Goal: Task Accomplishment & Management: Manage account settings

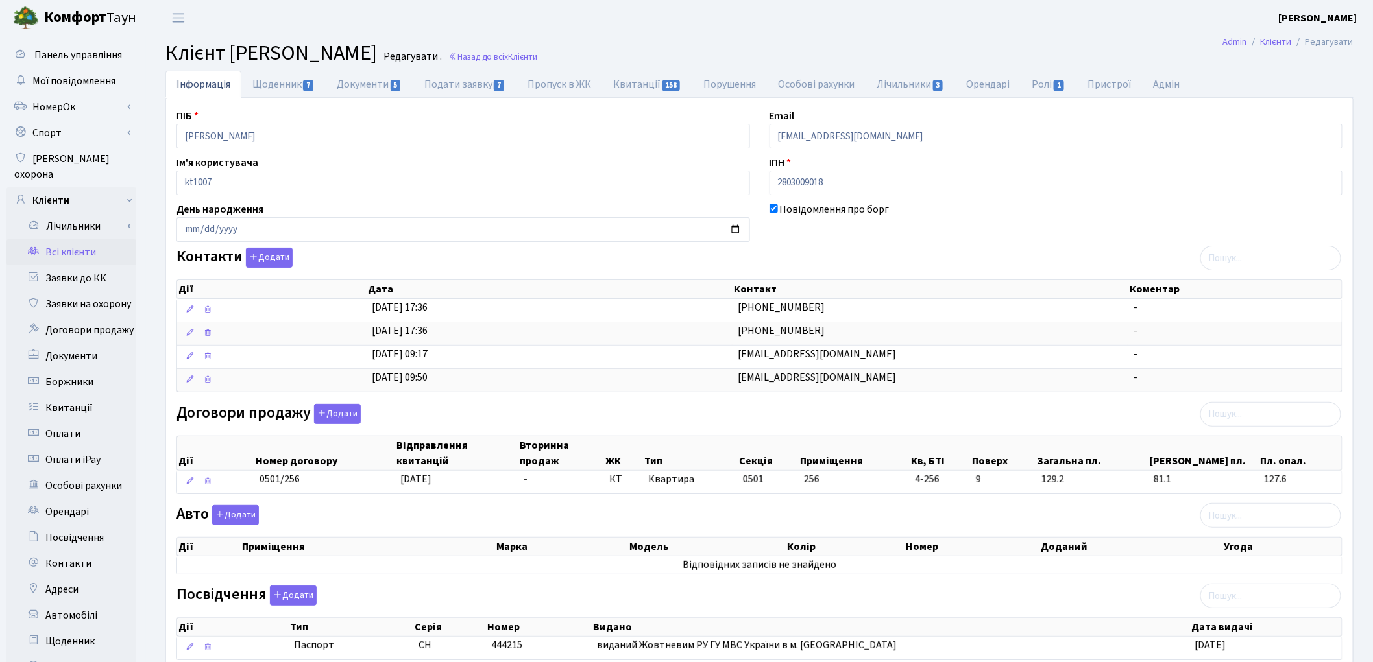
click at [69, 239] on link "Всі клієнти" at bounding box center [71, 252] width 130 height 26
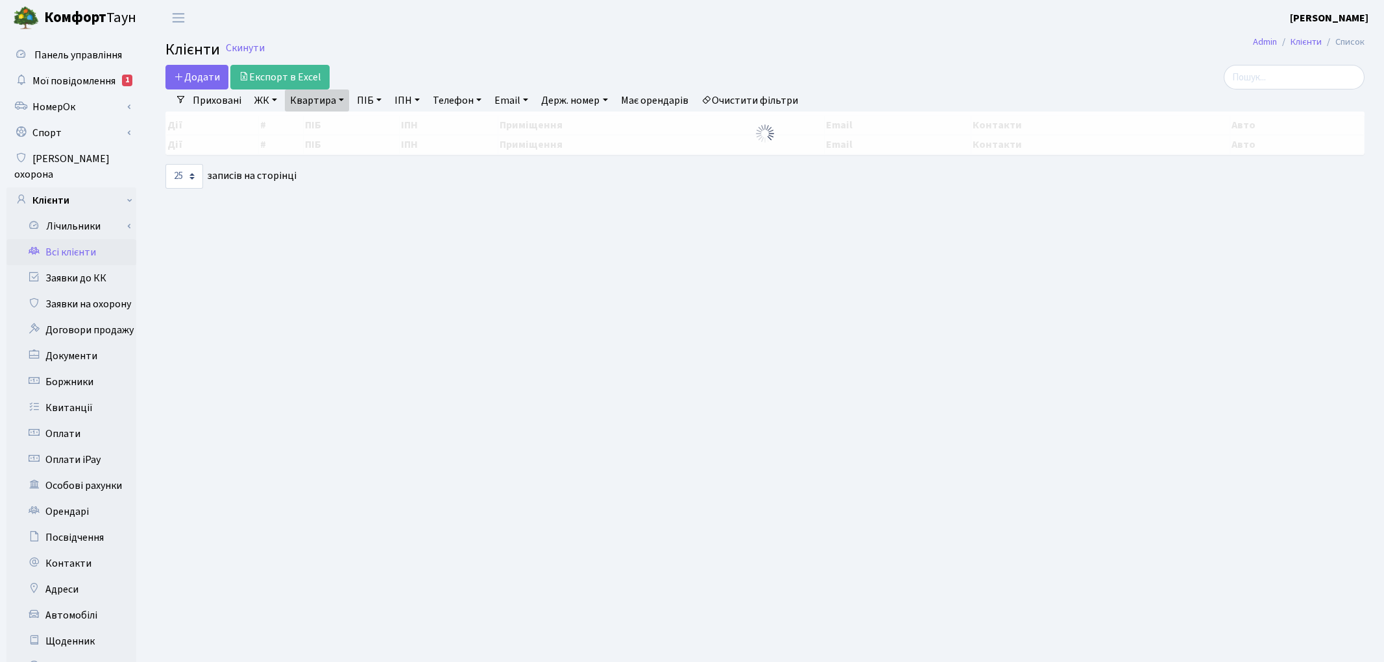
select select "25"
click at [763, 101] on link "Очистити фільтри" at bounding box center [749, 101] width 107 height 22
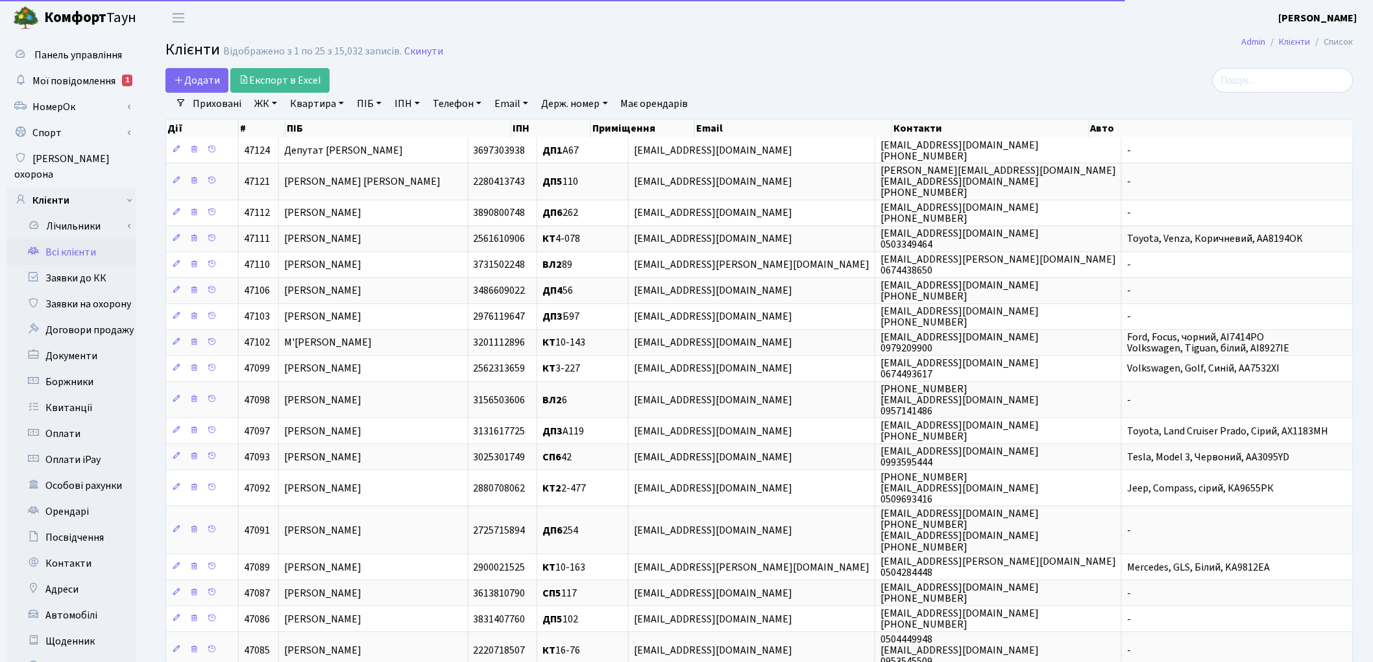
click at [326, 100] on link "Квартира" at bounding box center [317, 104] width 64 height 22
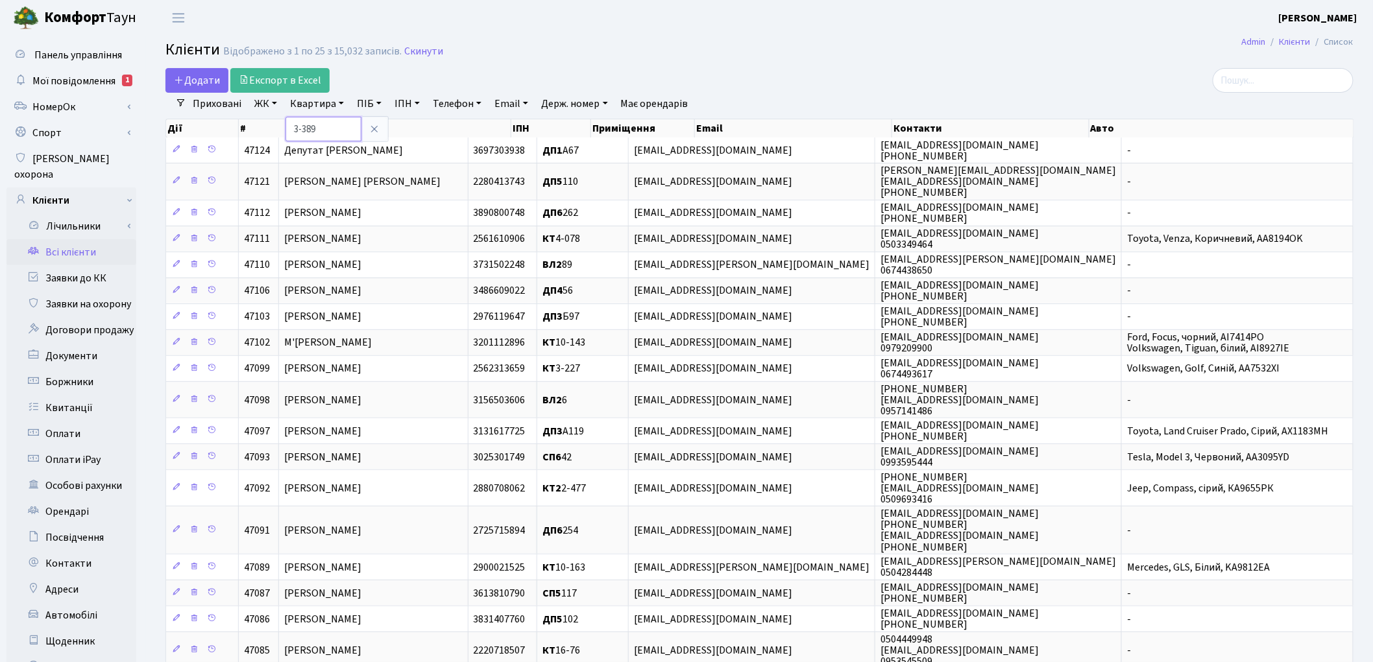
type input "3-389"
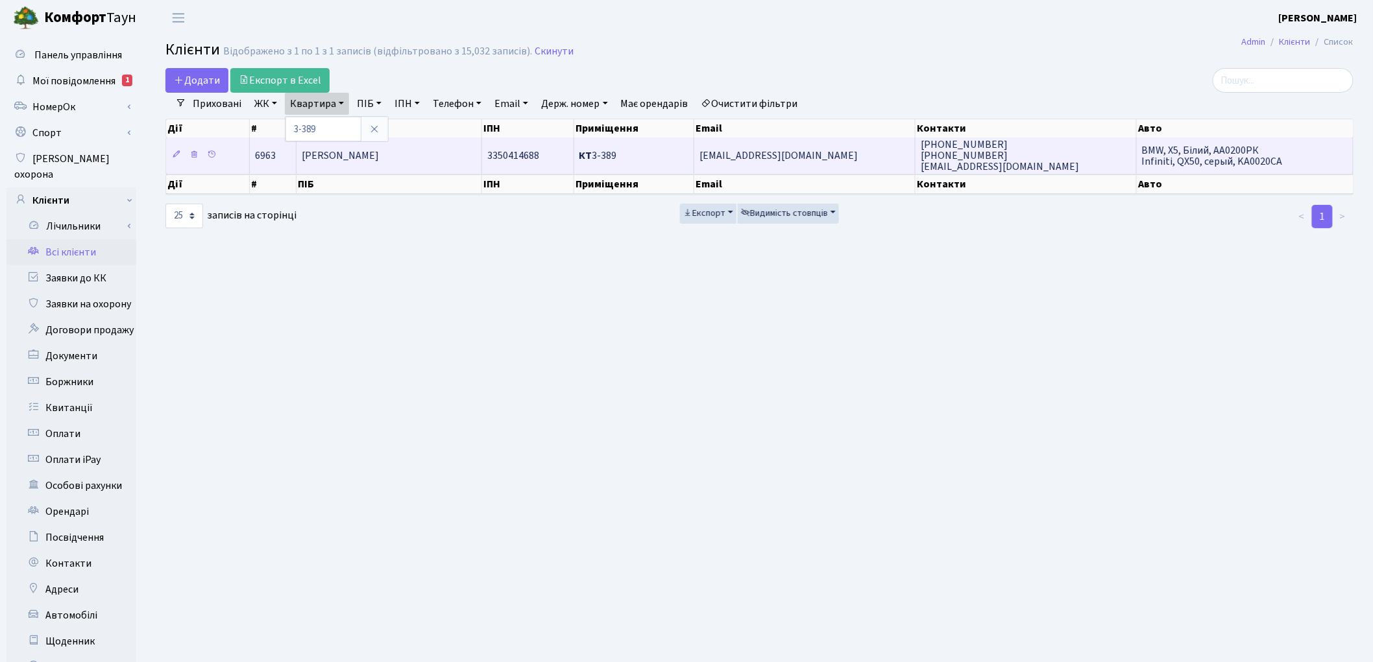
click at [335, 158] on span "Авагян Катерина Юріївна" at bounding box center [340, 156] width 77 height 14
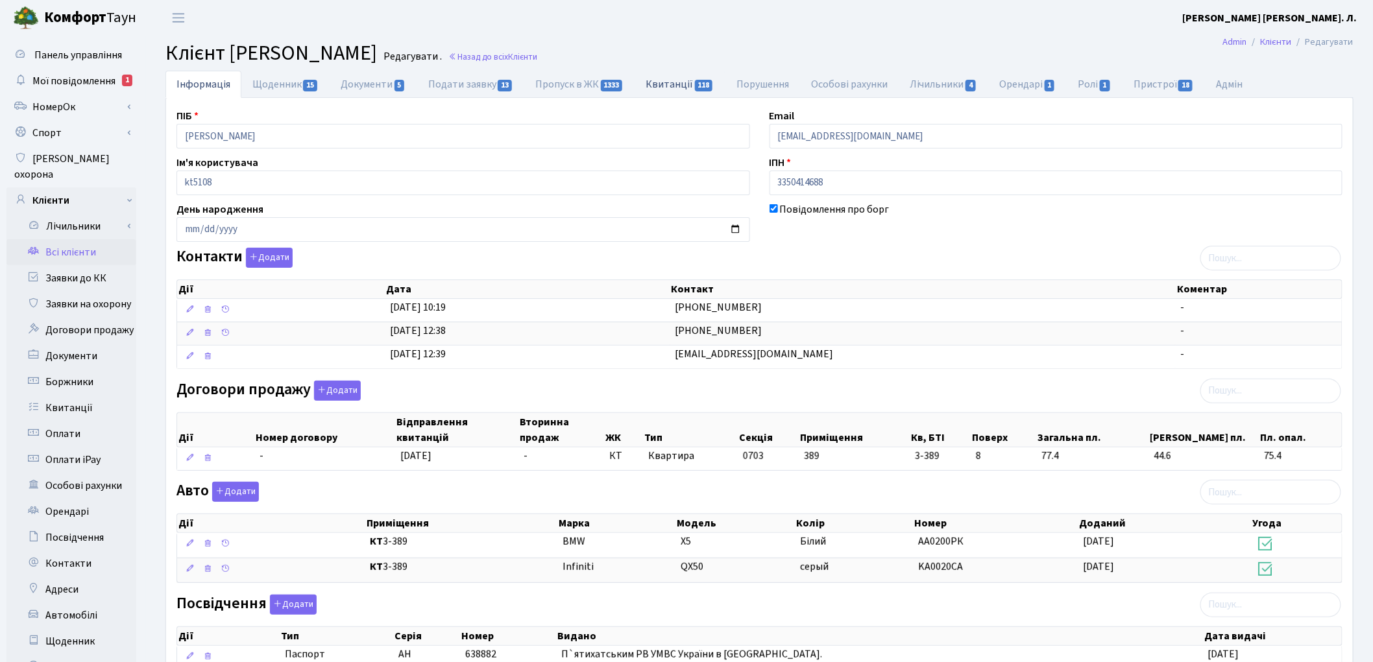
click at [673, 86] on link "Квитанції 118" at bounding box center [680, 84] width 90 height 27
select select "25"
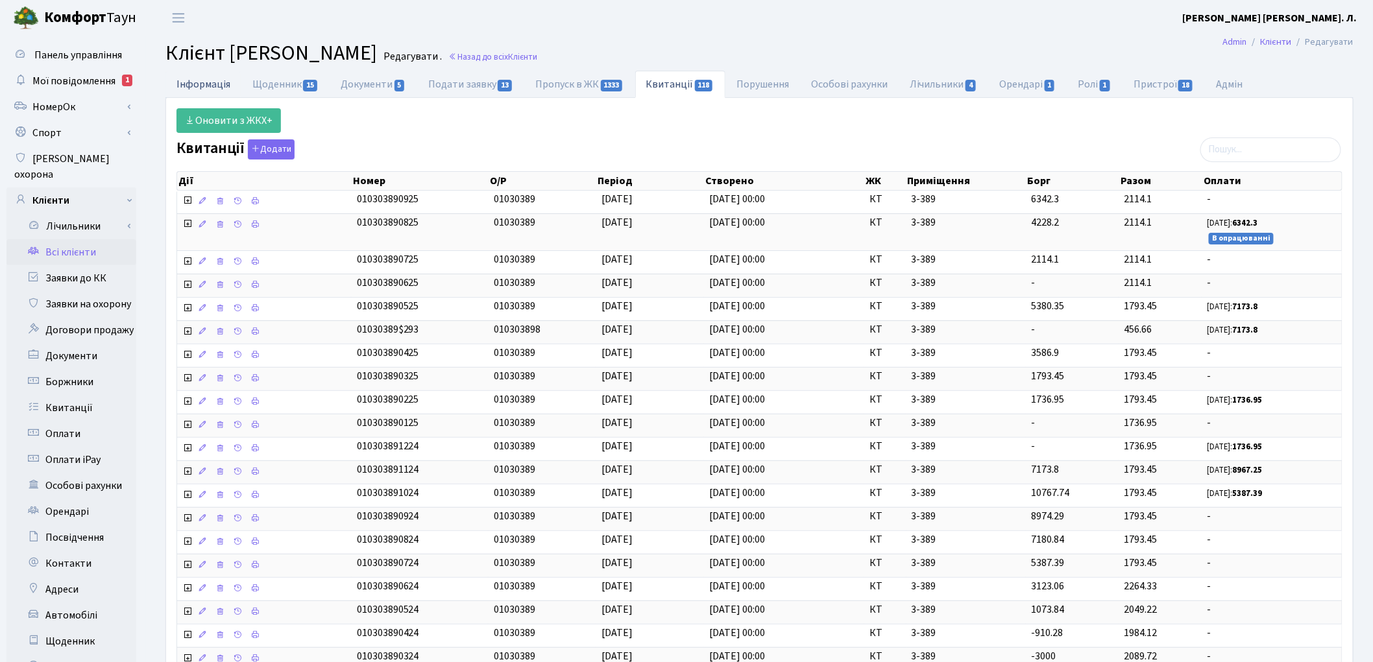
click at [210, 78] on link "Інформація" at bounding box center [203, 84] width 76 height 27
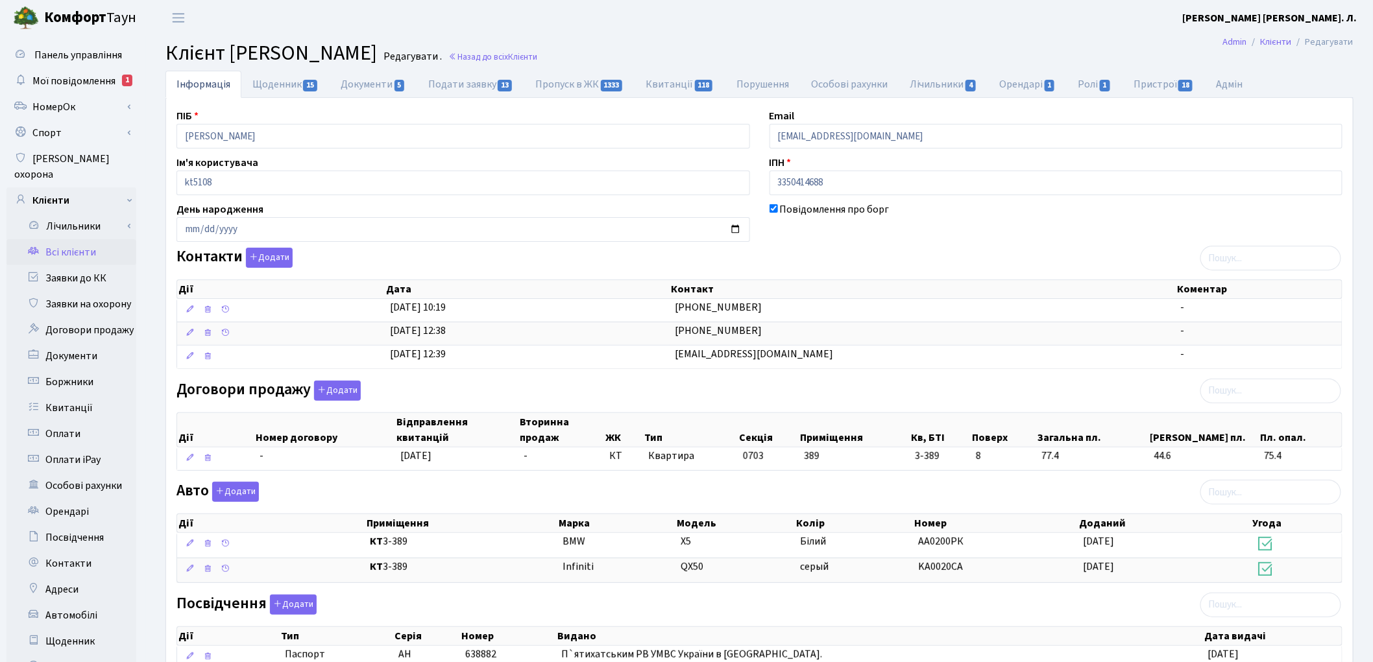
click at [88, 241] on link "Всі клієнти" at bounding box center [71, 252] width 130 height 26
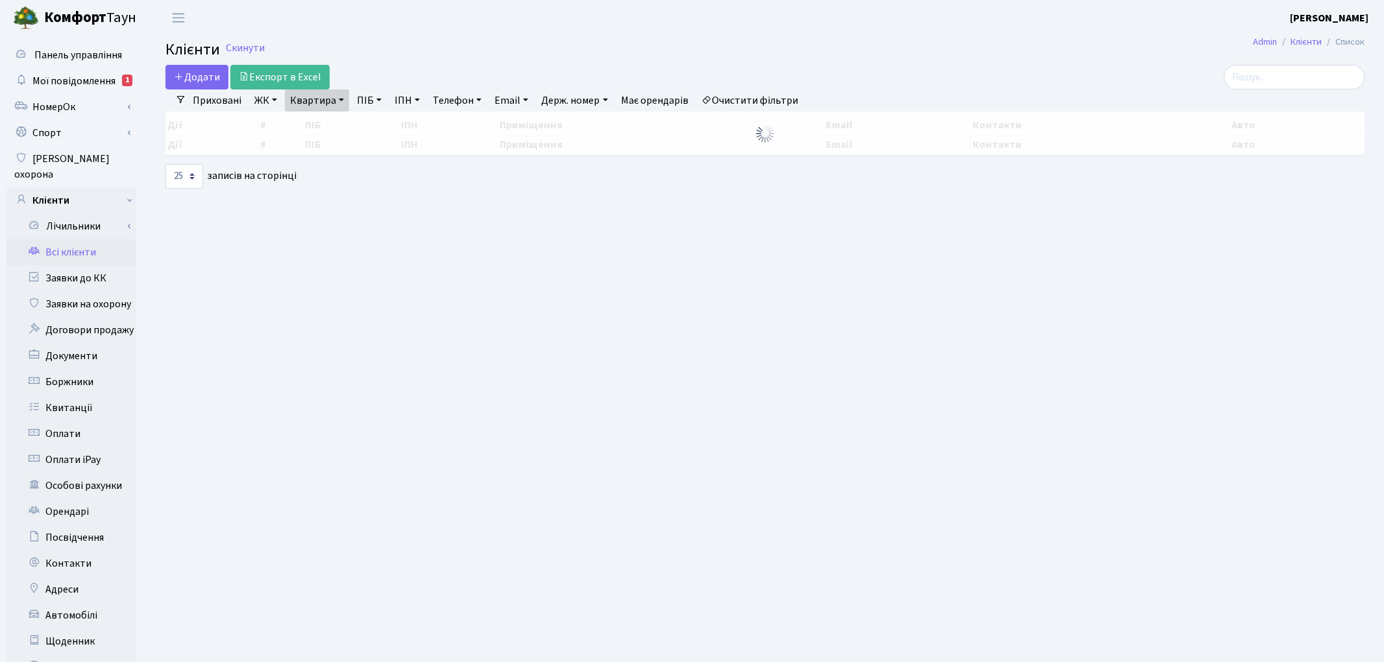
select select "25"
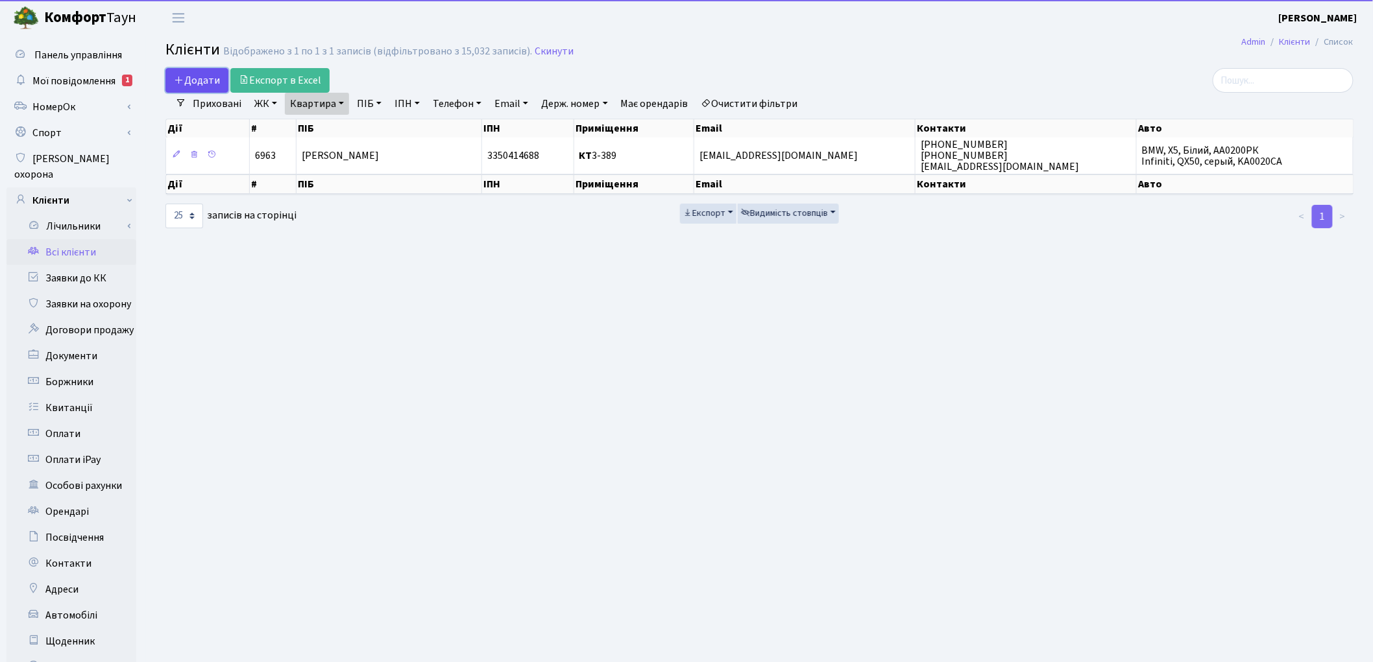
click at [184, 74] on span "Додати" at bounding box center [197, 80] width 46 height 14
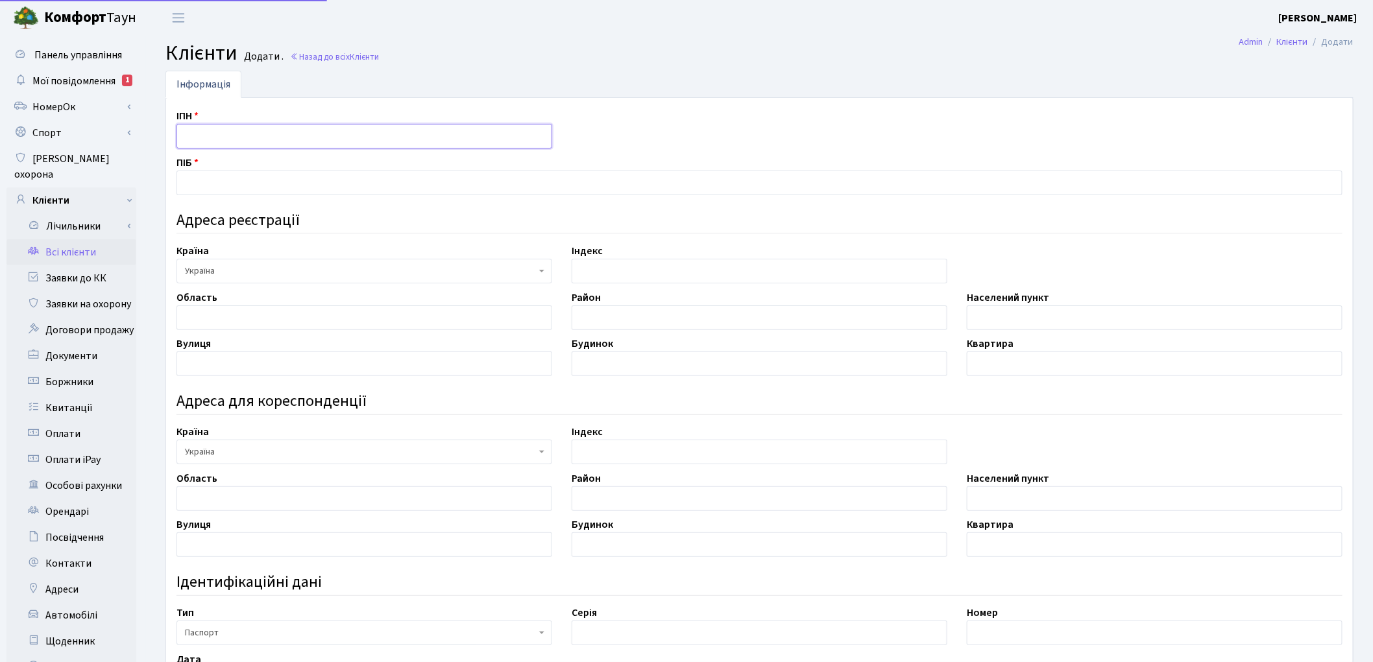
click at [228, 136] on input "text" at bounding box center [364, 136] width 376 height 25
type input "3352117393"
click at [241, 186] on input "text" at bounding box center [759, 183] width 1166 height 25
type input "F"
type input "[DEMOGRAPHIC_DATA][PERSON_NAME]"
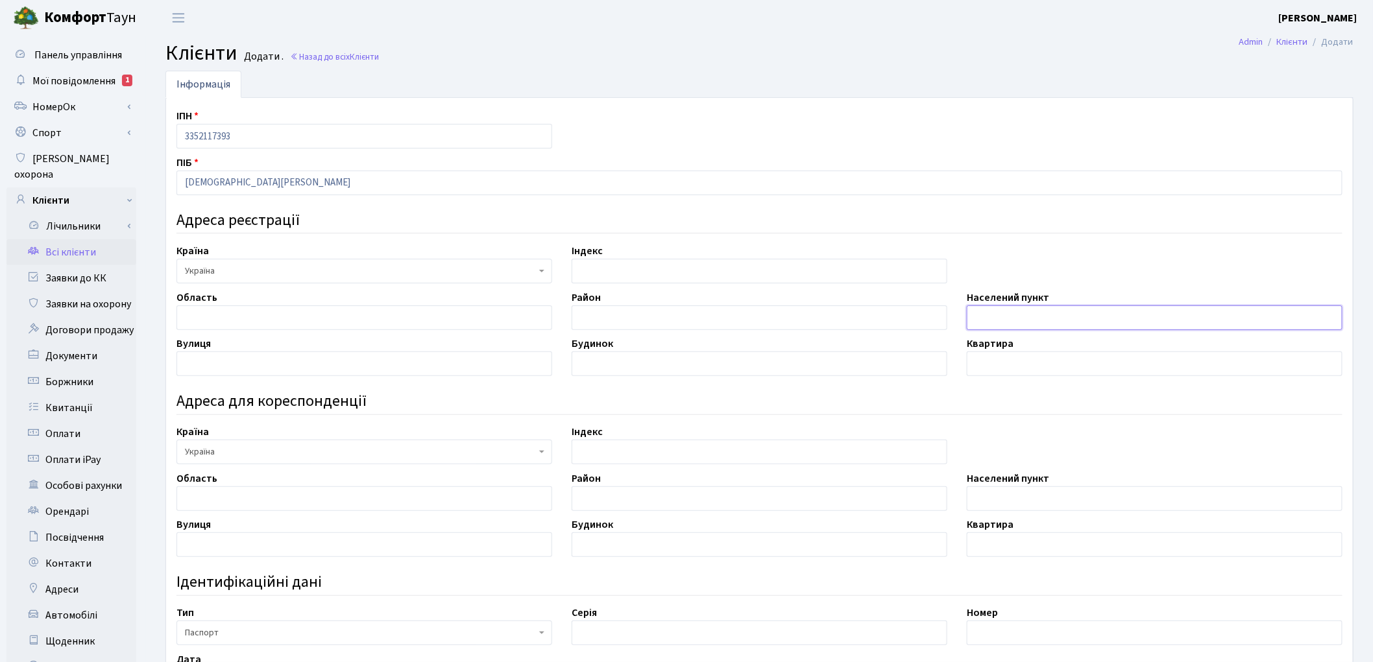
click at [1006, 320] on input "text" at bounding box center [1155, 318] width 376 height 25
type input "м. Київ"
click at [293, 354] on input "text" at bounding box center [364, 364] width 376 height 25
type input "вул. Регенераторна"
click at [585, 370] on input "text" at bounding box center [760, 364] width 376 height 25
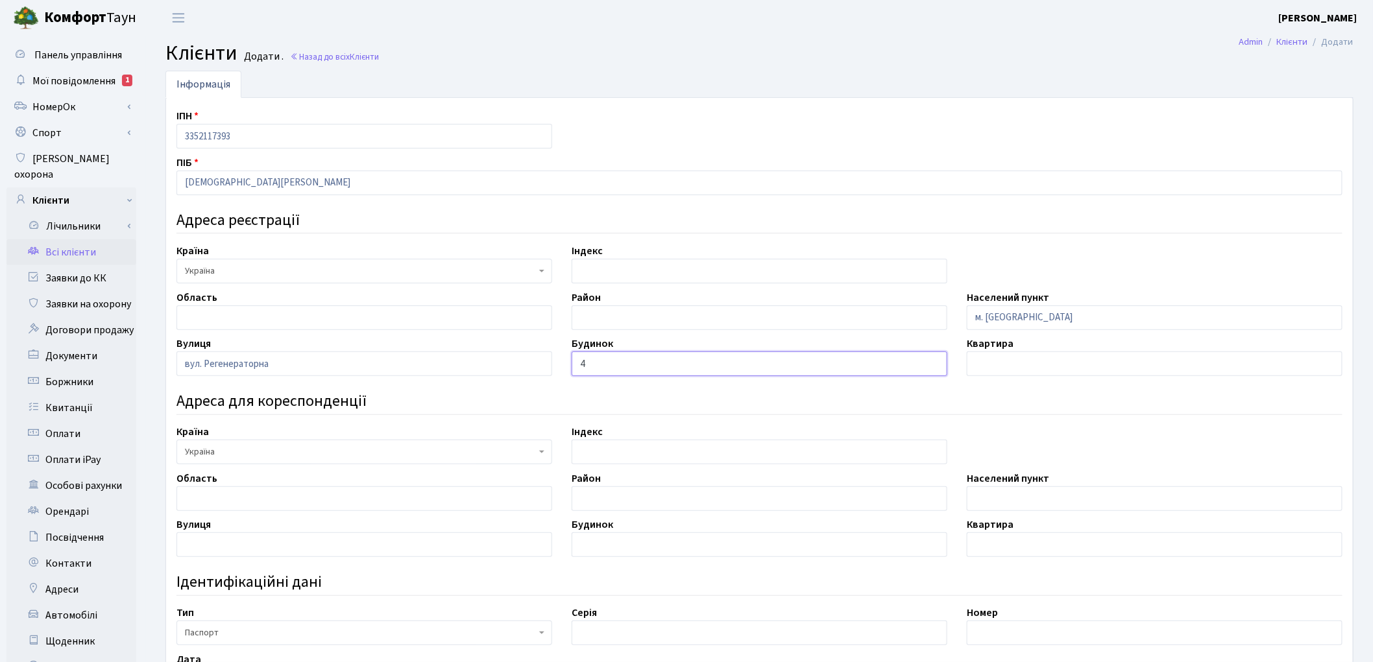
type input "4"
click at [1000, 372] on input "text" at bounding box center [1155, 364] width 376 height 25
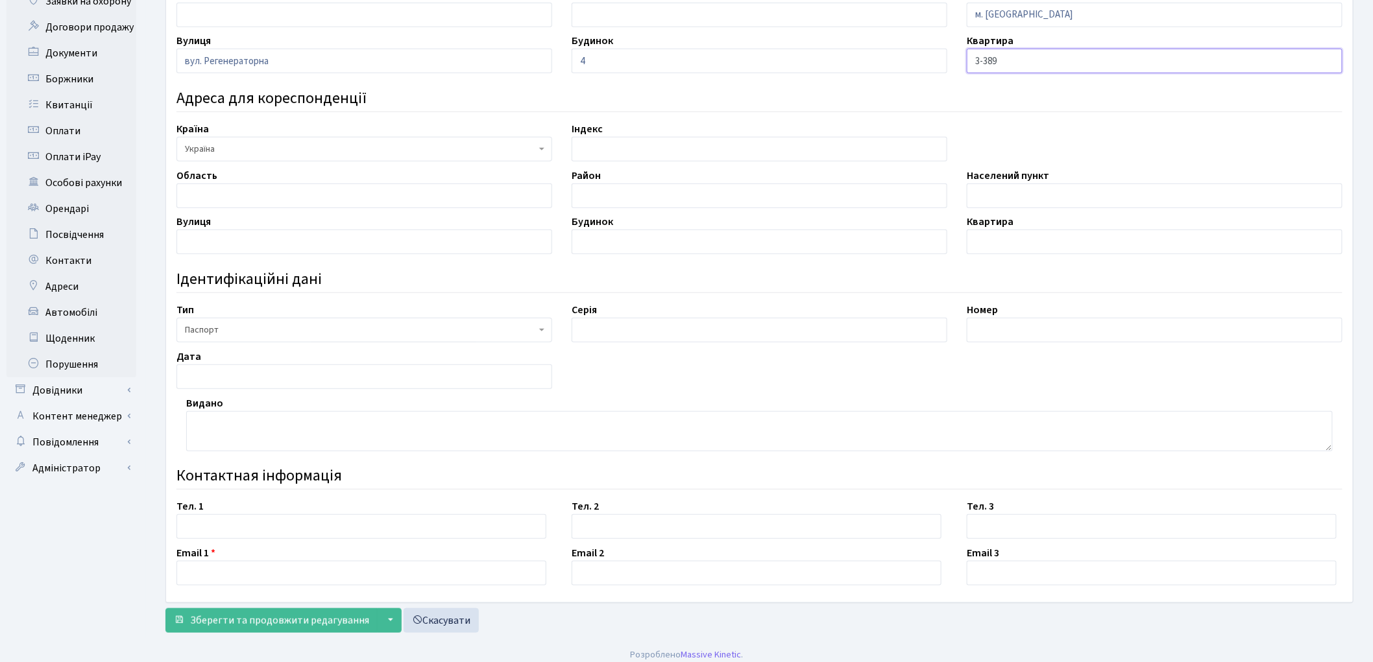
scroll to position [313, 0]
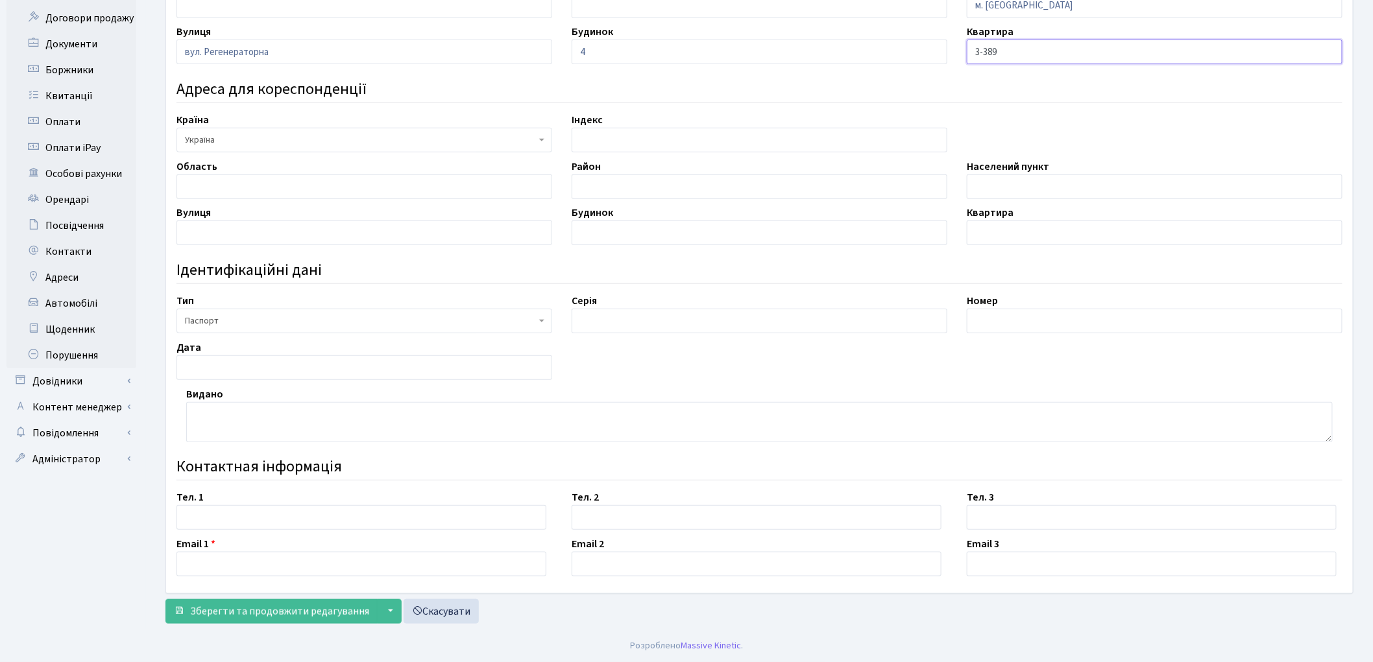
type input "3-389"
click at [592, 322] on input "text" at bounding box center [760, 321] width 376 height 25
click at [235, 569] on input "text" at bounding box center [361, 564] width 370 height 25
click at [245, 565] on input "1111111@ukr/net" at bounding box center [361, 564] width 370 height 25
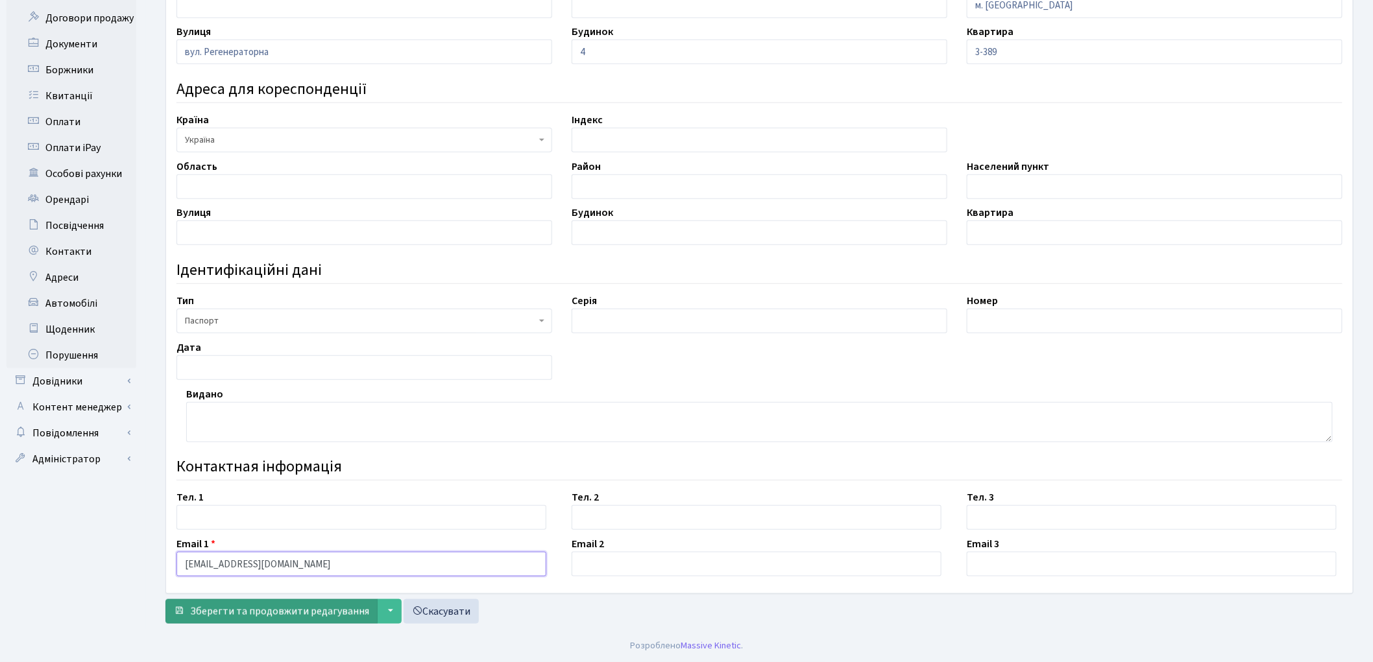
type input "1111111@ukr.net"
click at [274, 619] on button "Зберегти та продовжити редагування" at bounding box center [271, 611] width 212 height 25
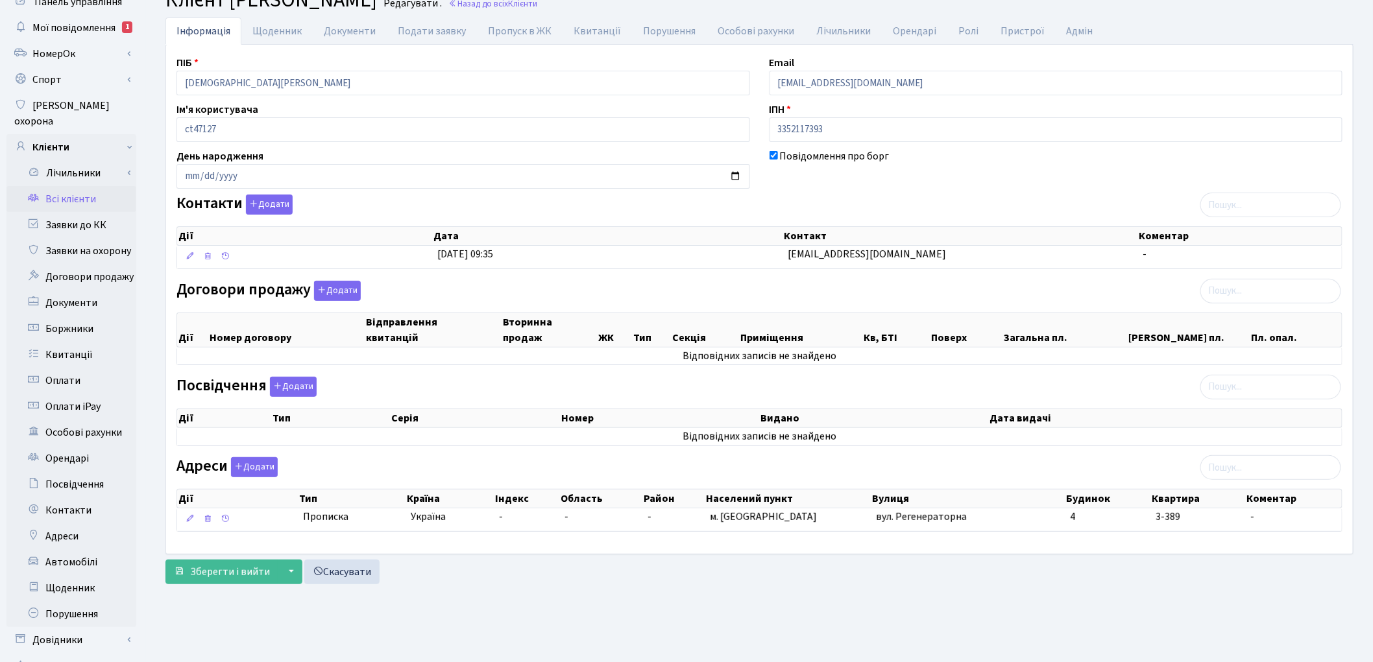
scroll to position [145, 0]
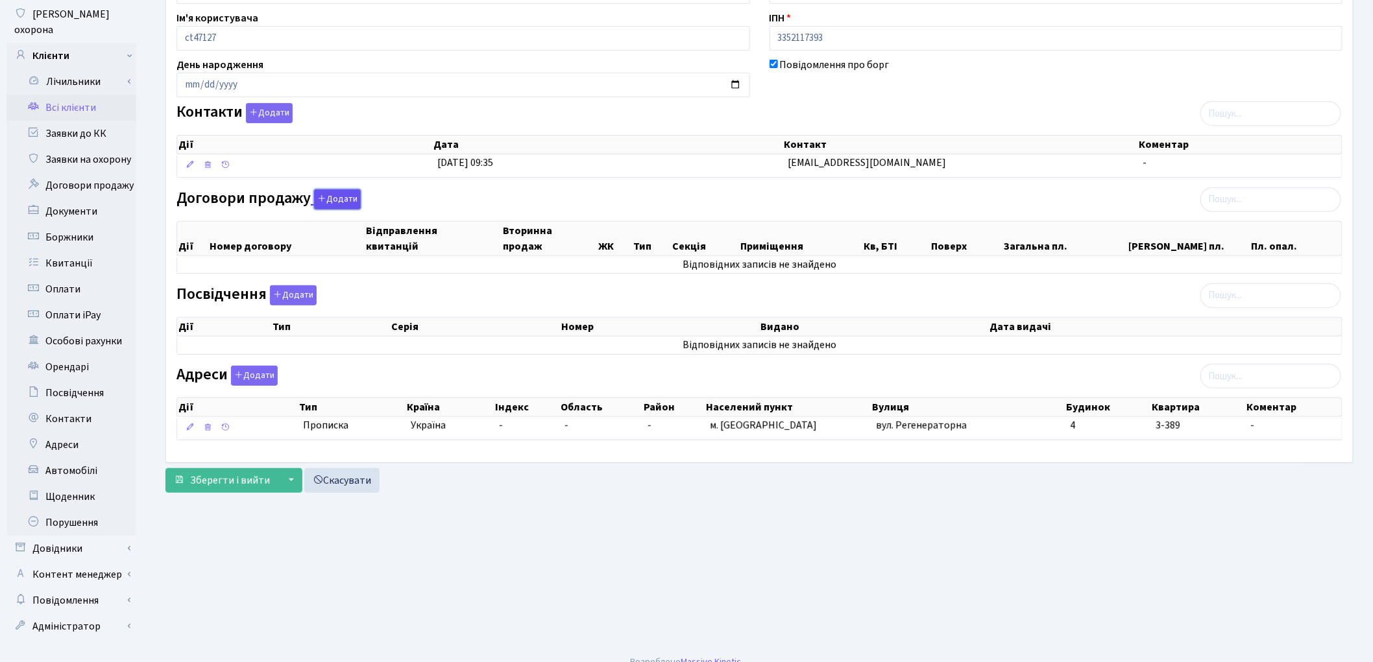
click at [344, 203] on button "Додати" at bounding box center [337, 199] width 47 height 20
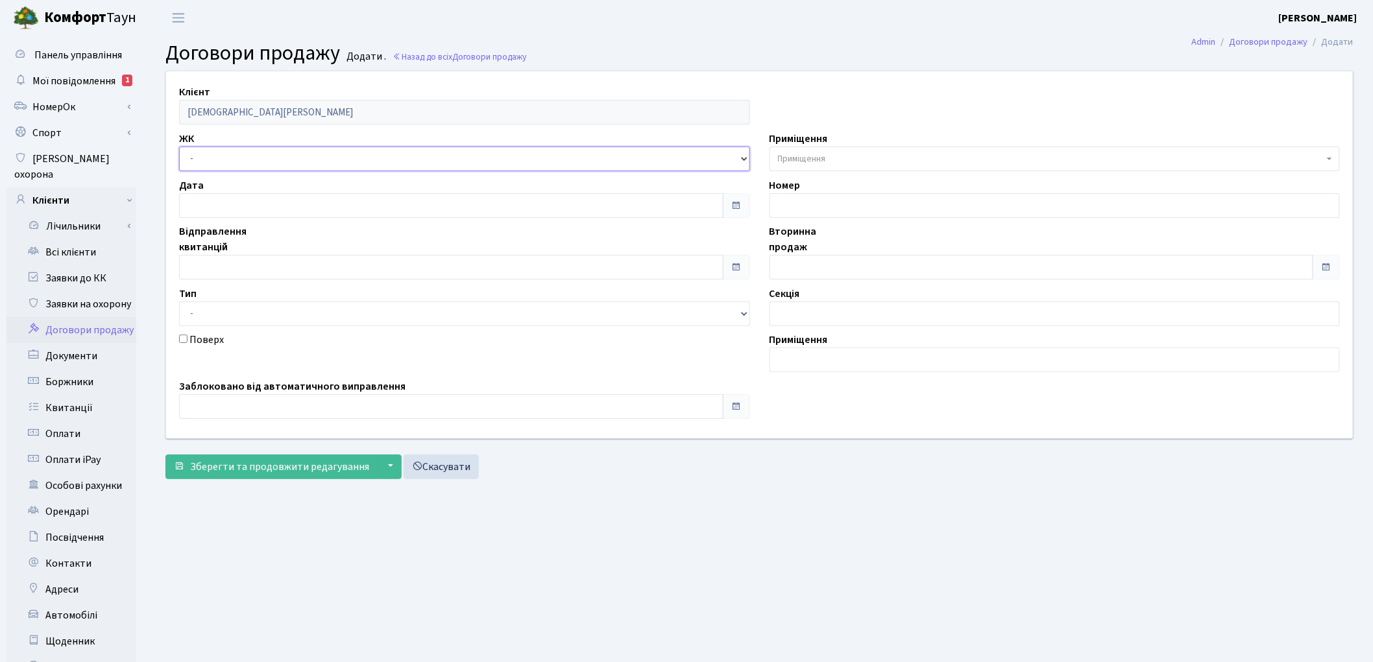
click at [235, 160] on select "- ТХ, вул. [STREET_ADDRESS] Регенераторна, 4 КТ2, просп. [STREET_ADDRESS] [STRE…" at bounding box center [464, 159] width 571 height 25
select select "271"
click at [179, 147] on select "- ТХ, вул. [STREET_ADDRESS] Регенераторна, 4 КТ2, просп. [STREET_ADDRESS] [STRE…" at bounding box center [464, 159] width 571 height 25
select select
click at [808, 163] on span "Приміщення" at bounding box center [802, 158] width 48 height 13
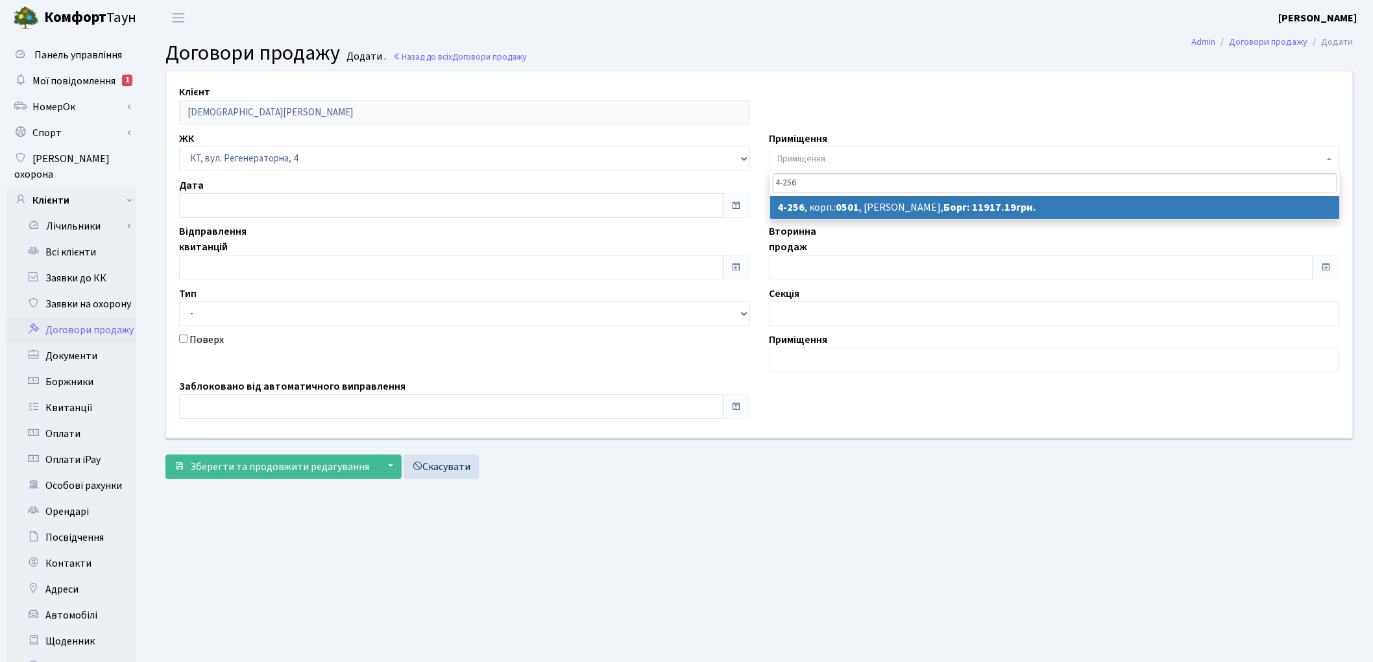
type input "4-256"
select select "1034"
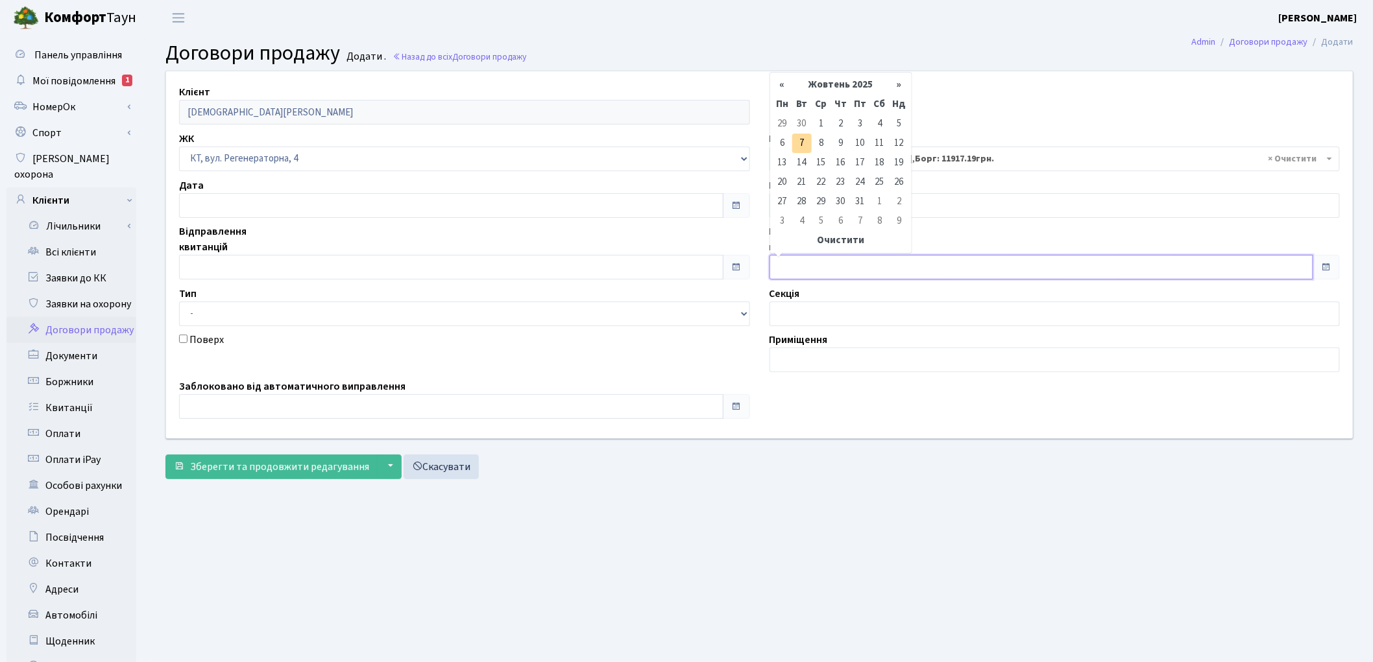
click at [790, 255] on input "text" at bounding box center [1041, 267] width 544 height 25
click at [820, 127] on td "1" at bounding box center [821, 123] width 19 height 19
type input "[DATE]"
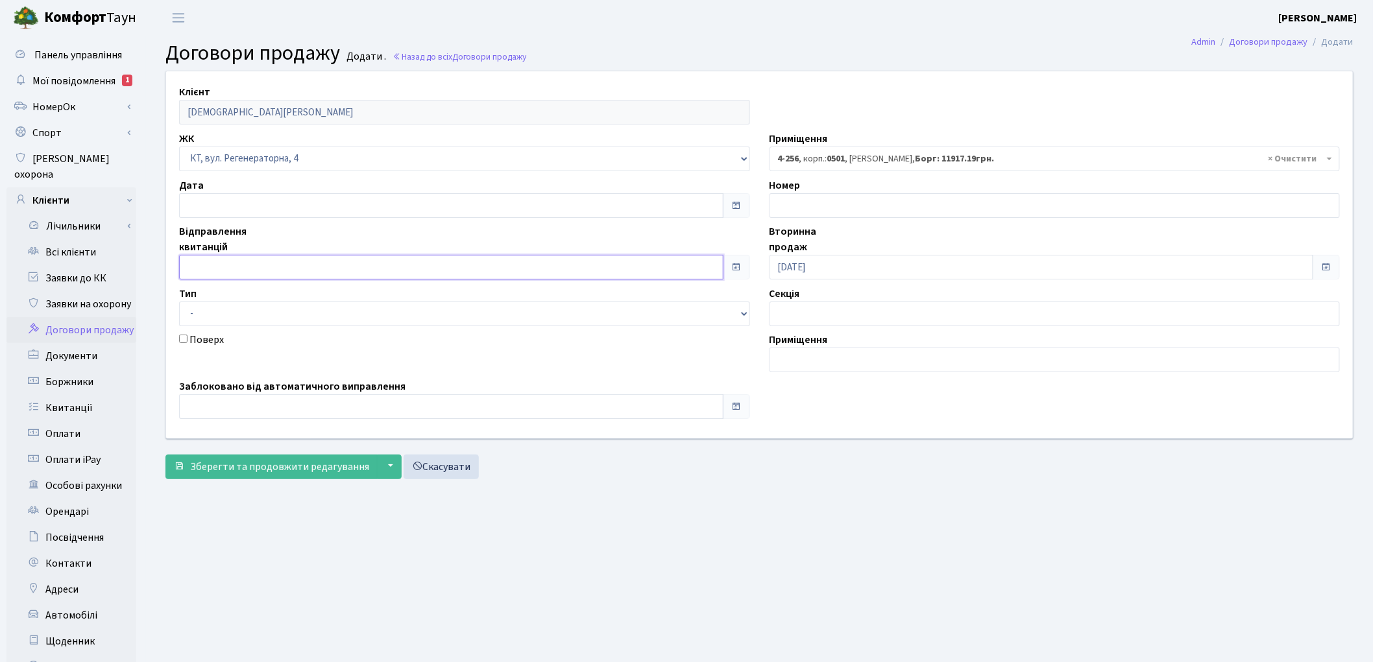
click at [399, 261] on input "text" at bounding box center [451, 267] width 544 height 25
click at [227, 121] on td "1" at bounding box center [230, 123] width 19 height 19
type input "01.10.2025"
click at [285, 468] on span "Зберегти та продовжити редагування" at bounding box center [279, 467] width 179 height 14
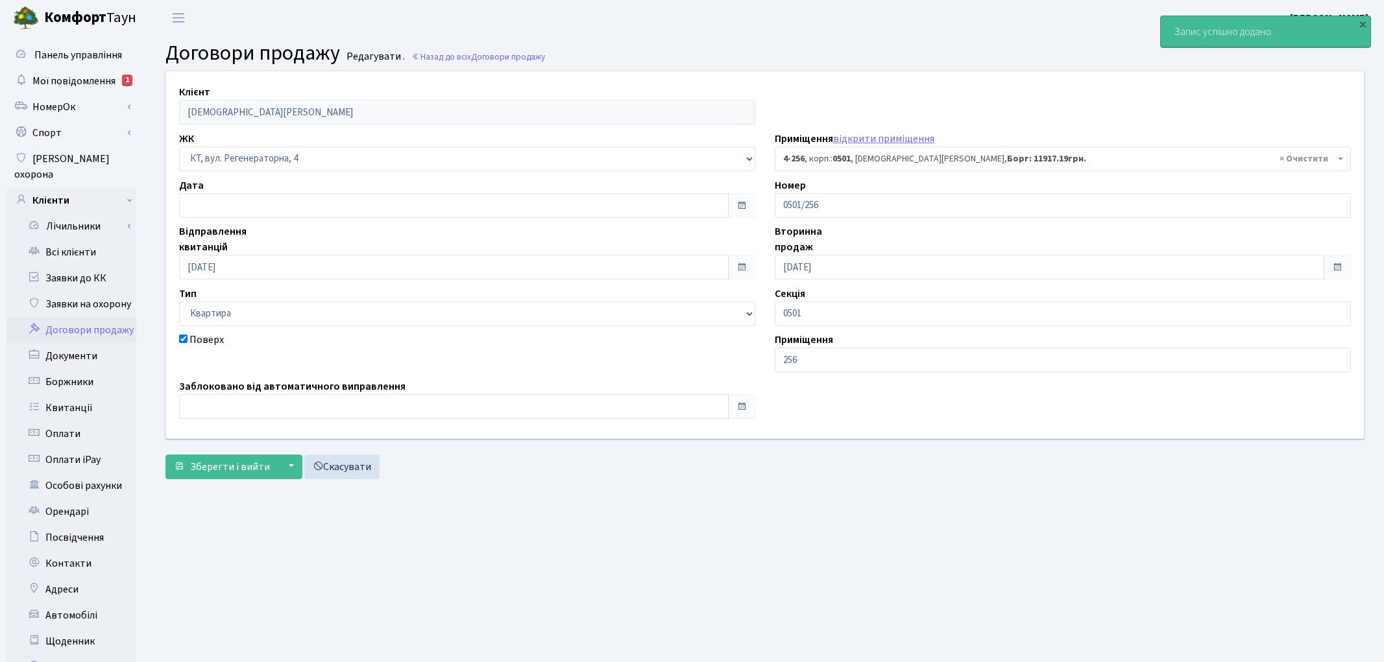
select select "1034"
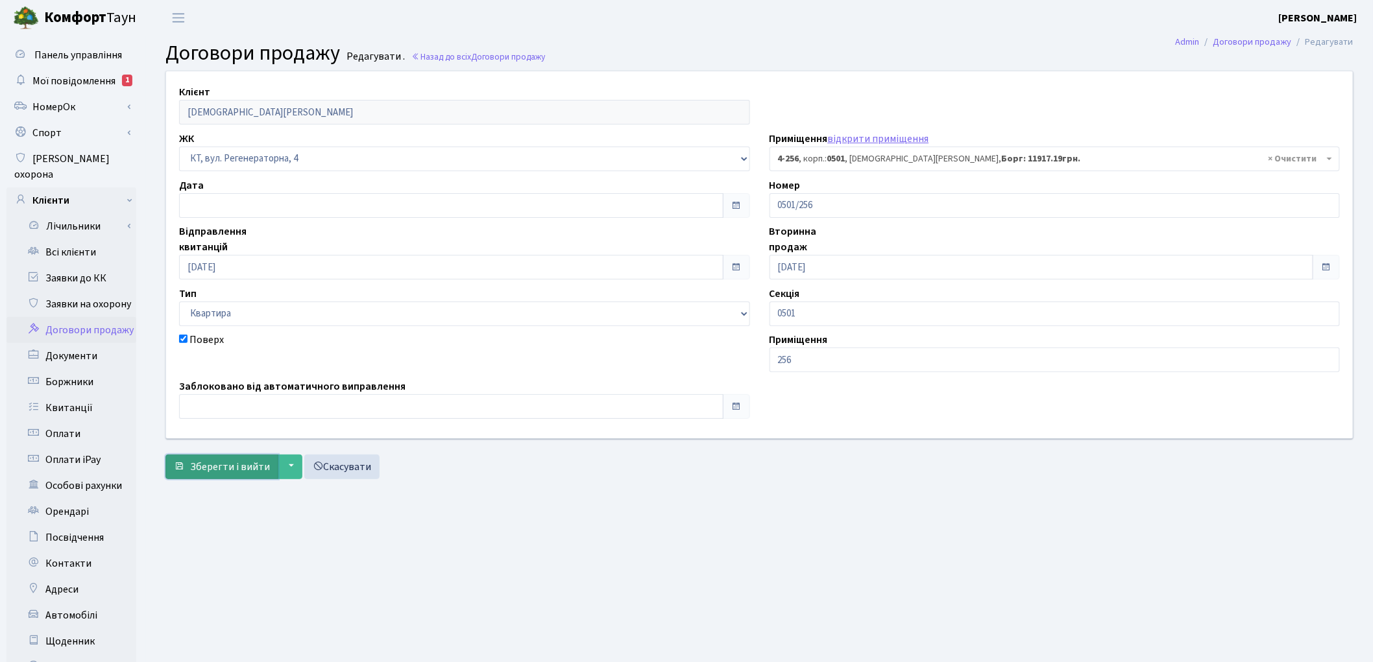
click at [218, 455] on button "Зберегти і вийти" at bounding box center [221, 467] width 113 height 25
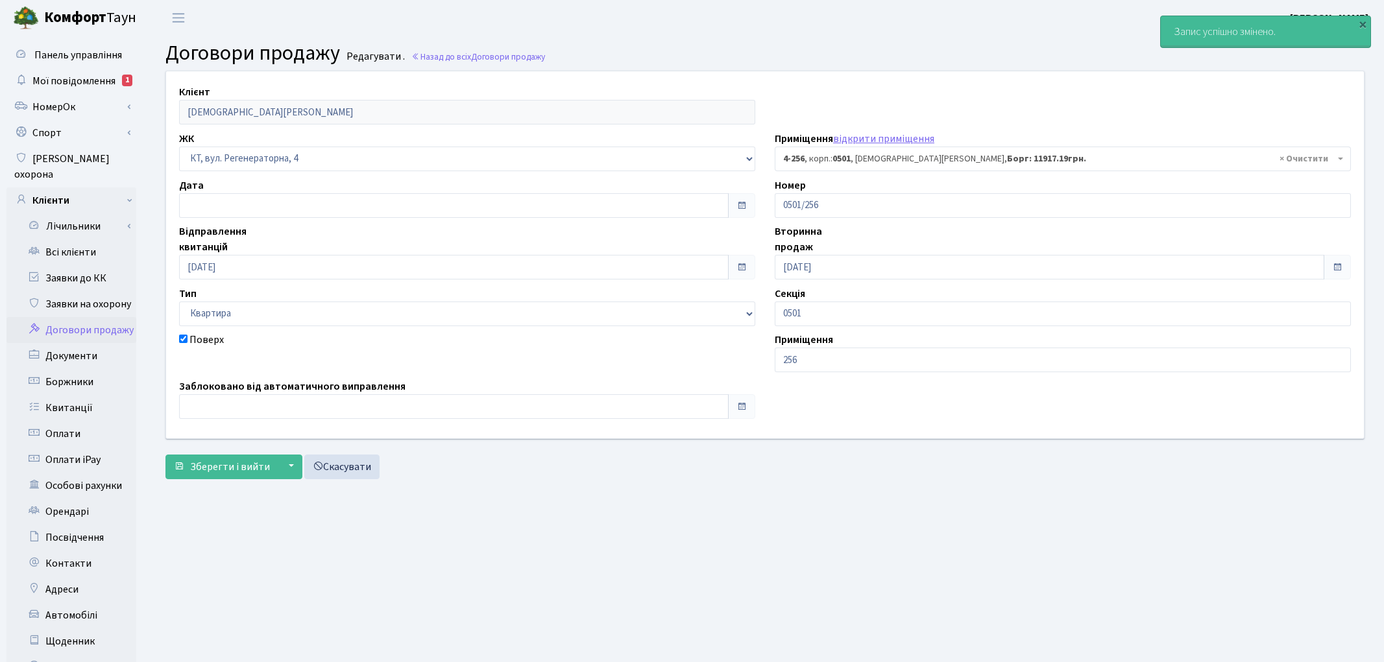
select select "1034"
click at [80, 239] on link "Всі клієнти" at bounding box center [71, 252] width 130 height 26
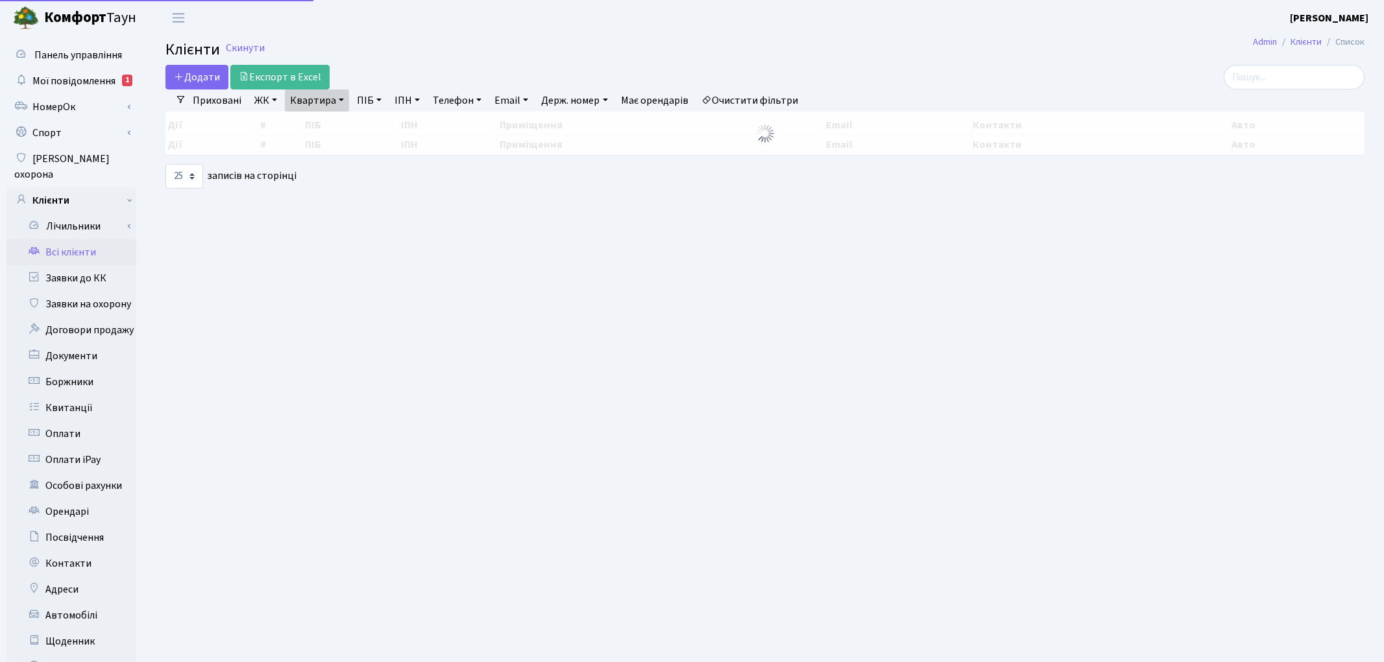
select select "25"
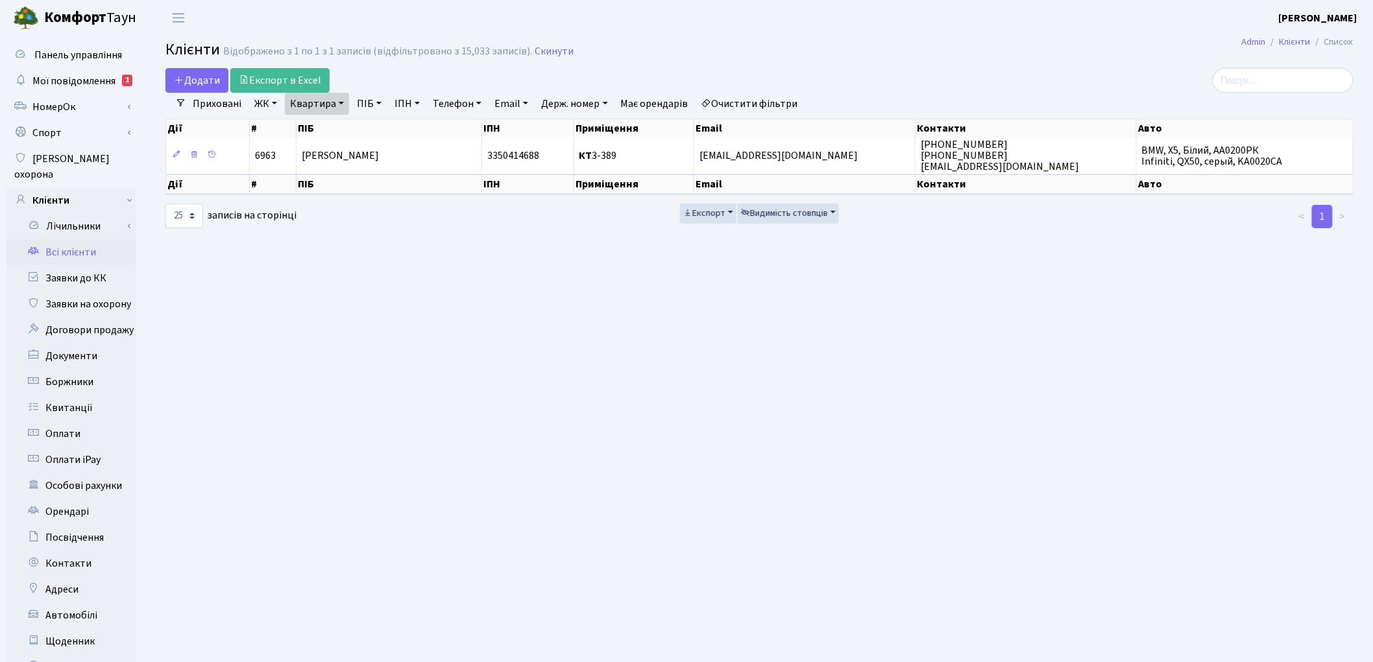
click at [775, 93] on link "Очистити фільтри" at bounding box center [749, 104] width 107 height 22
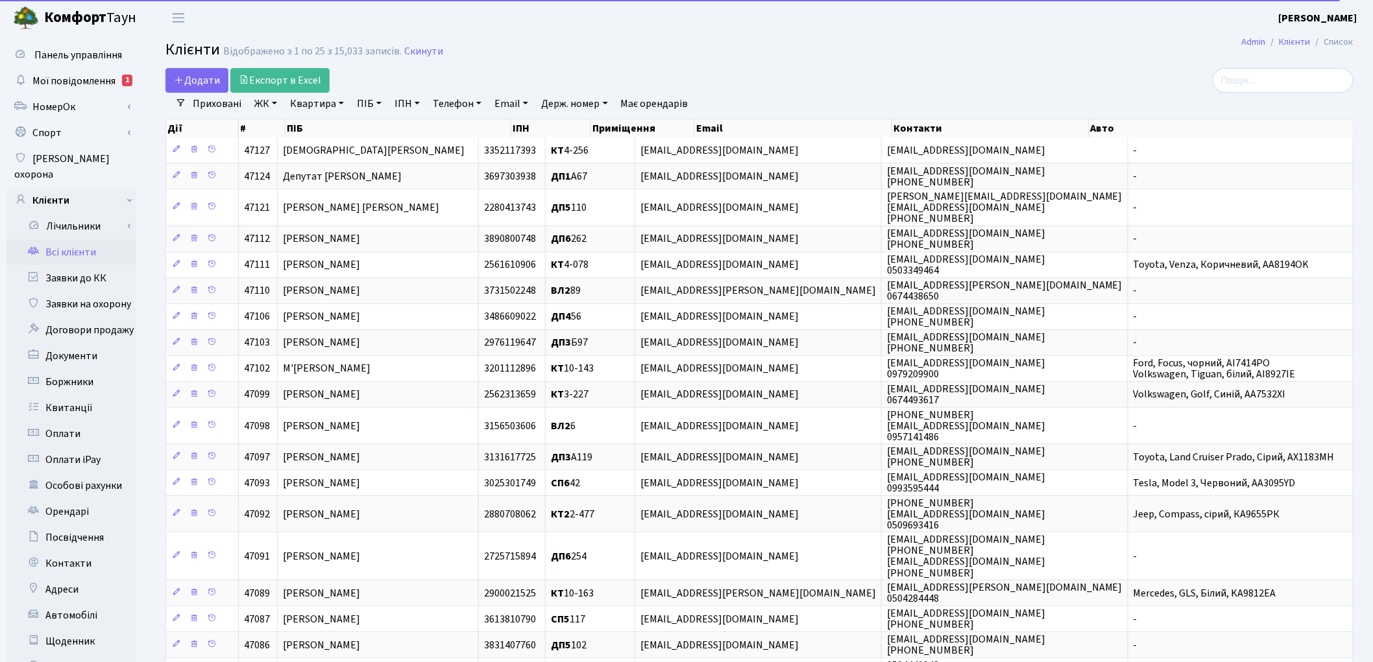
click at [371, 106] on link "ПІБ" at bounding box center [369, 104] width 35 height 22
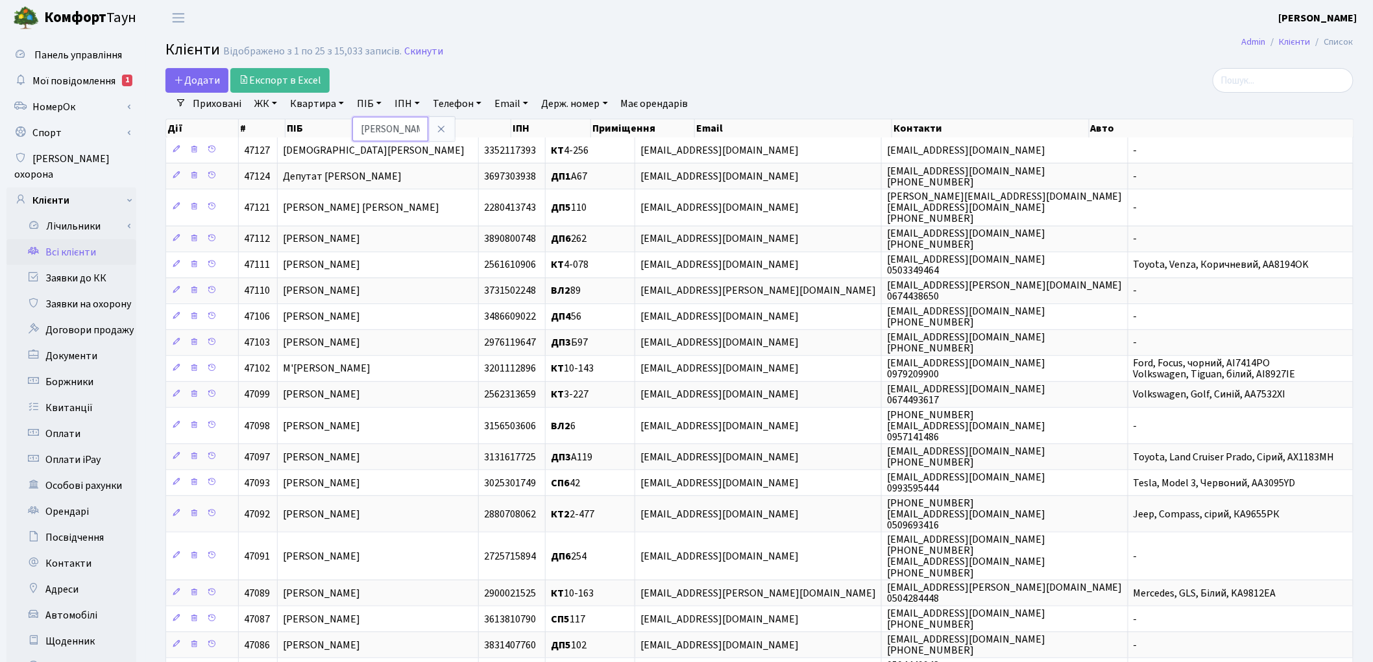
type input "потоцька"
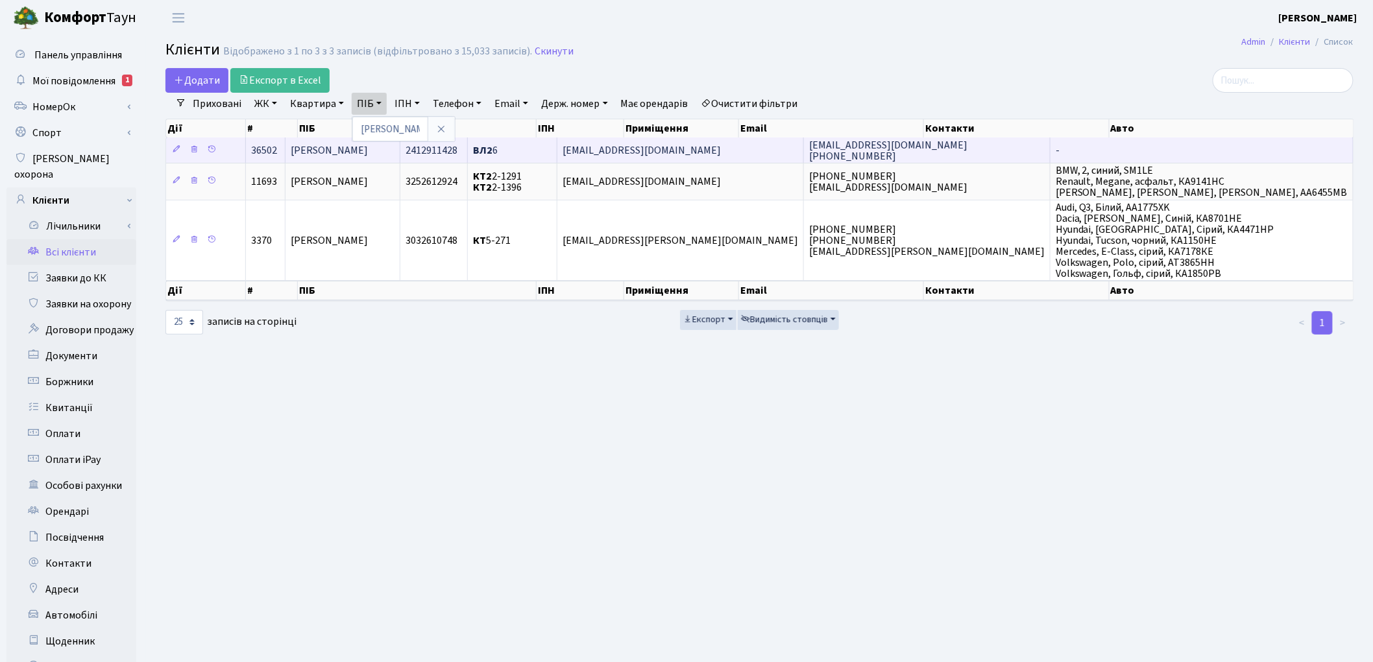
click at [356, 154] on span "Потоцька Інна Миколаївна" at bounding box center [329, 150] width 77 height 14
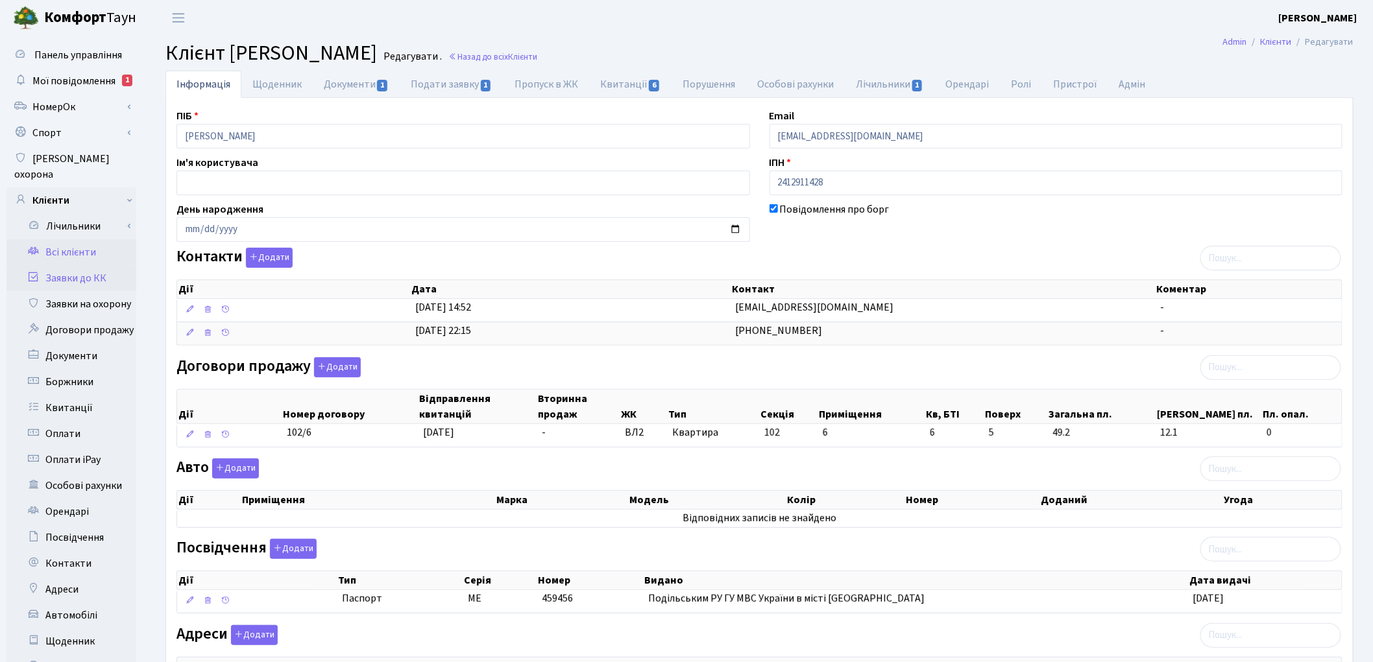
click at [65, 265] on link "Заявки до КК" at bounding box center [71, 278] width 130 height 26
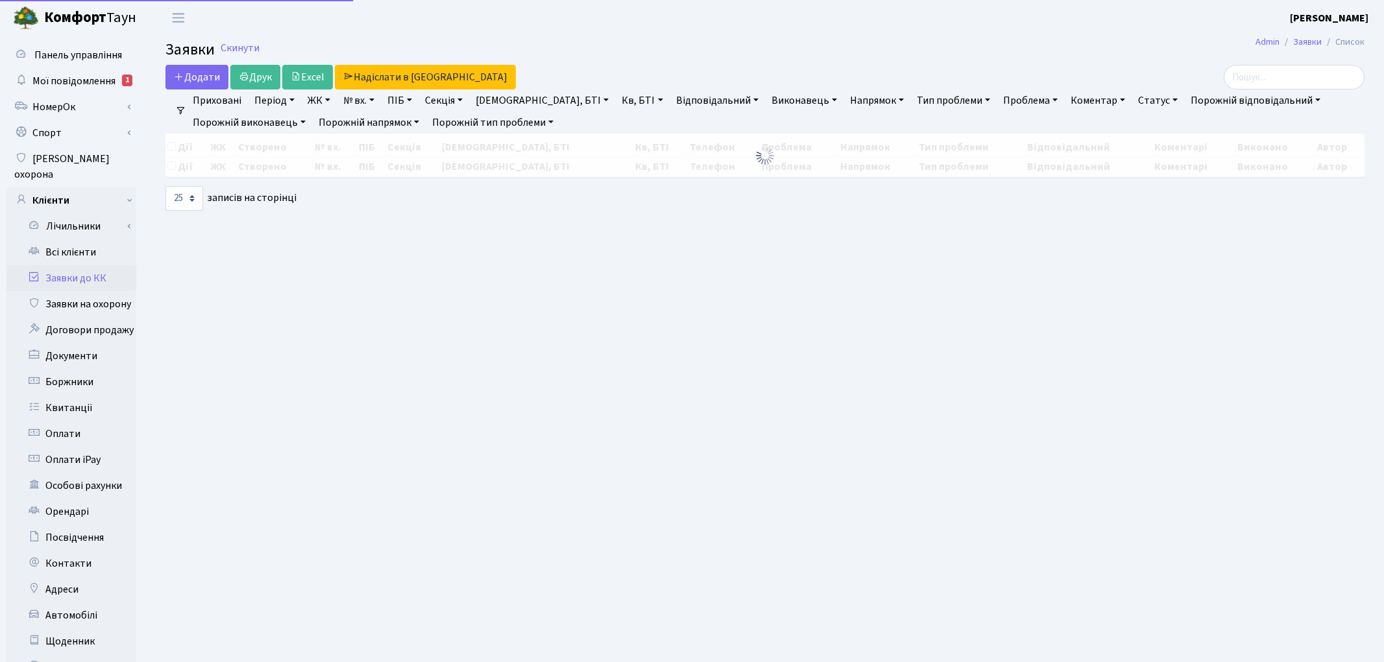
select select "25"
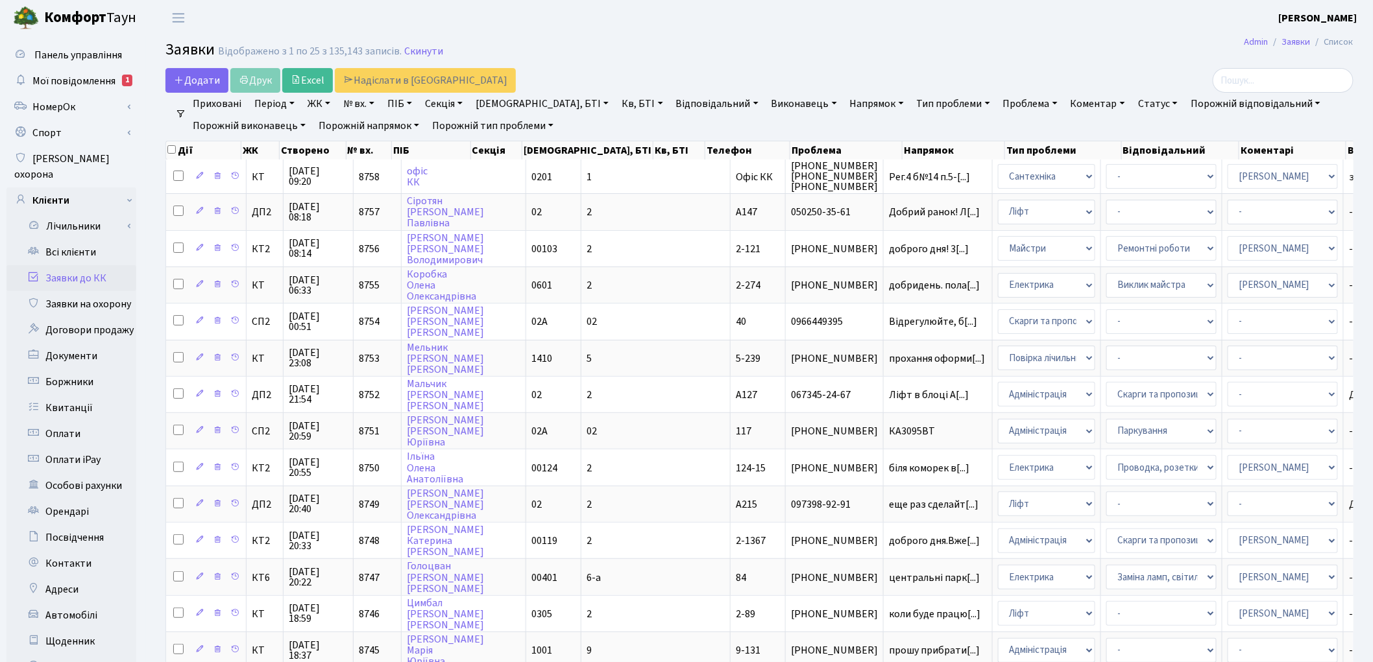
click at [671, 106] on link "Відповідальний" at bounding box center [717, 104] width 93 height 22
type input "коро"
select select "36"
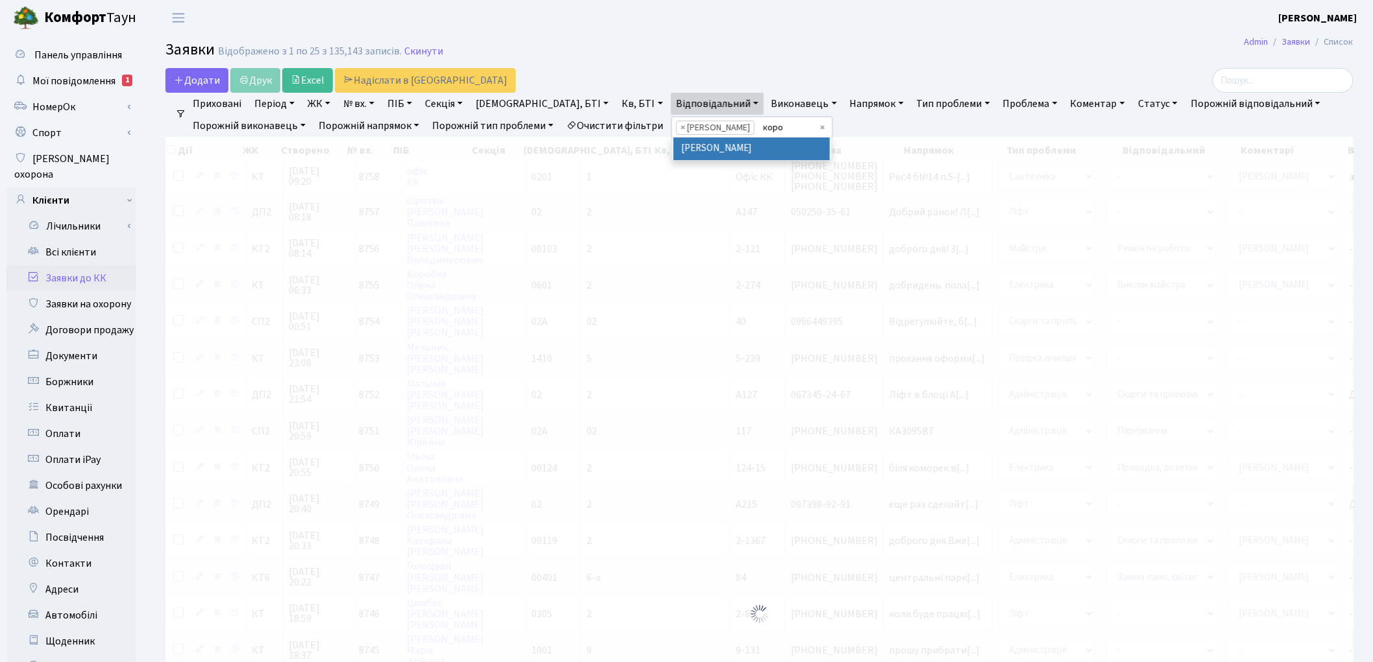
scroll to position [143, 0]
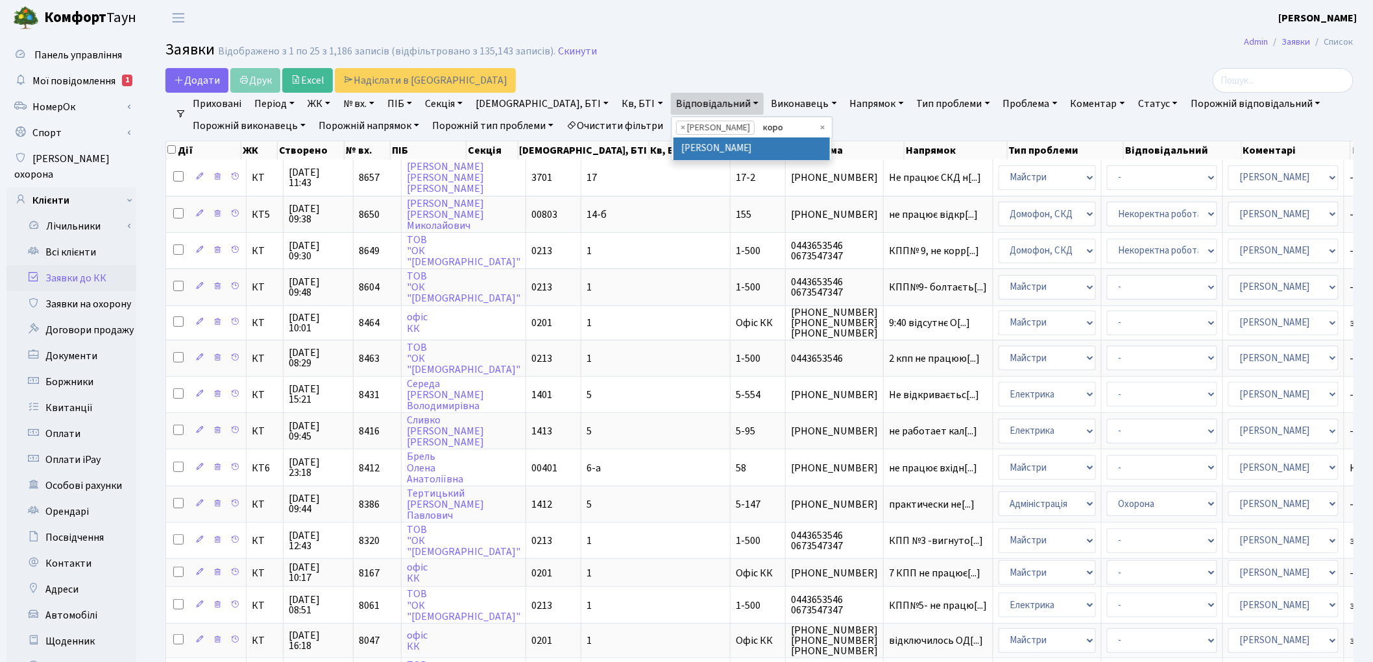
click at [743, 128] on ul "× × Коровін О.Д. коро" at bounding box center [752, 127] width 160 height 21
click at [40, 75] on span "Мої повідомлення" at bounding box center [73, 81] width 83 height 14
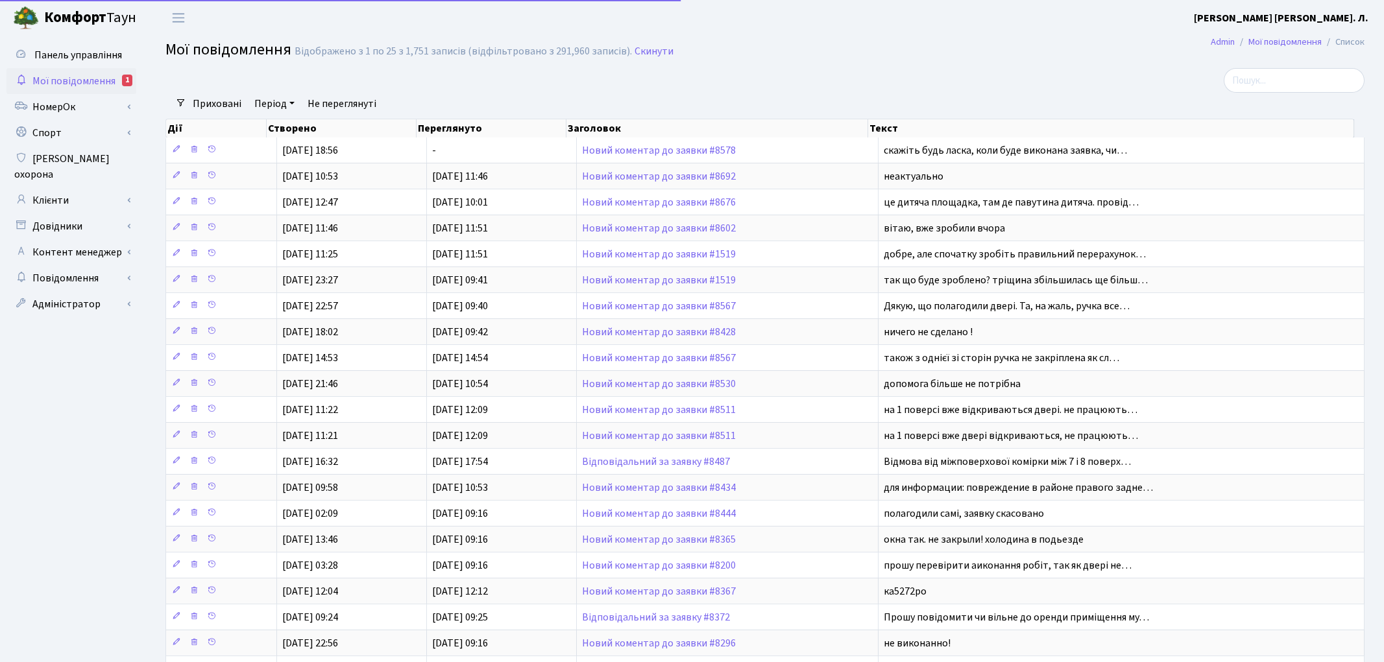
select select "25"
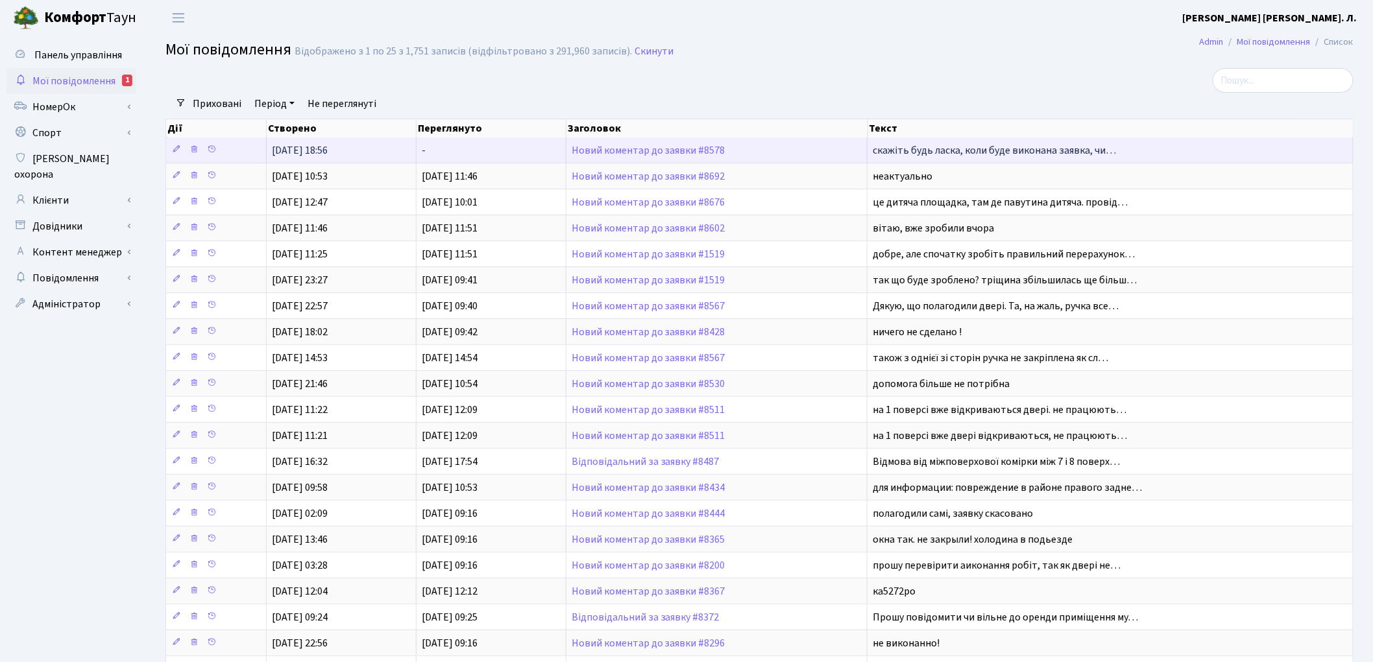
click at [625, 156] on td "Новий коментар до заявки #8578" at bounding box center [717, 150] width 302 height 25
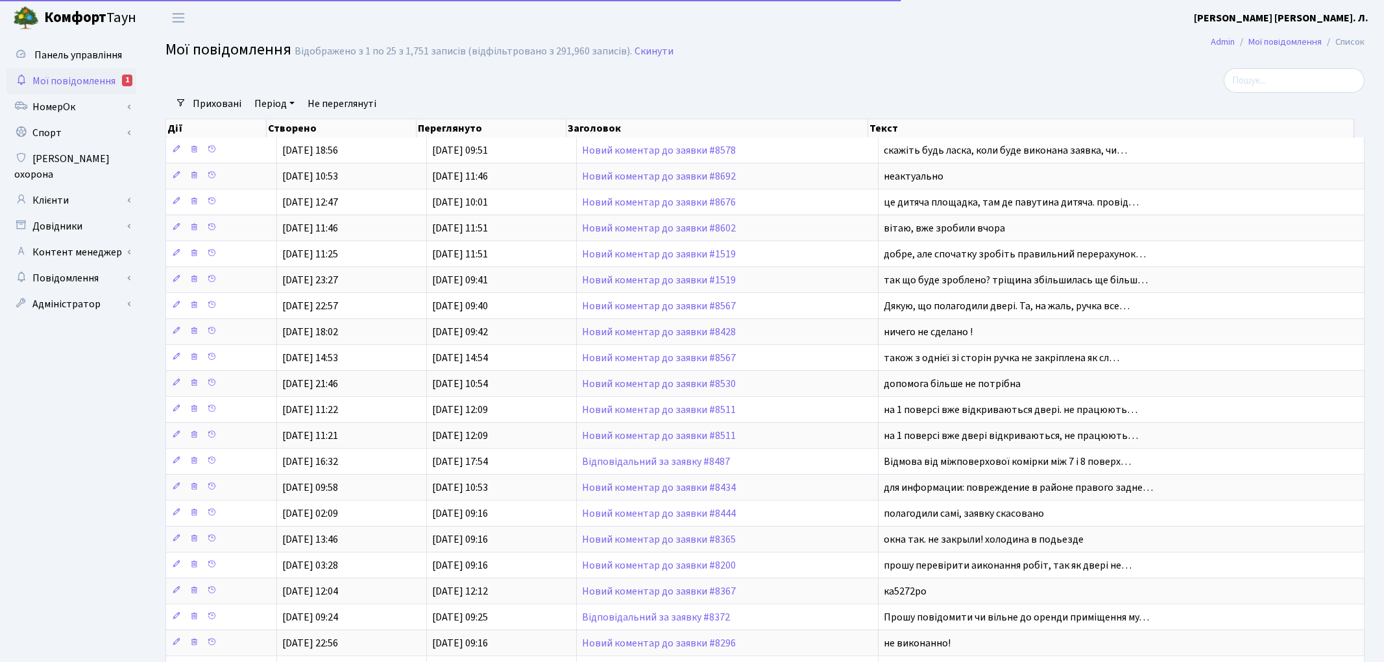
select select "25"
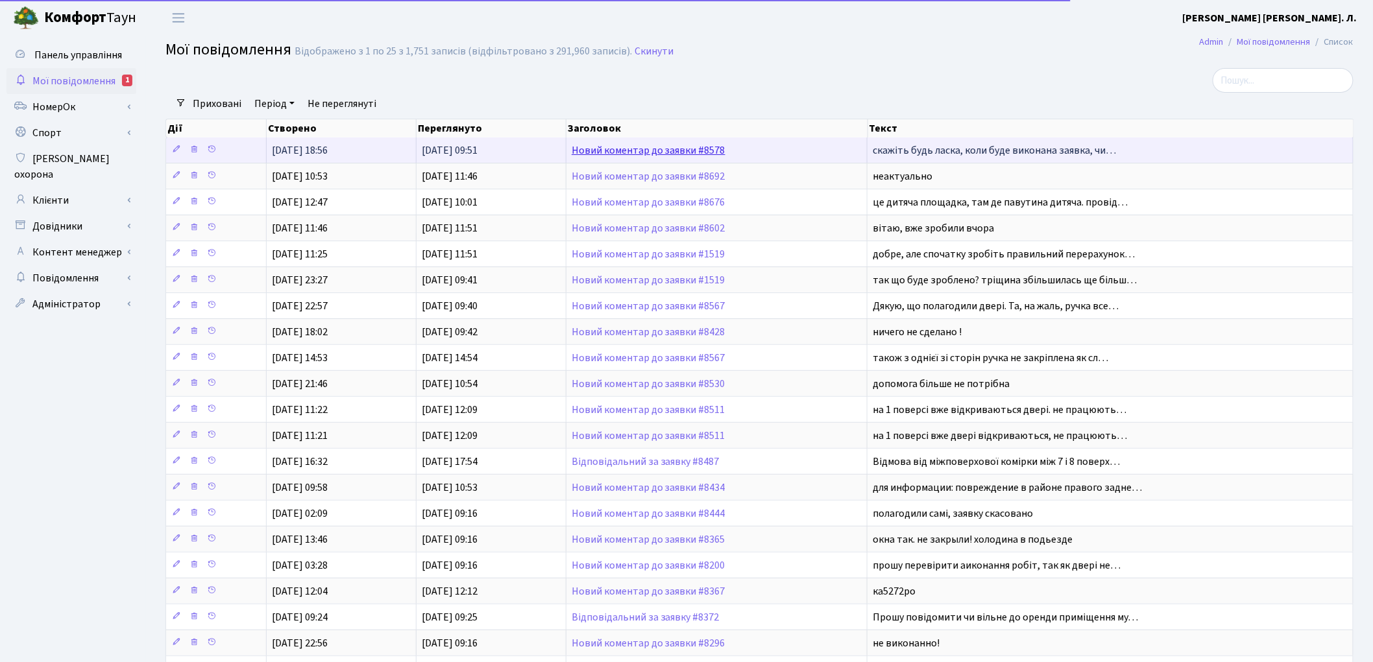
click at [637, 149] on link "Новий коментар до заявки #8578" at bounding box center [649, 150] width 154 height 14
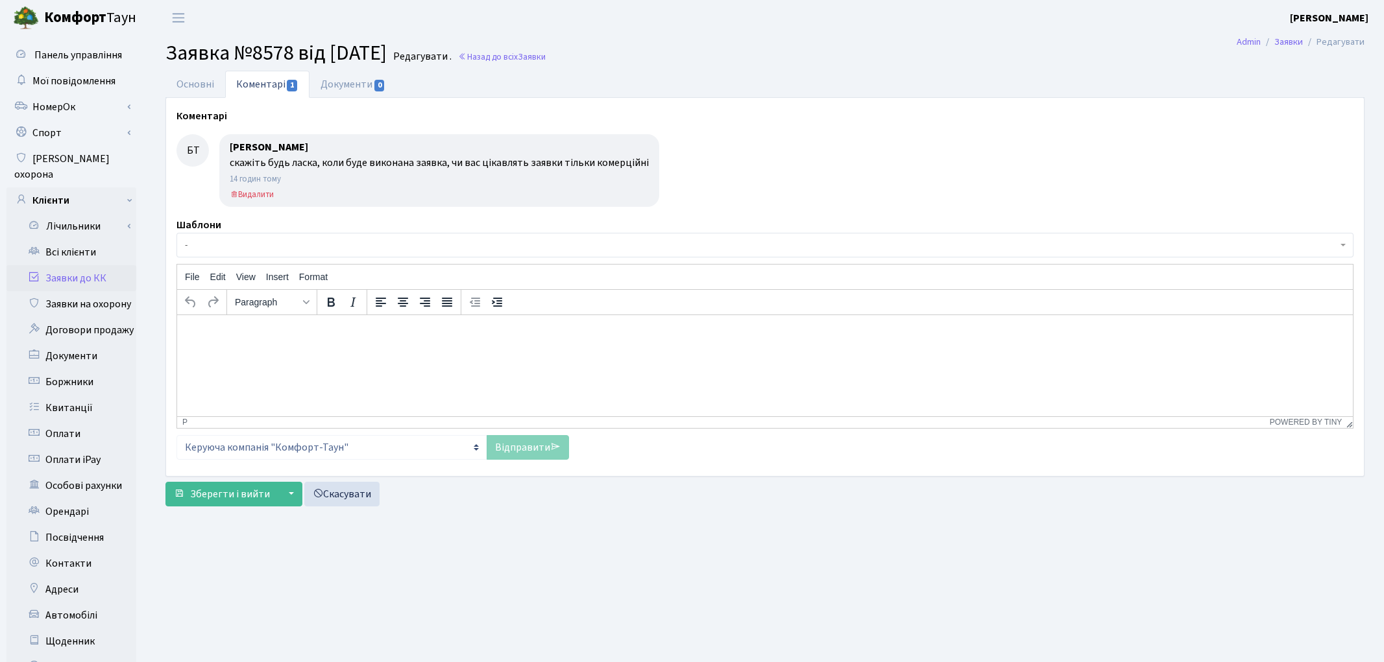
select select "1895"
select select "29"
click at [177, 89] on link "Основні" at bounding box center [195, 84] width 60 height 27
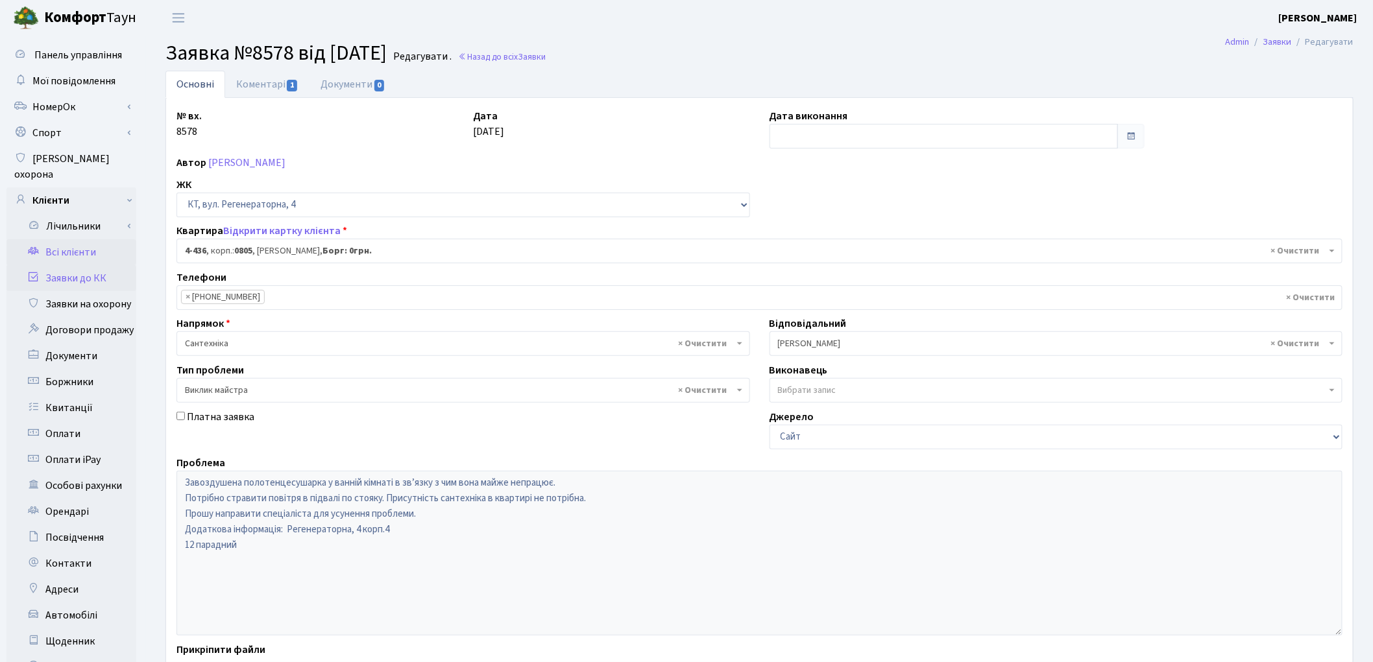
click at [77, 239] on link "Всі клієнти" at bounding box center [71, 252] width 130 height 26
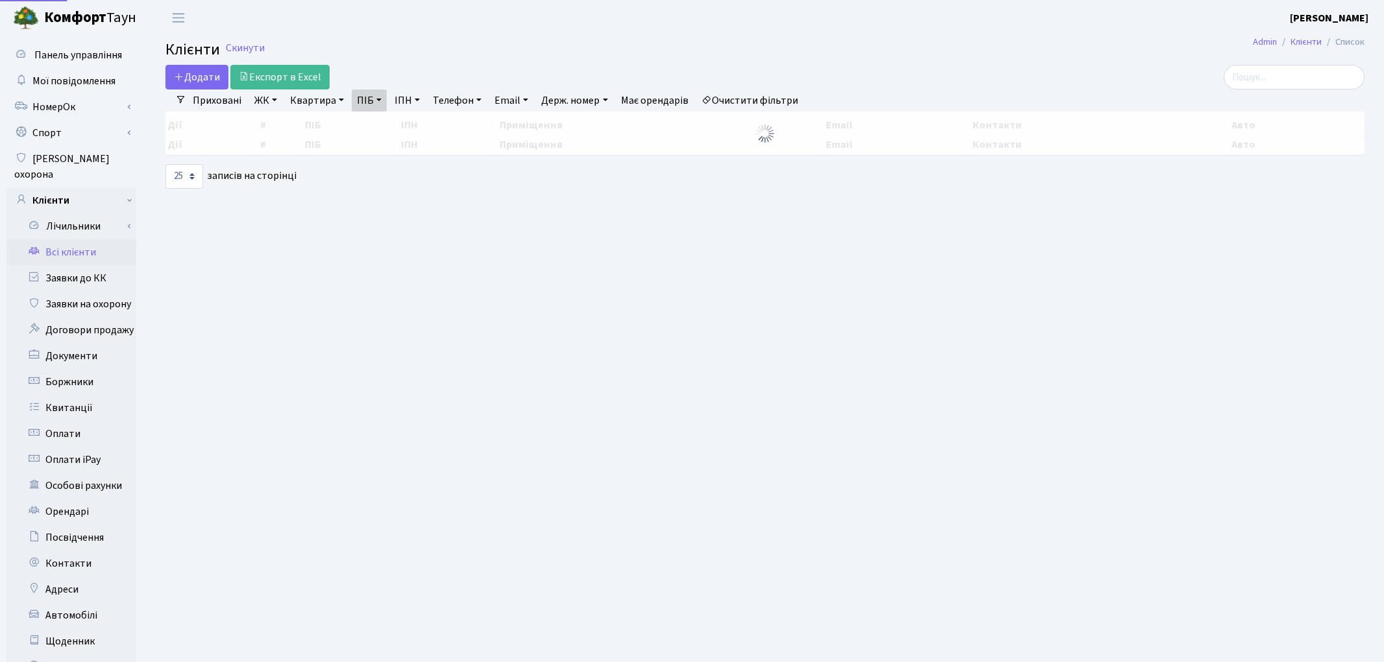
select select "25"
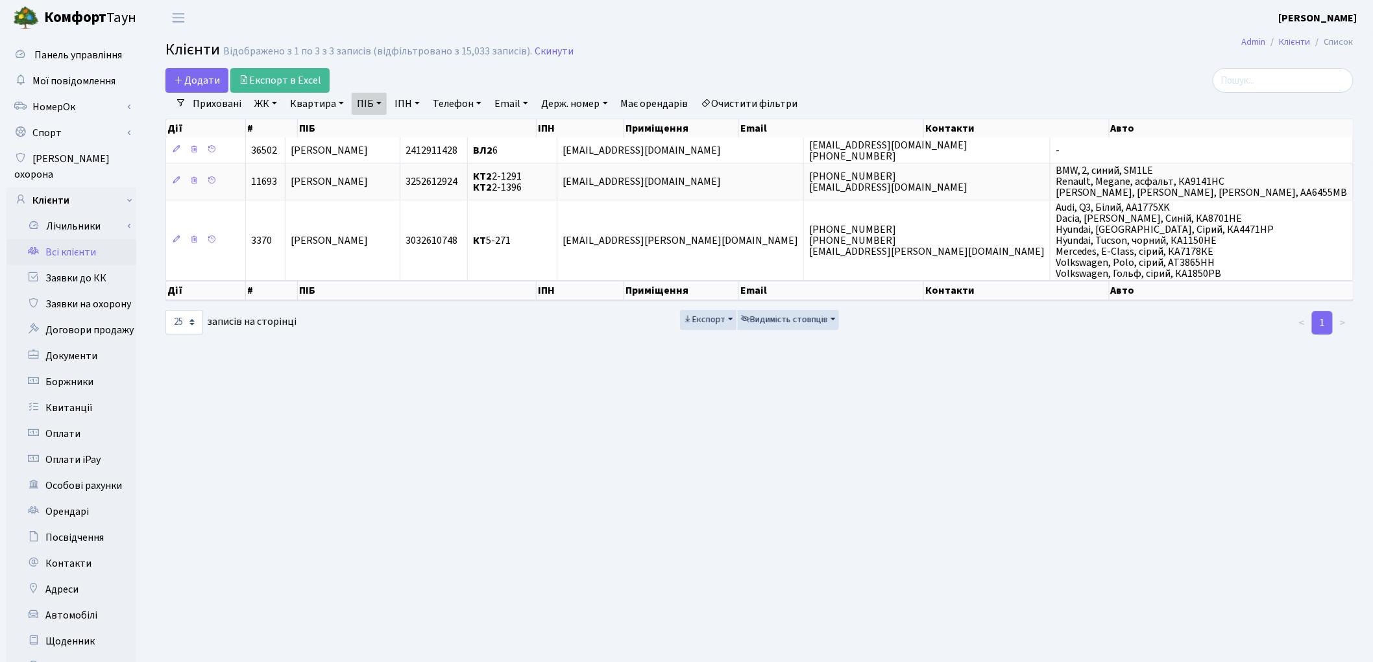
click at [766, 107] on link "Очистити фільтри" at bounding box center [749, 104] width 107 height 22
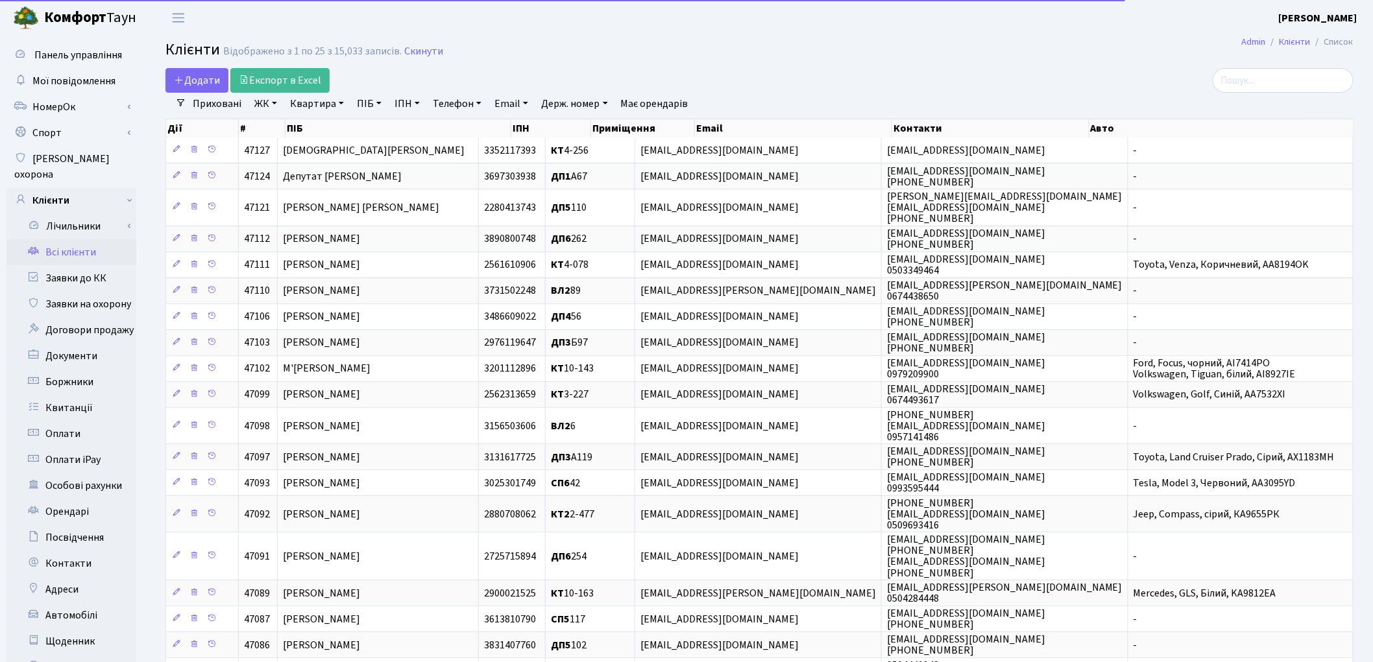
click at [308, 112] on link "Квартира" at bounding box center [317, 104] width 64 height 22
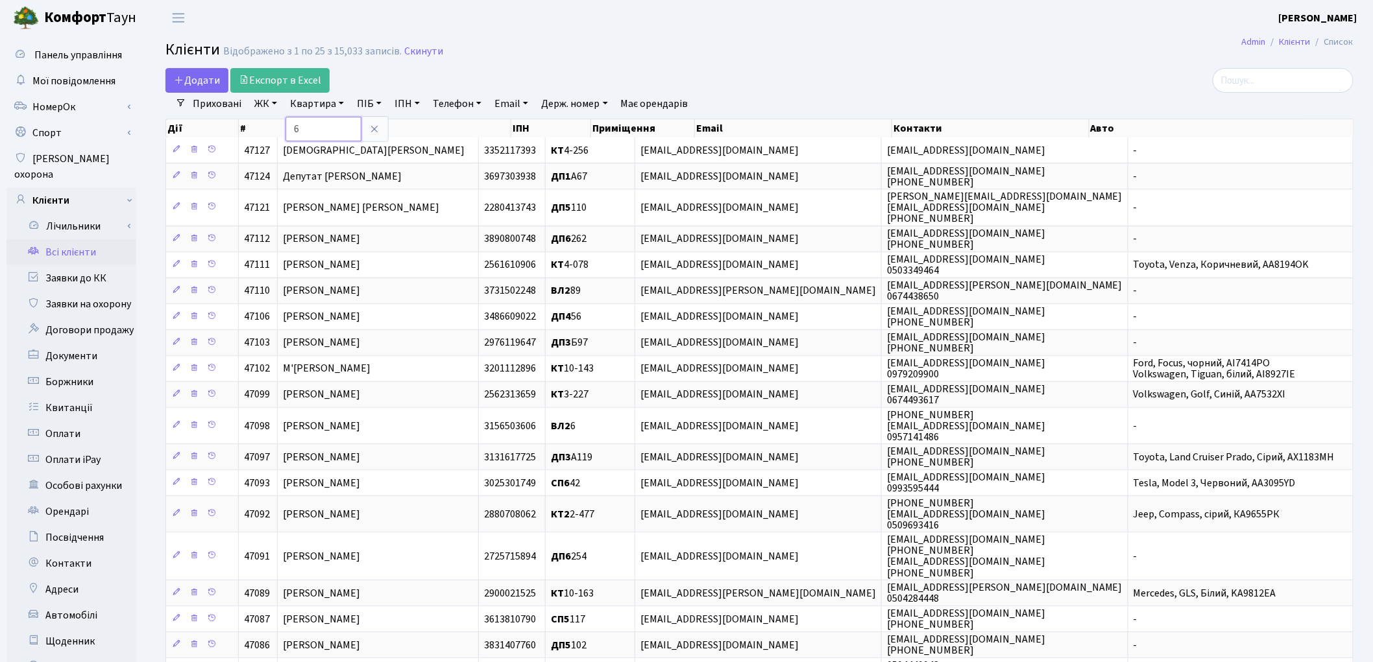
type input "6"
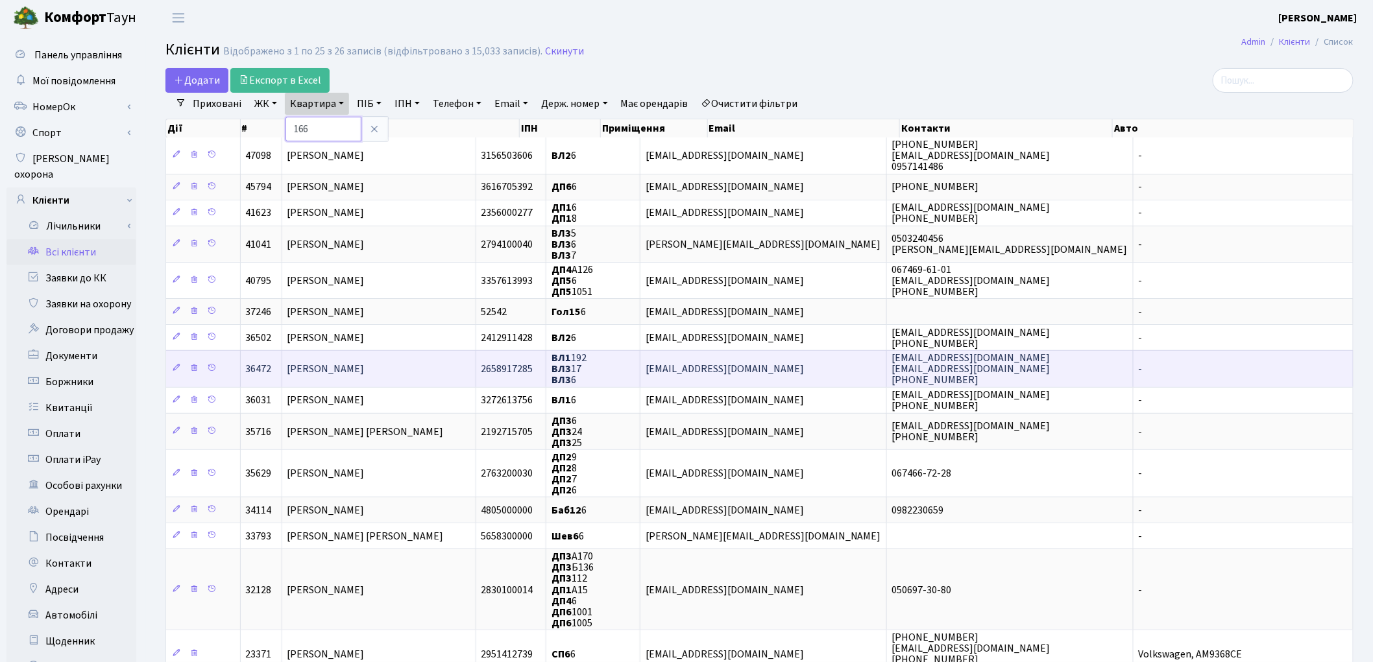
type input "166"
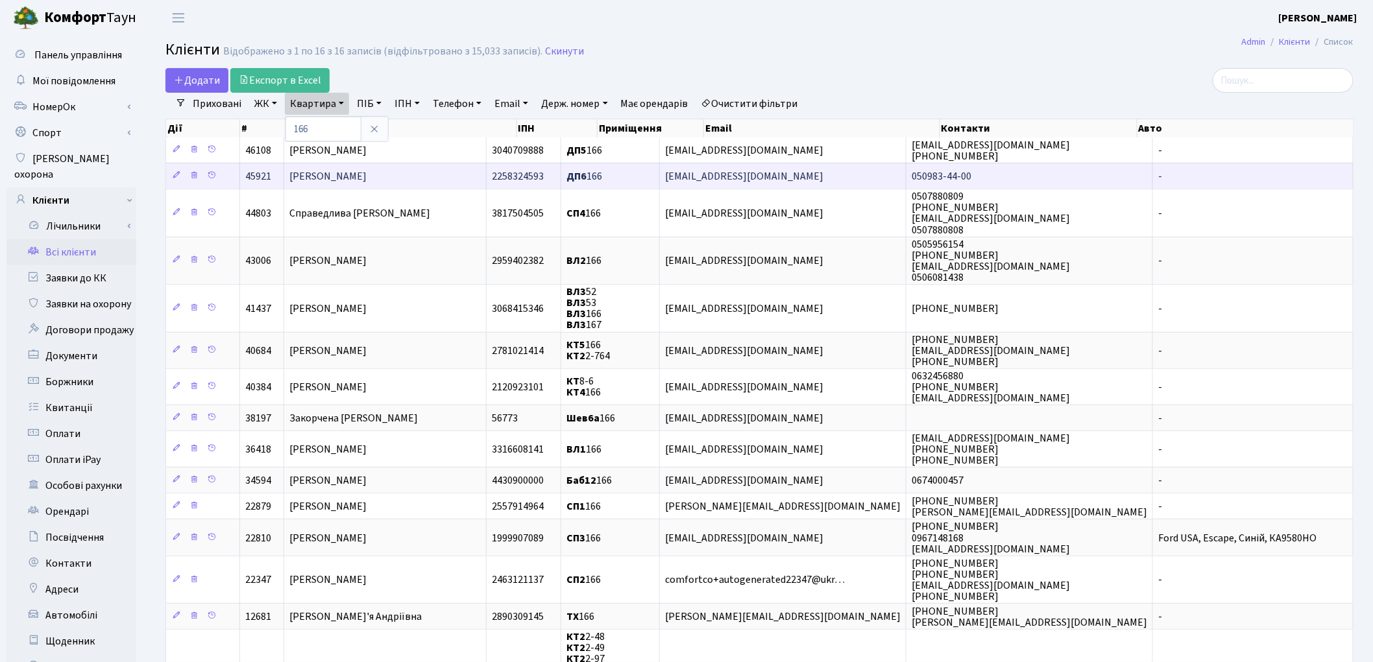
click at [331, 176] on span "Кеян Микола Ронікович" at bounding box center [327, 176] width 77 height 14
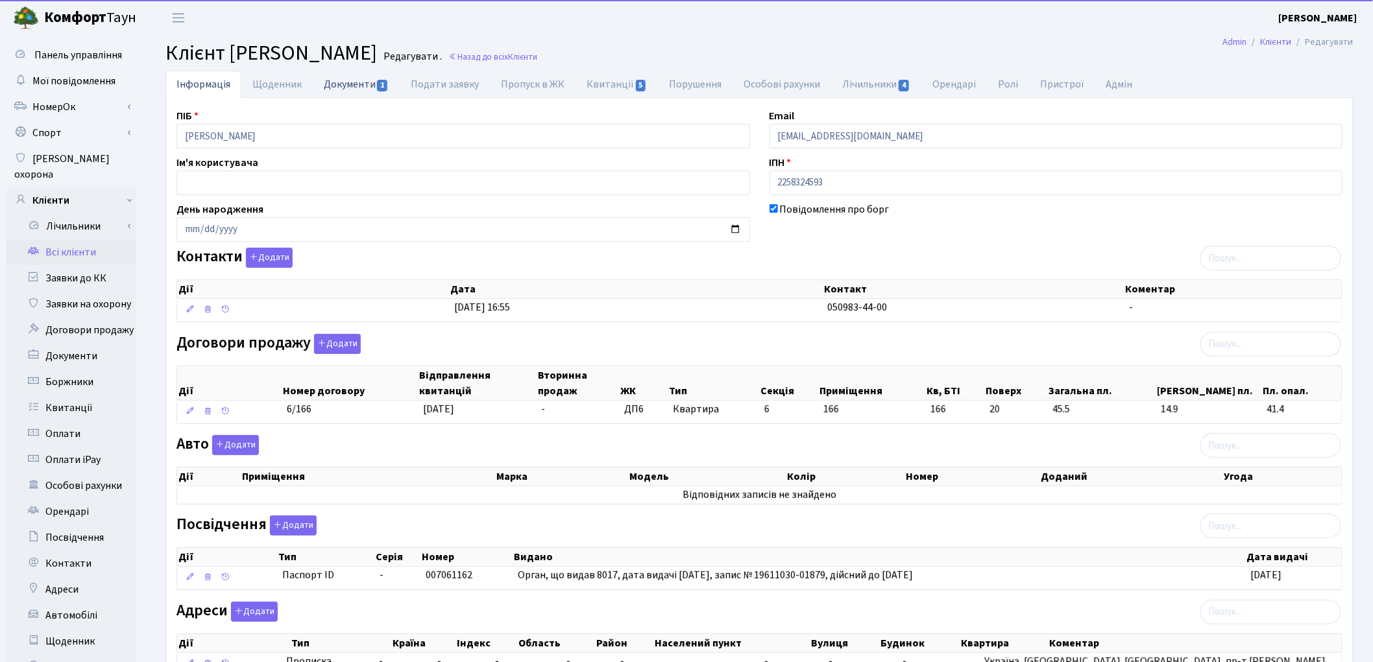
click at [326, 87] on link "Документи 1" at bounding box center [356, 84] width 87 height 27
select select "25"
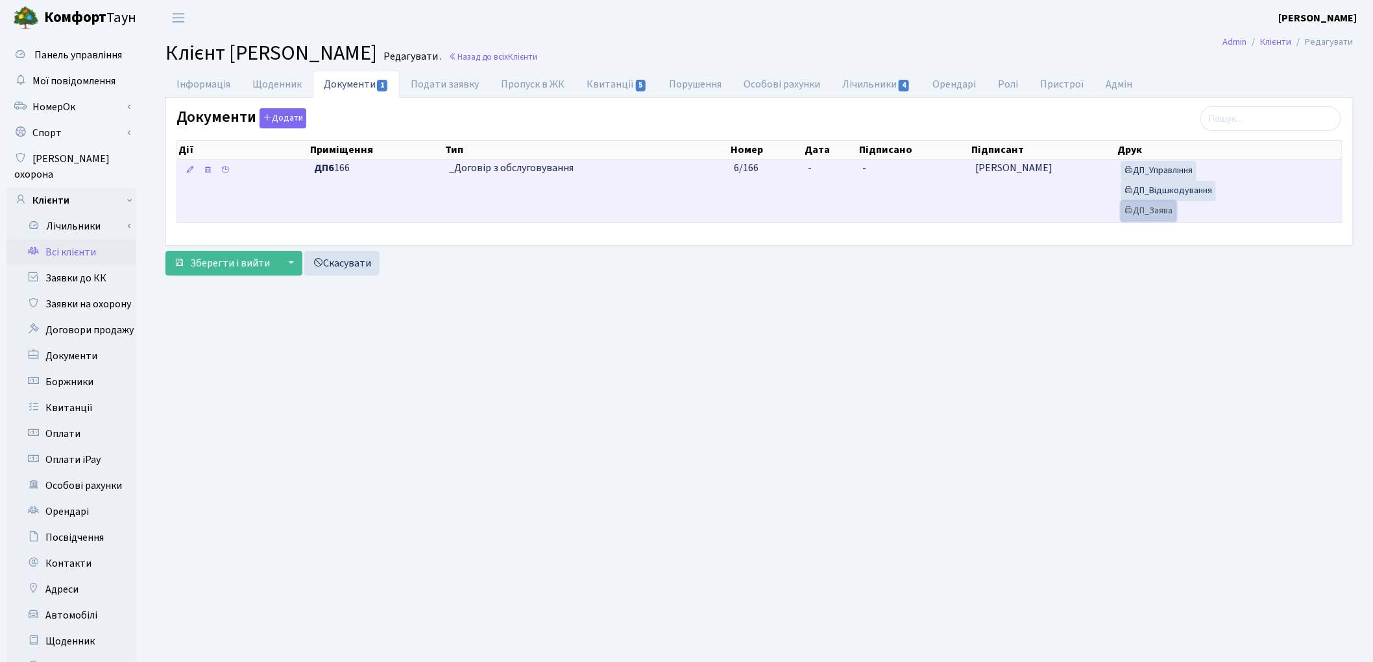
click at [1145, 210] on link "ДП_Заява" at bounding box center [1148, 211] width 55 height 20
click at [1165, 193] on link "ДП_Відшкодування" at bounding box center [1168, 191] width 95 height 20
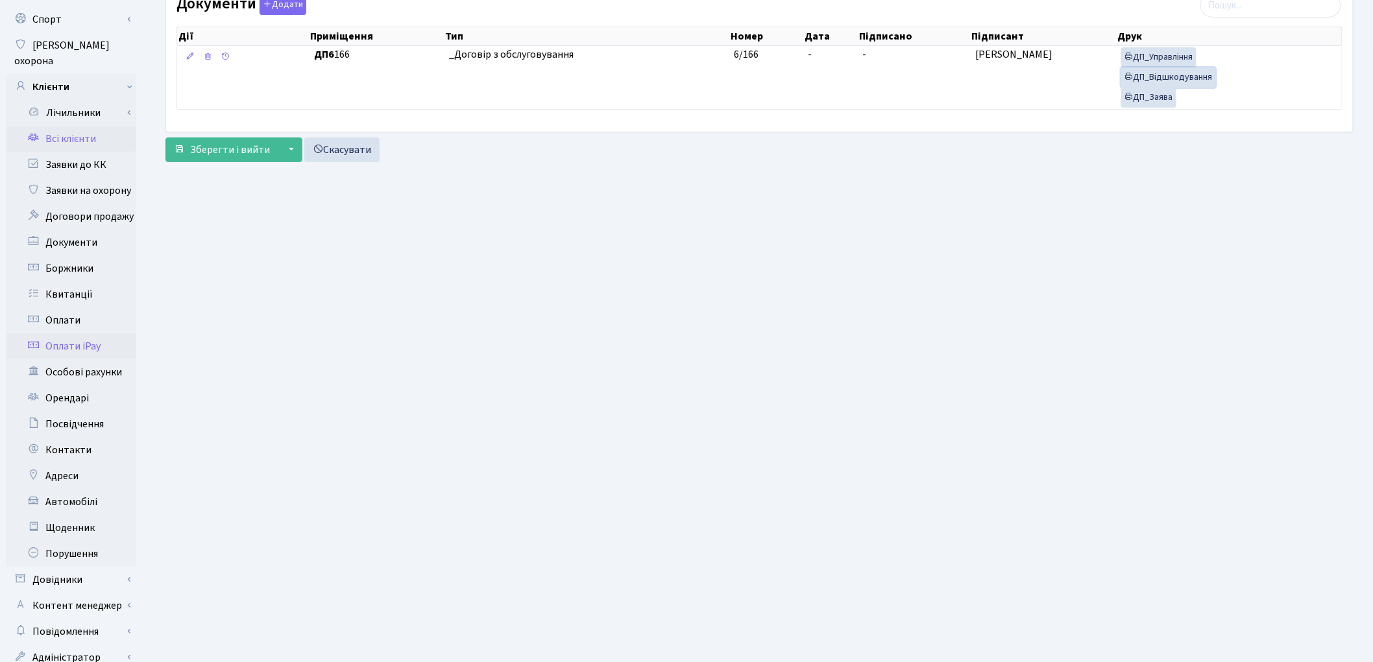
scroll to position [145, 0]
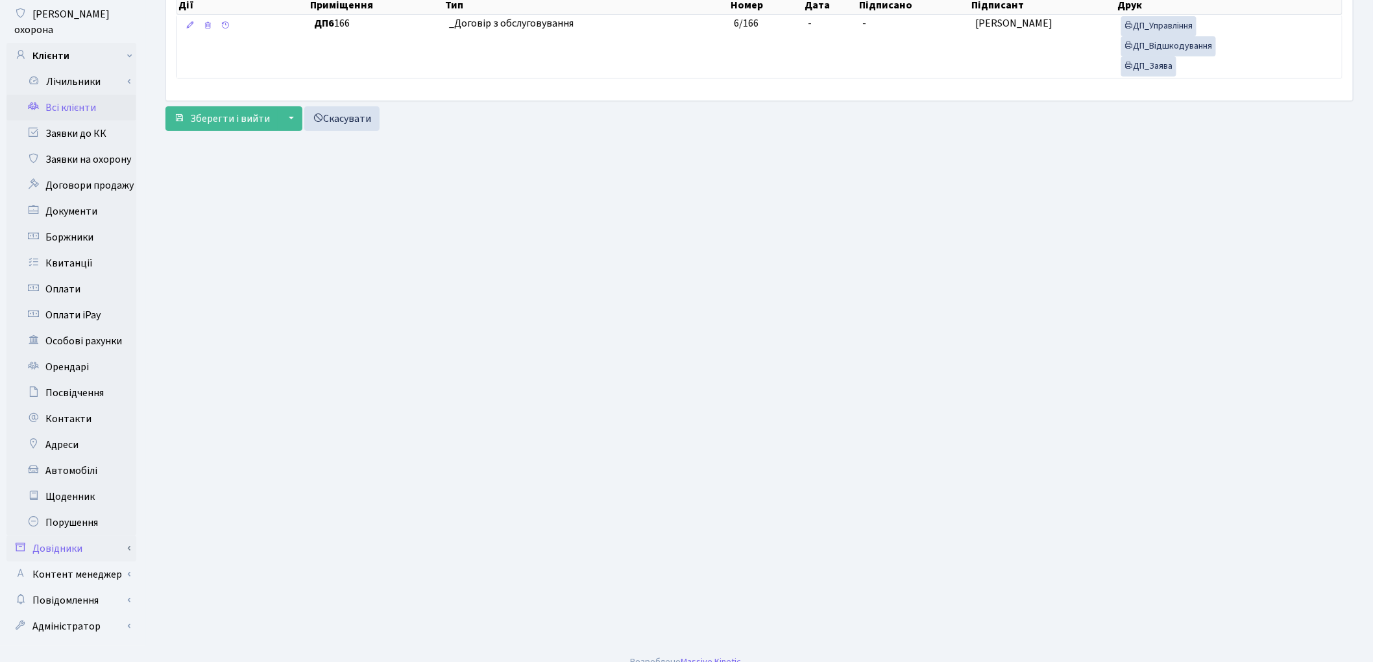
click at [90, 536] on link "Довідники" at bounding box center [71, 549] width 130 height 26
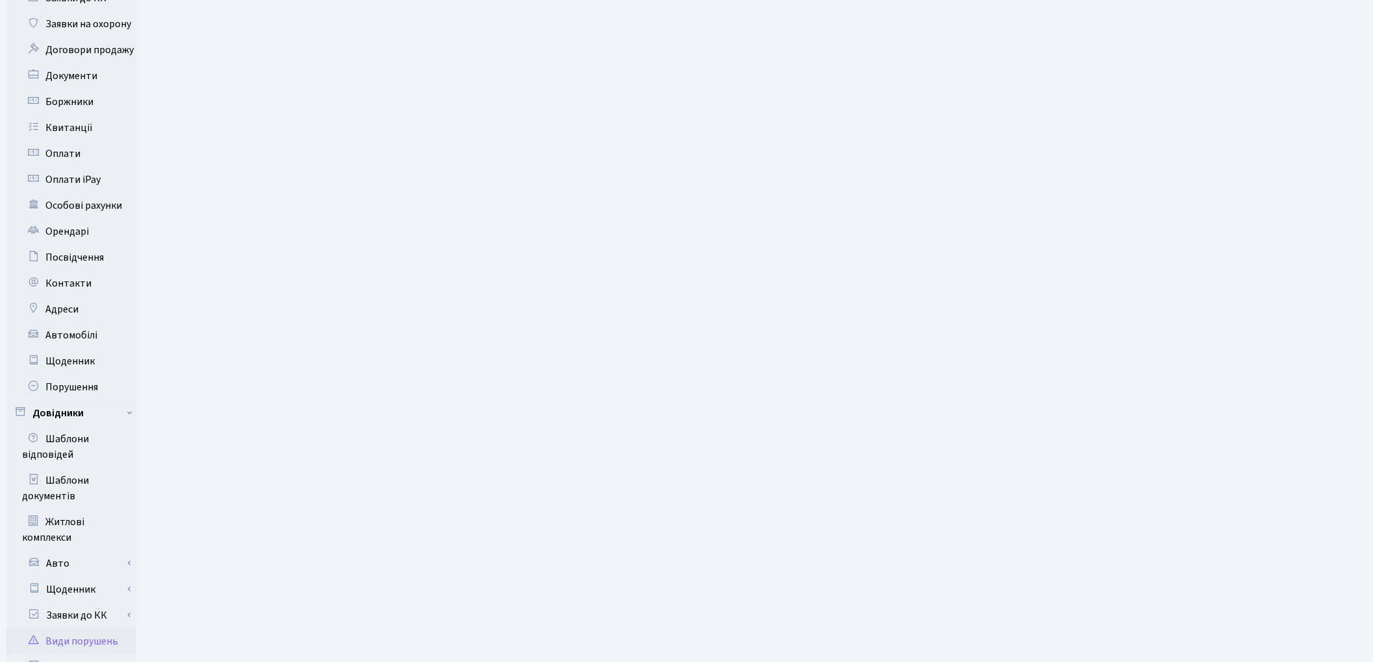
scroll to position [433, 0]
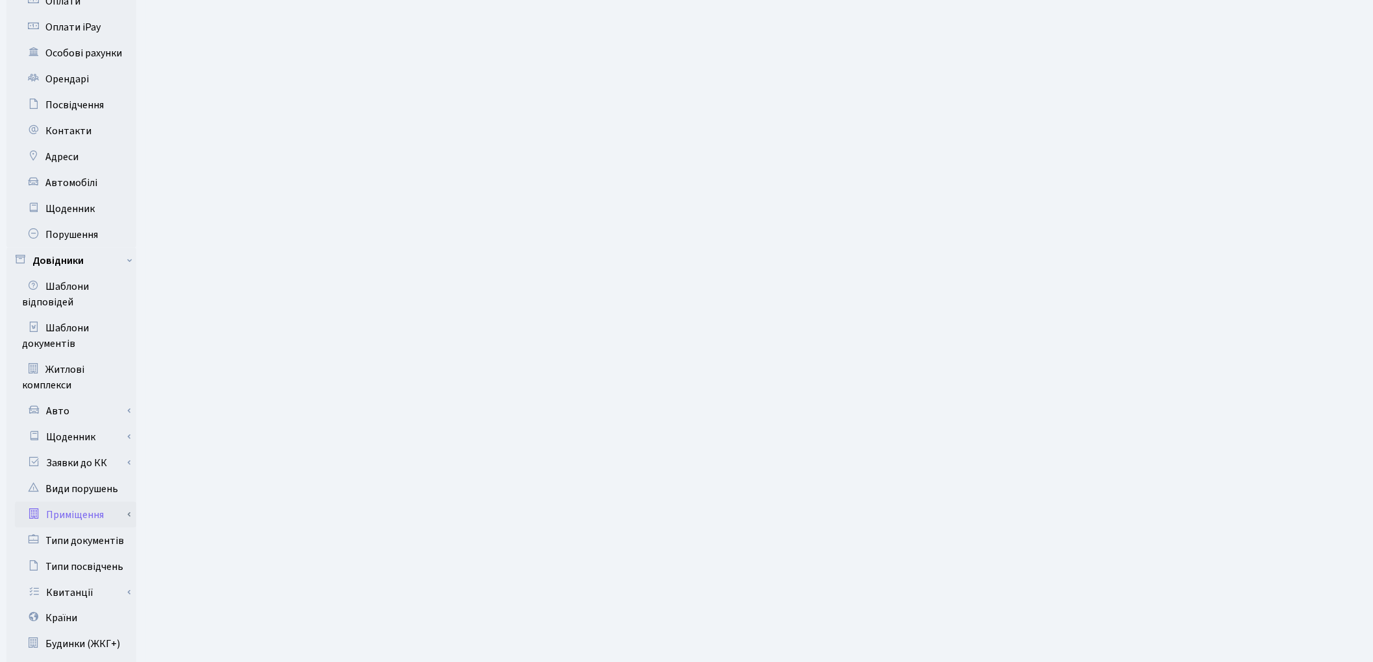
click at [86, 502] on link "Приміщення" at bounding box center [75, 515] width 121 height 26
click at [105, 528] on link "Всі приміщення" at bounding box center [75, 541] width 121 height 26
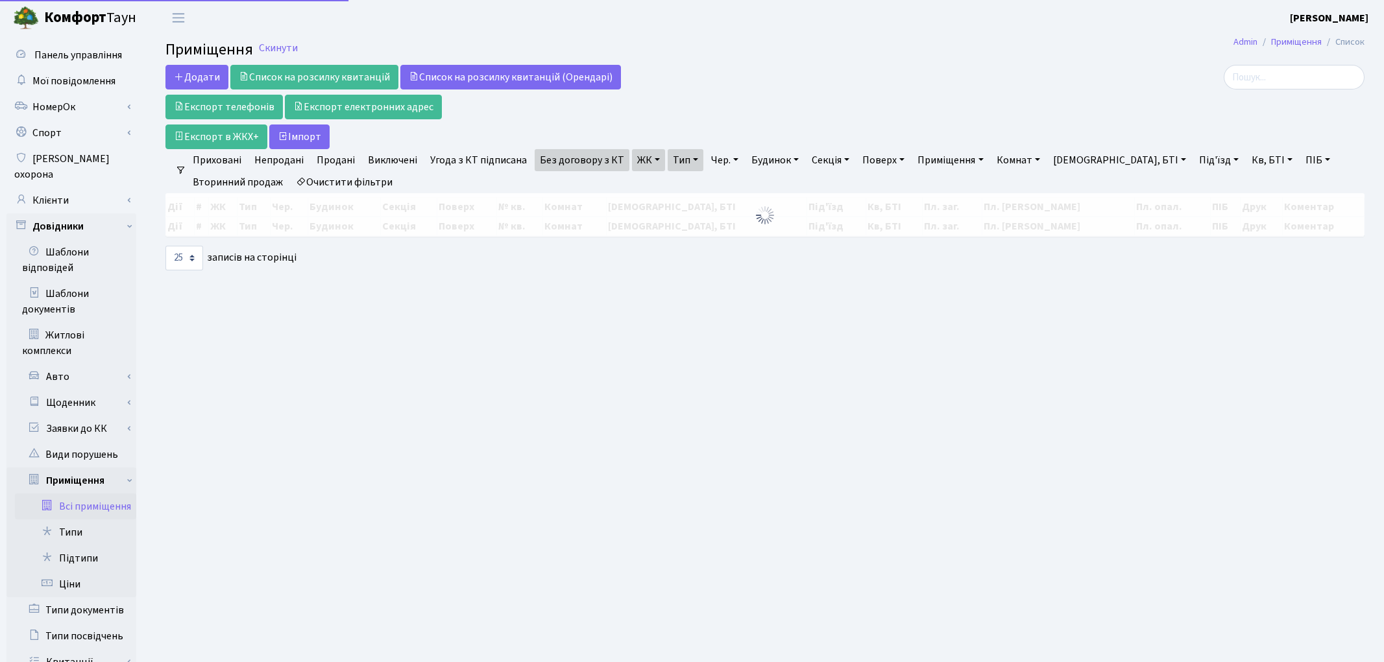
select select "25"
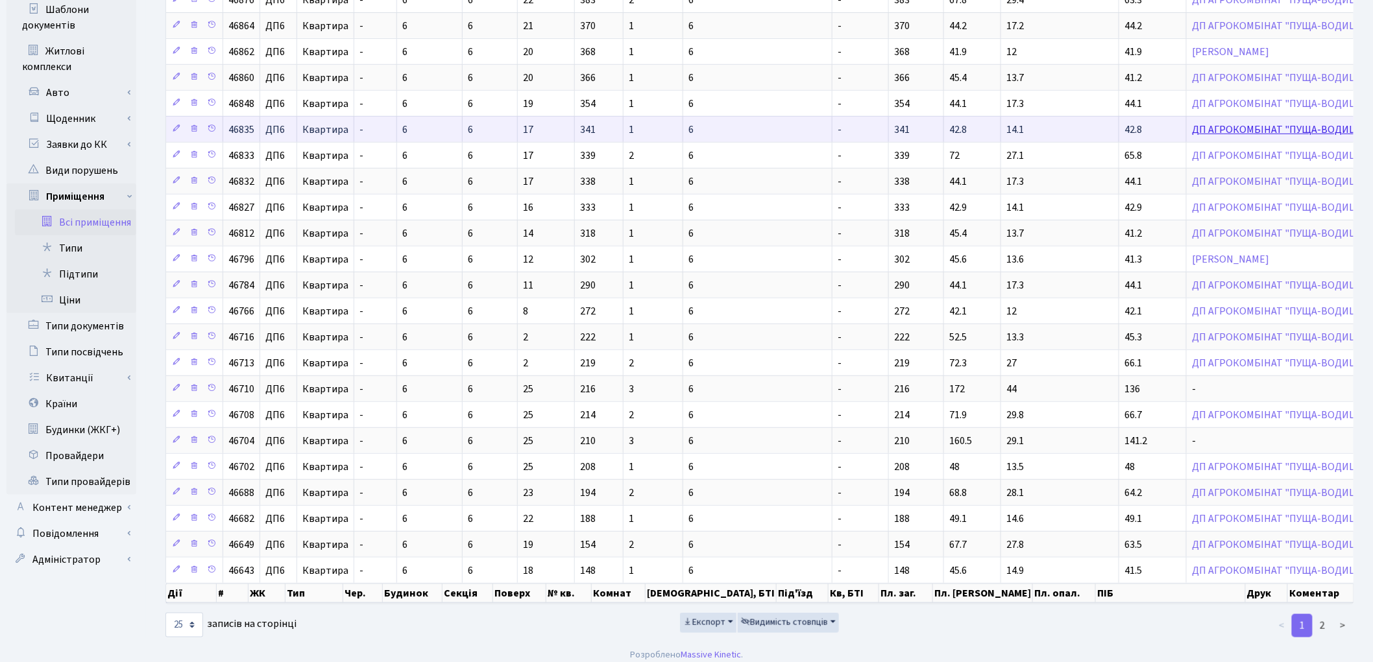
scroll to position [298, 0]
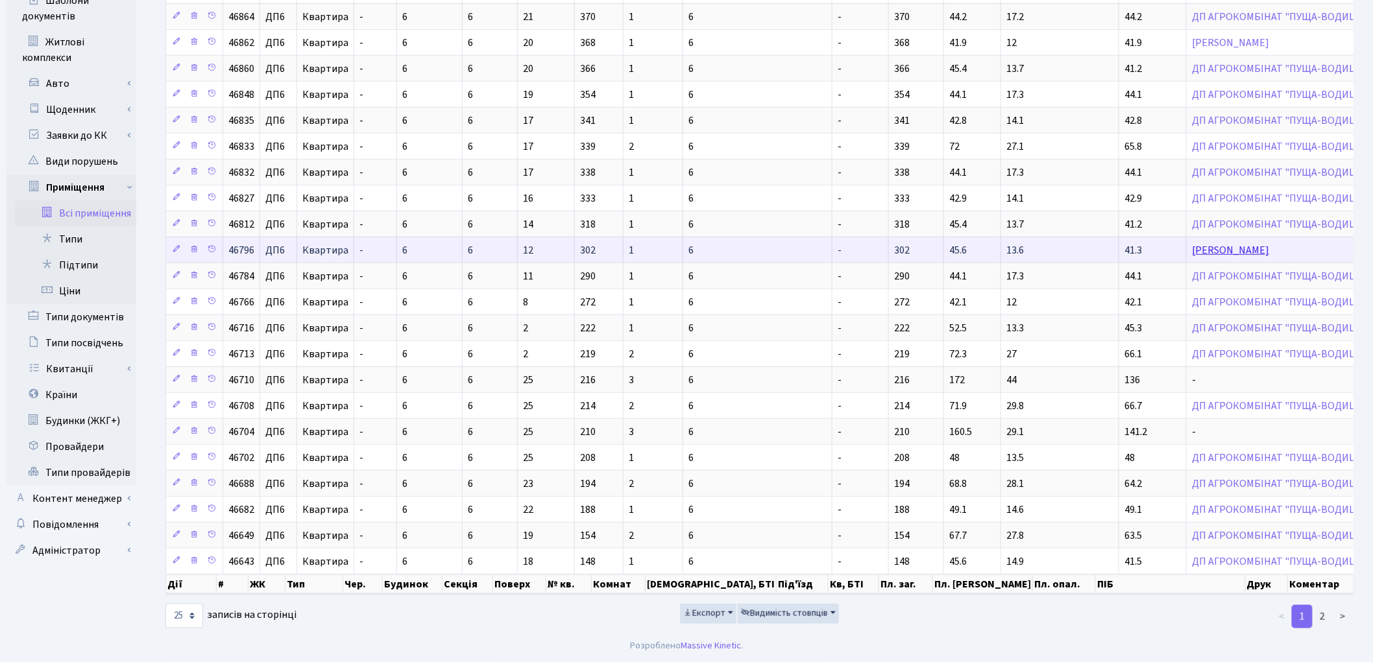
click at [1192, 248] on link "Окоча Олександр Володимирович" at bounding box center [1230, 250] width 77 height 14
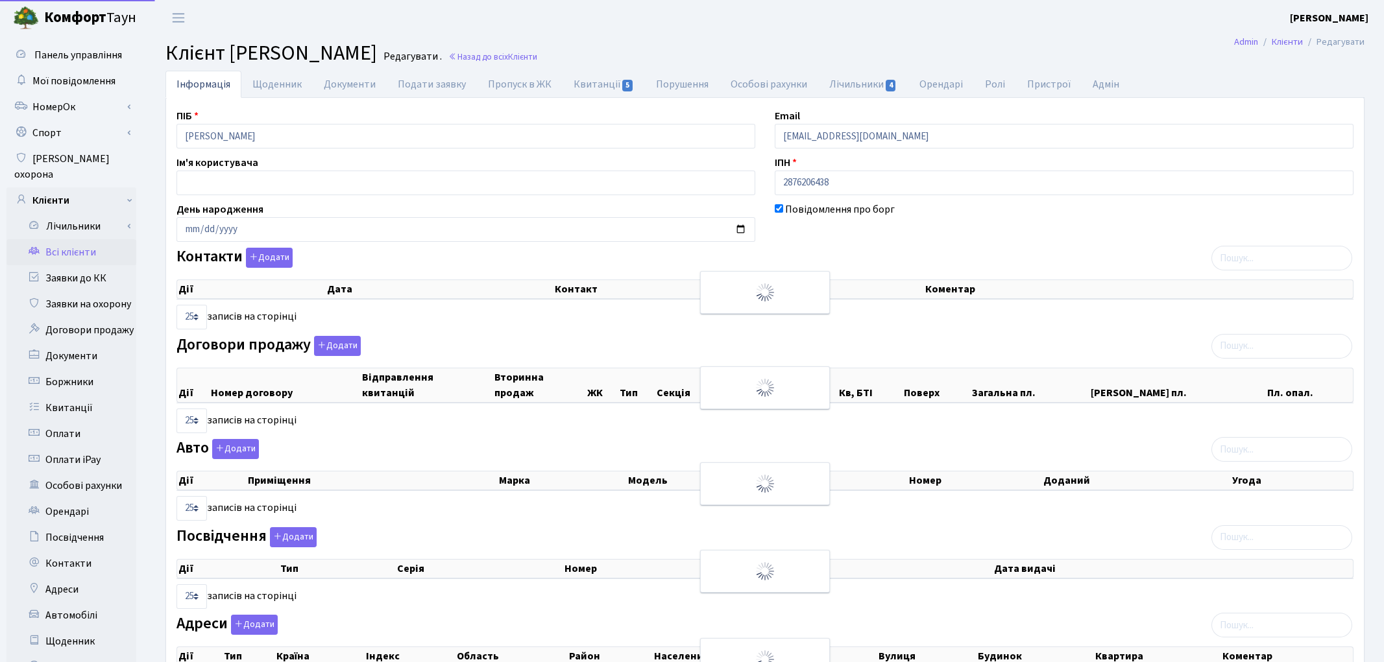
select select "25"
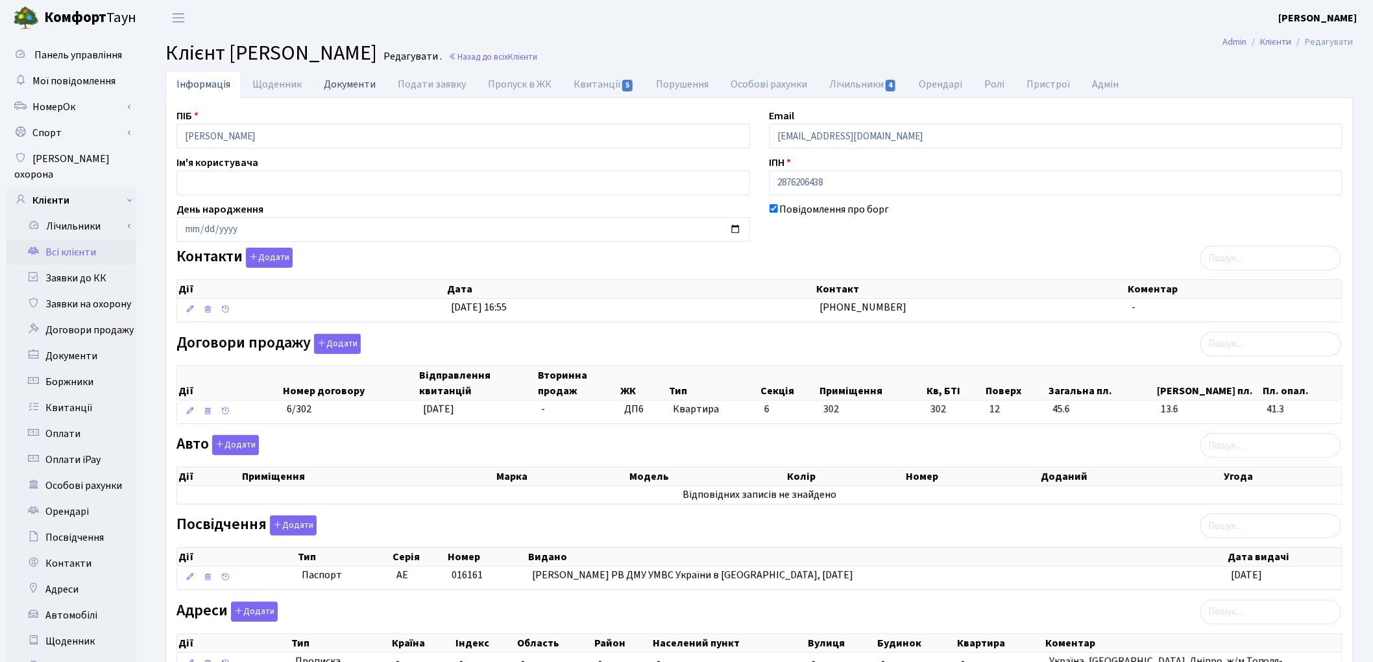
click at [353, 85] on link "Документи" at bounding box center [350, 84] width 74 height 27
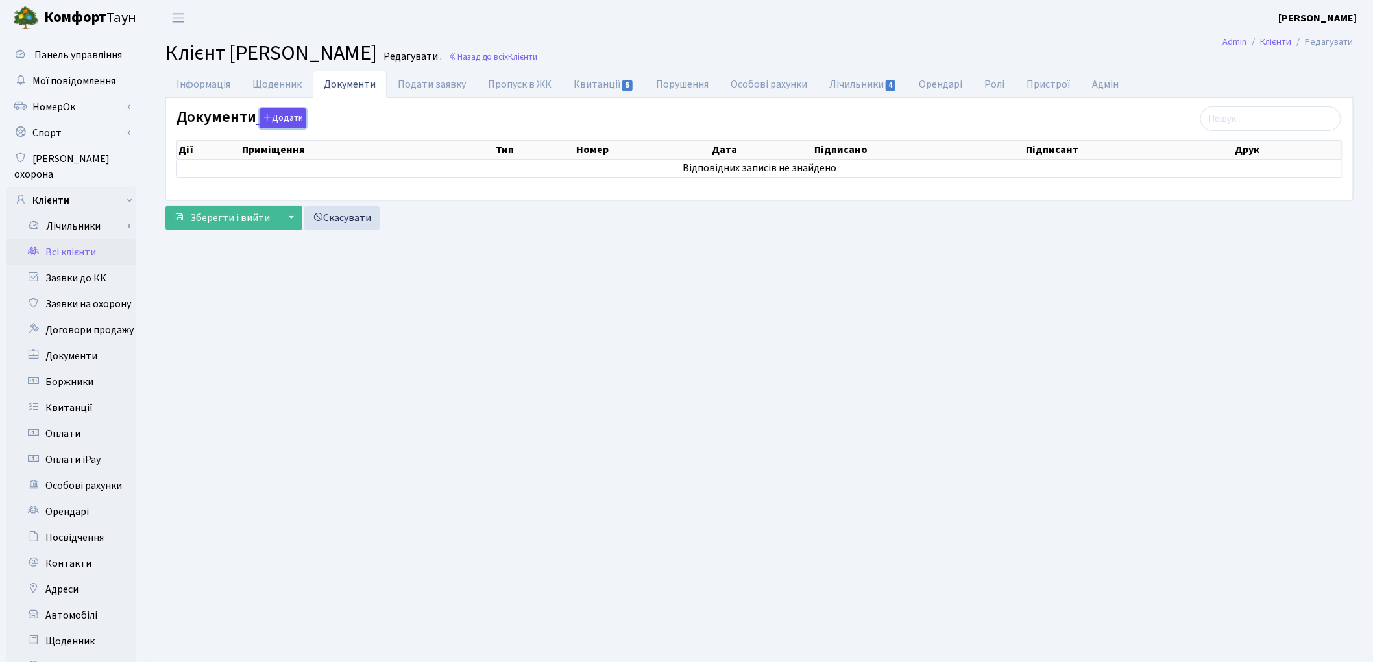
click at [268, 117] on icon "button" at bounding box center [267, 117] width 9 height 9
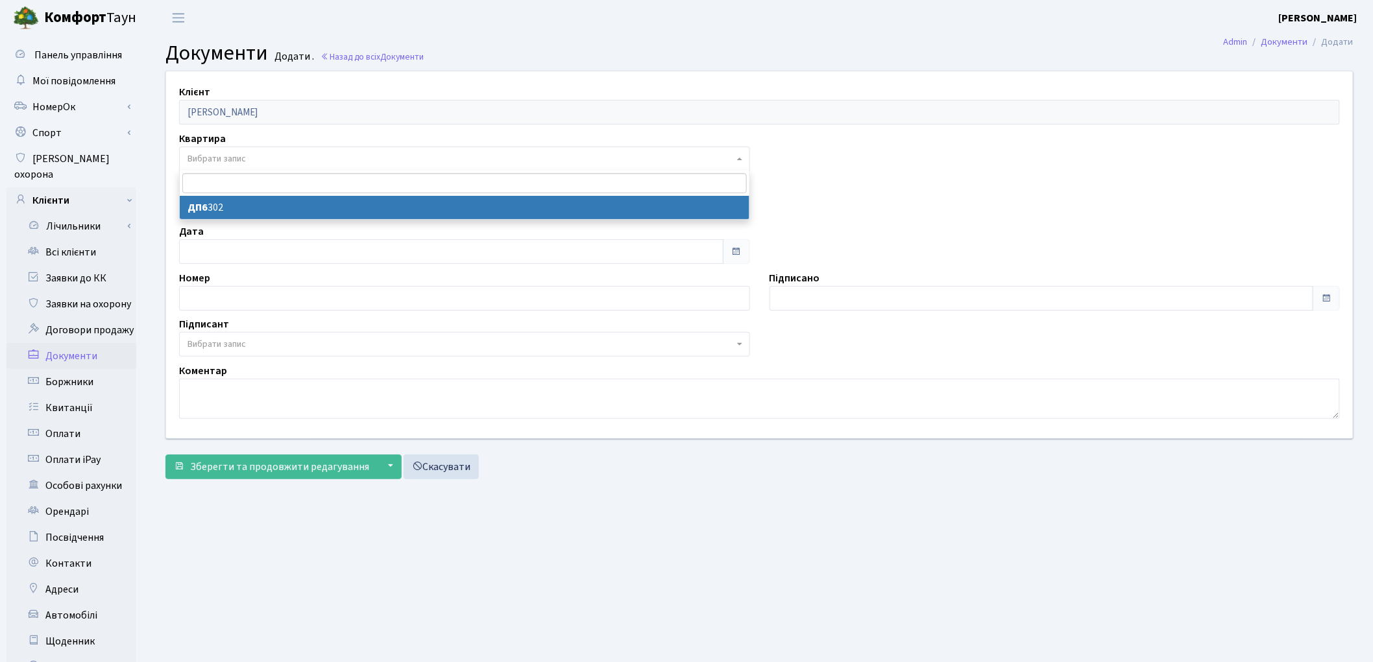
click at [286, 159] on span "Вибрати запис" at bounding box center [460, 158] width 546 height 13
select select "177083"
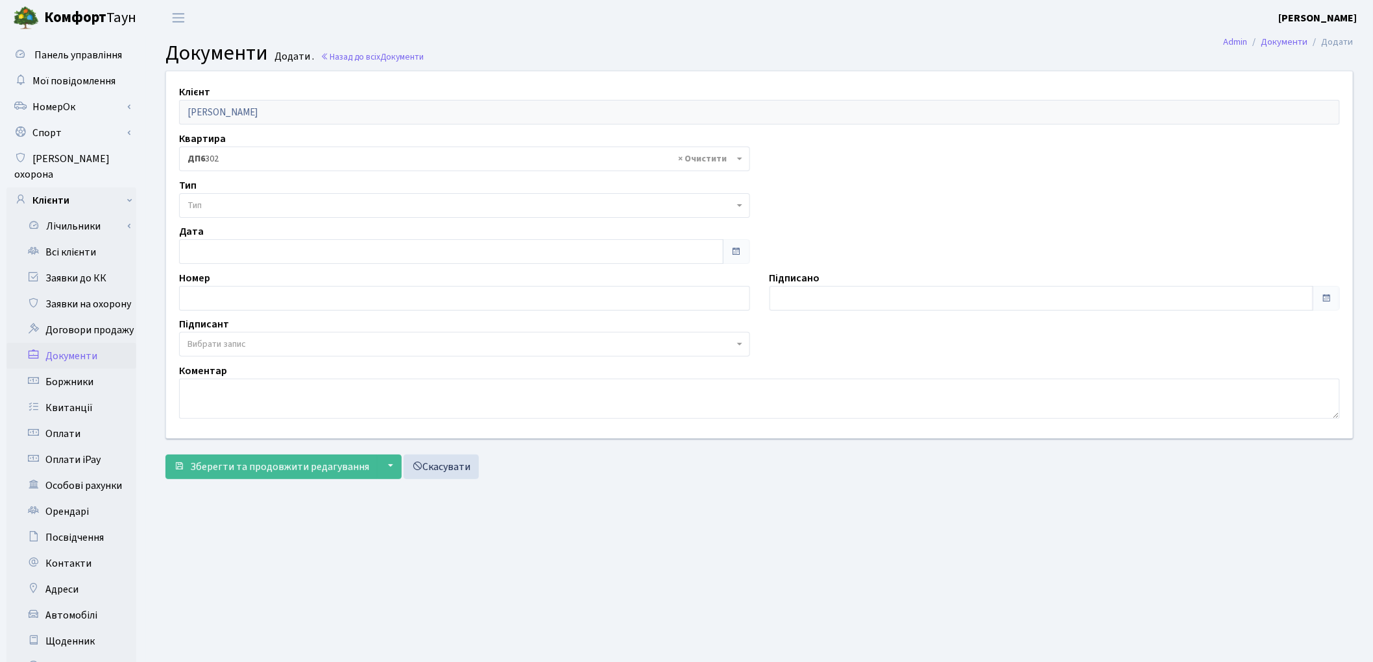
click at [286, 215] on span "Тип" at bounding box center [464, 205] width 571 height 25
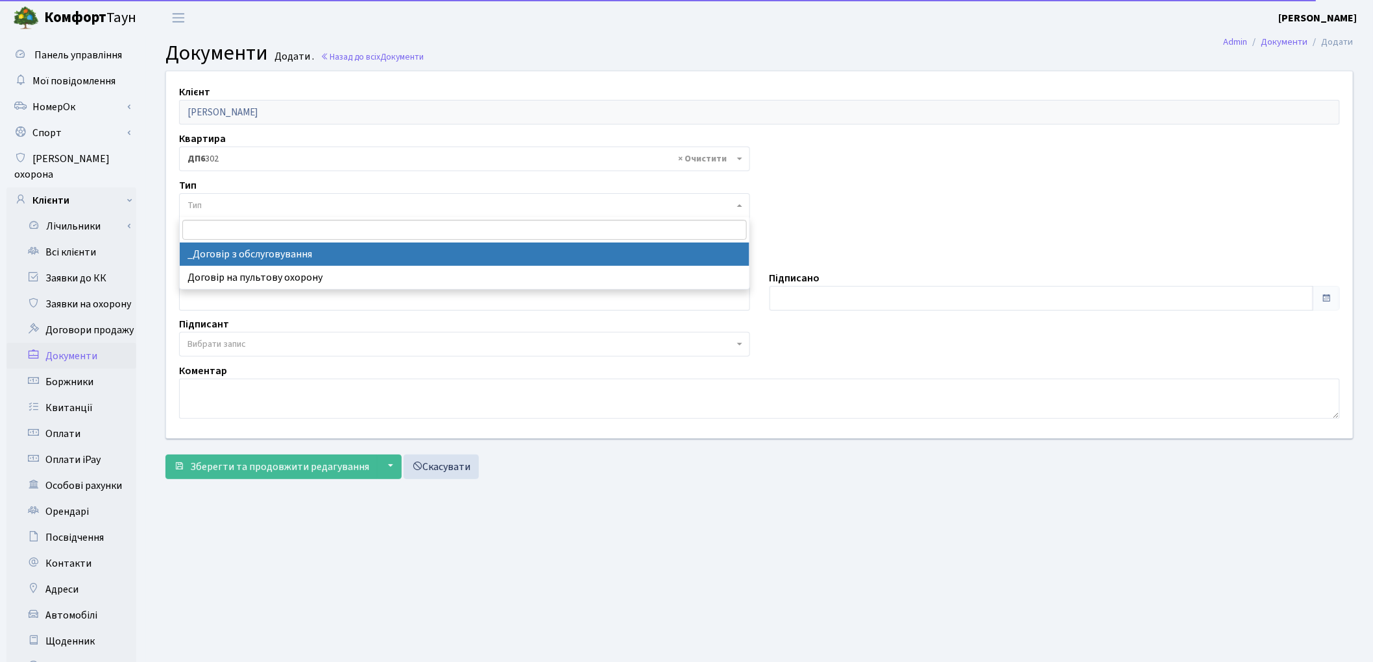
select select "289"
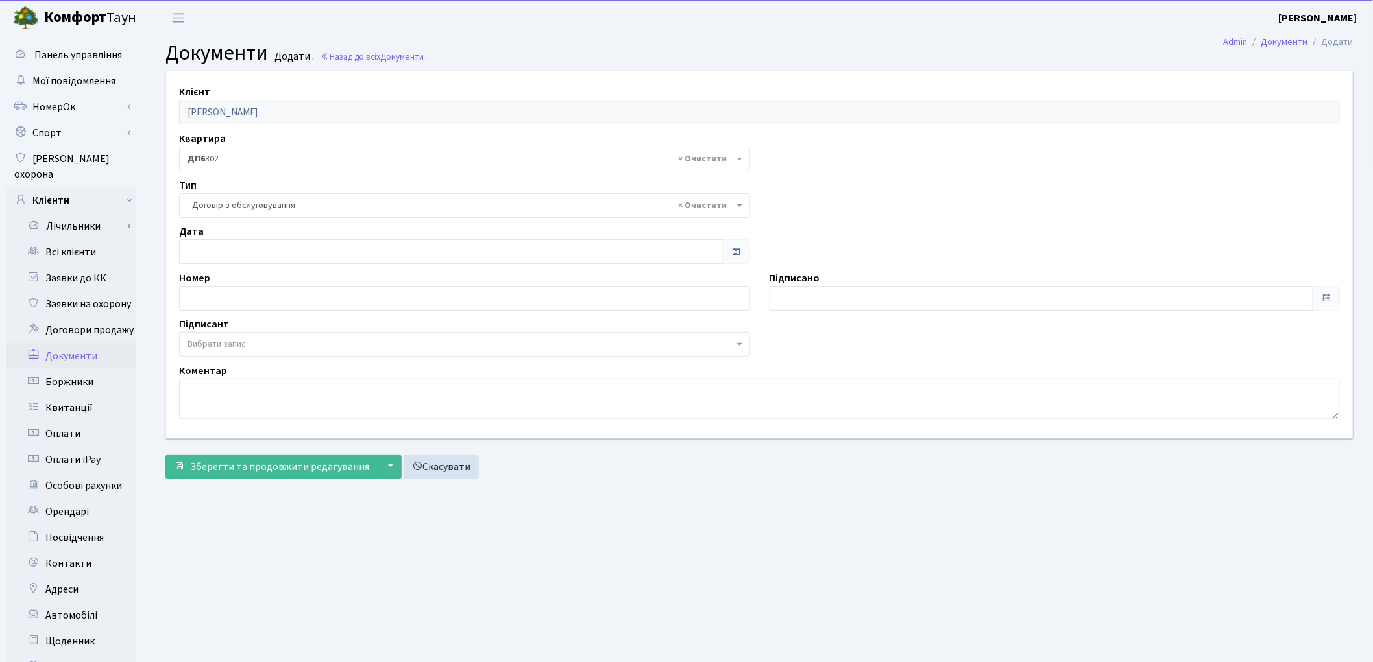
click at [241, 346] on span "Вибрати запис" at bounding box center [216, 344] width 58 height 13
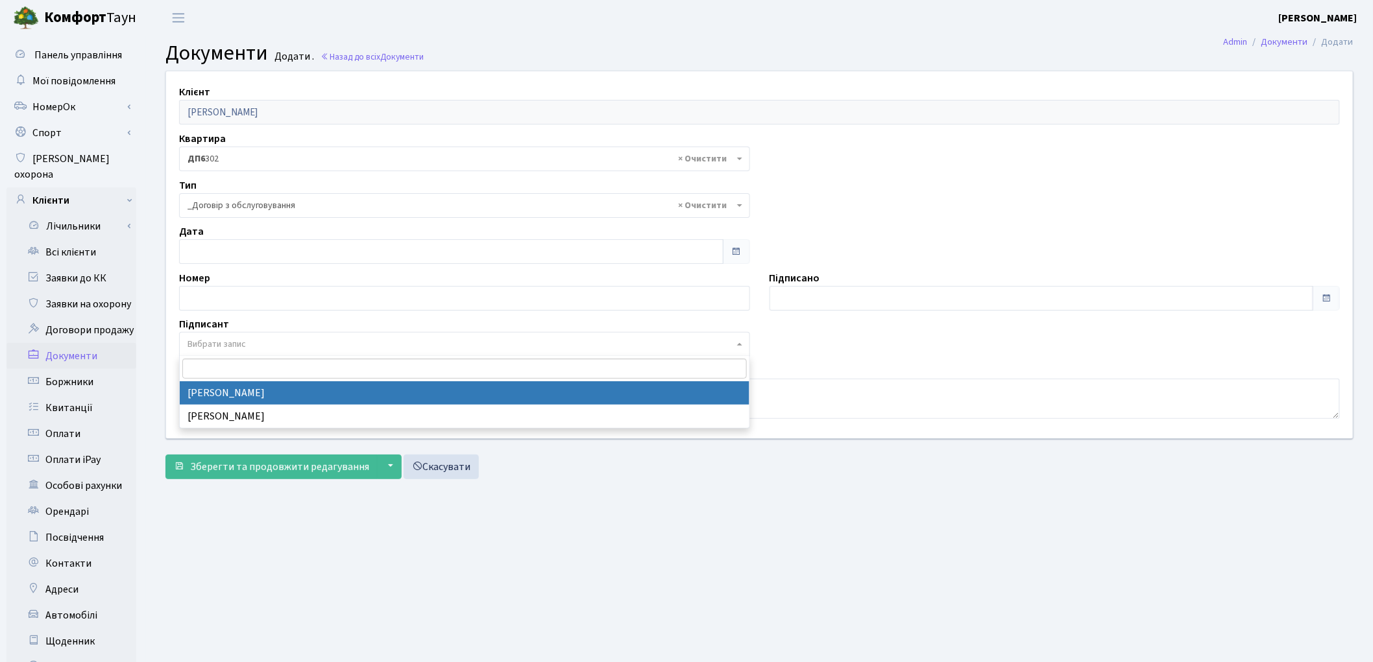
select select "74"
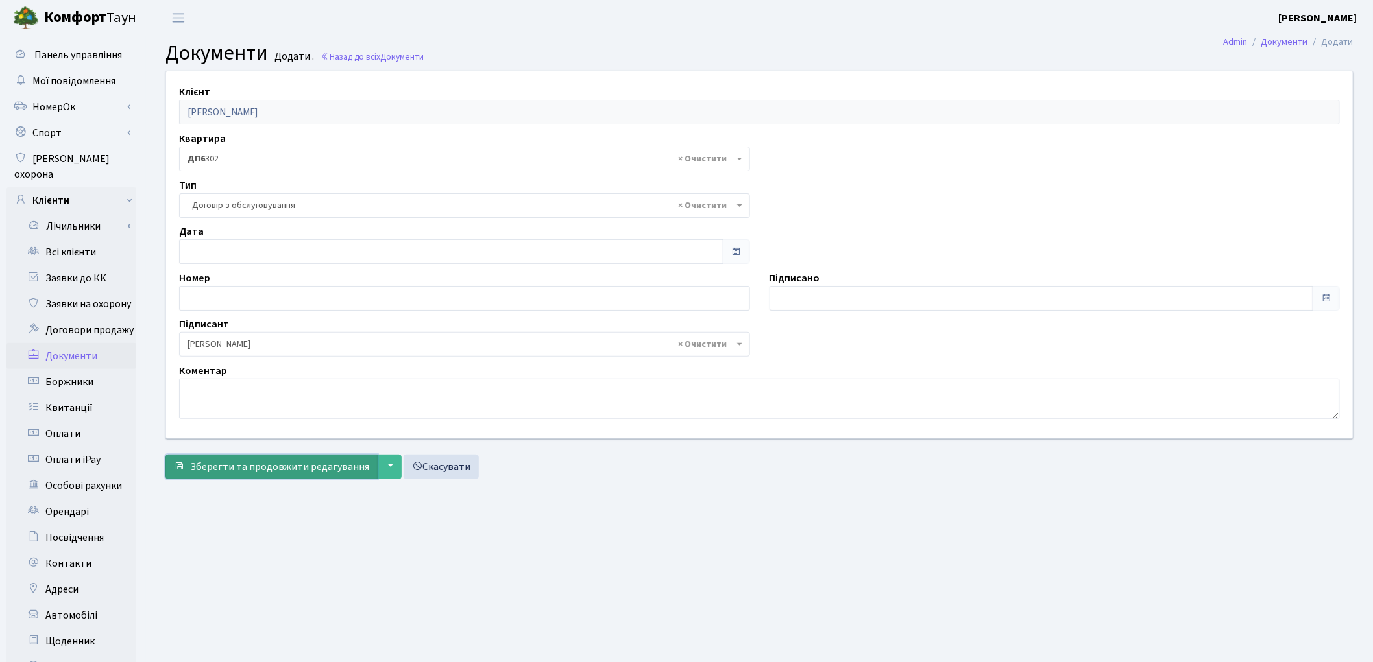
click at [225, 472] on span "Зберегти та продовжити редагування" at bounding box center [279, 467] width 179 height 14
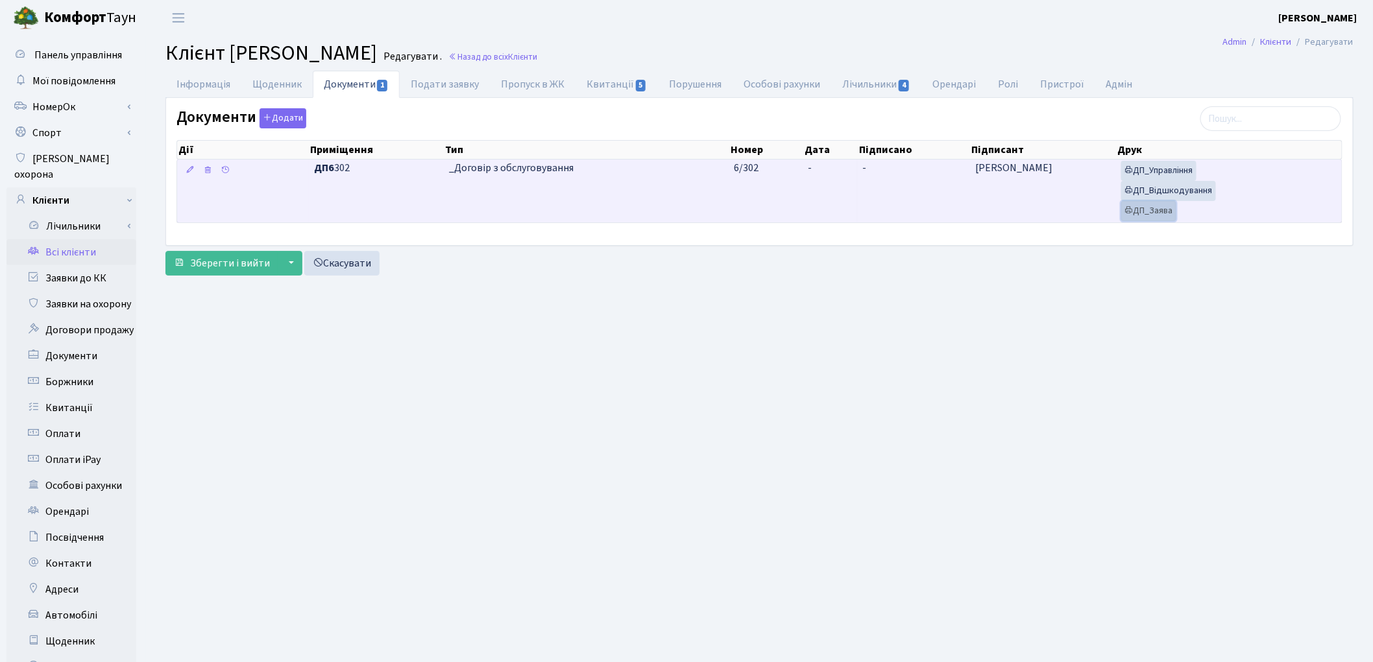
click at [1174, 210] on link "ДП_Заява" at bounding box center [1148, 211] width 55 height 20
click at [1191, 186] on link "ДП_Відшкодування" at bounding box center [1168, 191] width 95 height 20
click at [1149, 174] on link "ДП_Управління" at bounding box center [1158, 171] width 75 height 20
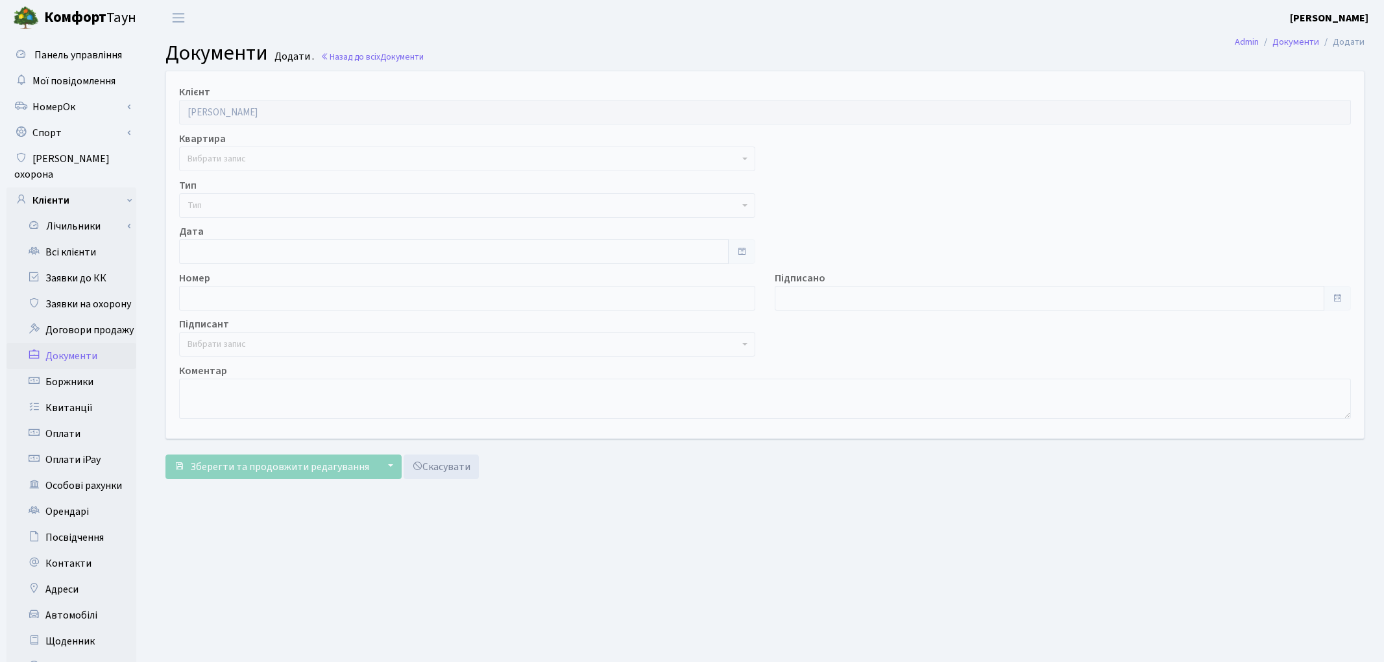
select select "177083"
select select "74"
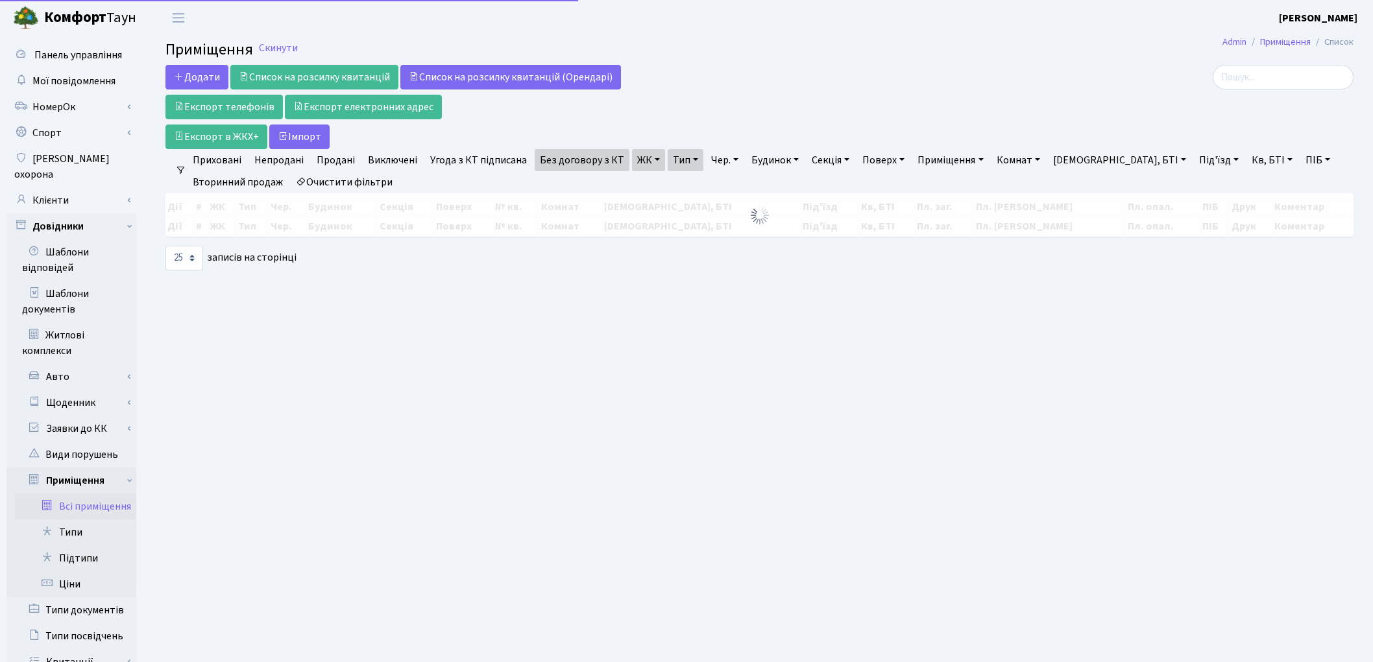
select select "25"
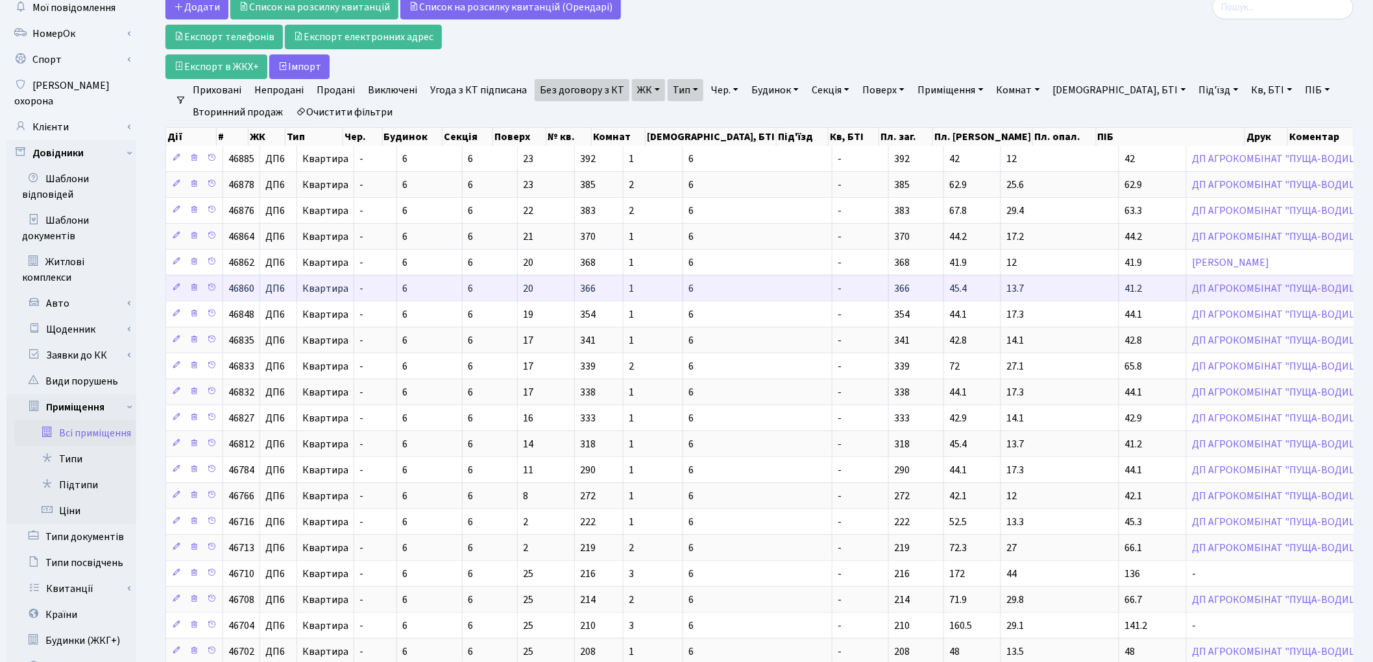
scroll to position [72, 0]
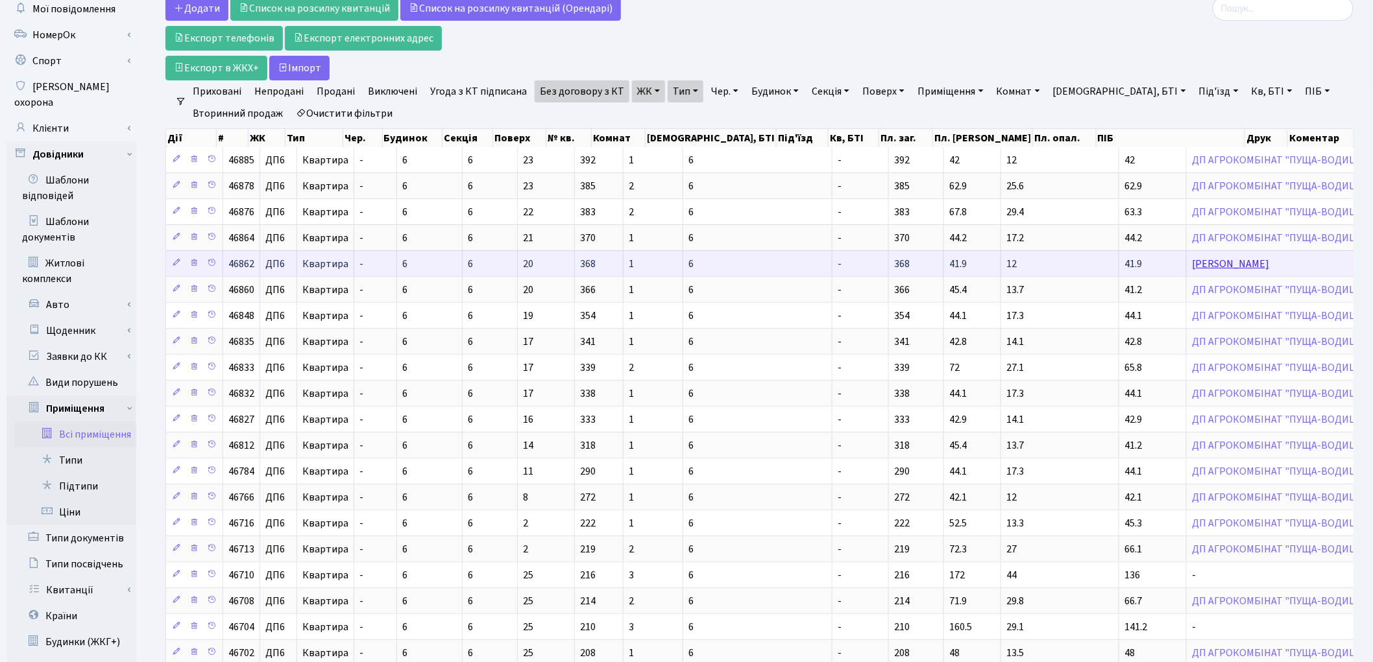
click at [1192, 262] on link "[PERSON_NAME]" at bounding box center [1230, 264] width 77 height 14
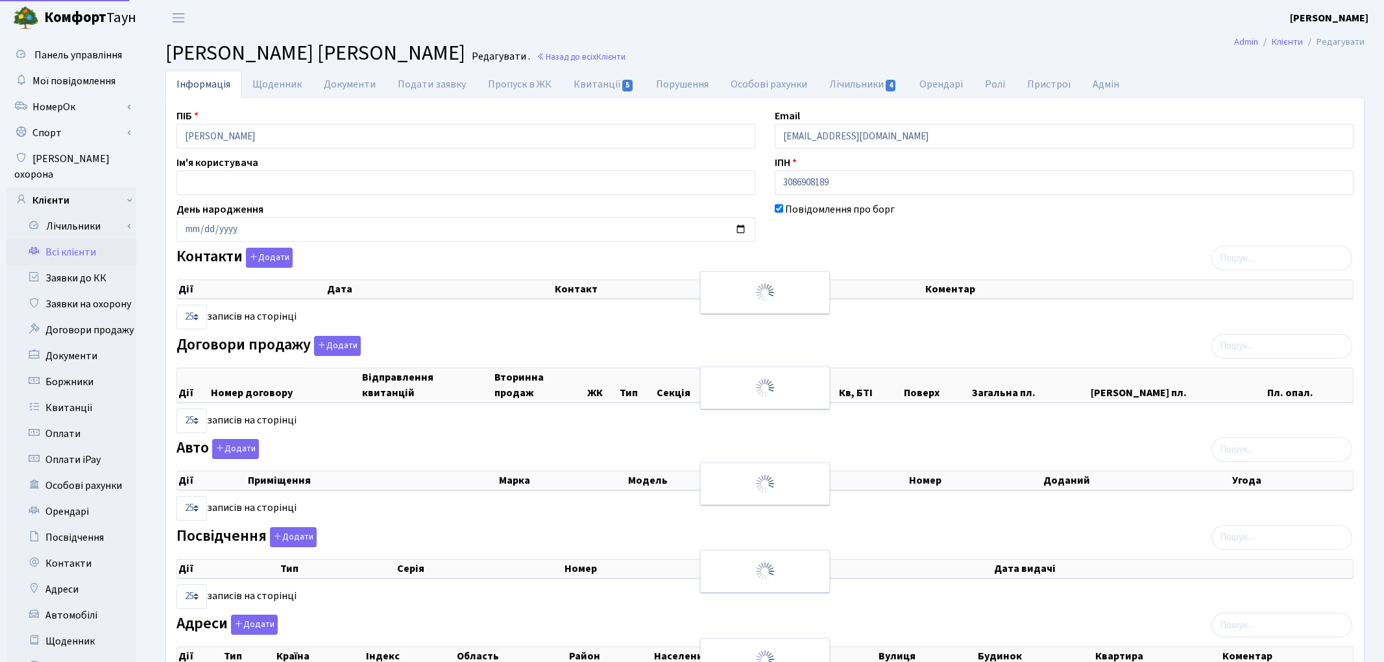
select select "25"
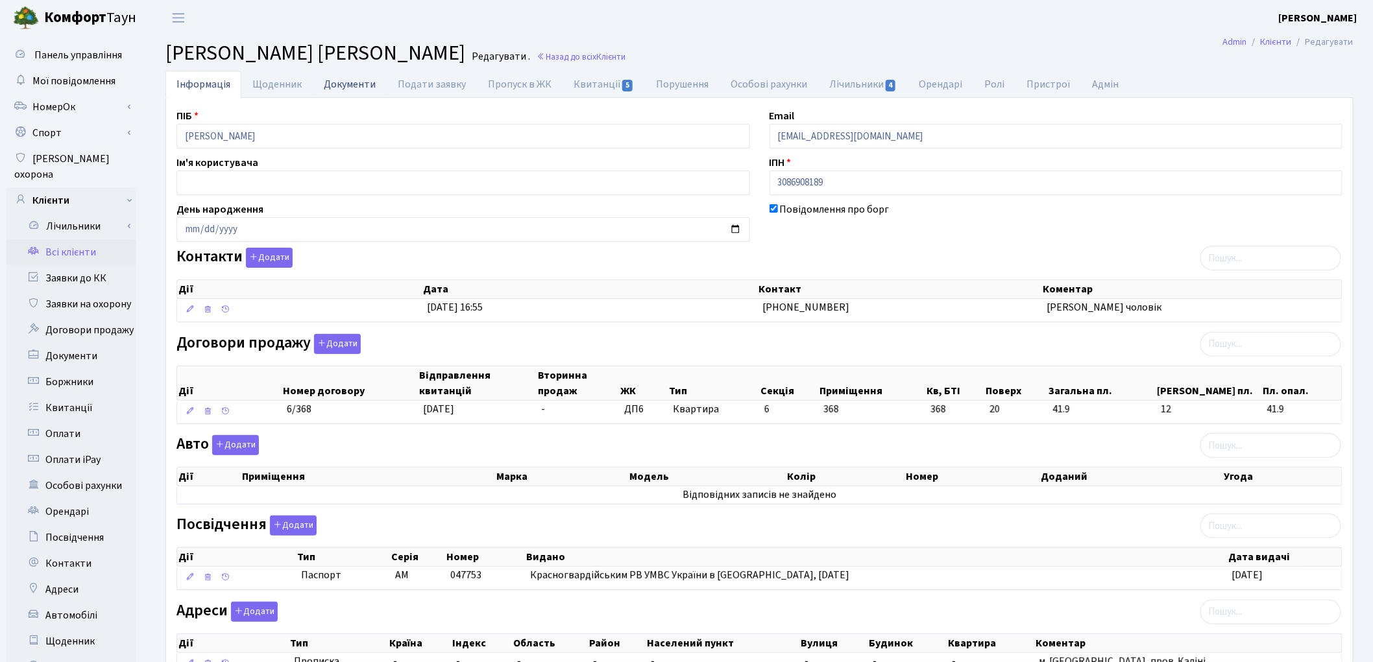
click at [357, 87] on link "Документи" at bounding box center [350, 84] width 74 height 27
select select "25"
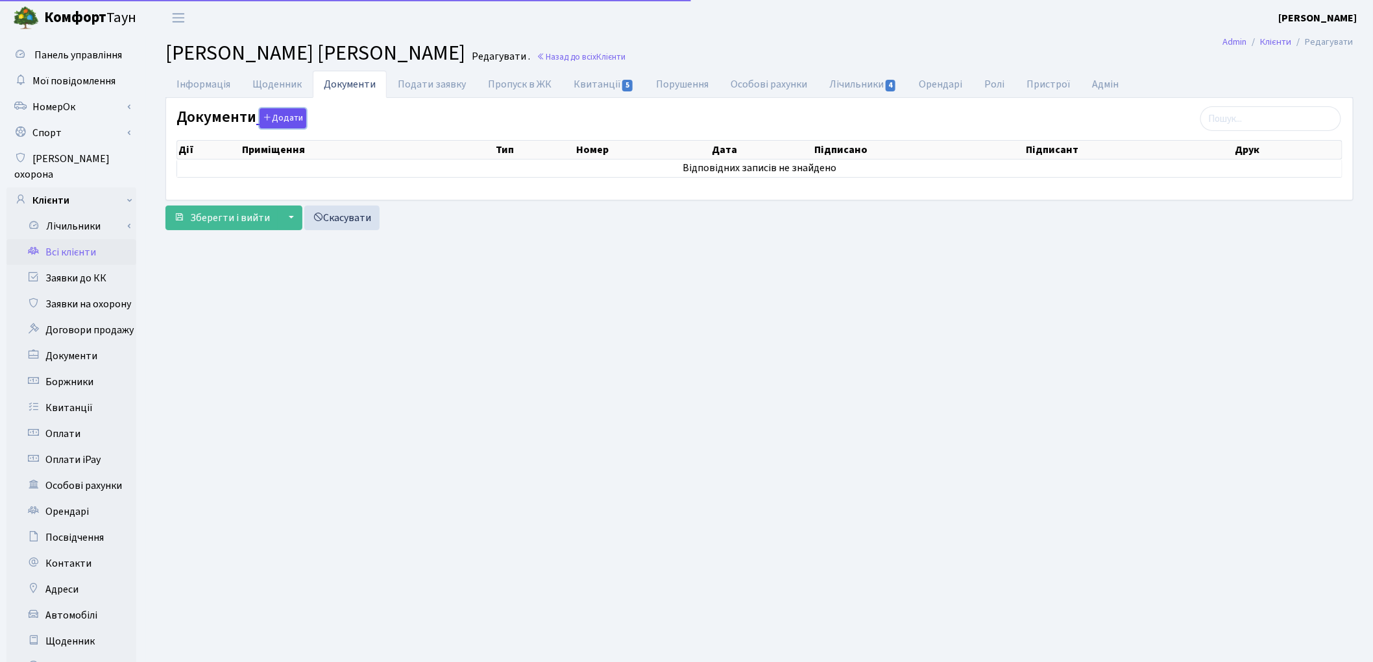
click at [284, 119] on button "Додати" at bounding box center [283, 118] width 47 height 20
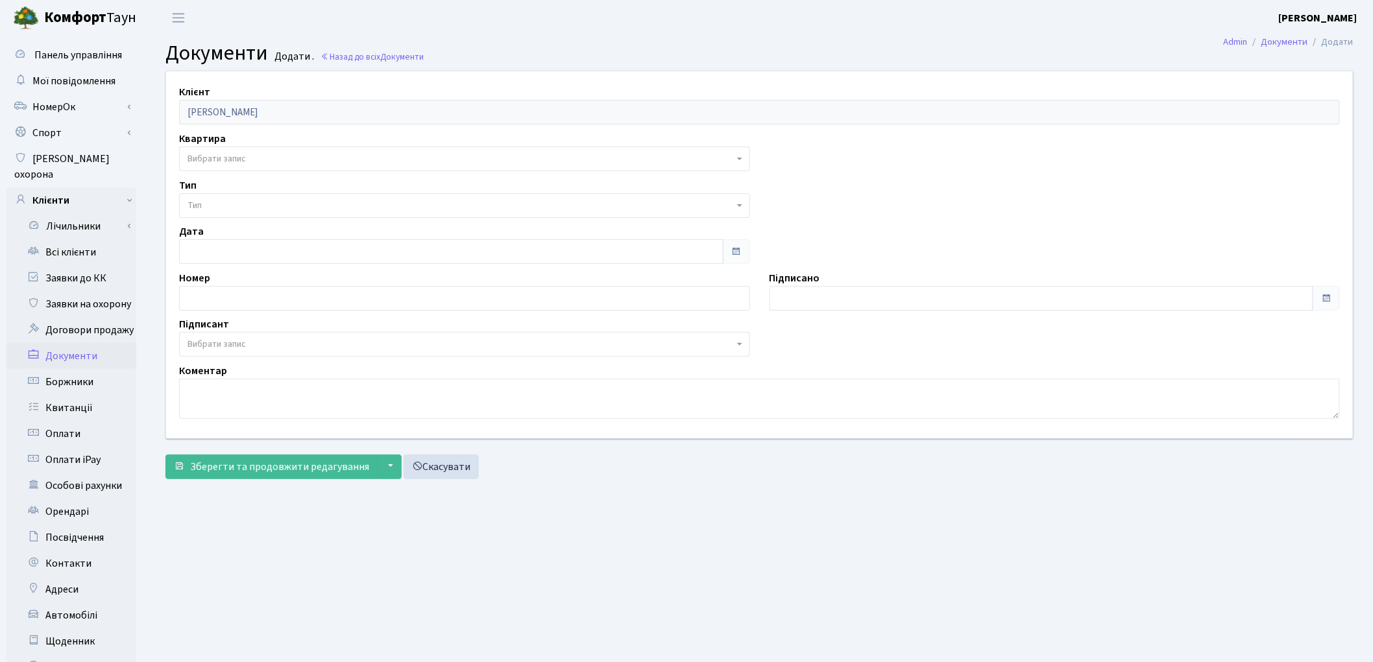
click at [229, 154] on span "Вибрати запис" at bounding box center [216, 158] width 58 height 13
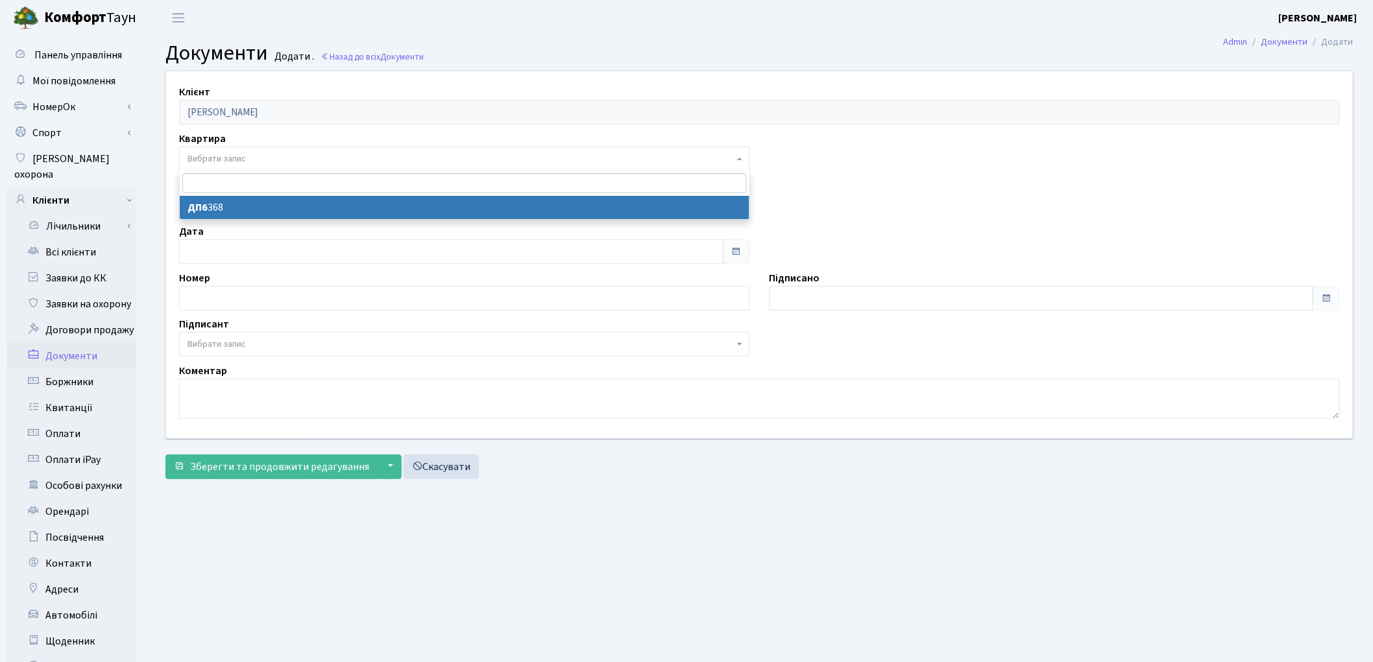
select select "177142"
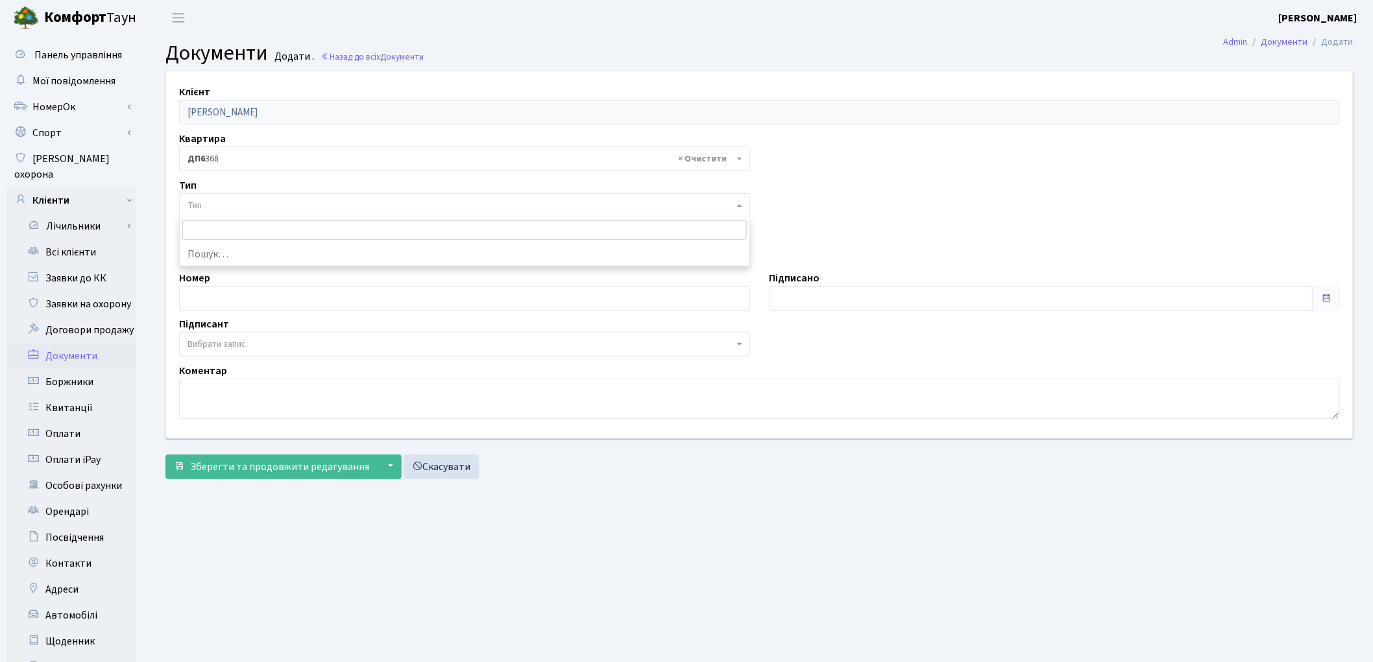
click at [226, 202] on span "Тип" at bounding box center [460, 205] width 546 height 13
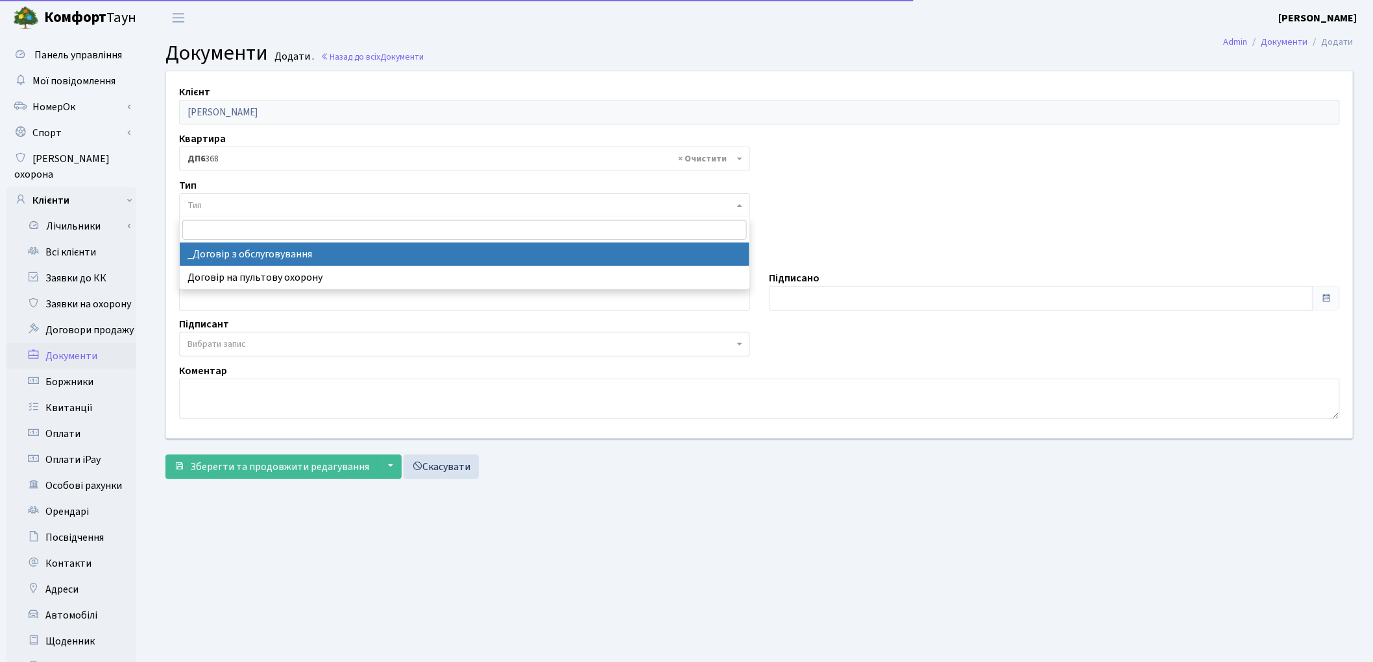
select select "289"
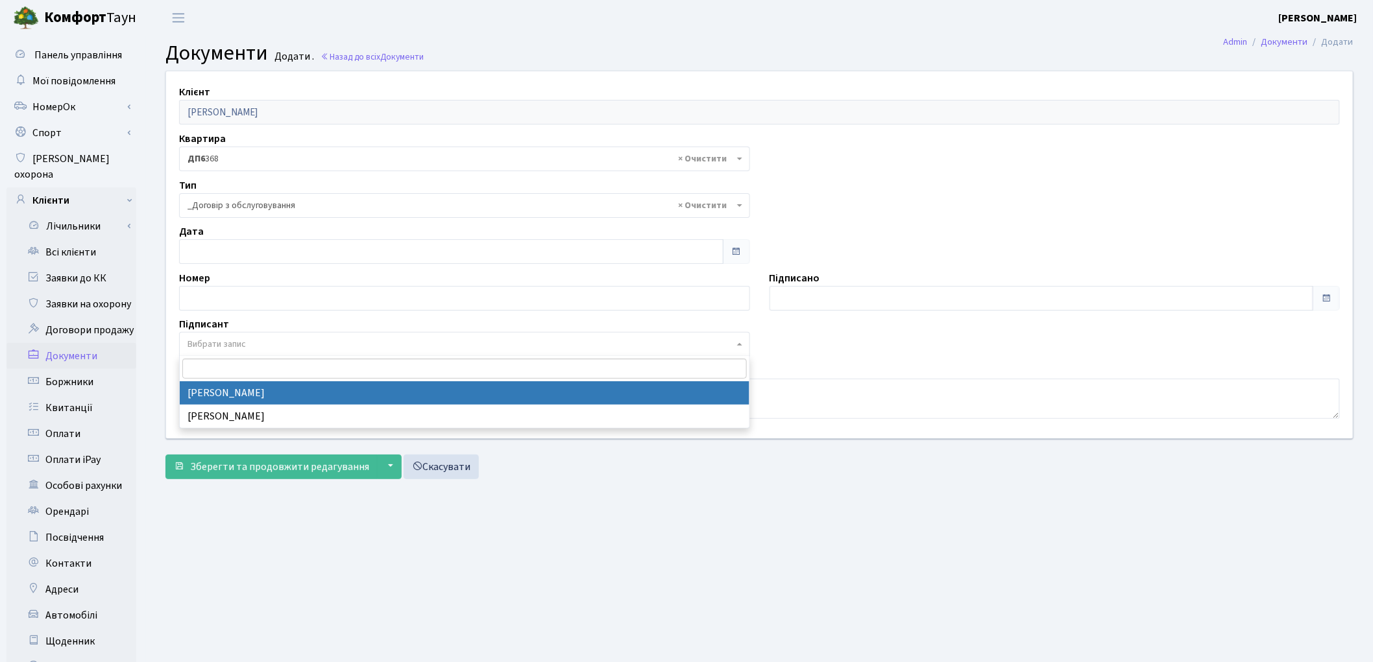
click at [228, 343] on span "Вибрати запис" at bounding box center [216, 344] width 58 height 13
select select "74"
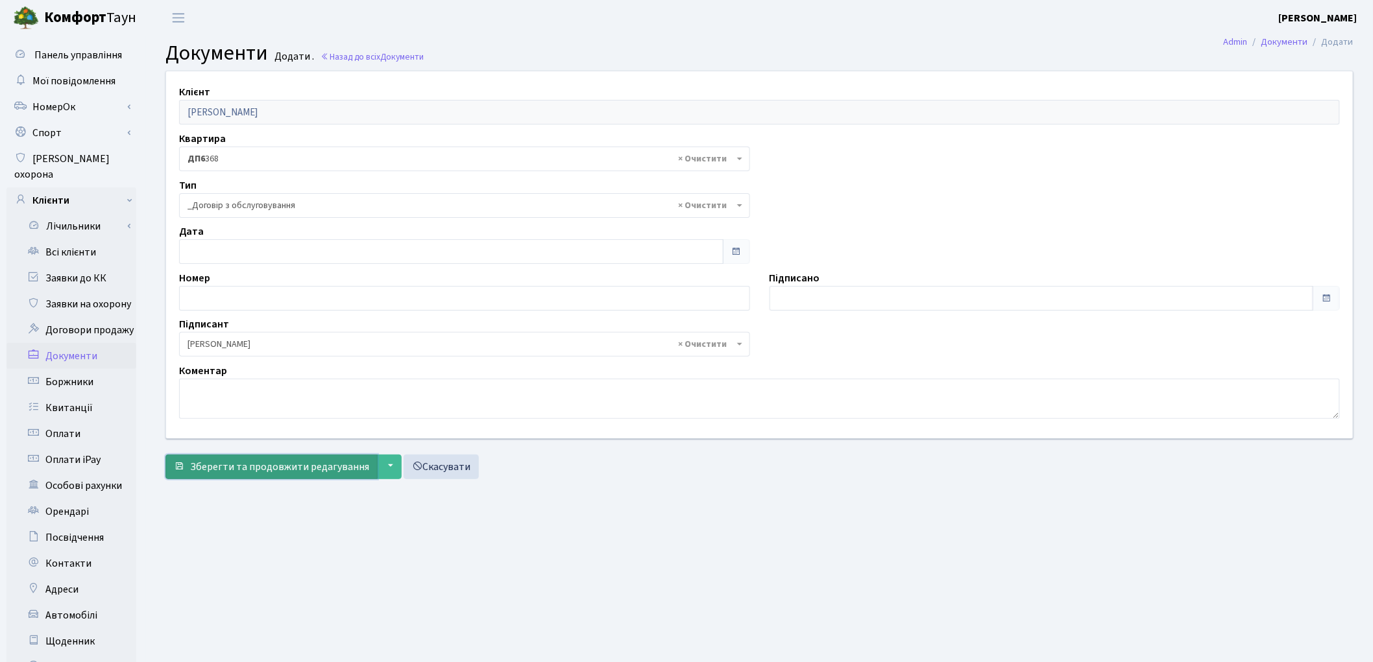
click at [314, 470] on span "Зберегти та продовжити редагування" at bounding box center [279, 467] width 179 height 14
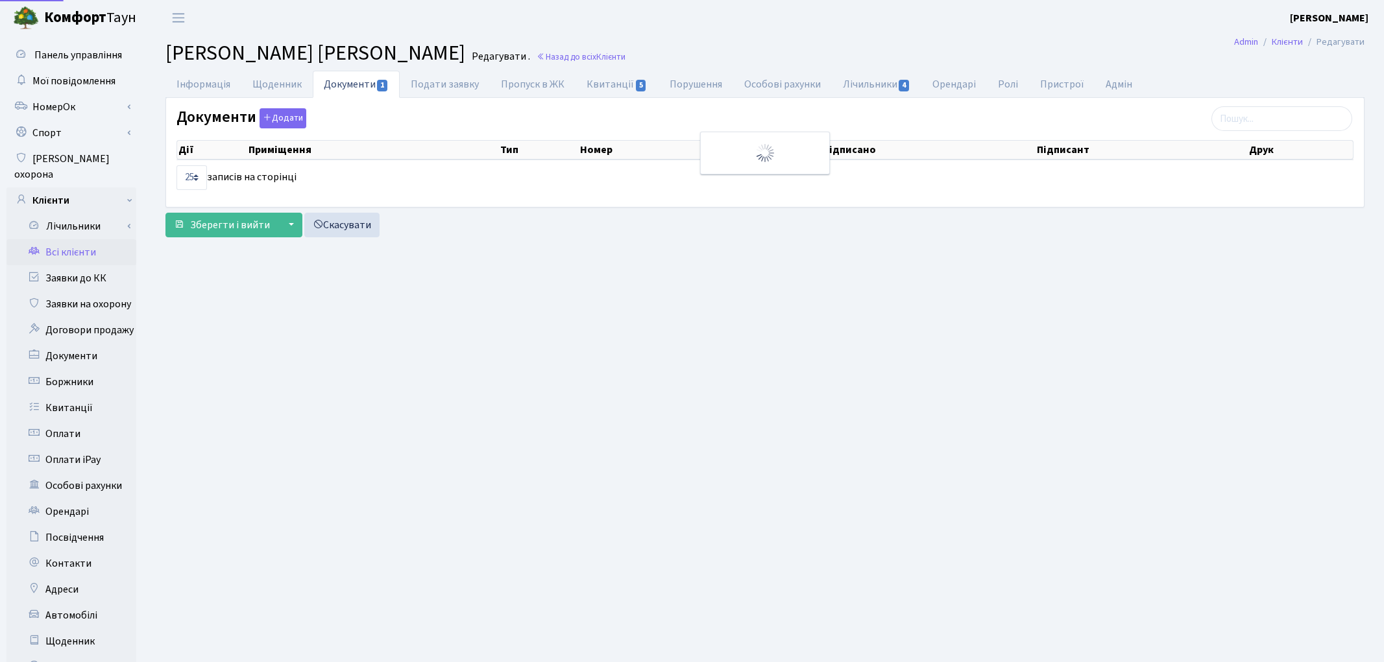
select select "25"
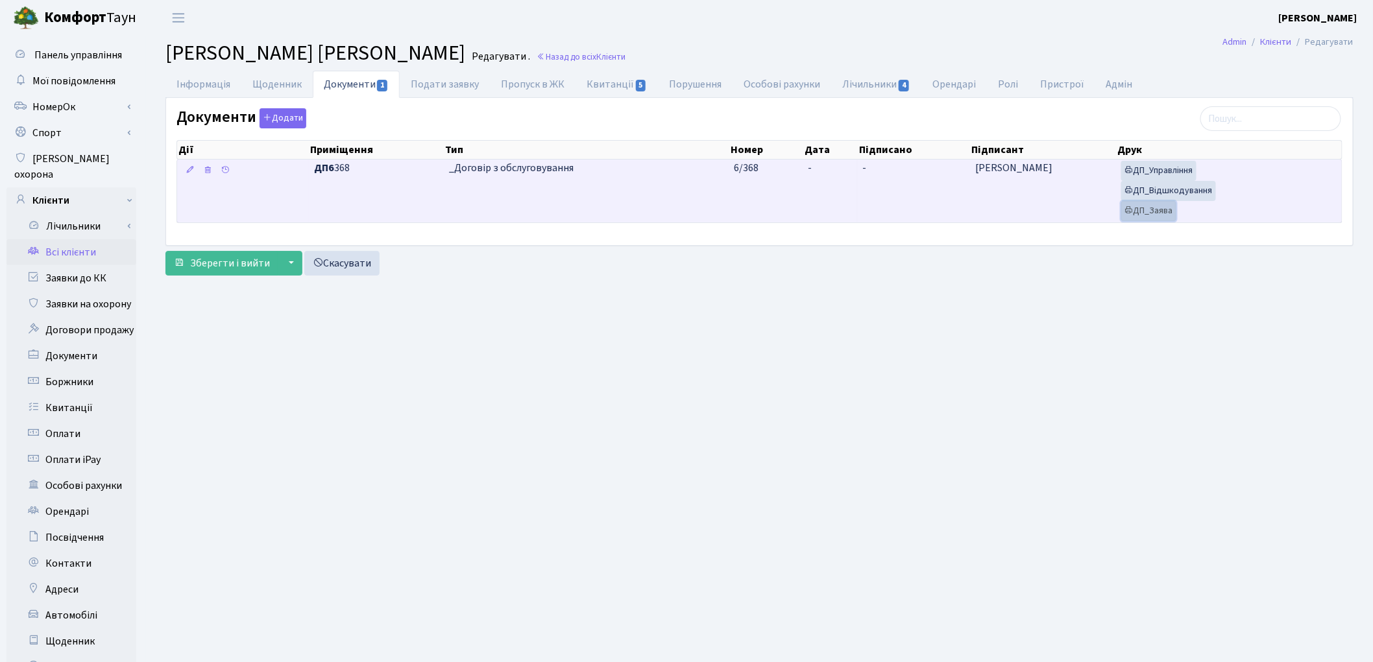
click at [1143, 210] on link "ДП_Заява" at bounding box center [1148, 211] width 55 height 20
click at [1171, 185] on link "ДП_Відшкодування" at bounding box center [1168, 191] width 95 height 20
click at [1158, 170] on link "ДП_Управління" at bounding box center [1158, 171] width 75 height 20
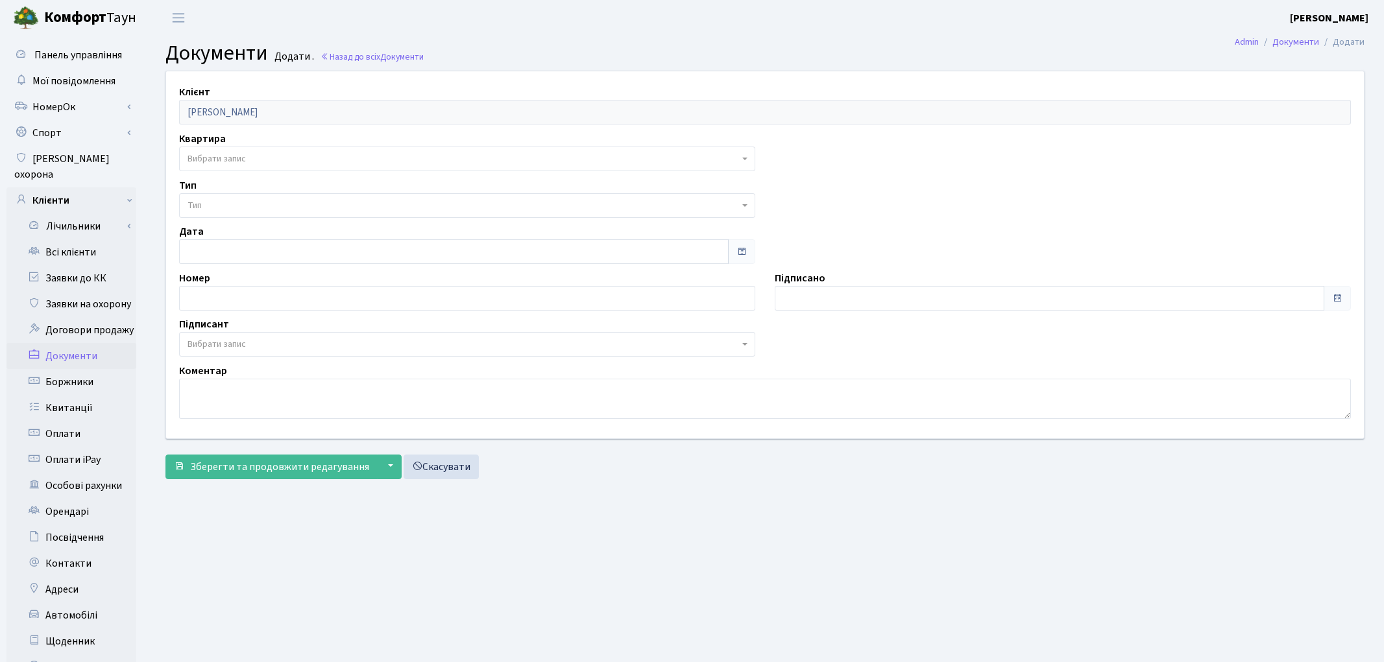
select select "177142"
select select "74"
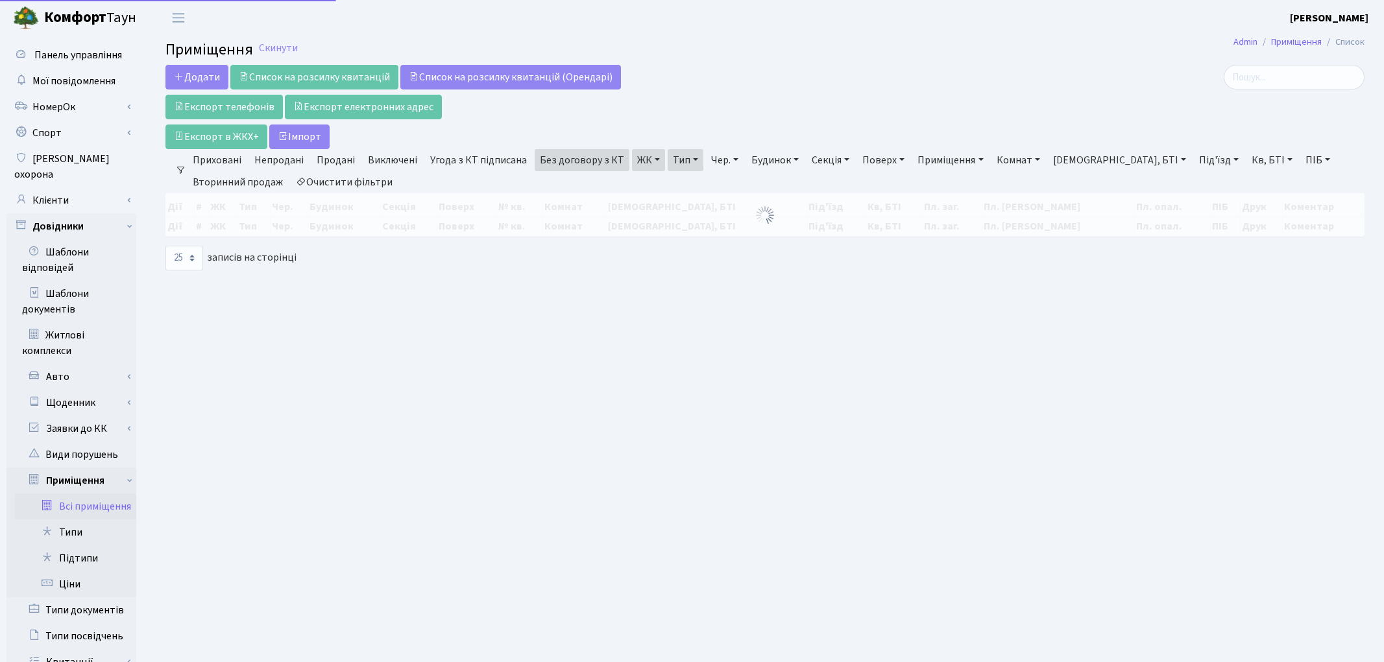
select select "25"
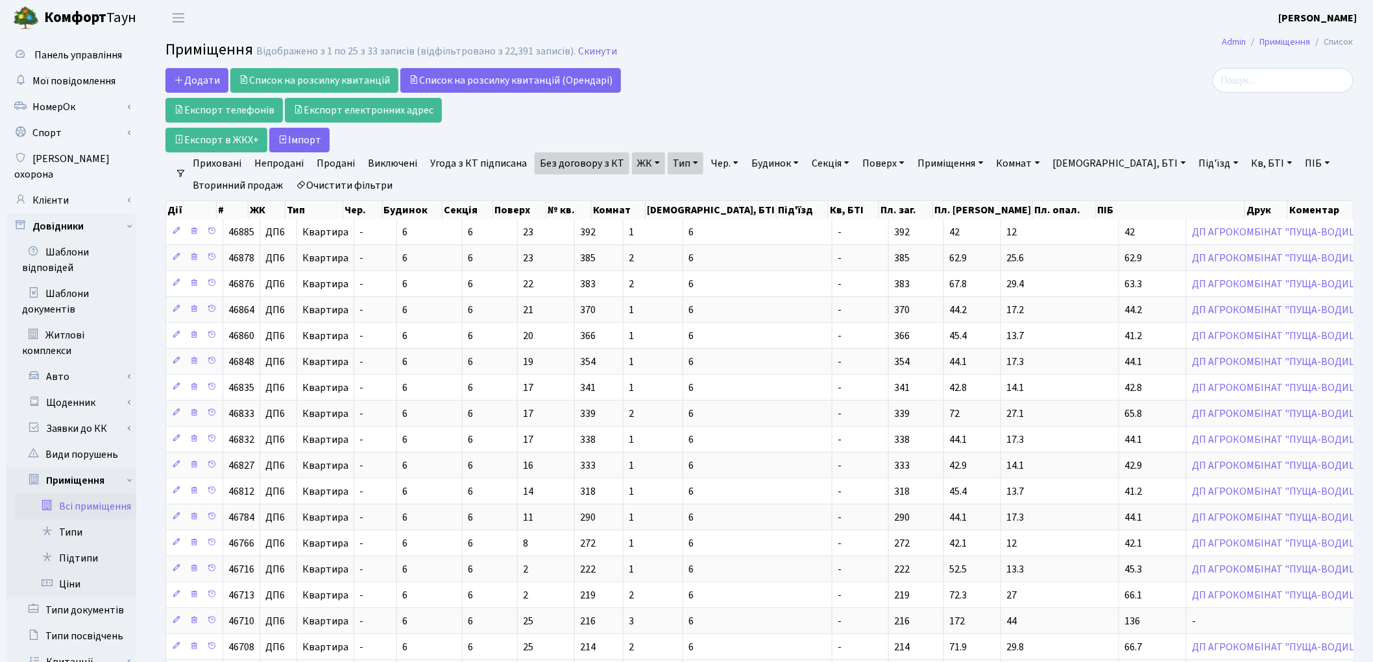
click at [634, 167] on link "ЖК" at bounding box center [648, 163] width 33 height 22
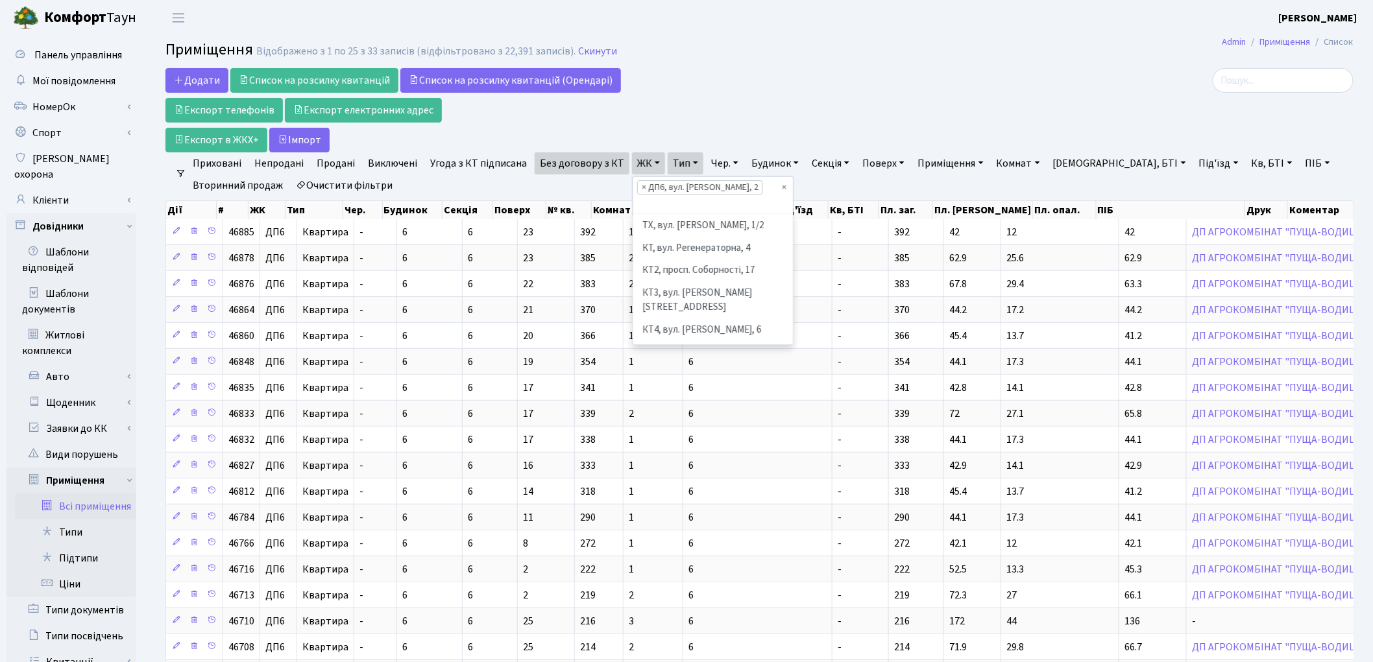
scroll to position [470, 0]
click at [634, 167] on link "ЖК" at bounding box center [648, 163] width 33 height 22
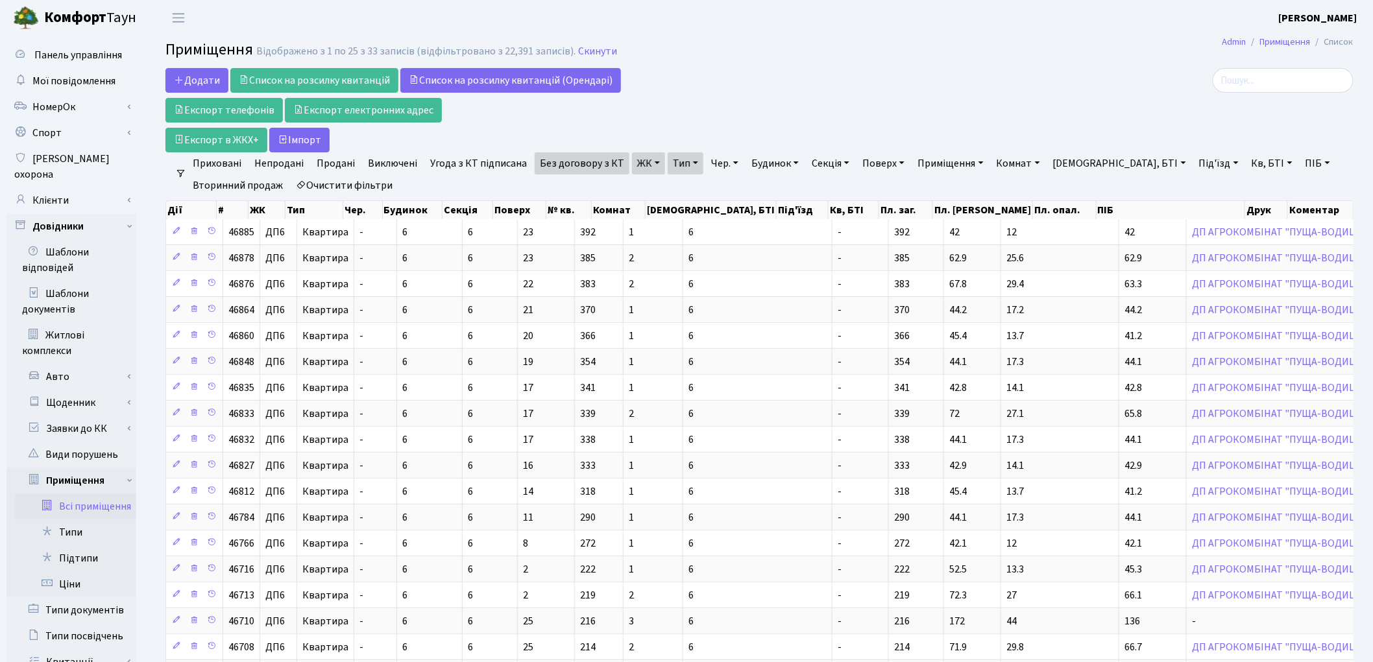
click at [645, 166] on link "ЖК" at bounding box center [648, 163] width 33 height 22
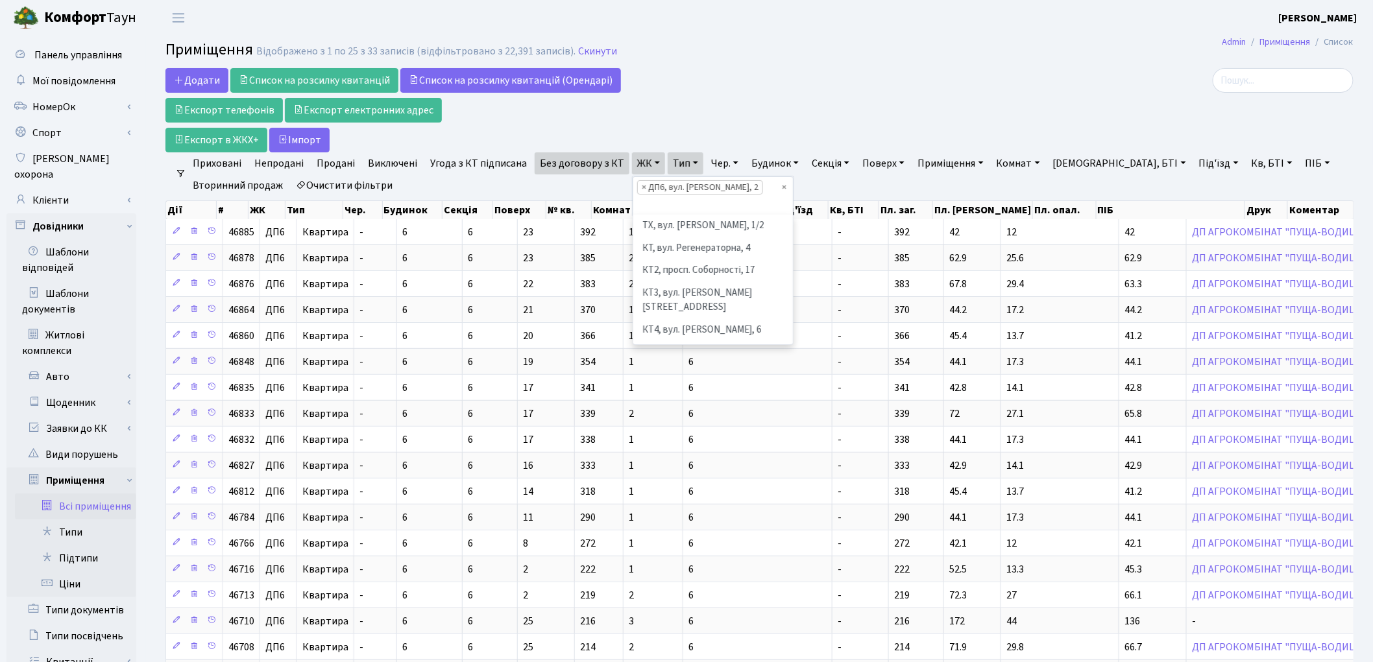
scroll to position [492, 0]
select select
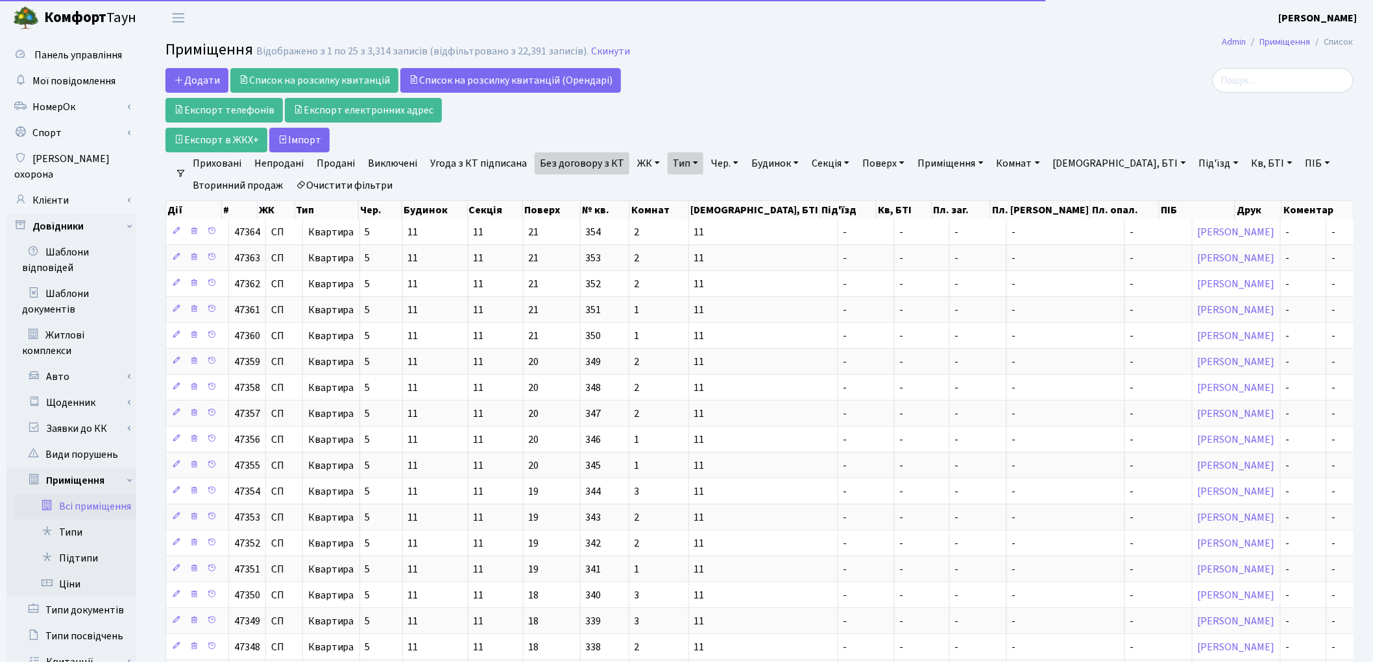
click at [643, 166] on link "ЖК" at bounding box center [648, 163] width 33 height 22
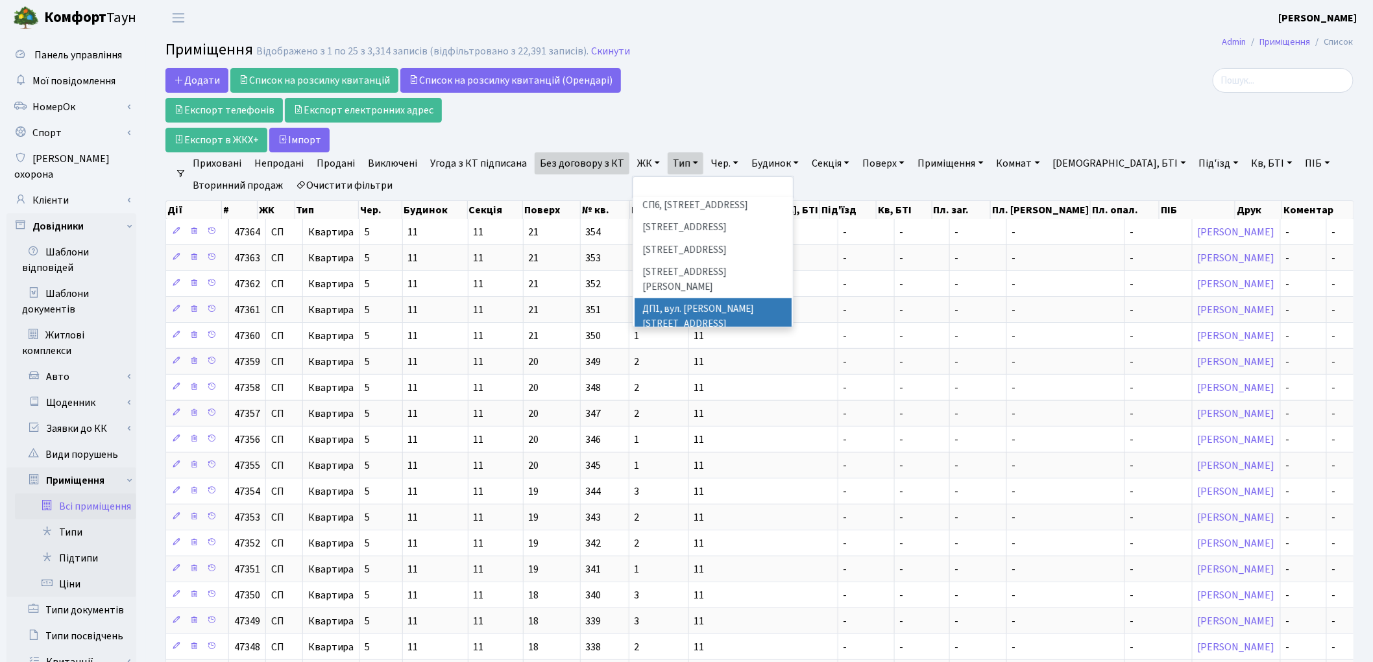
scroll to position [432, 0]
click at [691, 374] on li "ДП5, вул. Некрасова, 6" at bounding box center [712, 392] width 157 height 37
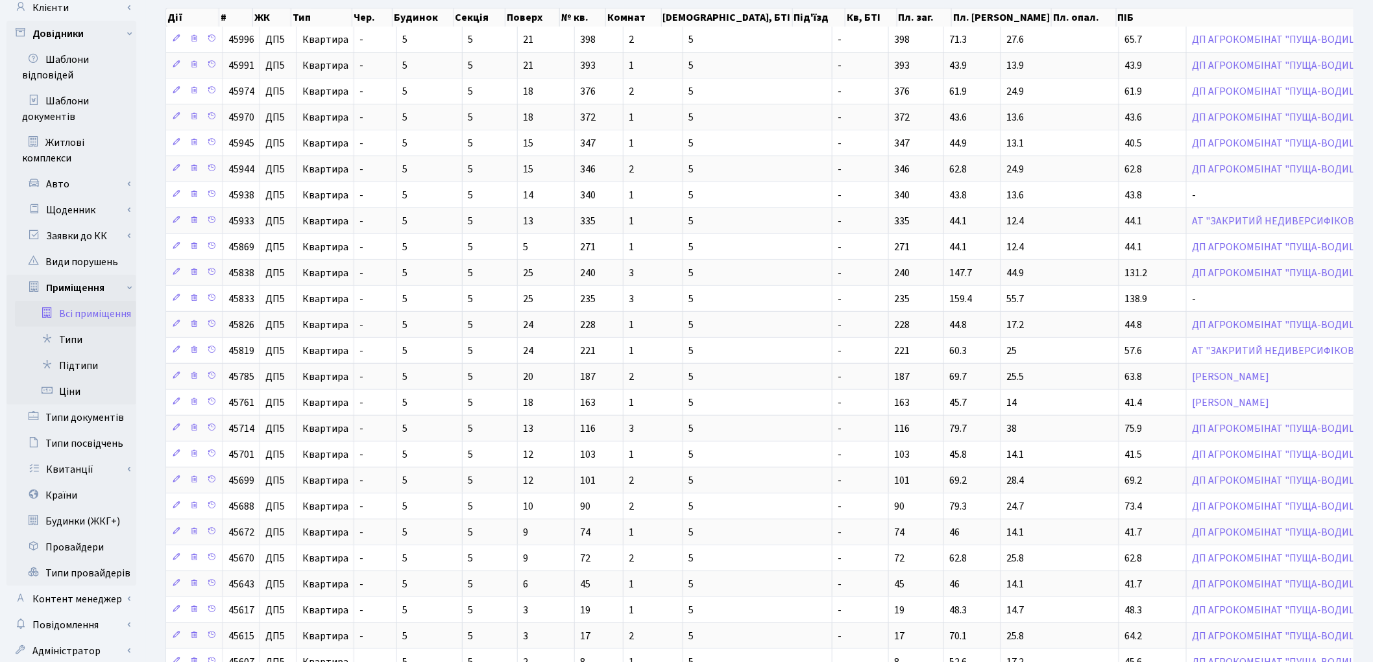
scroll to position [288, 0]
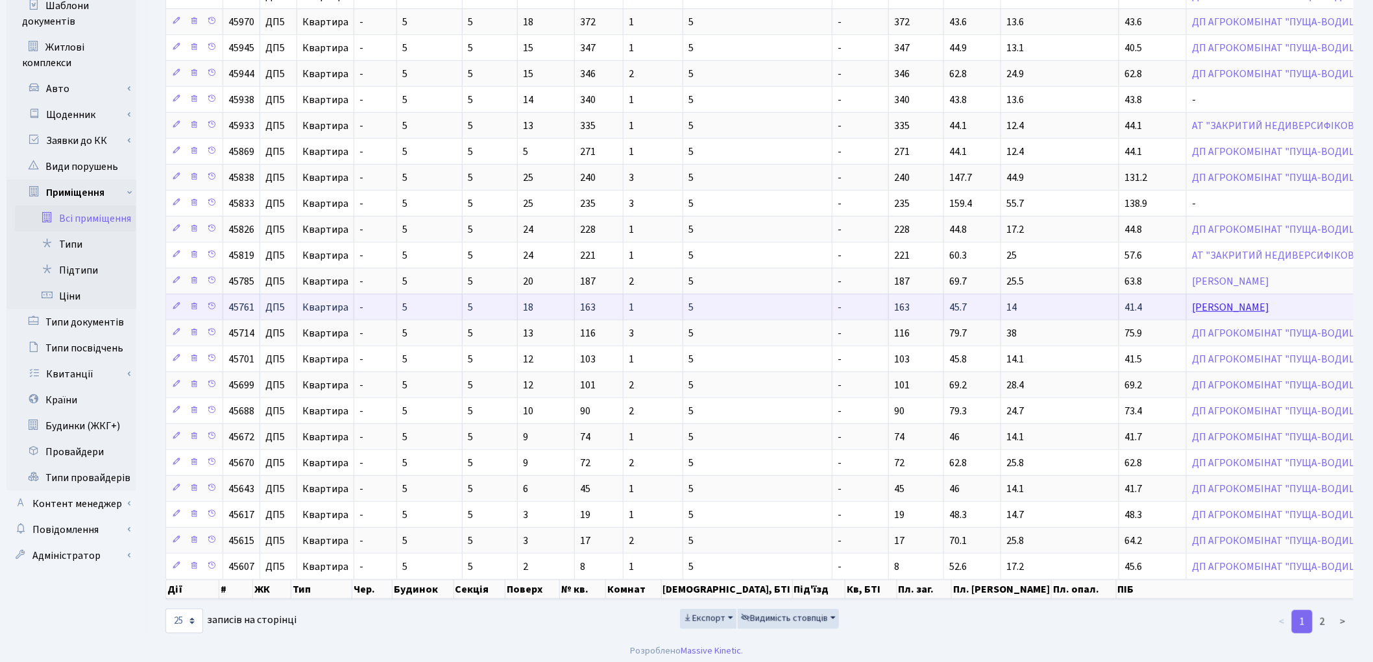
click at [1192, 315] on link "[PERSON_NAME]" at bounding box center [1230, 307] width 77 height 14
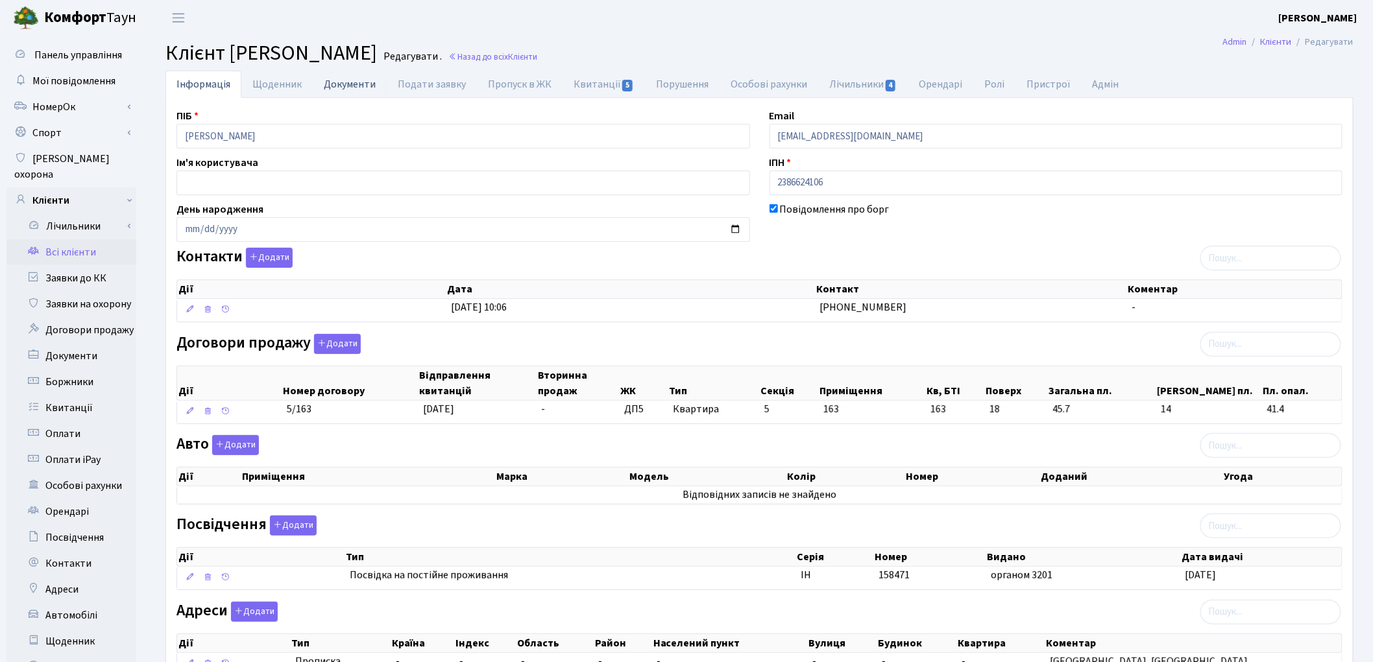
click at [342, 86] on link "Документи" at bounding box center [350, 84] width 74 height 27
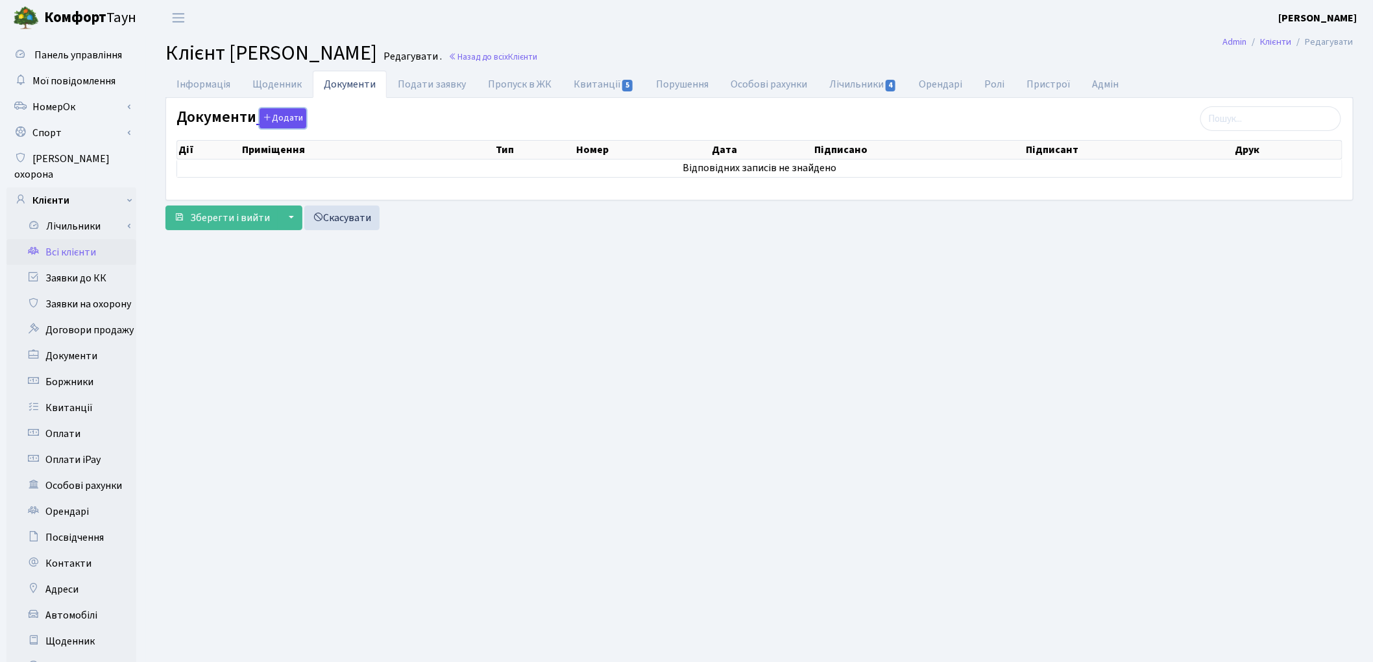
click at [294, 112] on button "Додати" at bounding box center [283, 118] width 47 height 20
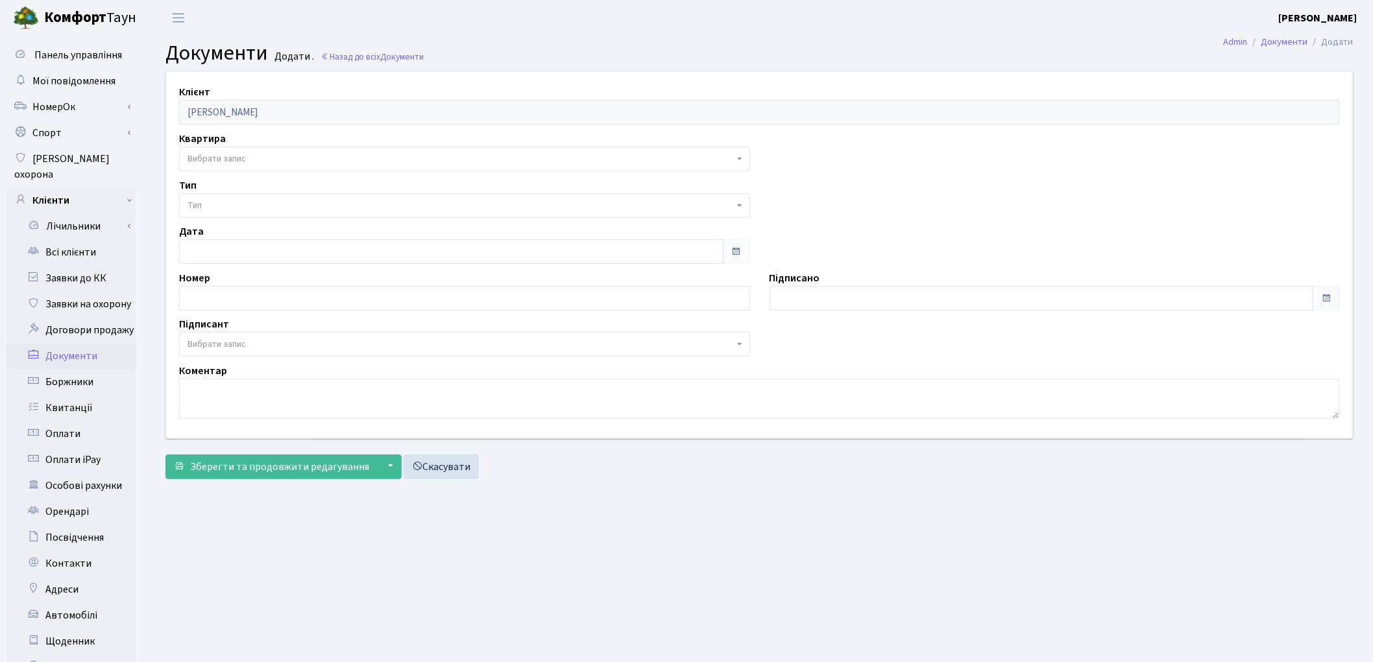
click at [216, 163] on span "Вибрати запис" at bounding box center [216, 158] width 58 height 13
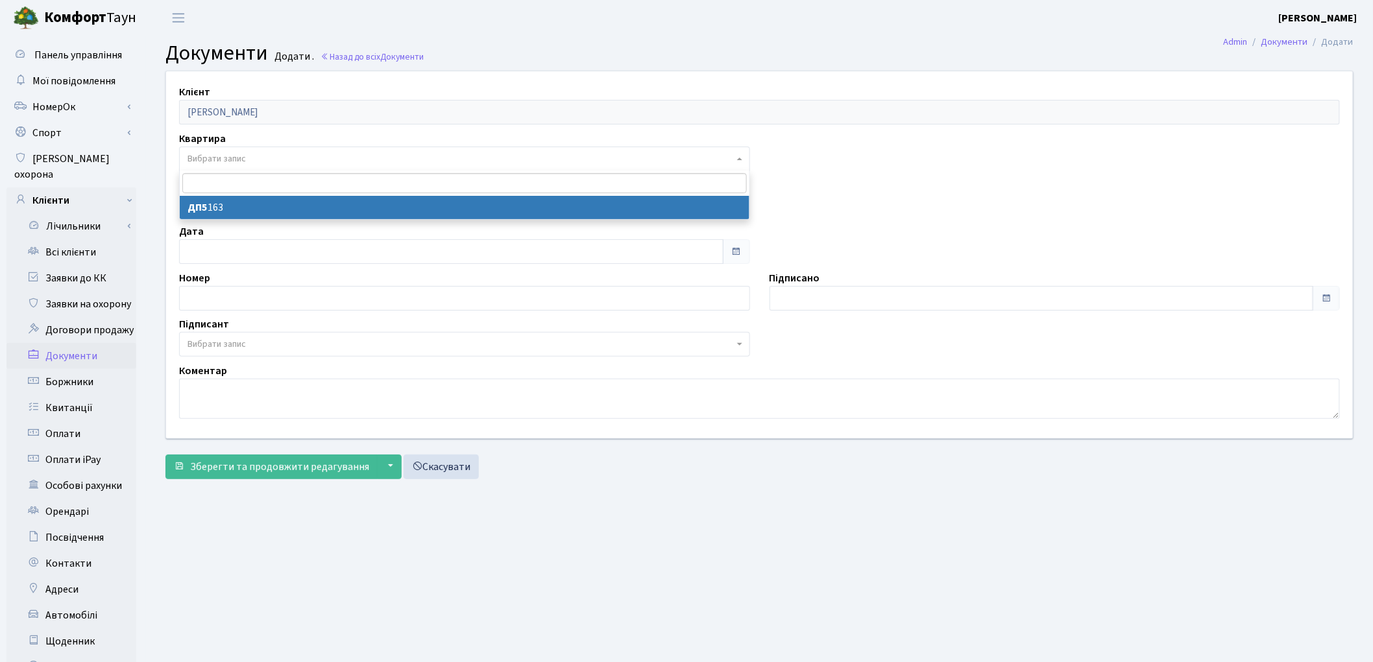
select select "175538"
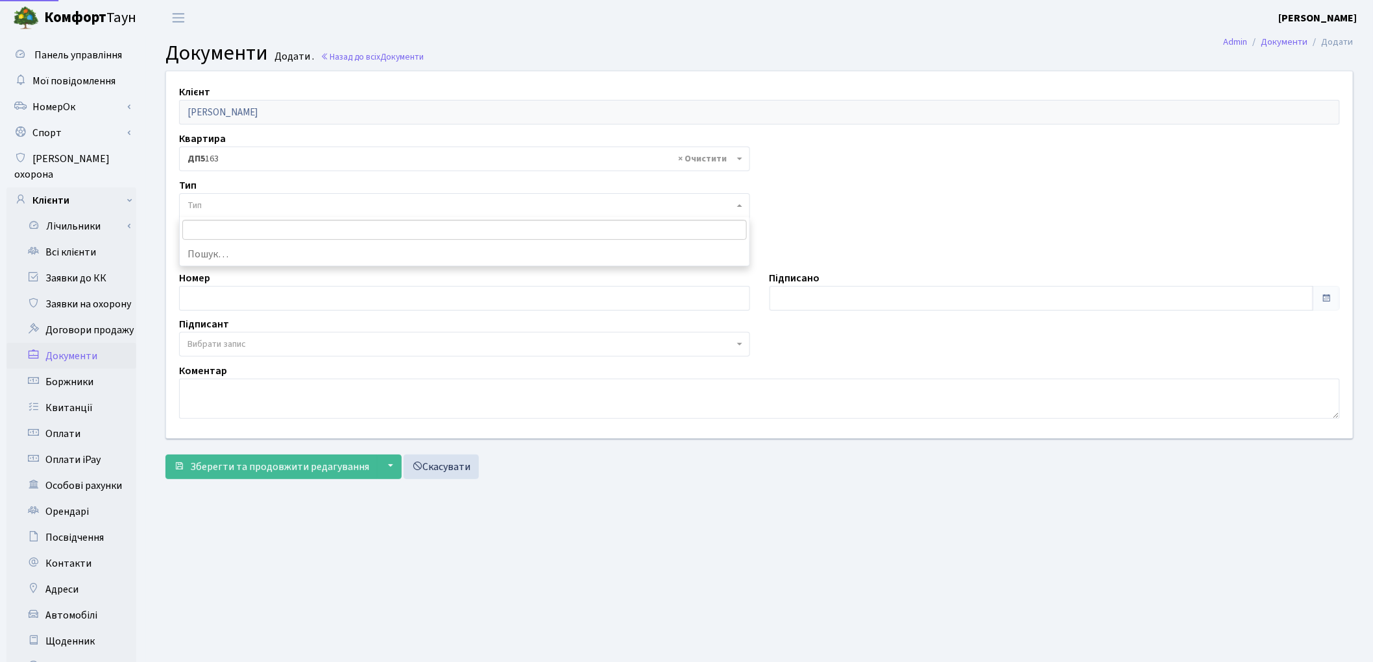
click at [212, 200] on span "Тип" at bounding box center [460, 205] width 546 height 13
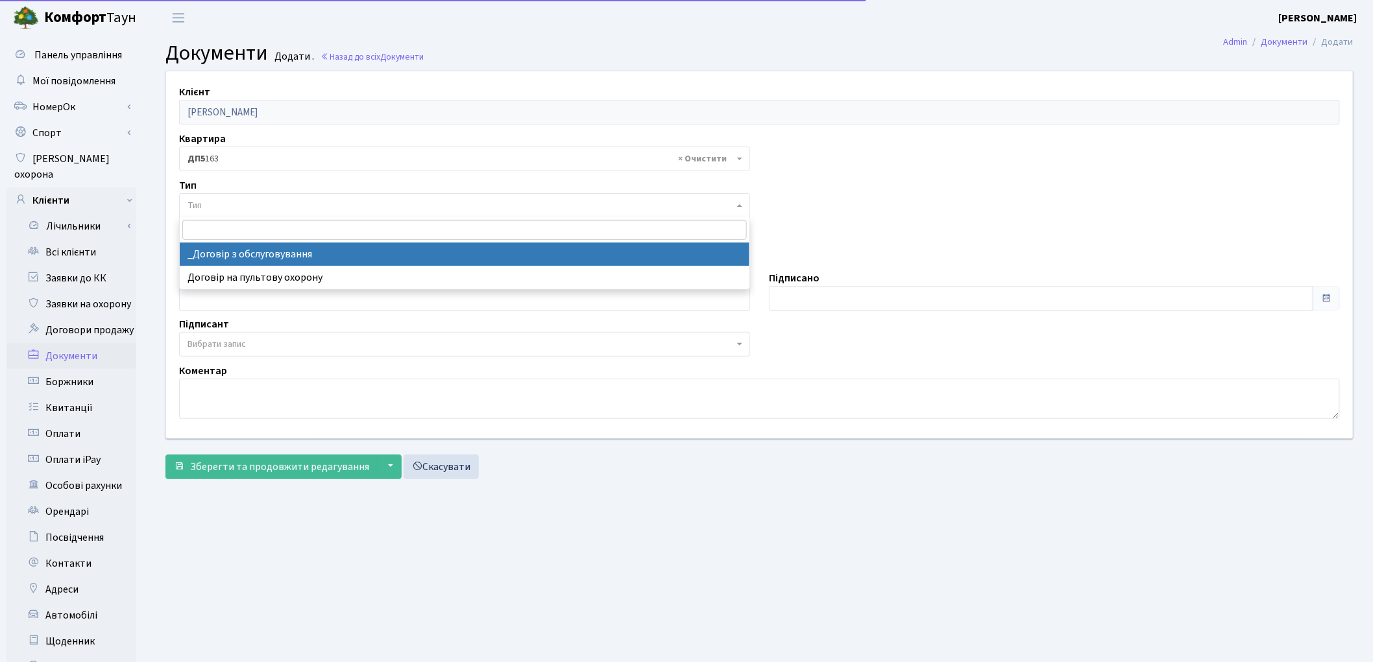
select select "289"
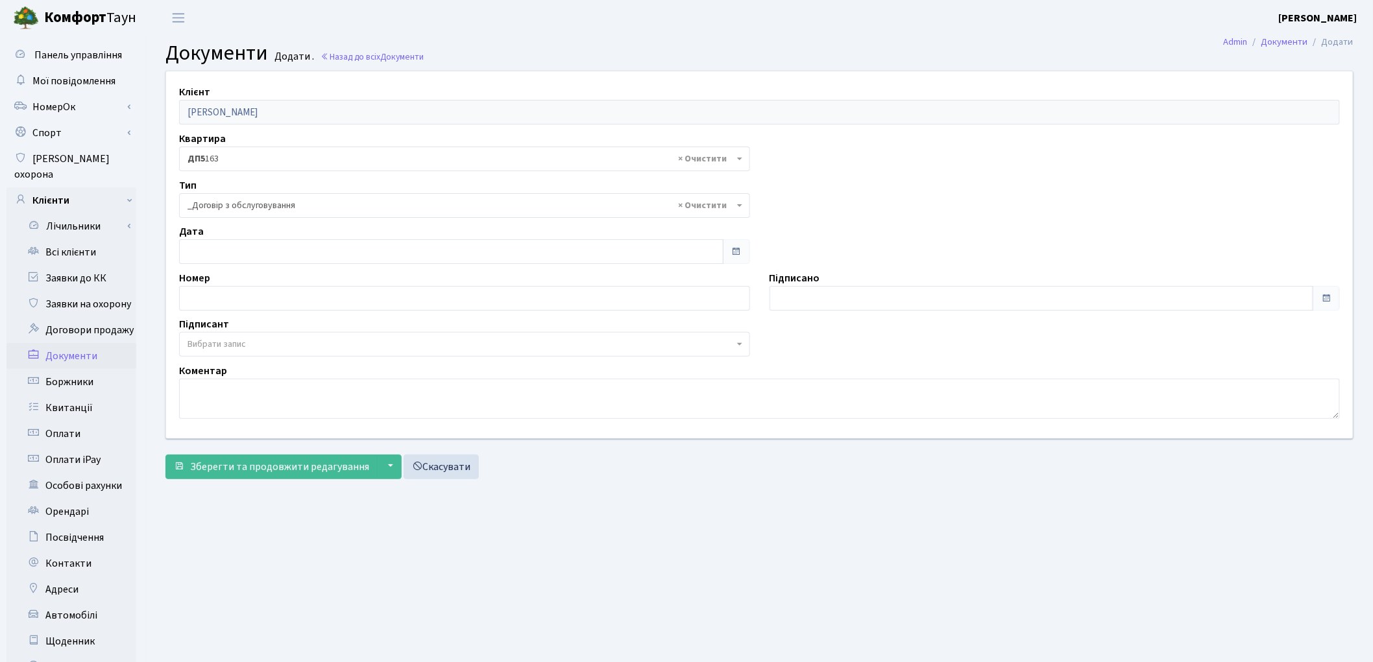
click at [221, 340] on span "Вибрати запис" at bounding box center [216, 344] width 58 height 13
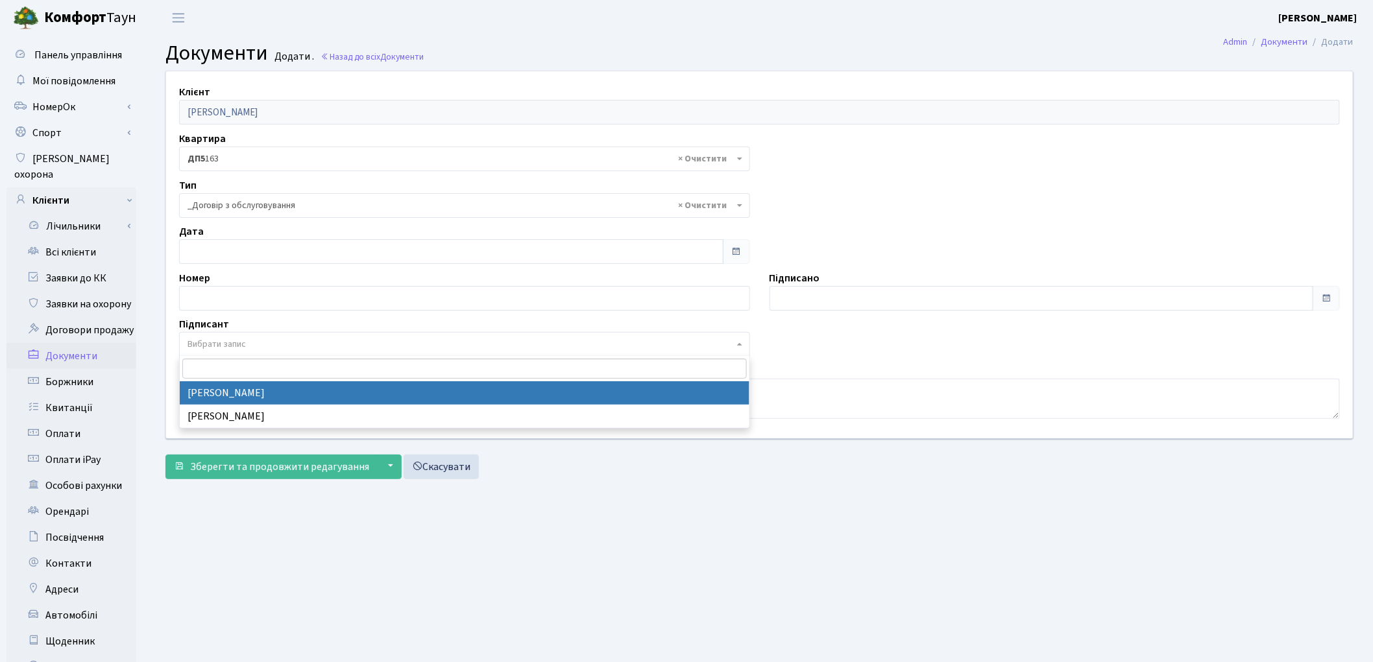
select select "74"
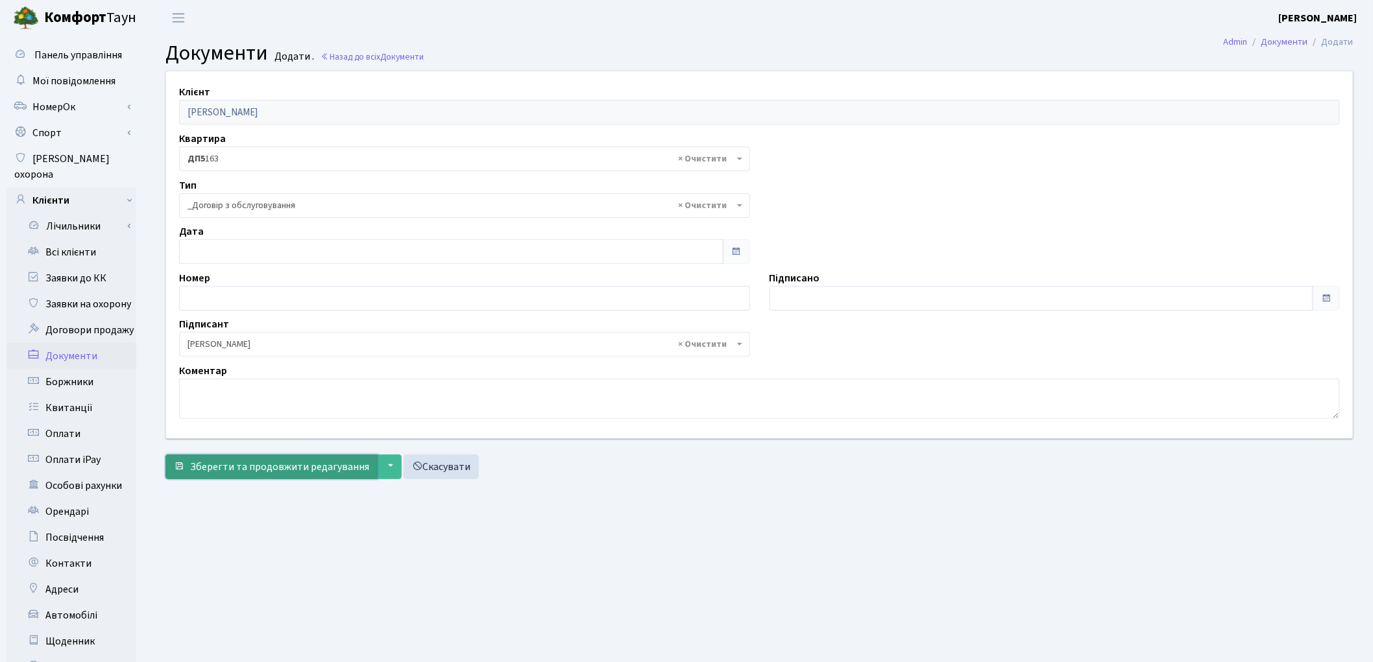
click at [249, 467] on span "Зберегти та продовжити редагування" at bounding box center [279, 467] width 179 height 14
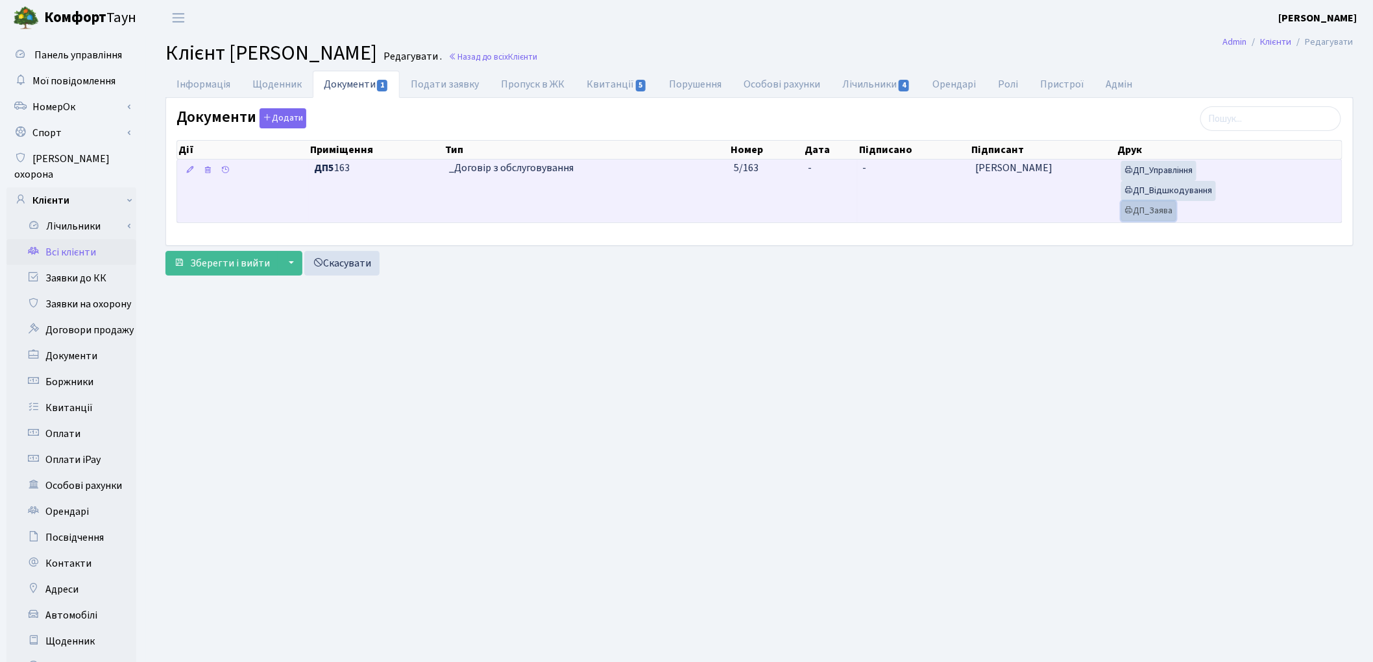
click at [1159, 212] on link "ДП_Заява" at bounding box center [1148, 211] width 55 height 20
click at [1203, 195] on link "ДП_Відшкодування" at bounding box center [1168, 191] width 95 height 20
click at [1161, 173] on link "ДП_Управління" at bounding box center [1158, 171] width 75 height 20
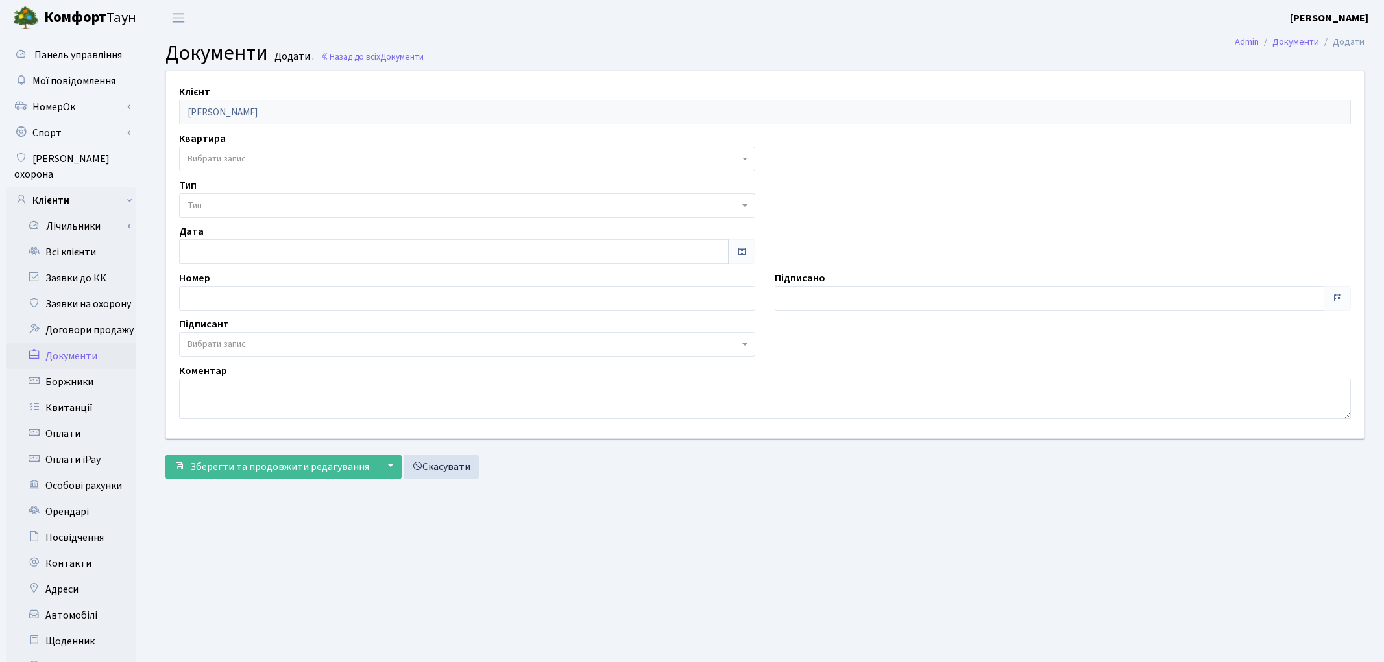
select select "175538"
select select "74"
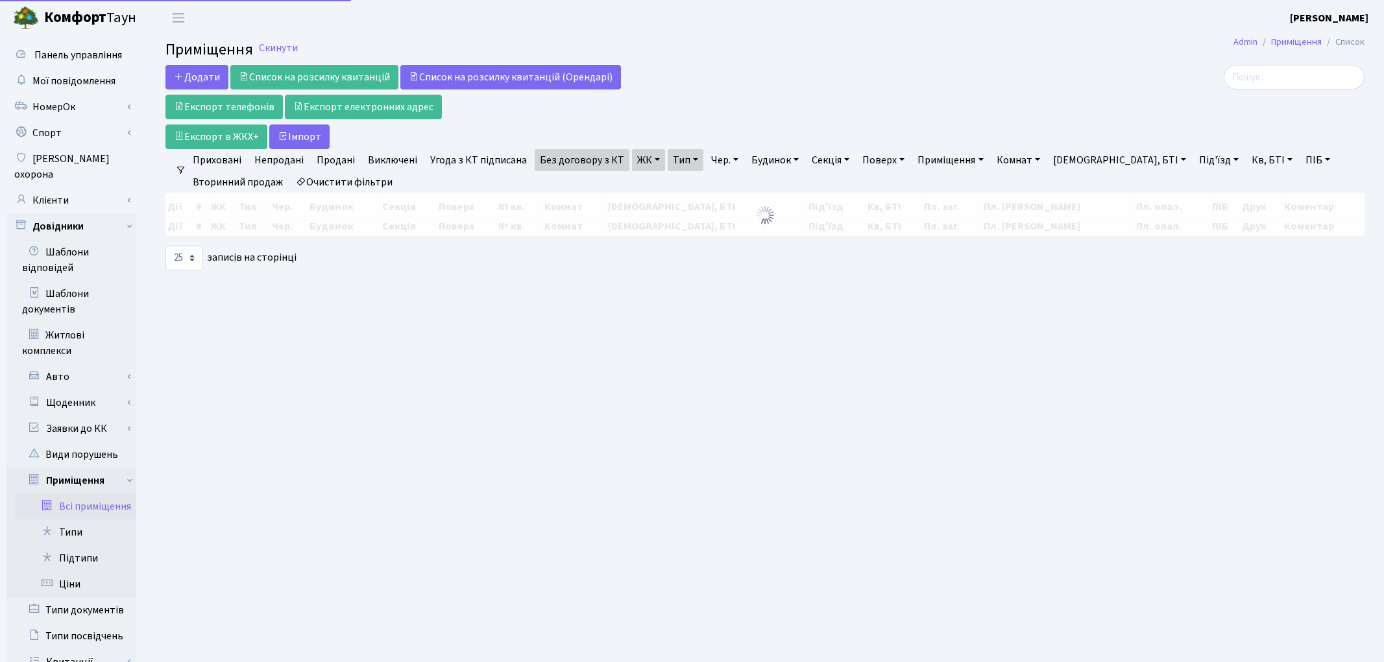
select select "25"
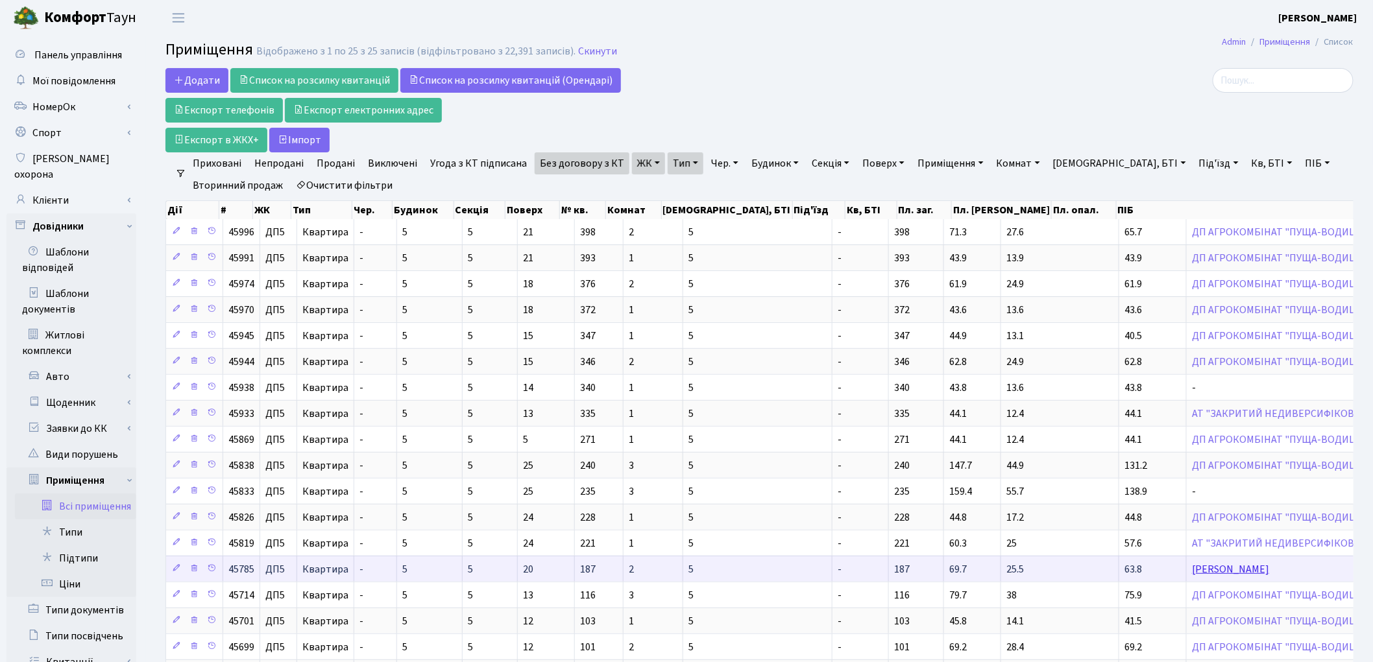
click at [1192, 574] on link "[PERSON_NAME]" at bounding box center [1230, 569] width 77 height 14
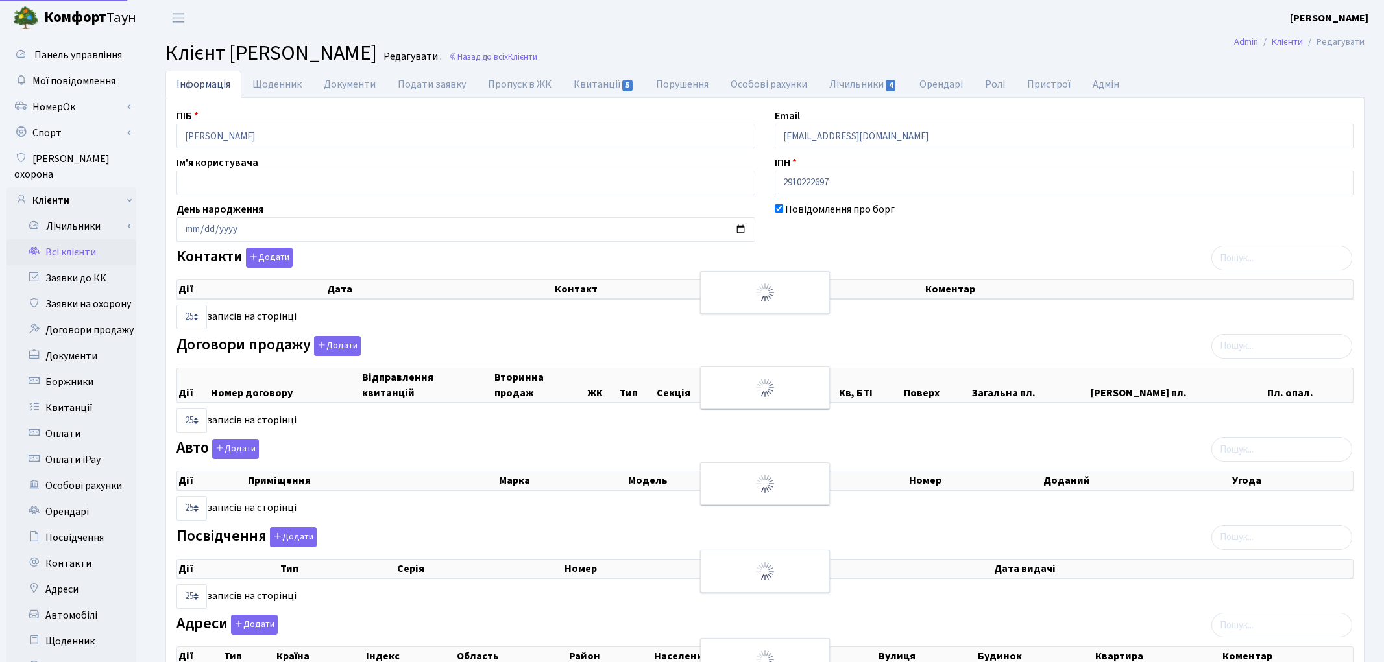
select select "25"
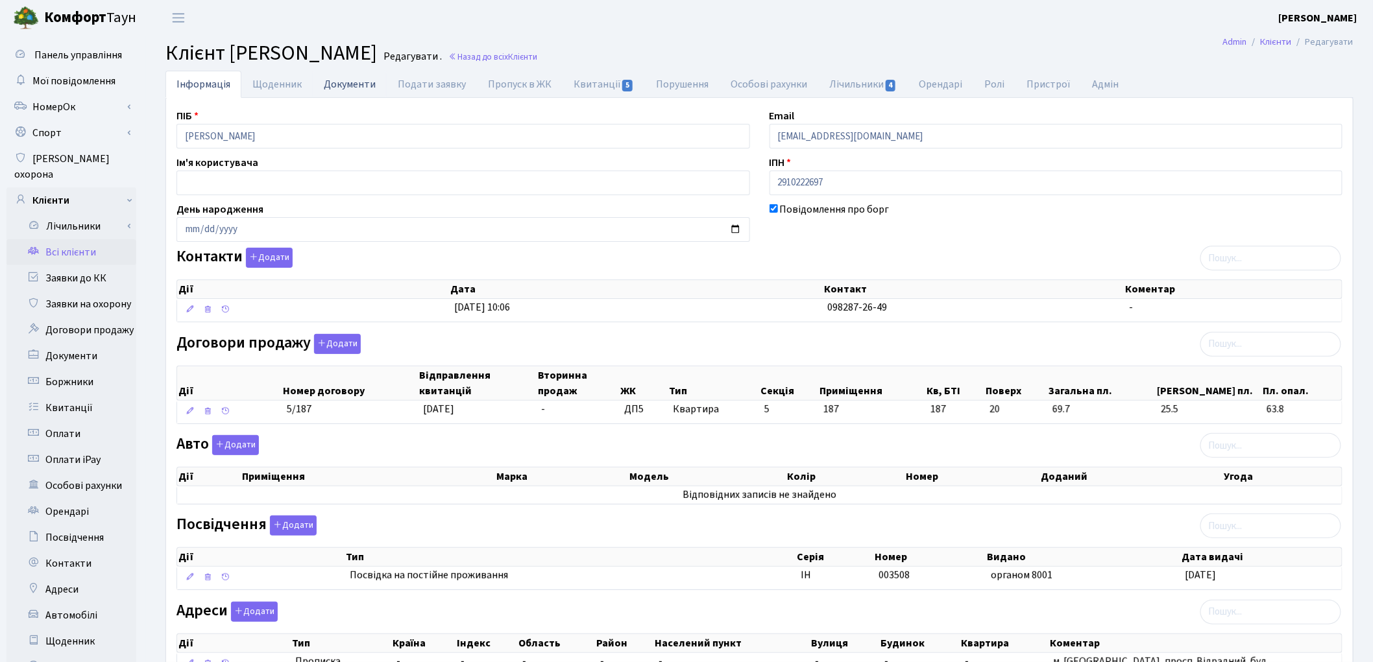
click at [328, 88] on link "Документи" at bounding box center [350, 84] width 74 height 27
select select "25"
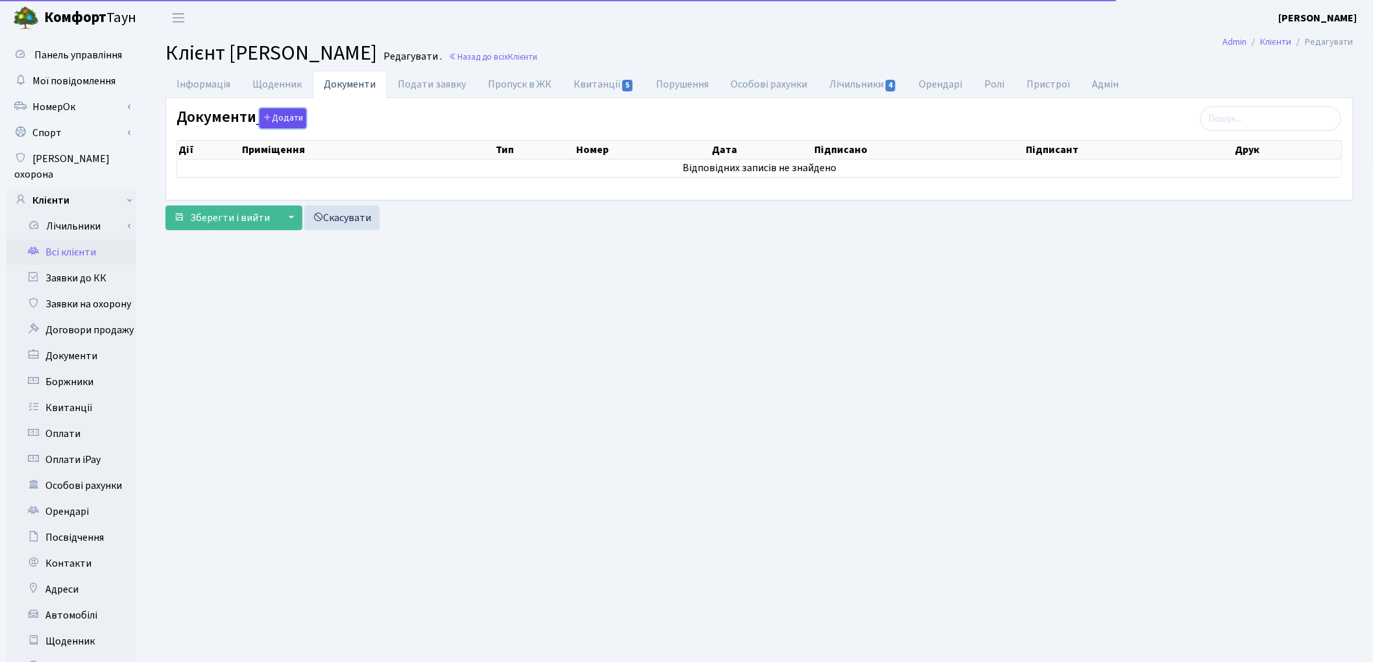
click at [287, 123] on button "Додати" at bounding box center [283, 118] width 47 height 20
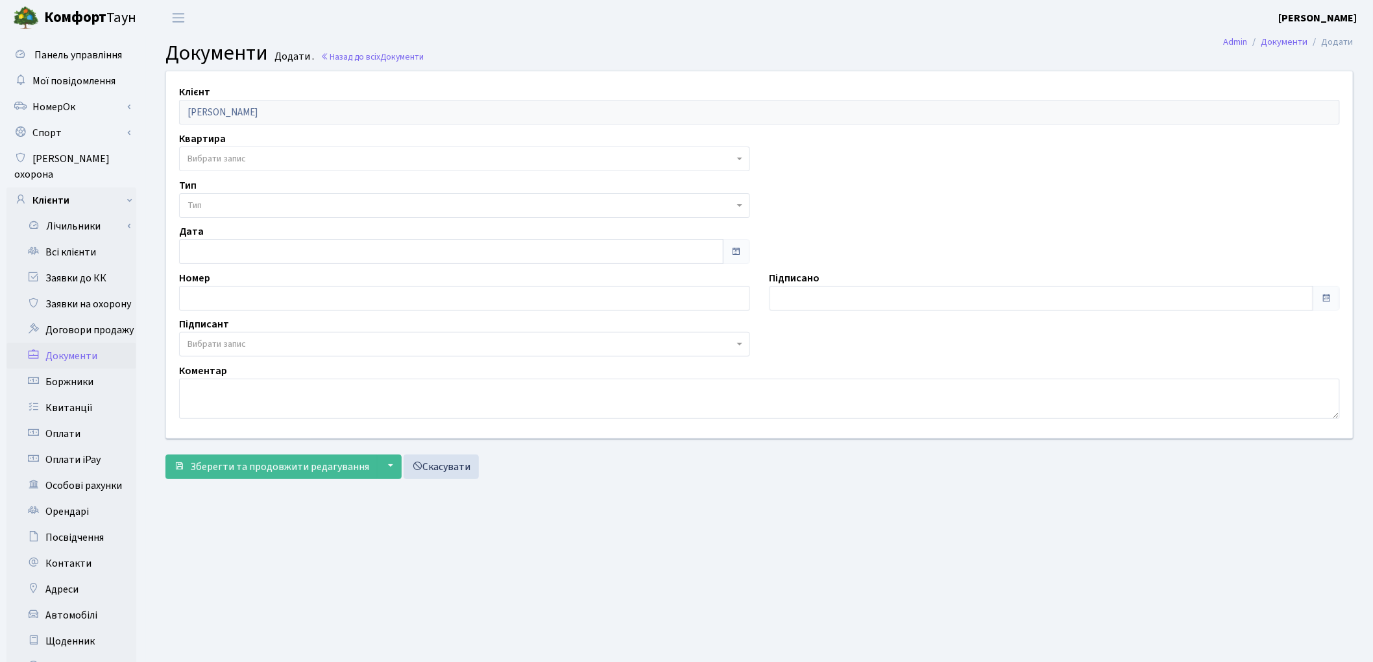
click at [263, 154] on span "Вибрати запис" at bounding box center [460, 158] width 546 height 13
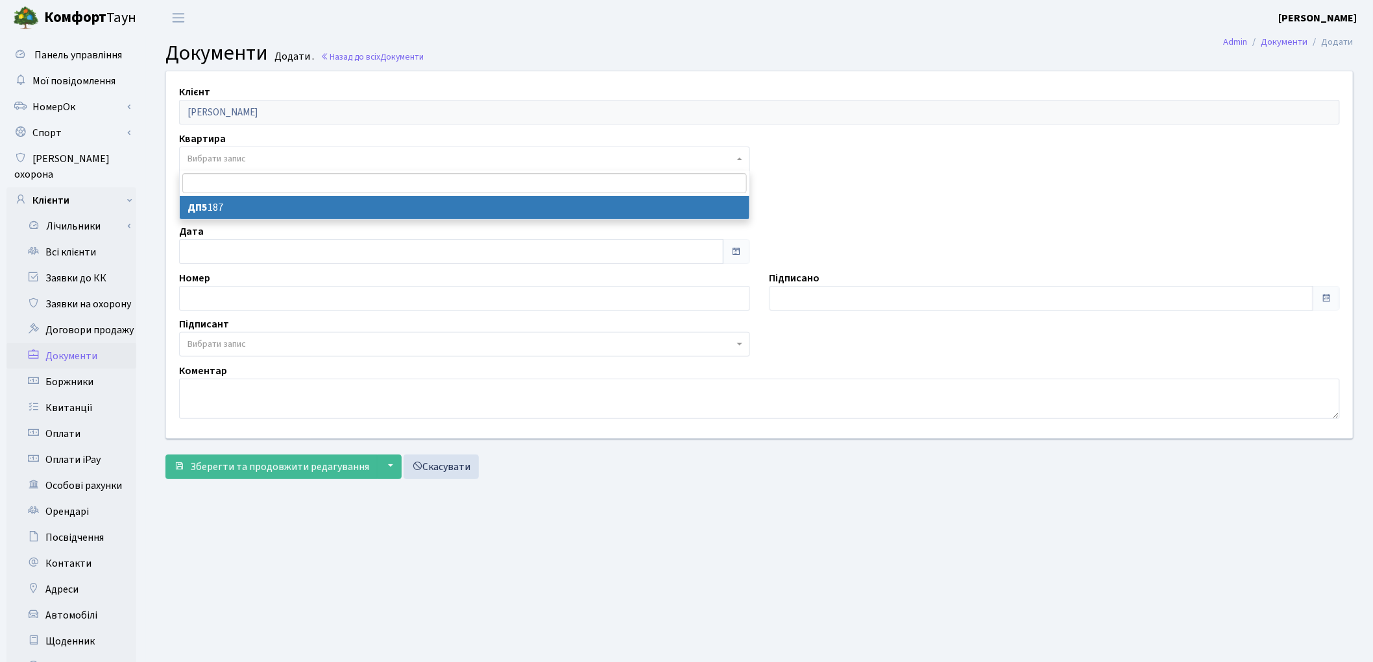
select select "175562"
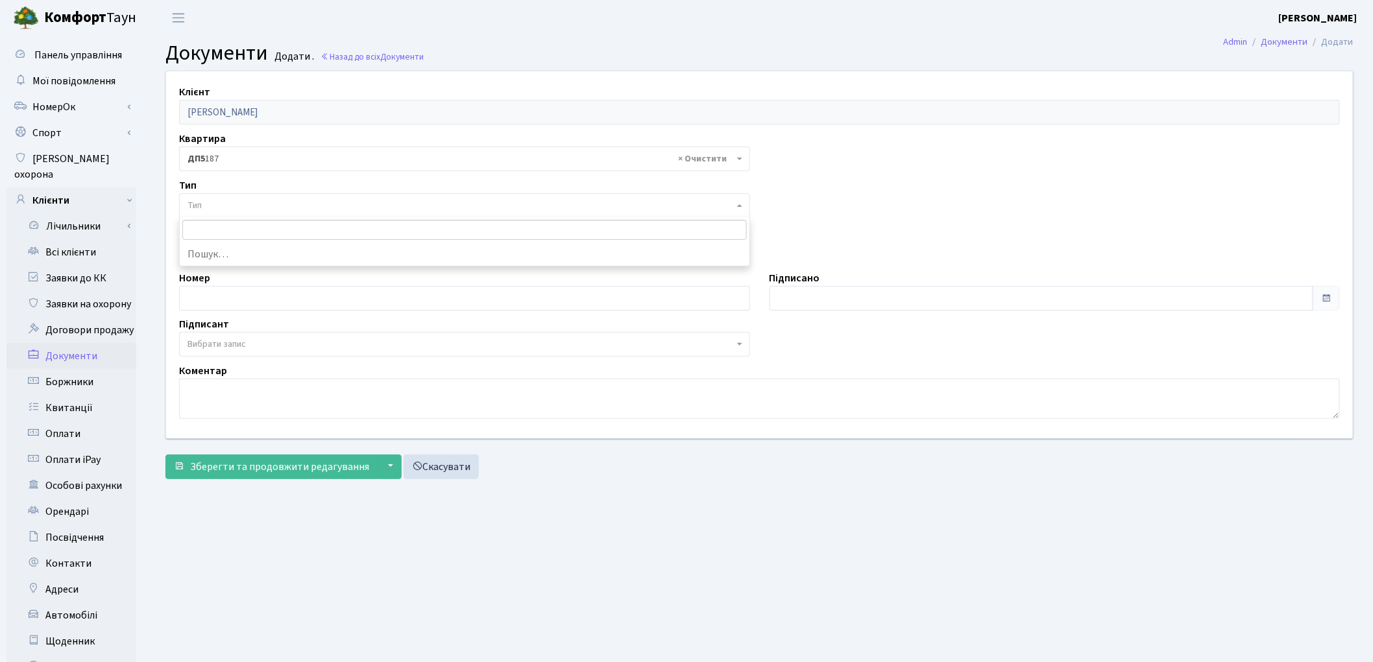
click at [252, 206] on span "Тип" at bounding box center [460, 205] width 546 height 13
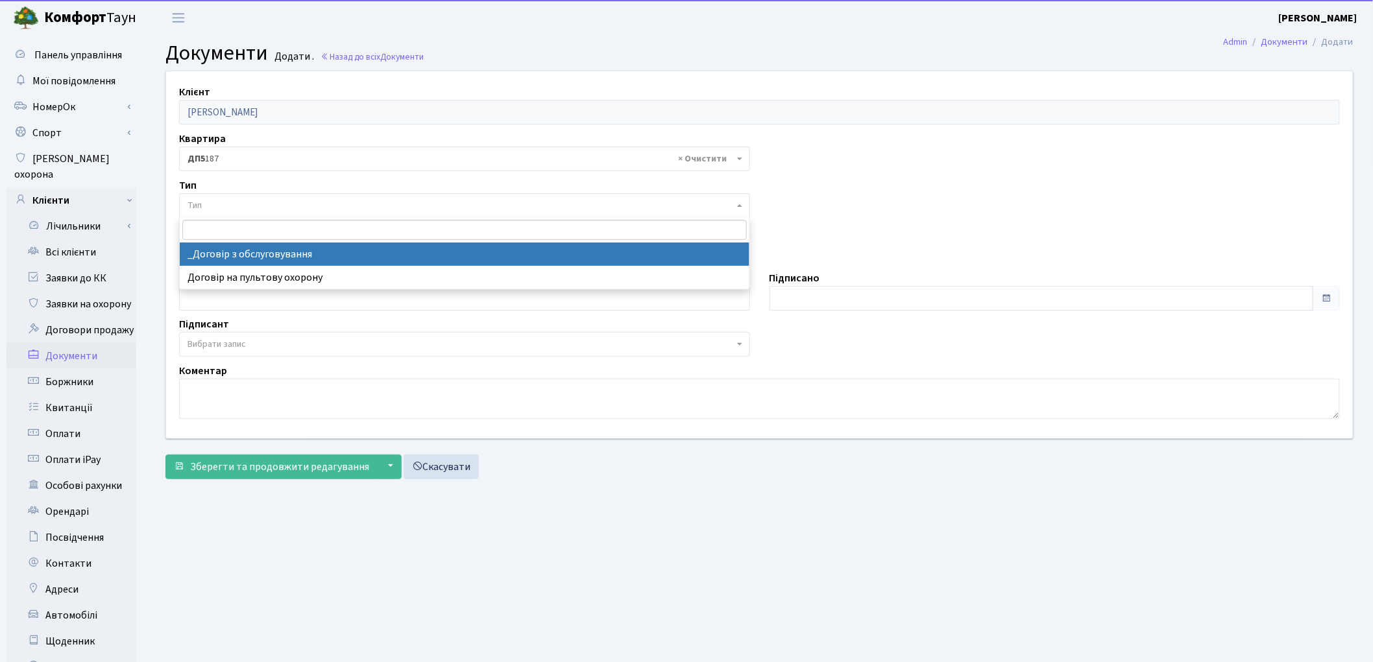
select select "289"
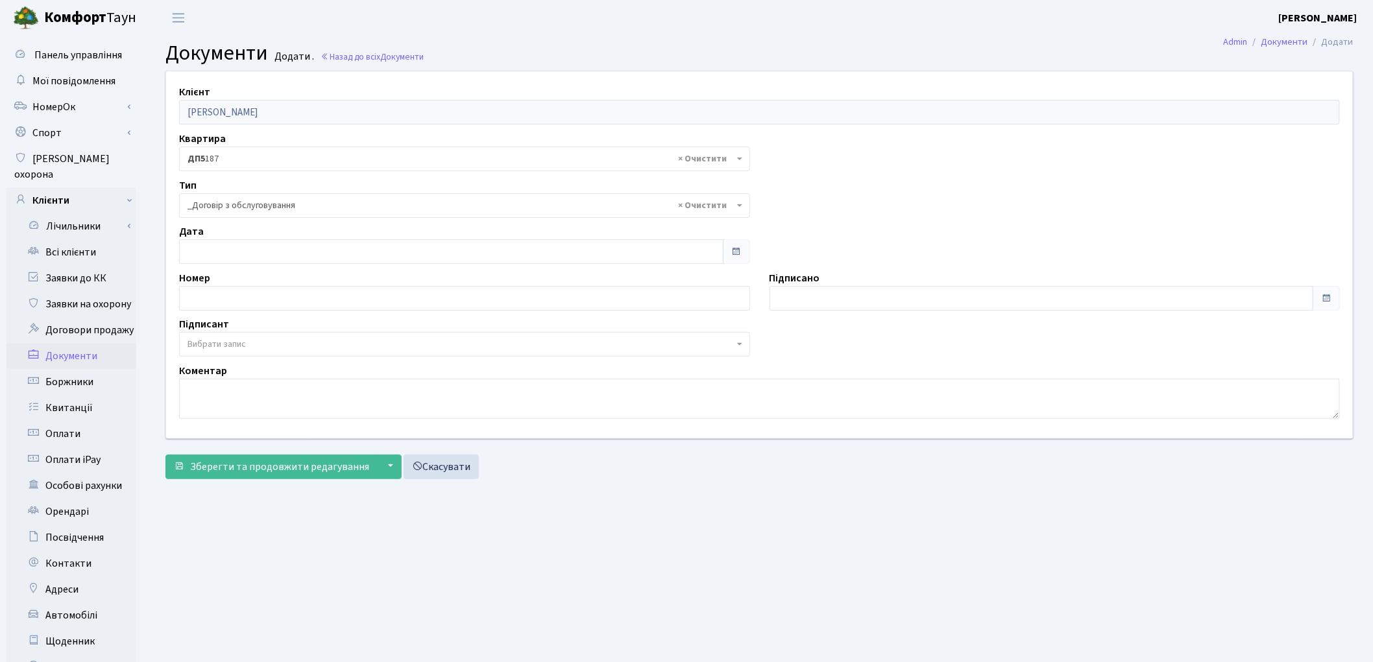
click at [254, 342] on span "Вибрати запис" at bounding box center [460, 344] width 546 height 13
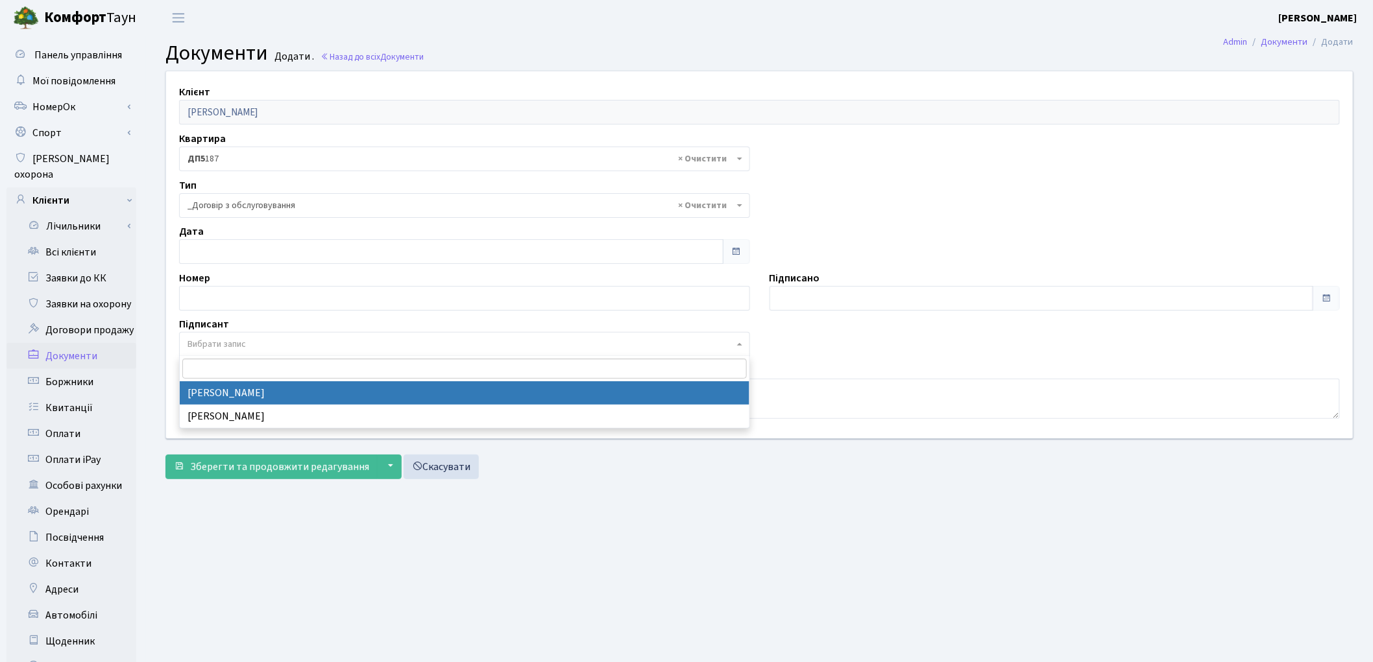
select select "74"
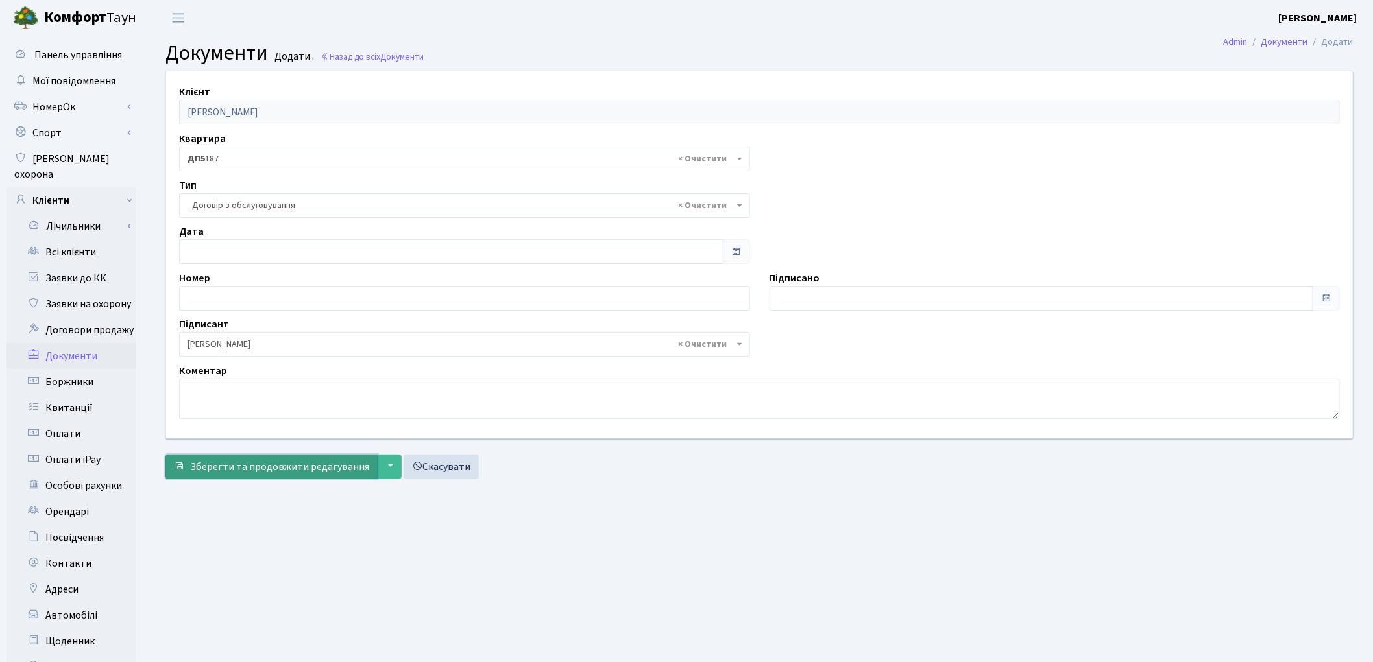
click at [239, 465] on span "Зберегти та продовжити редагування" at bounding box center [279, 467] width 179 height 14
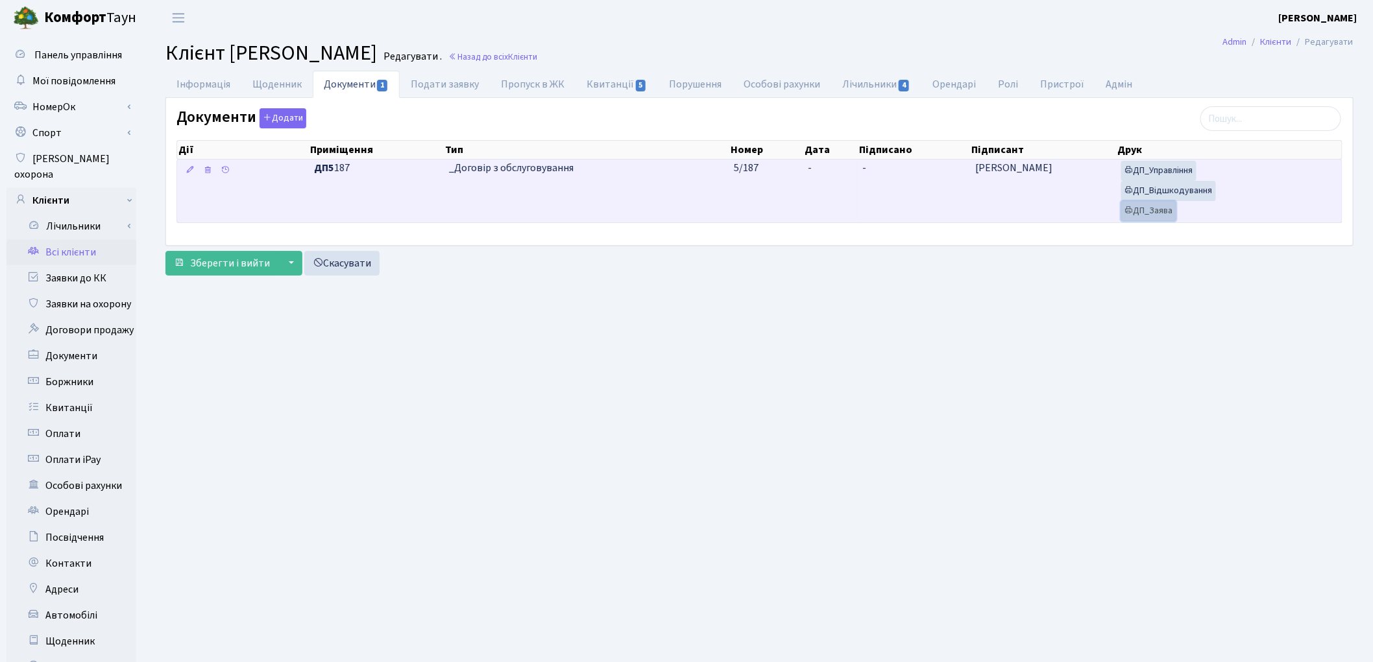
click at [1155, 213] on link "ДП_Заява" at bounding box center [1148, 211] width 55 height 20
click at [1181, 195] on link "ДП_Відшкодування" at bounding box center [1168, 191] width 95 height 20
click at [1176, 174] on link "ДП_Управління" at bounding box center [1158, 171] width 75 height 20
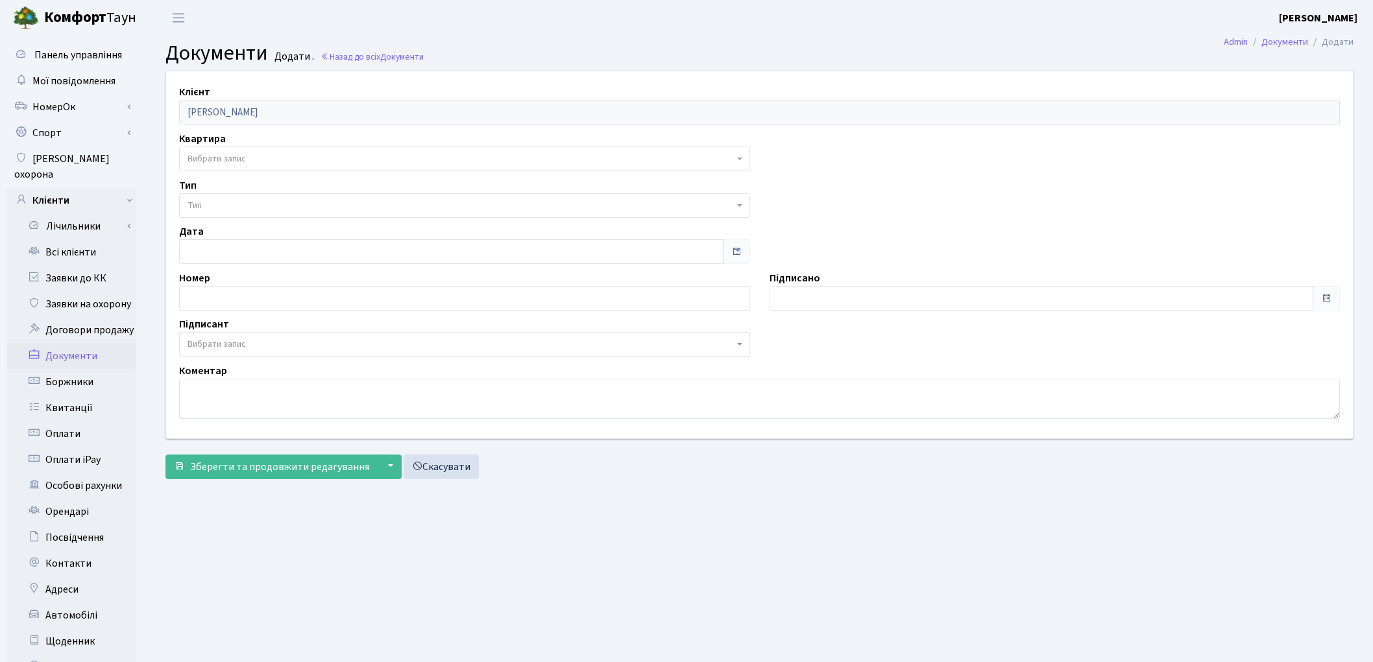
select select "175562"
select select "74"
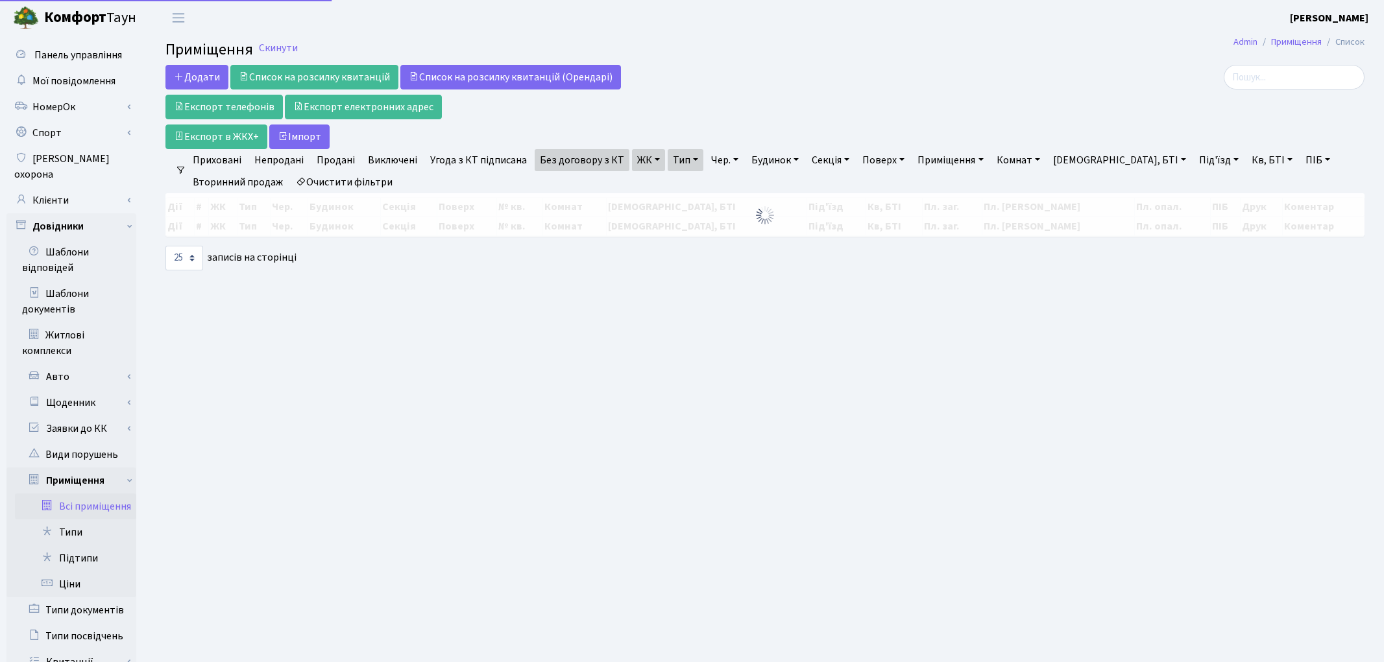
select select "25"
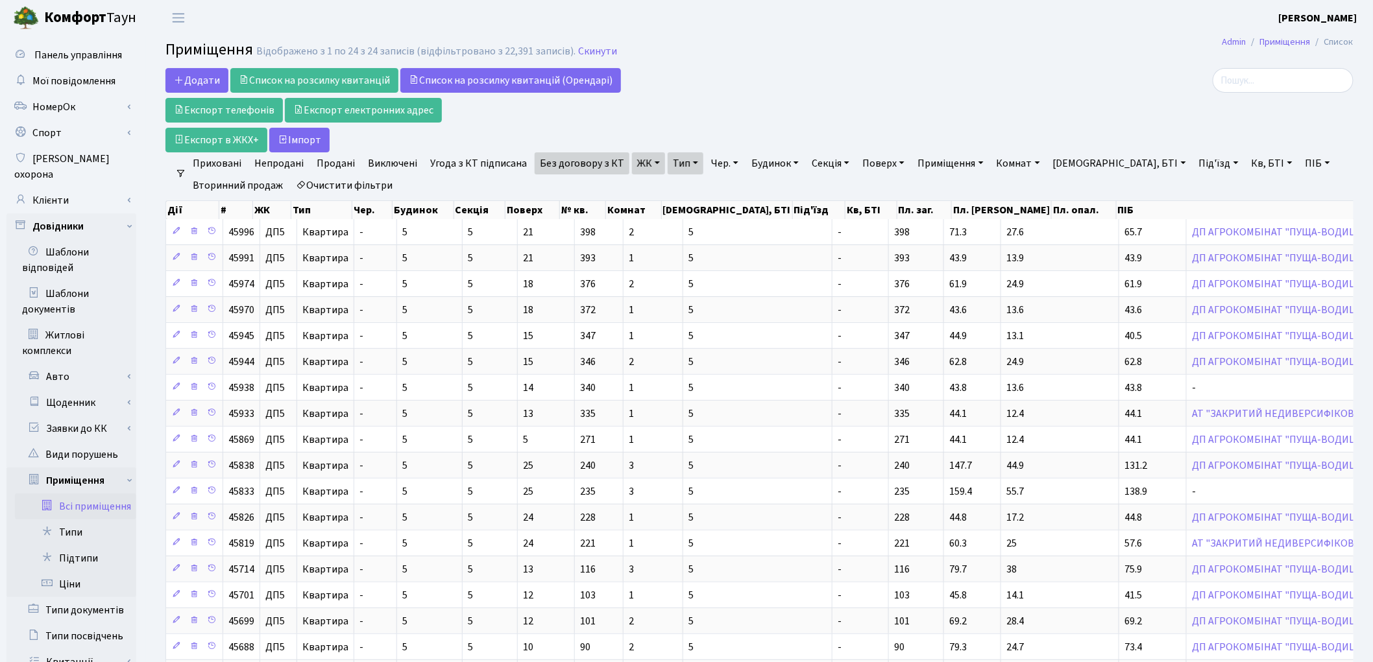
click at [640, 167] on link "ЖК" at bounding box center [648, 163] width 33 height 22
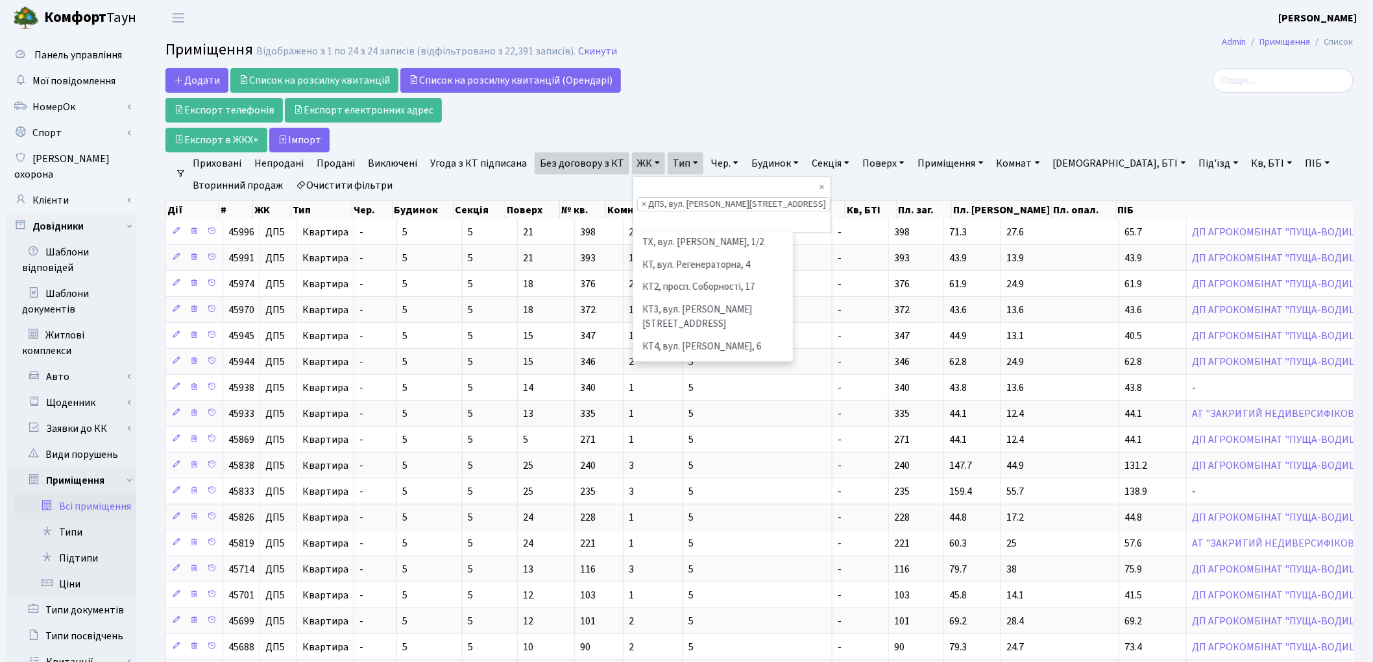
scroll to position [448, 0]
click at [652, 430] on li "ДП6, вул. [PERSON_NAME], 2" at bounding box center [712, 441] width 157 height 23
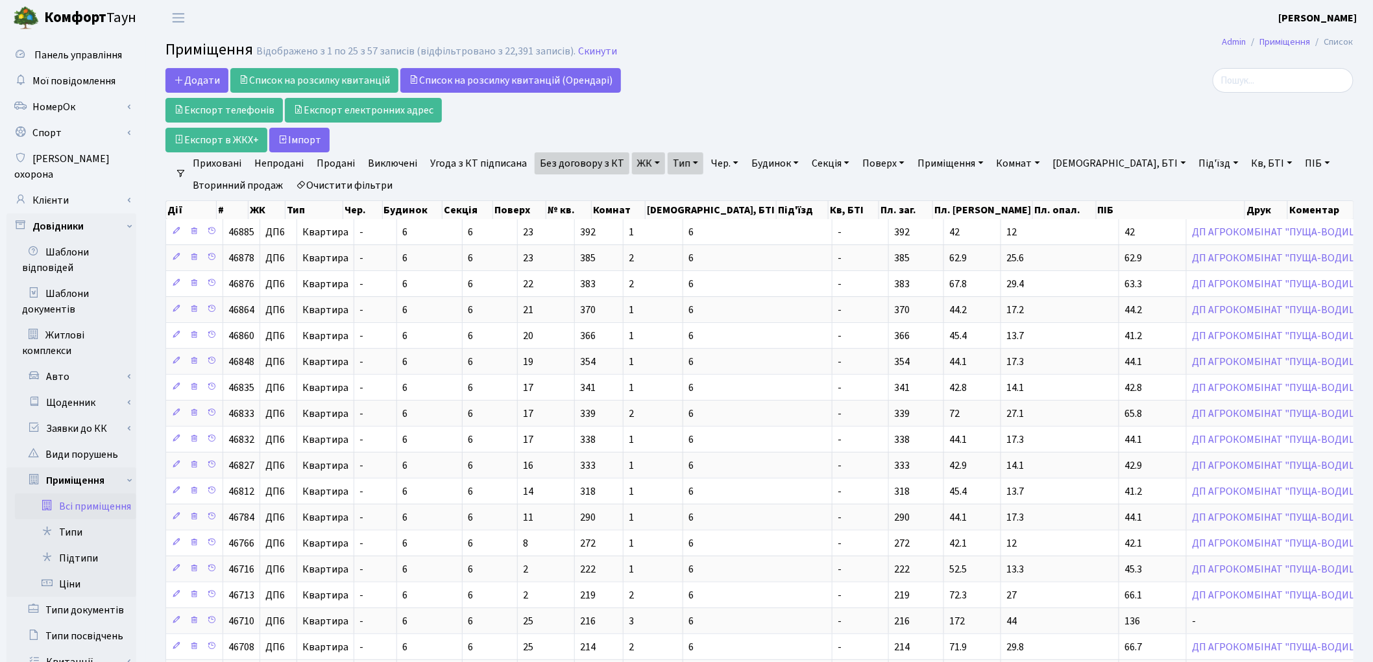
click at [287, 163] on link "Непродані" at bounding box center [279, 163] width 60 height 22
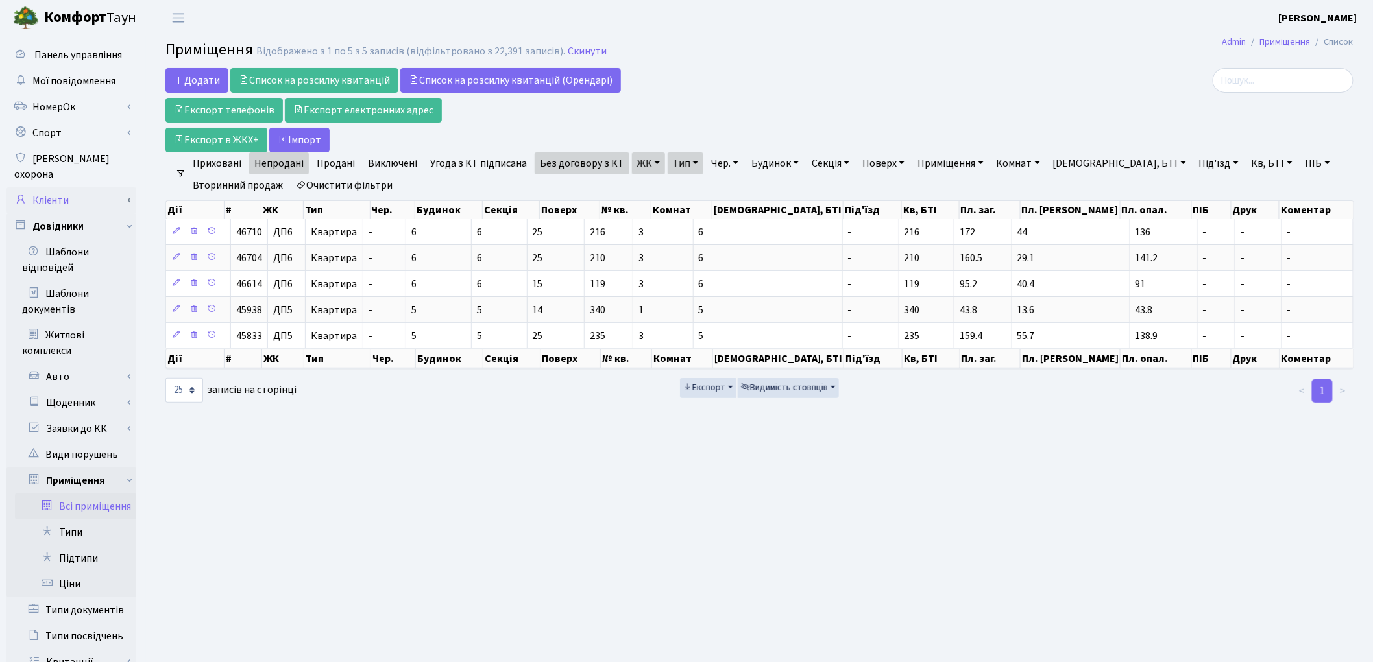
click at [67, 190] on link "Клієнти" at bounding box center [71, 200] width 130 height 26
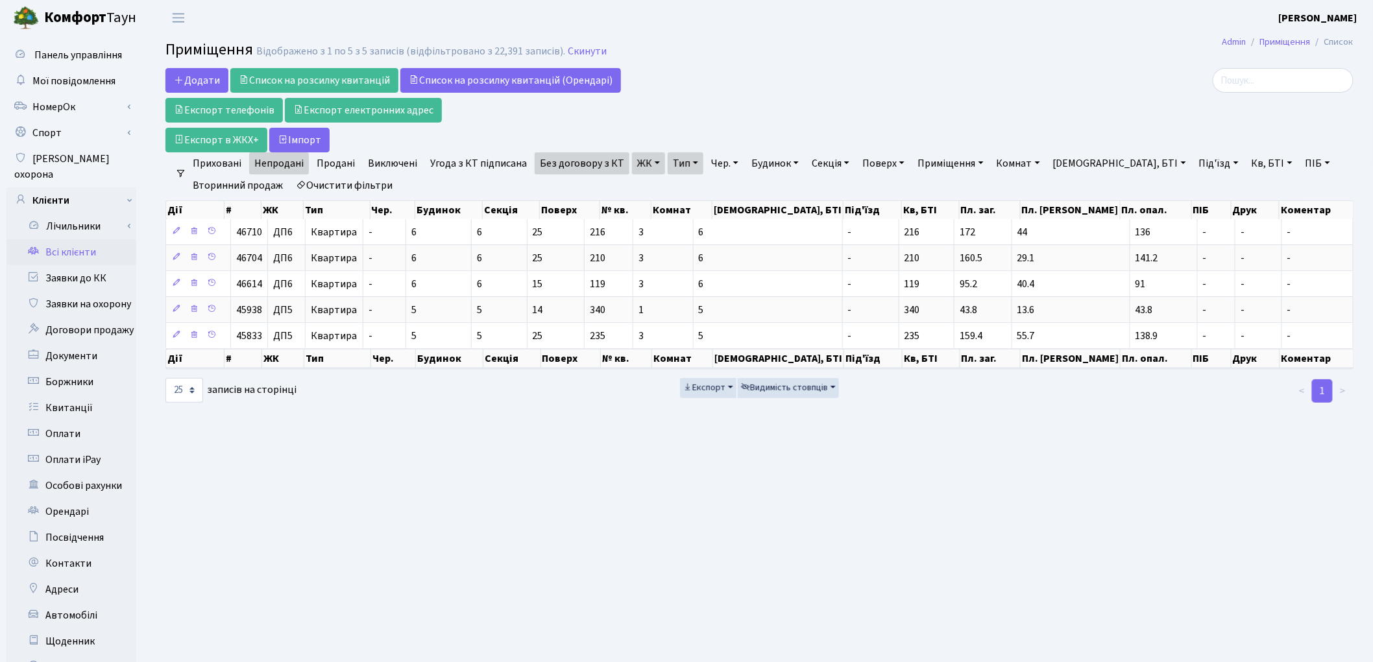
click at [66, 243] on link "Всі клієнти" at bounding box center [71, 252] width 130 height 26
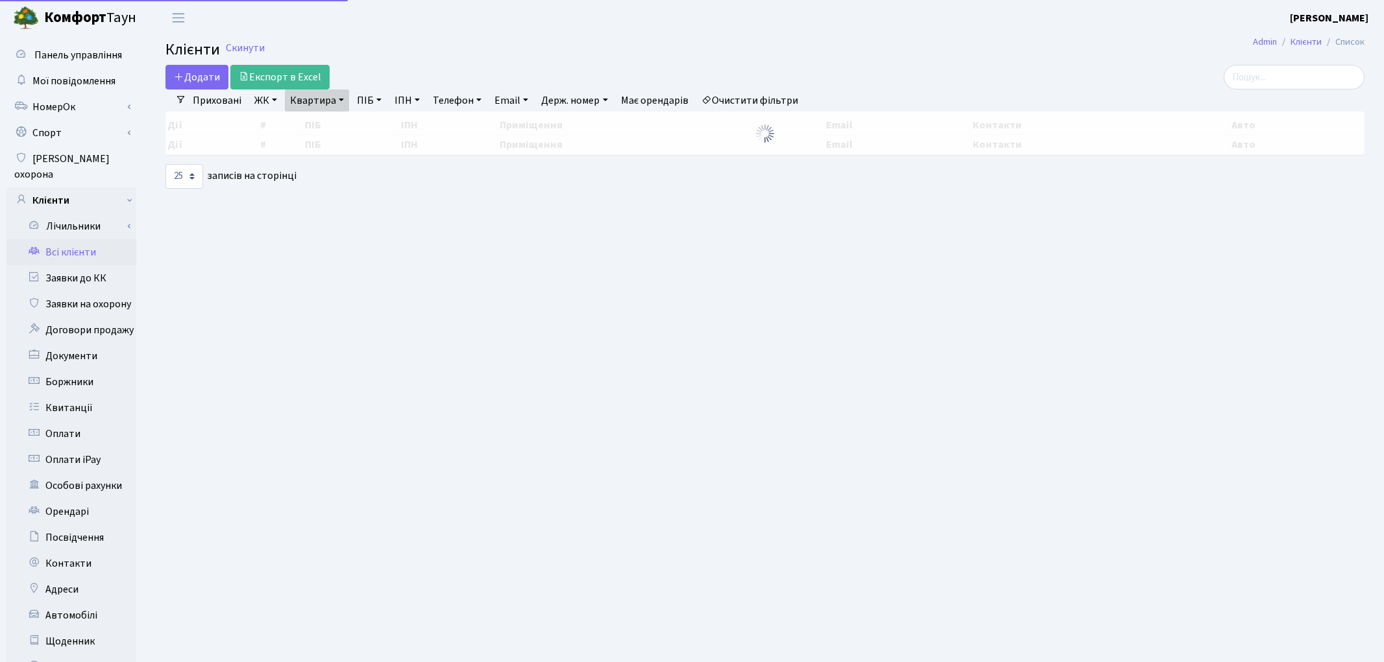
select select "25"
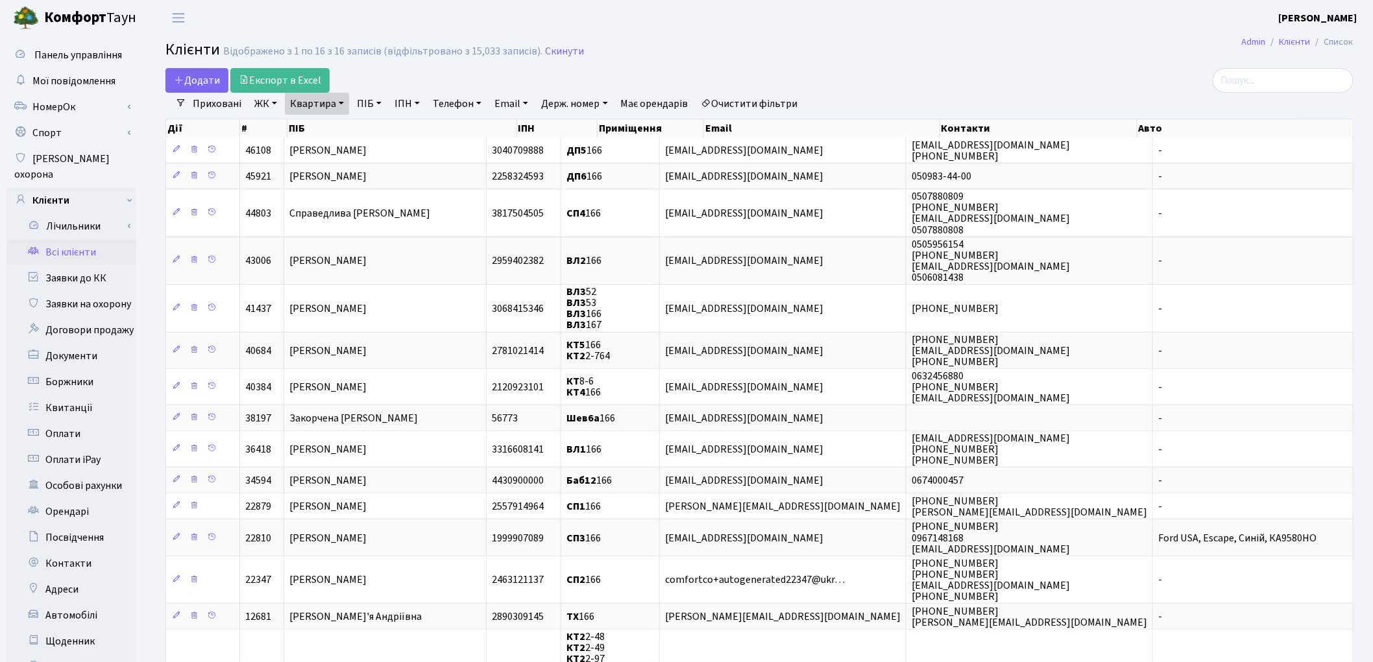
click at [751, 115] on div "Дії # ПІБ ІПН Приміщення Email Контакти Авто" at bounding box center [759, 126] width 1188 height 23
click at [754, 106] on link "Очистити фільтри" at bounding box center [749, 104] width 107 height 22
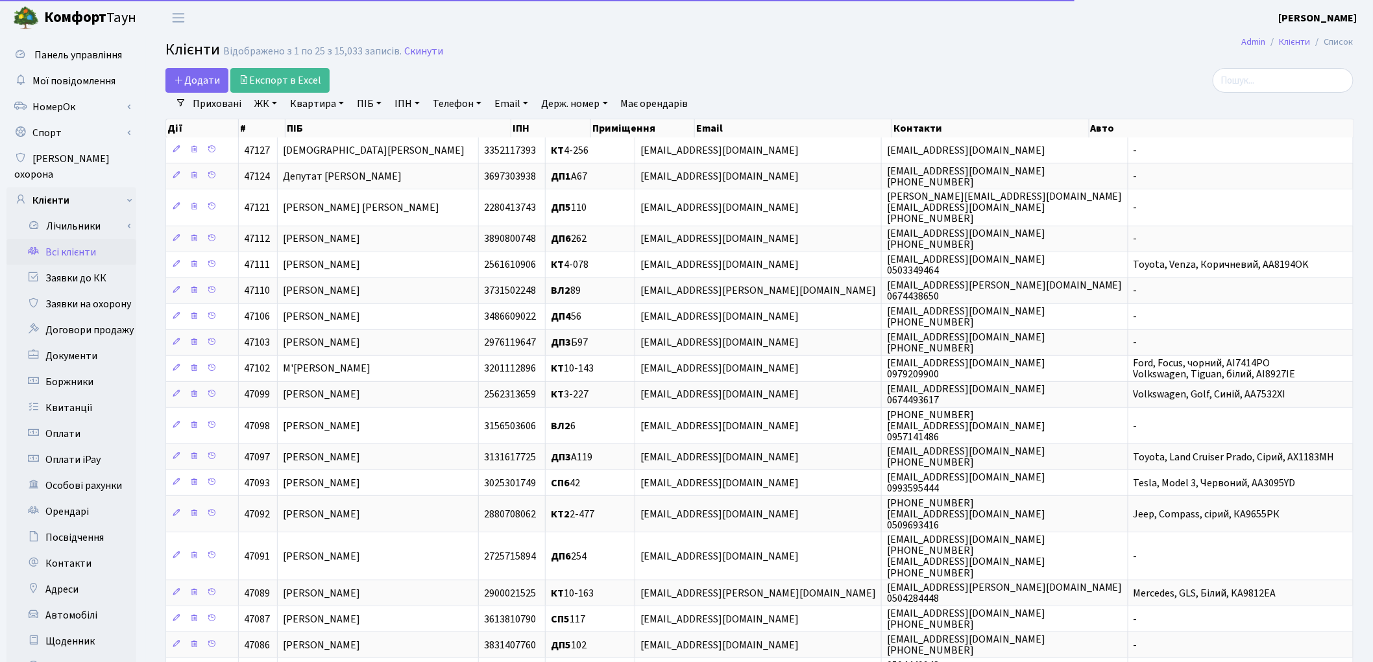
click at [318, 108] on link "Квартира" at bounding box center [317, 104] width 64 height 22
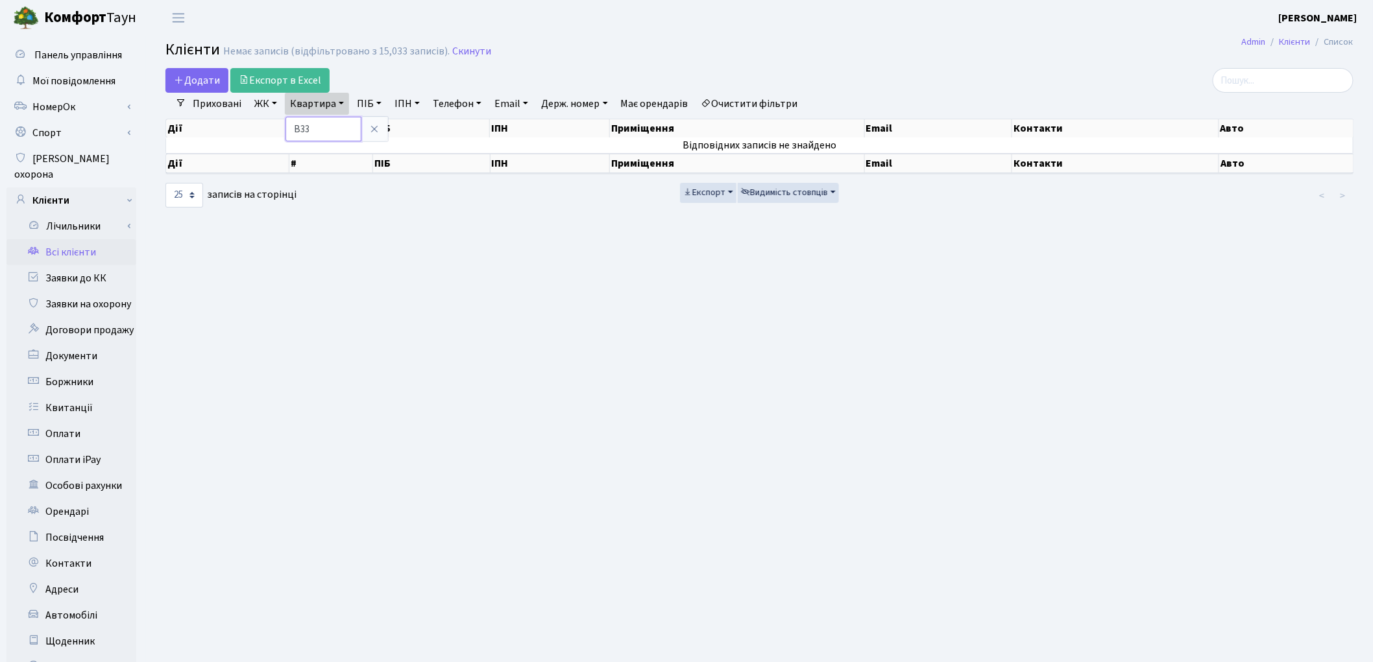
click at [297, 127] on input "В33" at bounding box center [323, 129] width 76 height 25
click at [300, 130] on input "В33" at bounding box center [323, 129] width 76 height 25
type input "В-33"
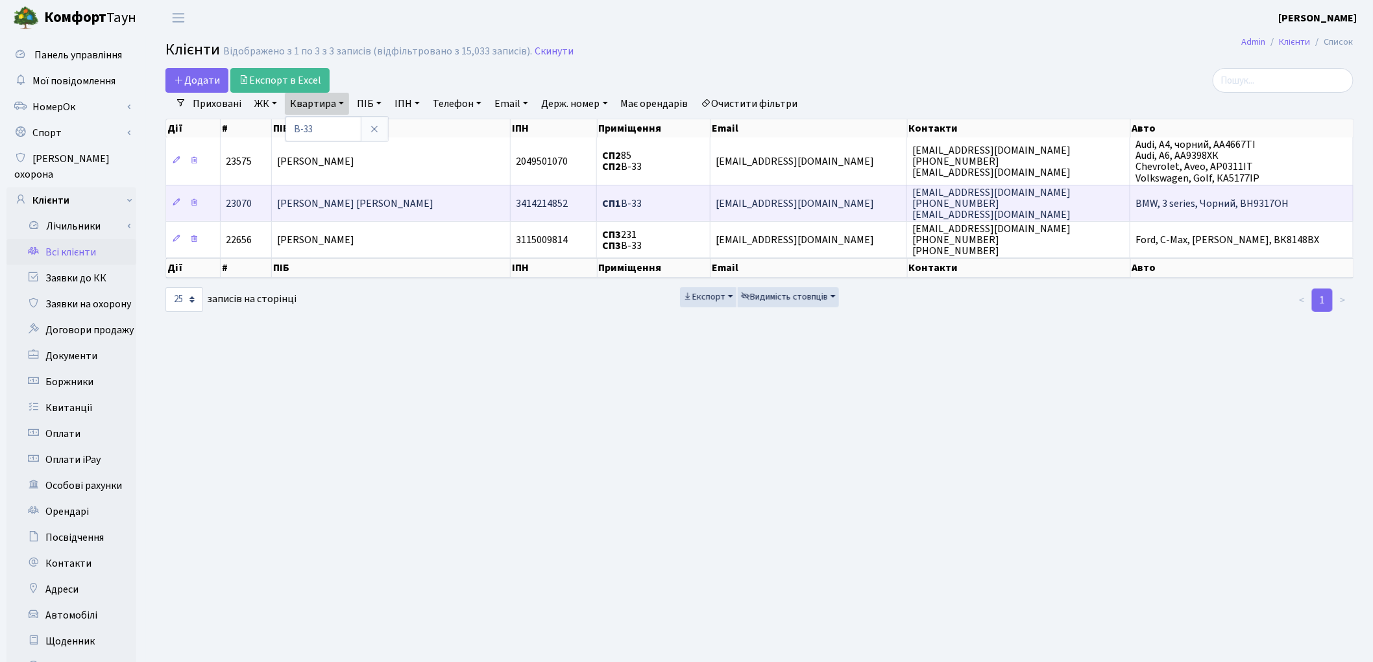
click at [398, 202] on span "Спільний Володимир Миколайович" at bounding box center [355, 204] width 156 height 14
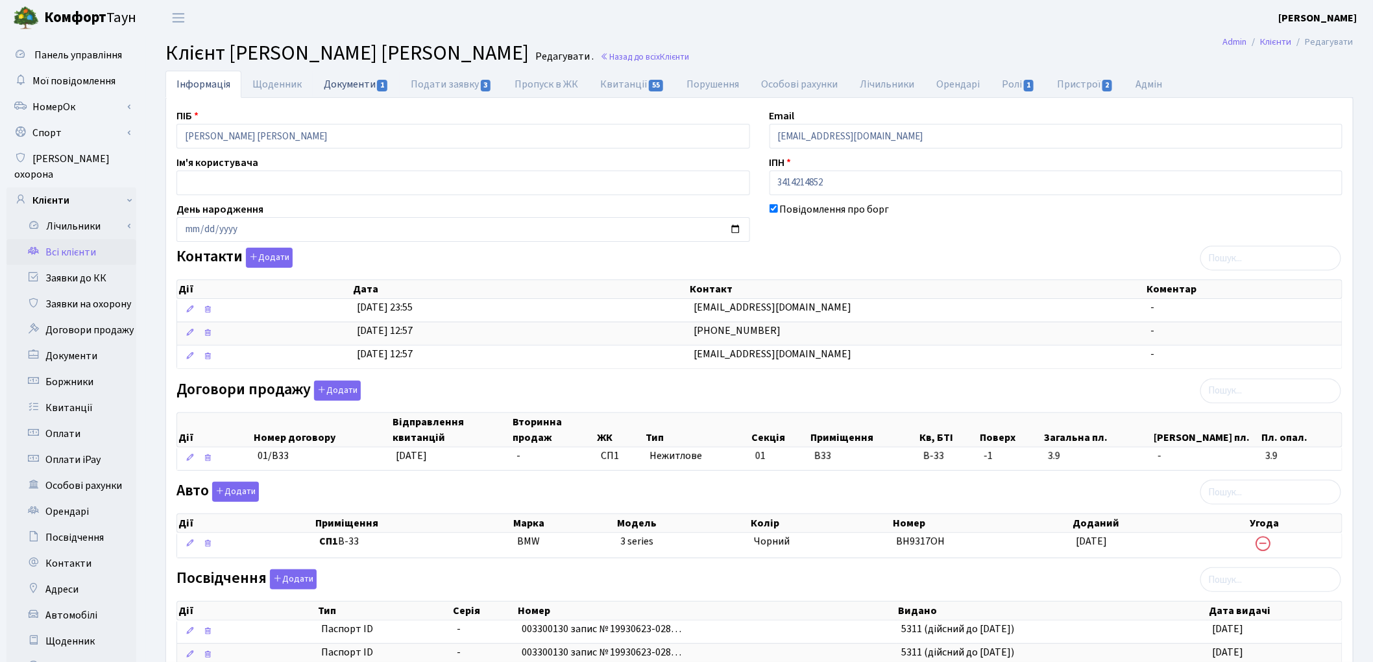
click at [346, 82] on link "Документи 1" at bounding box center [356, 84] width 87 height 27
select select "25"
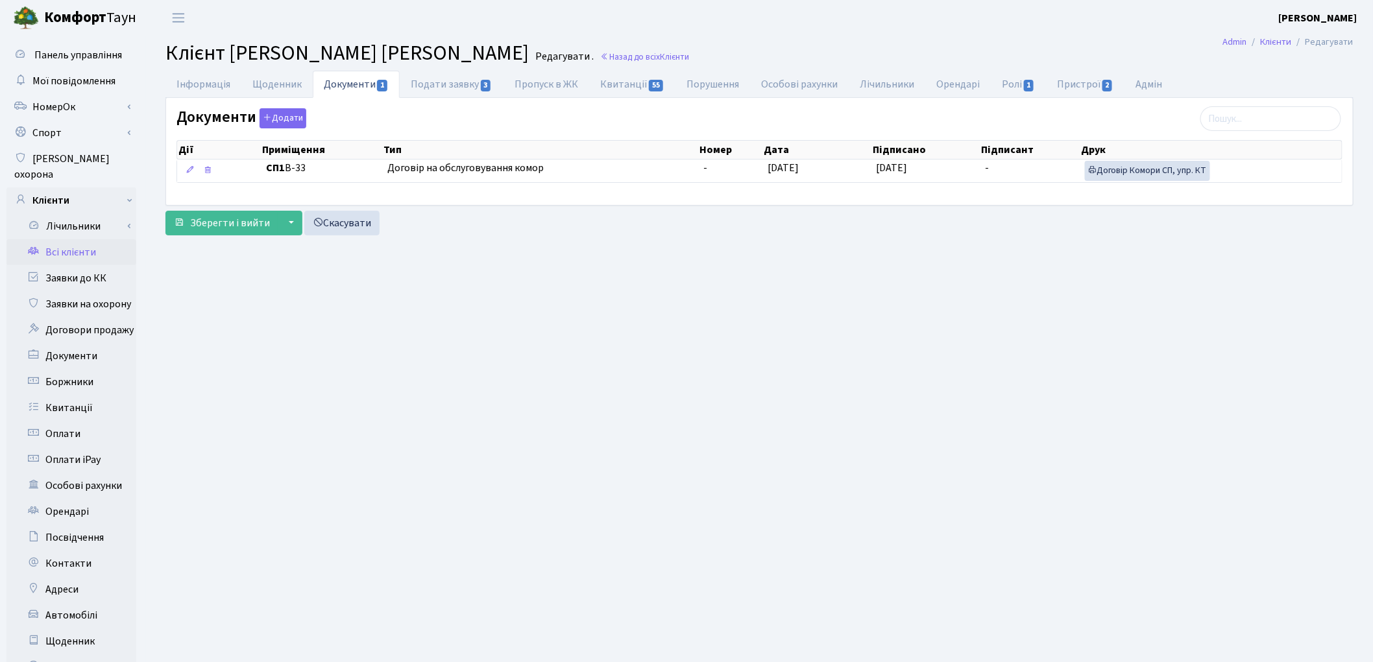
click at [72, 241] on link "Всі клієнти" at bounding box center [71, 252] width 130 height 26
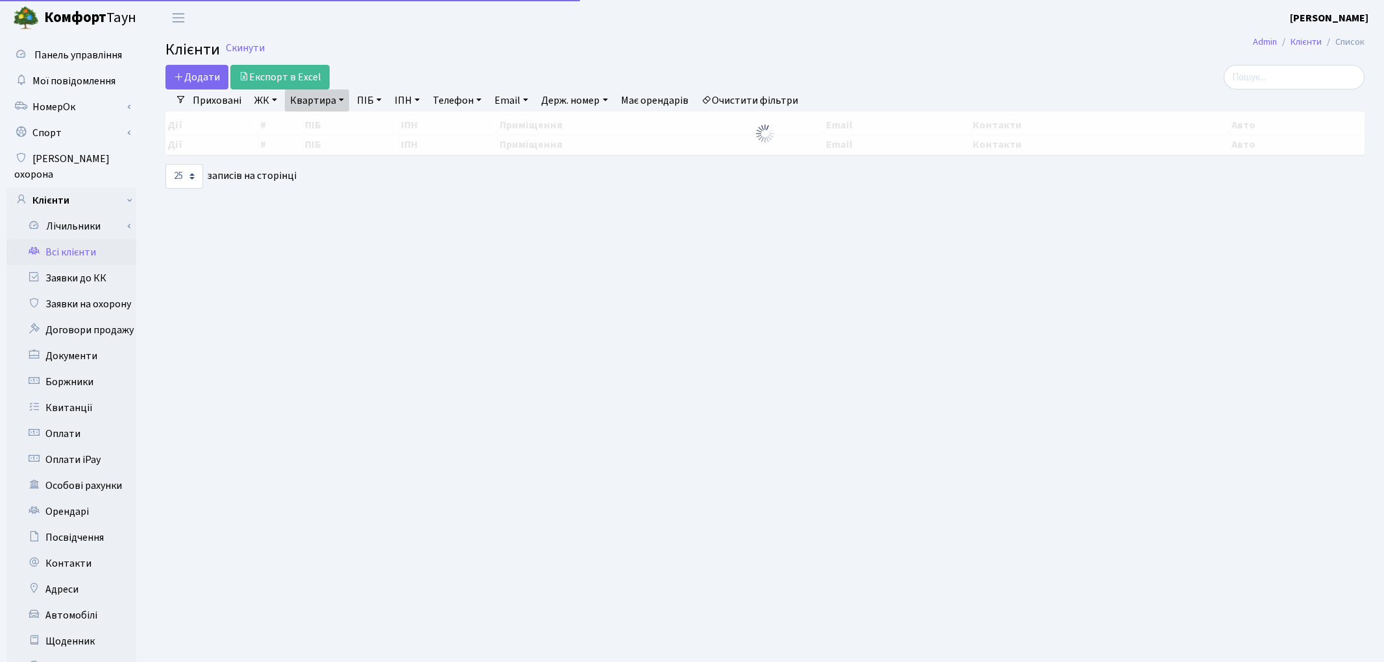
select select "25"
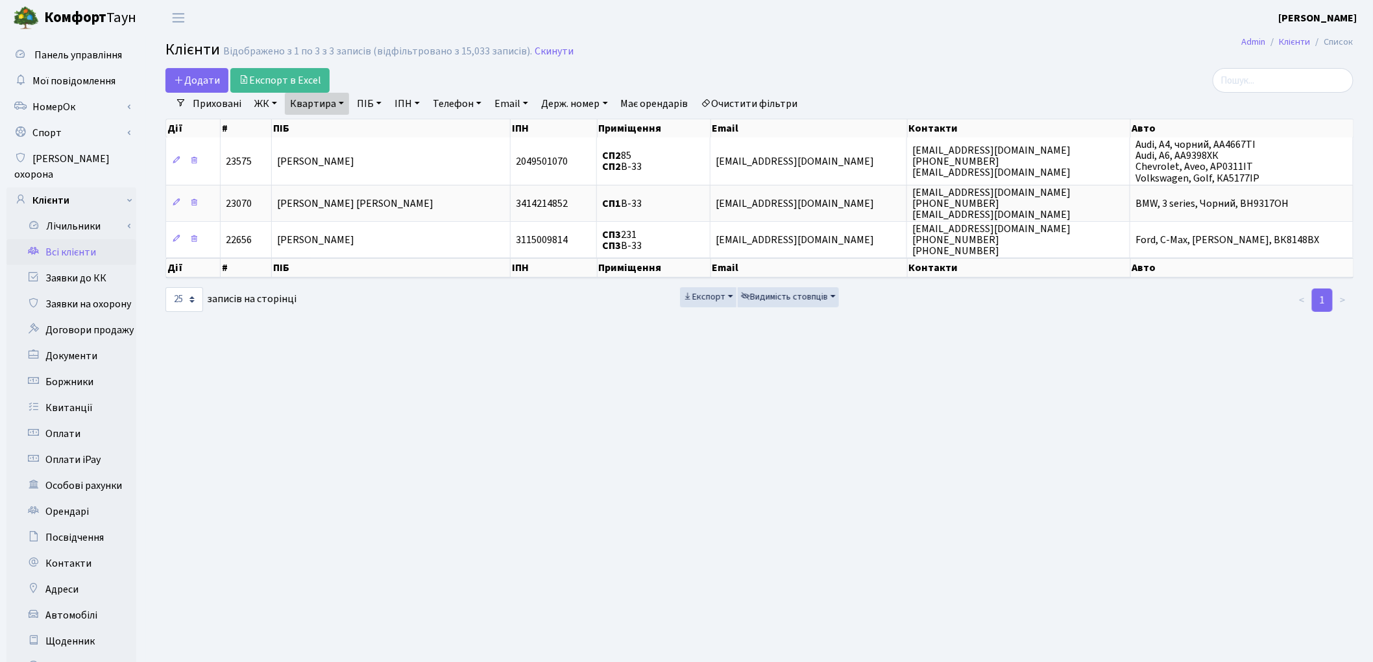
click at [784, 102] on link "Очистити фільтри" at bounding box center [749, 104] width 107 height 22
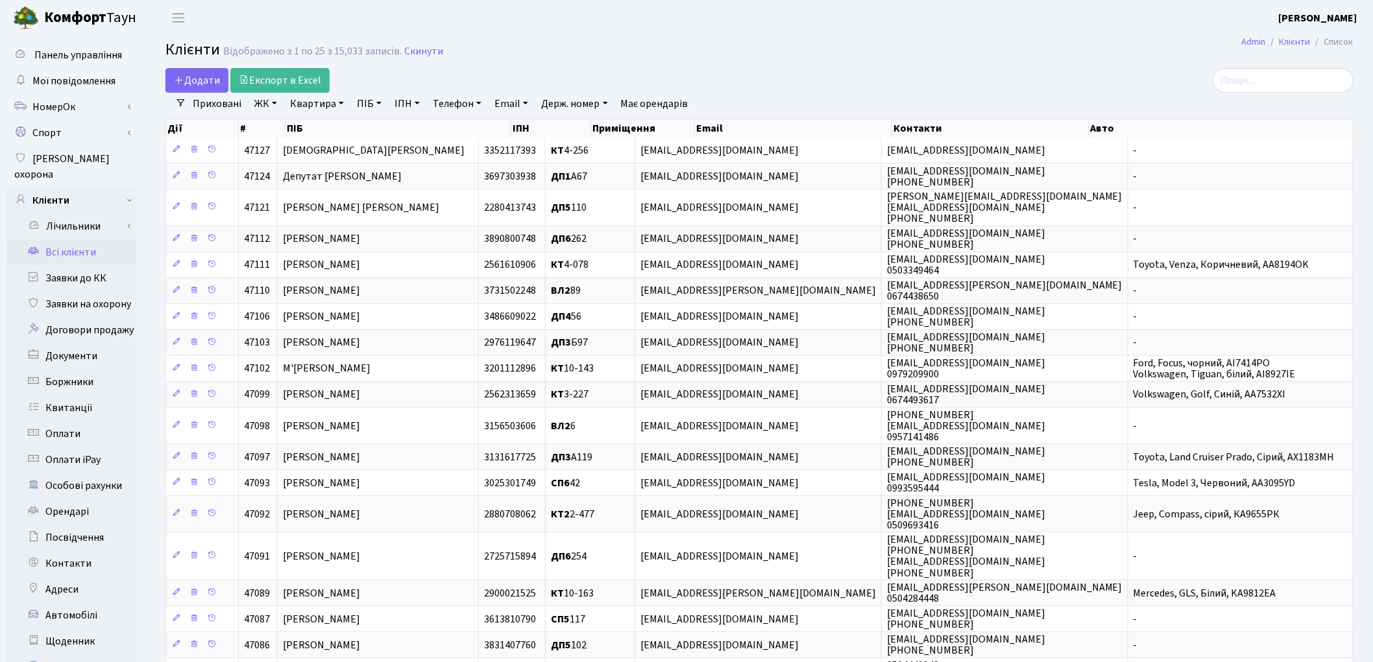
click at [358, 105] on link "ПІБ" at bounding box center [369, 104] width 35 height 22
type input "[PERSON_NAME]"
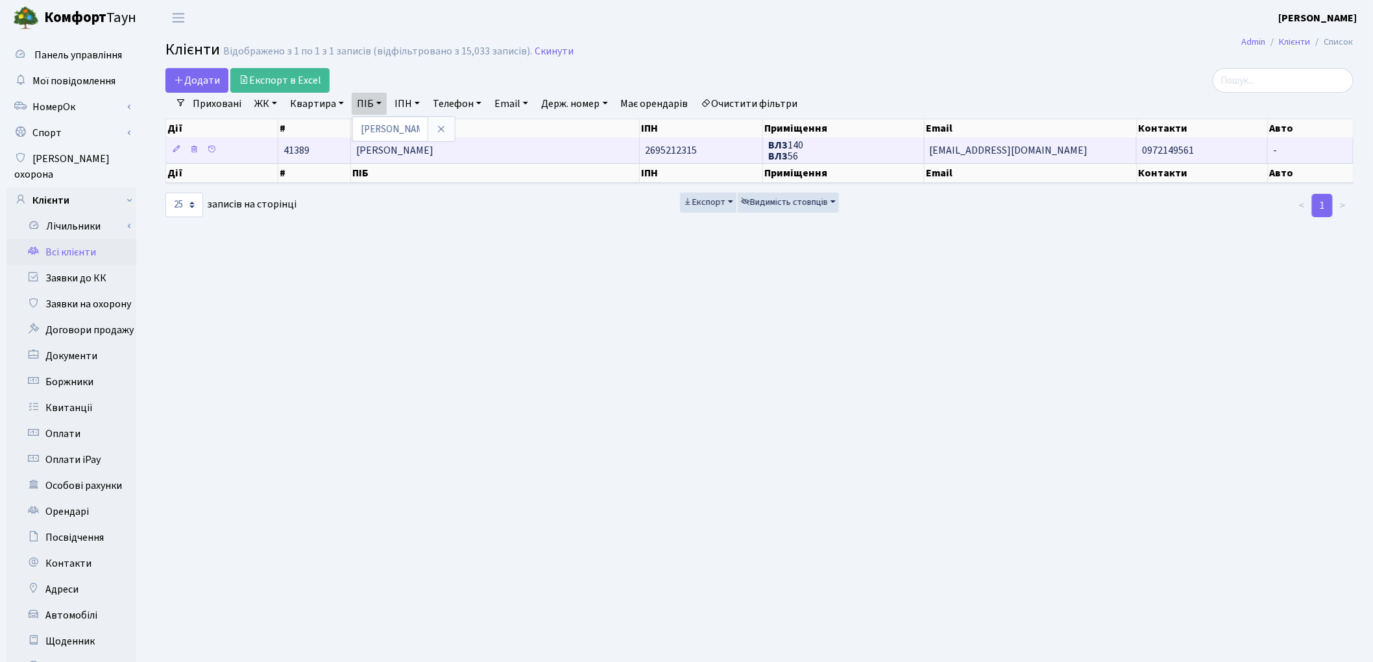
click at [897, 160] on td "ВЛ3 140 ВЛ3 56" at bounding box center [844, 150] width 162 height 25
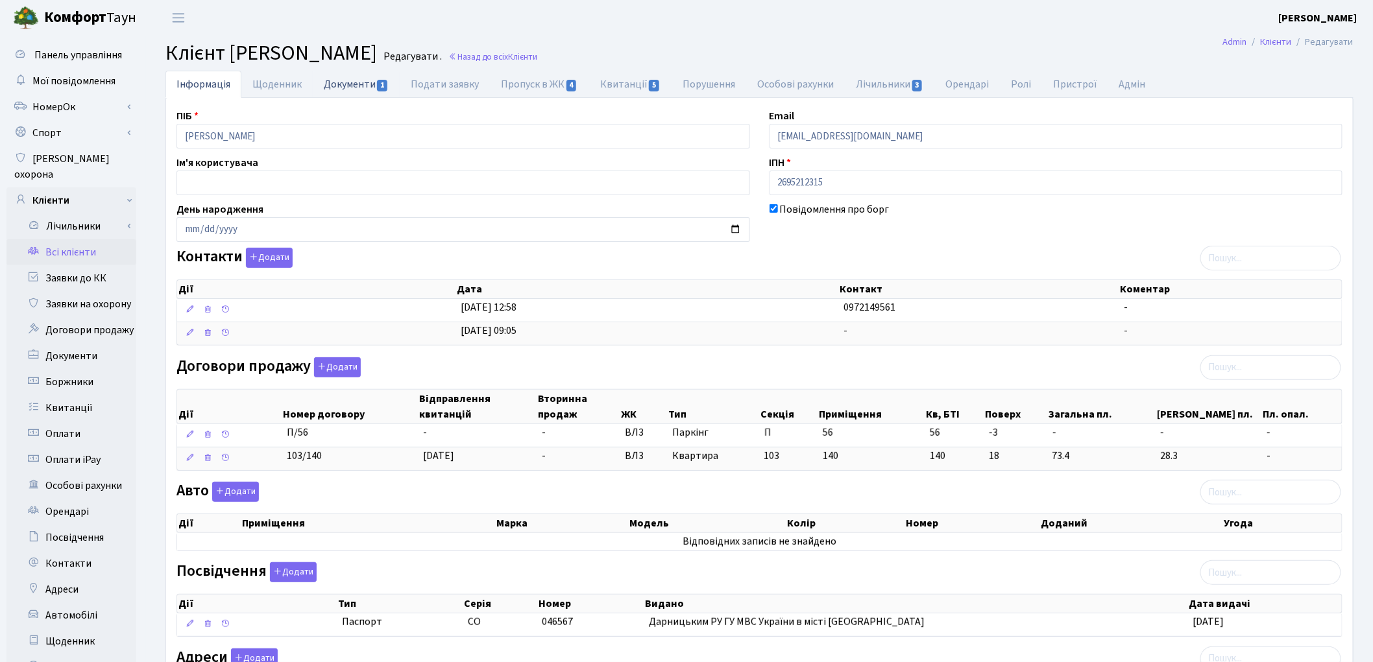
click at [352, 88] on link "Документи 1" at bounding box center [356, 84] width 87 height 27
select select "25"
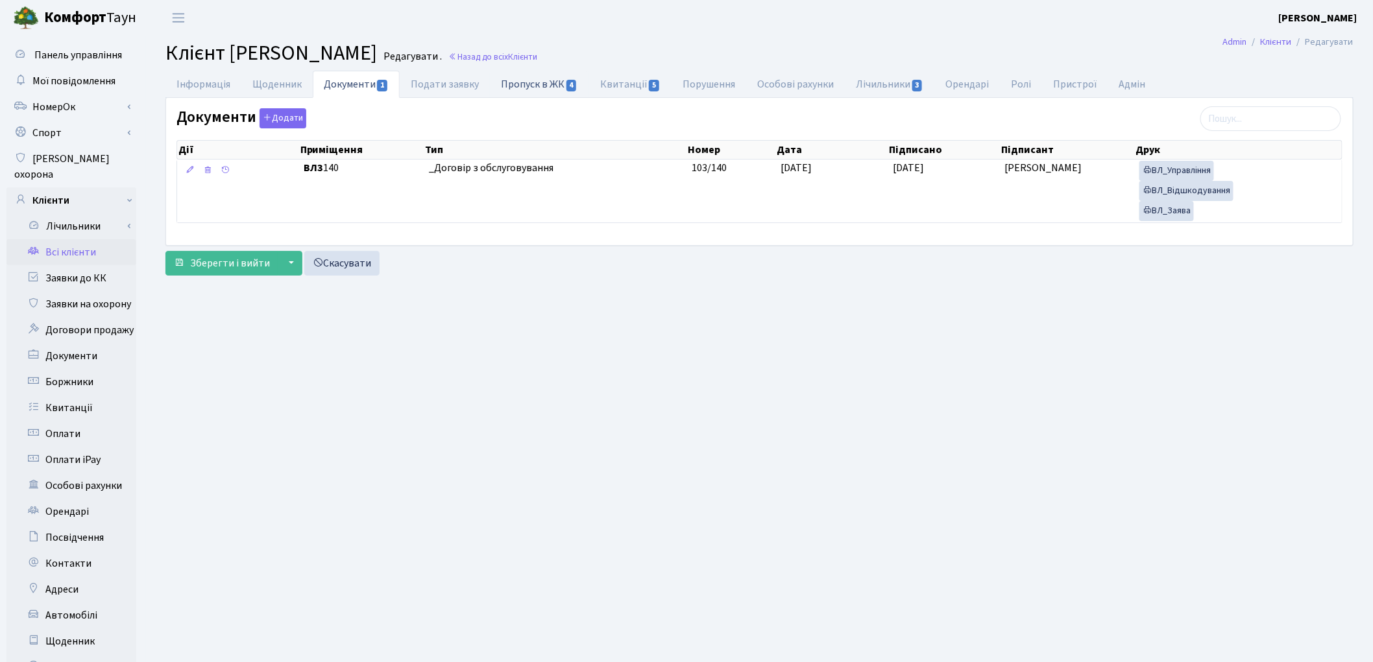
click at [535, 80] on link "Пропуск в ЖК 4" at bounding box center [539, 84] width 99 height 27
select select "25"
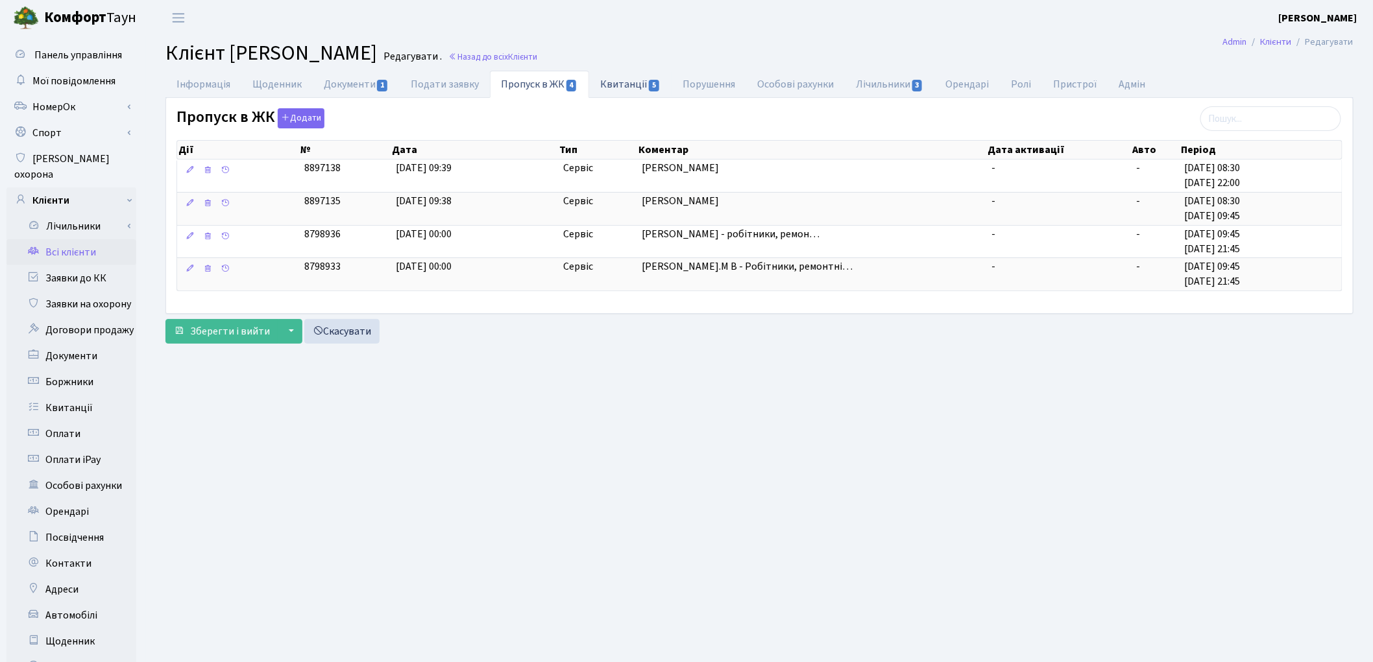
click at [623, 88] on link "Квитанції 5" at bounding box center [630, 84] width 82 height 27
select select "25"
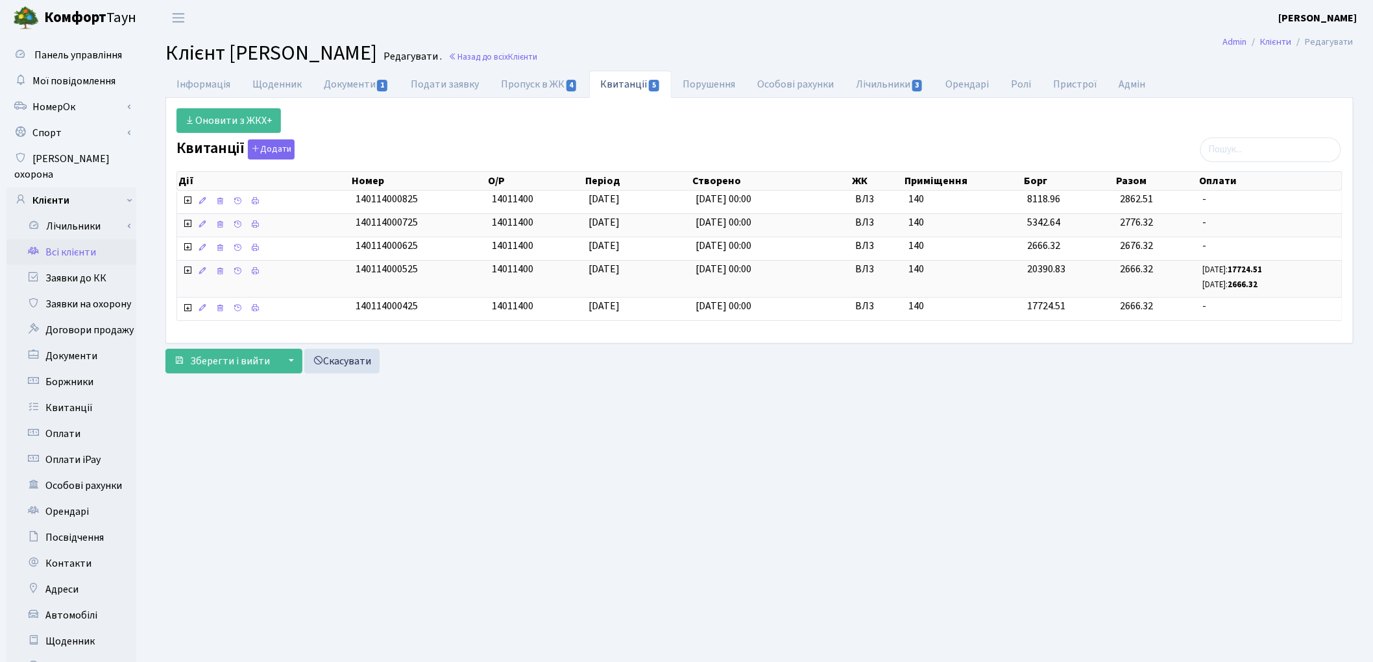
click at [56, 242] on link "Всі клієнти" at bounding box center [71, 252] width 130 height 26
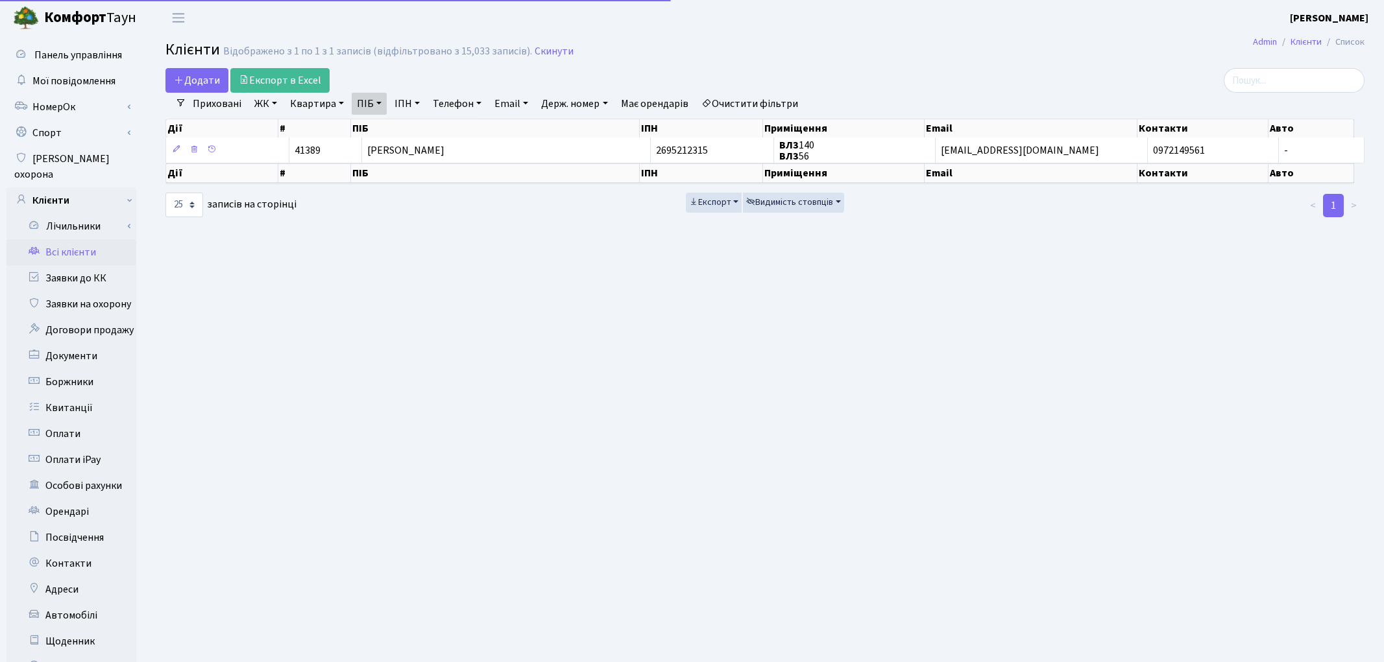
select select "25"
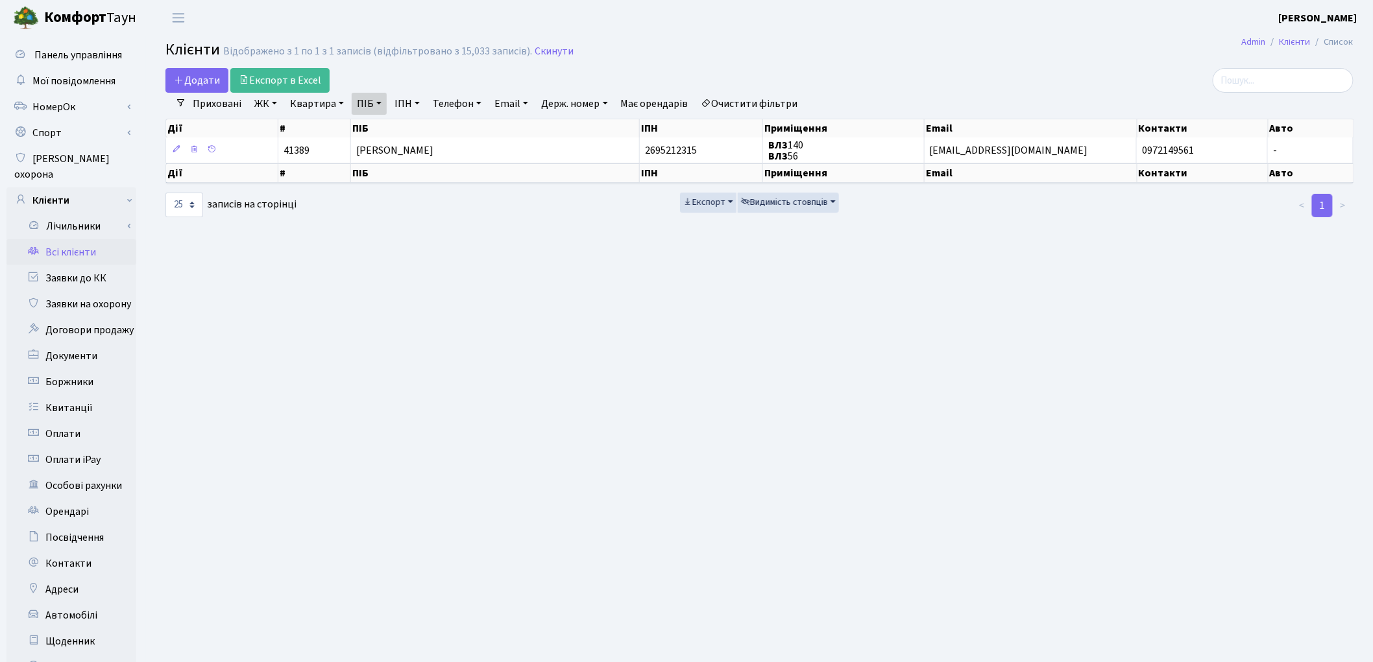
click at [758, 106] on link "Очистити фільтри" at bounding box center [749, 104] width 107 height 22
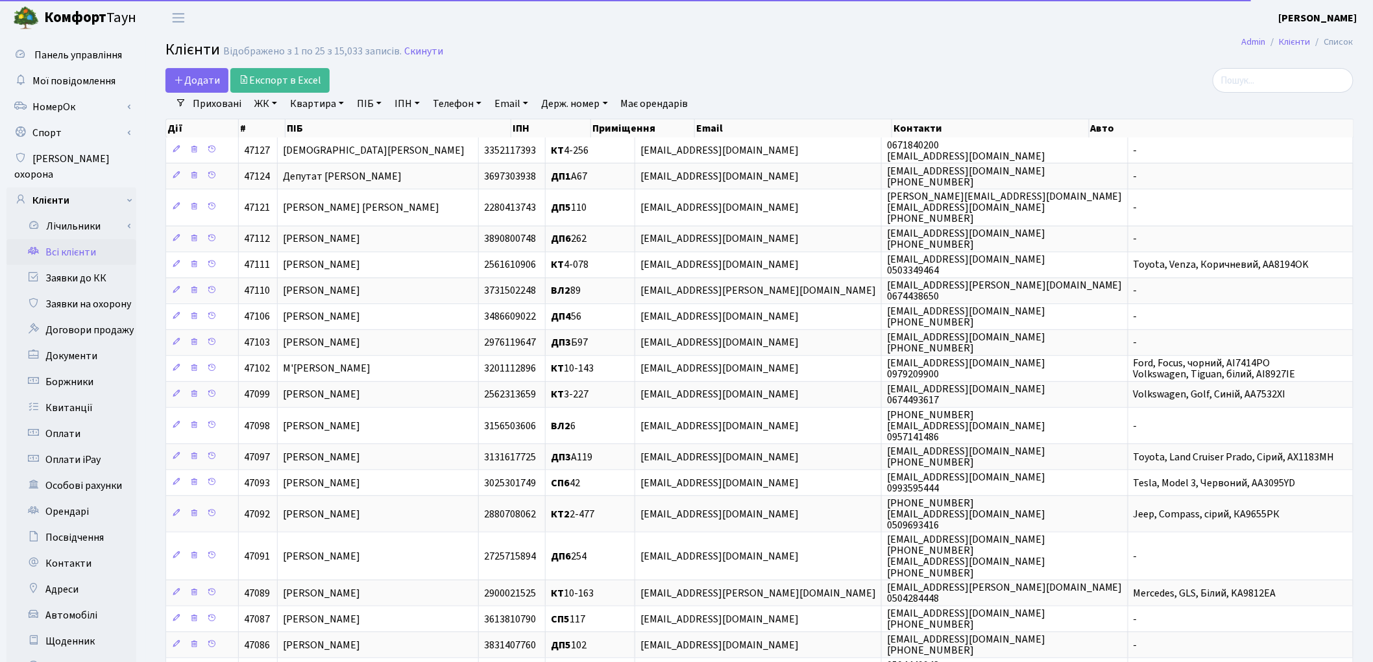
click at [362, 108] on link "ПІБ" at bounding box center [369, 104] width 35 height 22
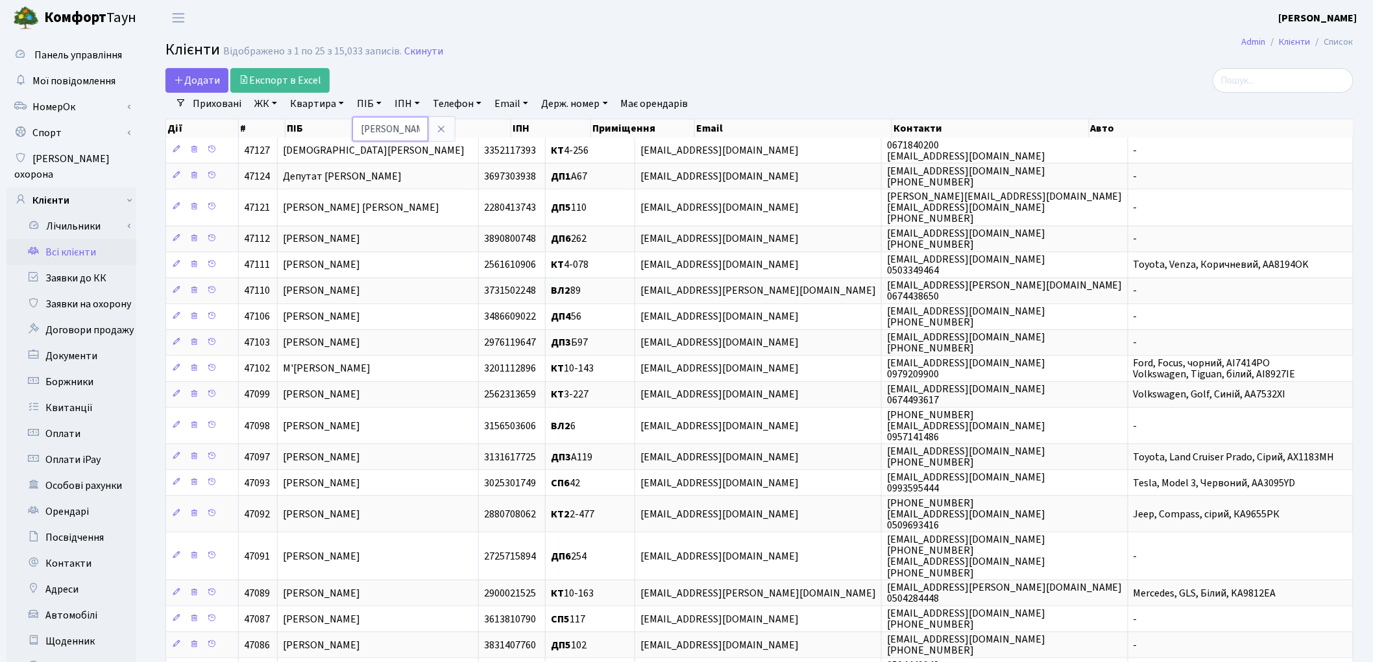
type input "проценко"
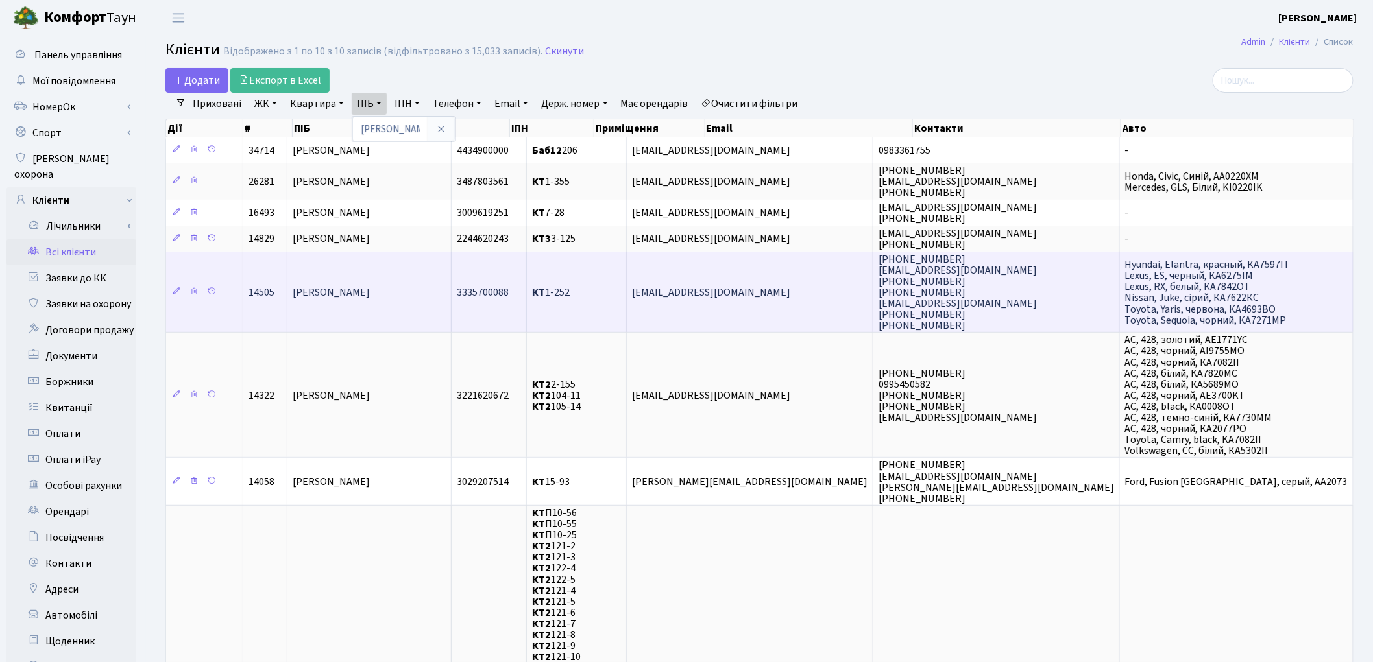
click at [366, 285] on span "[PERSON_NAME]" at bounding box center [331, 292] width 77 height 14
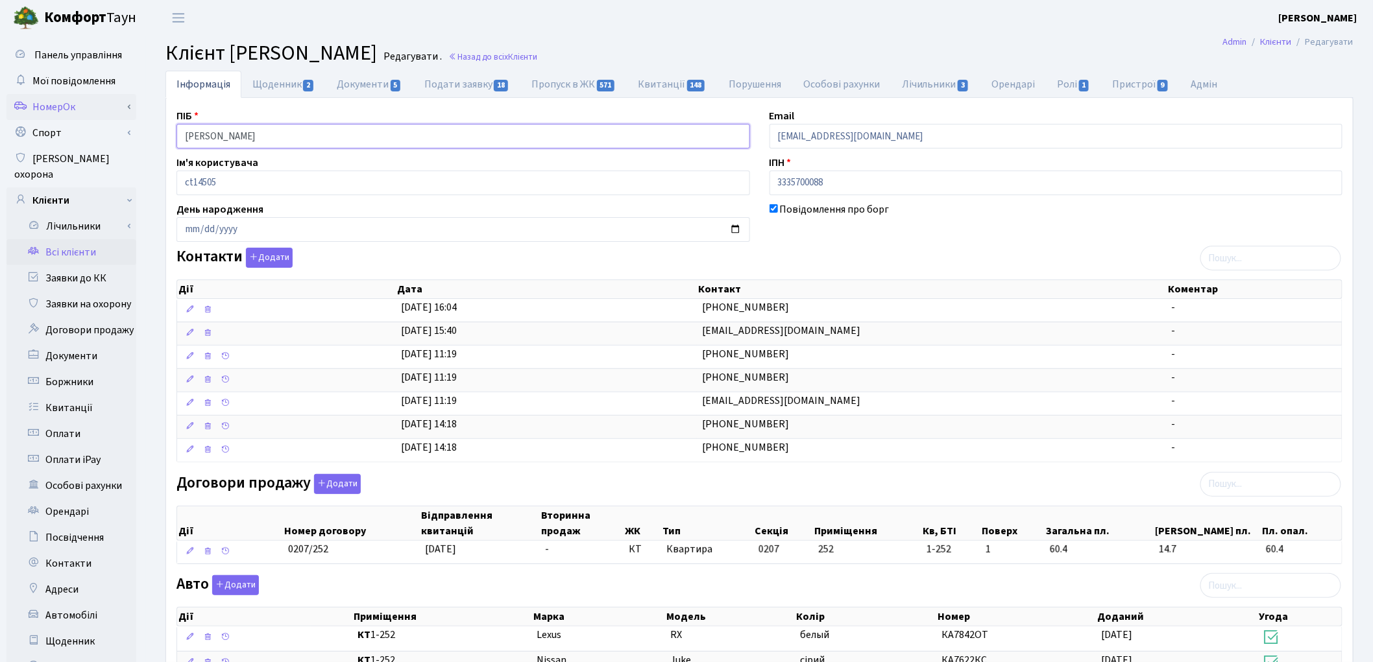
drag, startPoint x: 340, startPoint y: 134, endPoint x: 112, endPoint y: 103, distance: 230.5
click at [112, 103] on div "Панель управління Мої повідомлення НомерОк" at bounding box center [686, 533] width 1373 height 995
click at [86, 245] on link "Всі клієнти" at bounding box center [71, 252] width 130 height 26
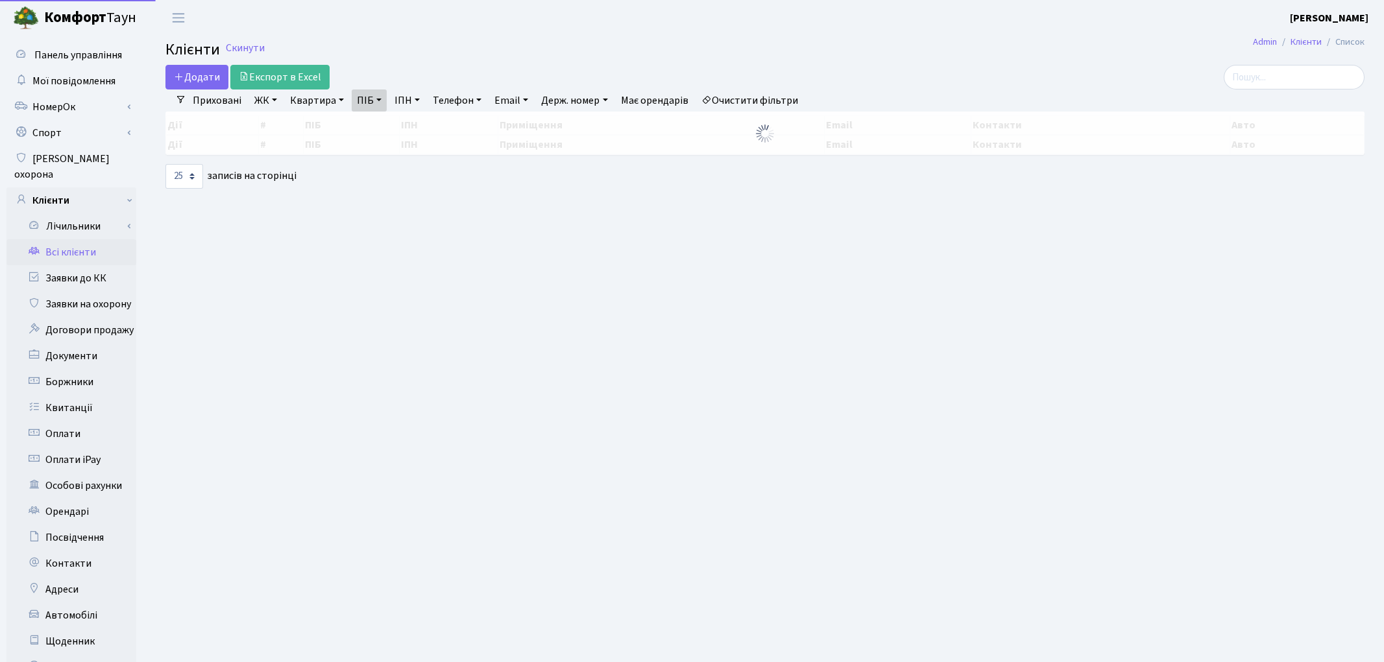
select select "25"
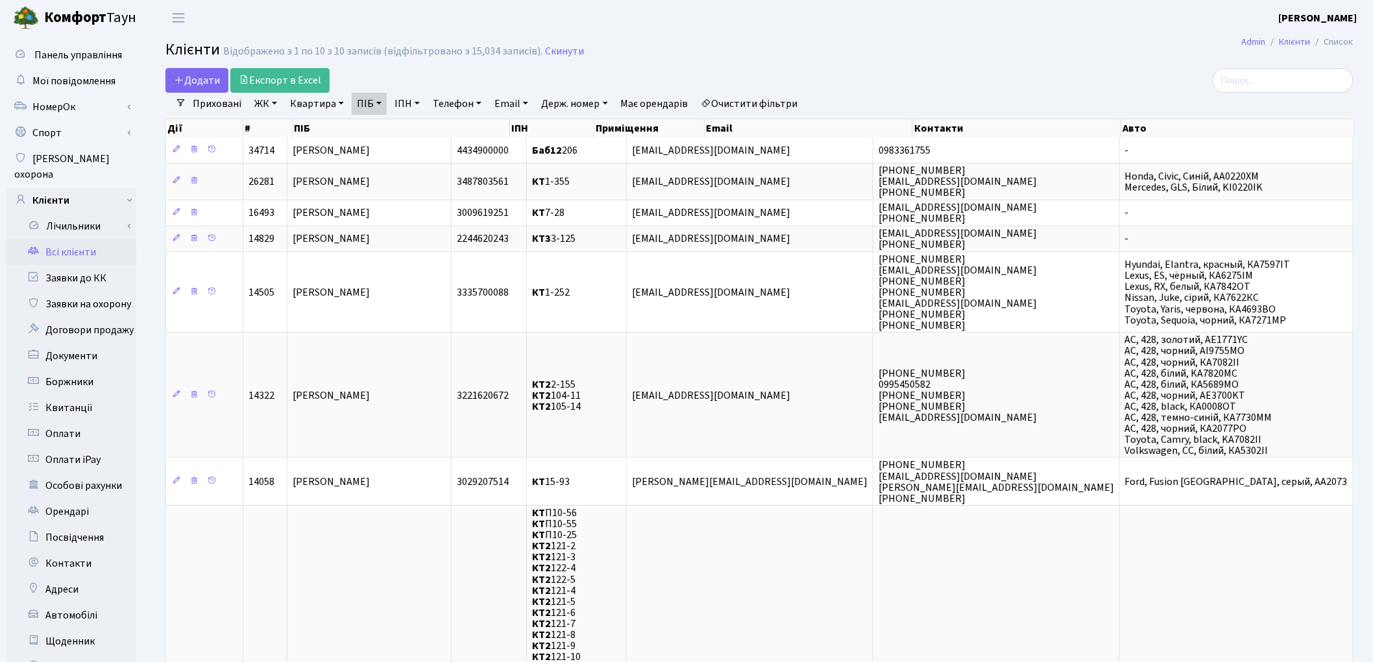
click at [794, 94] on link "Очистити фільтри" at bounding box center [749, 104] width 107 height 22
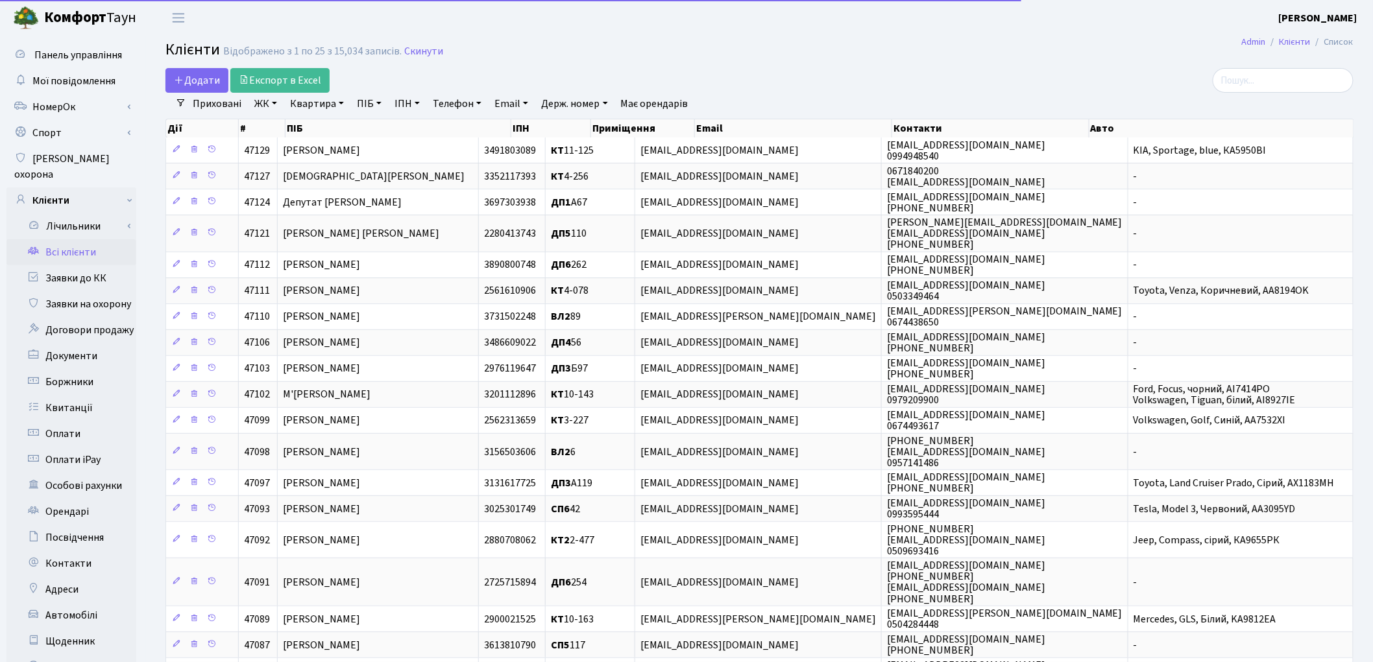
click at [296, 107] on link "Квартира" at bounding box center [317, 104] width 64 height 22
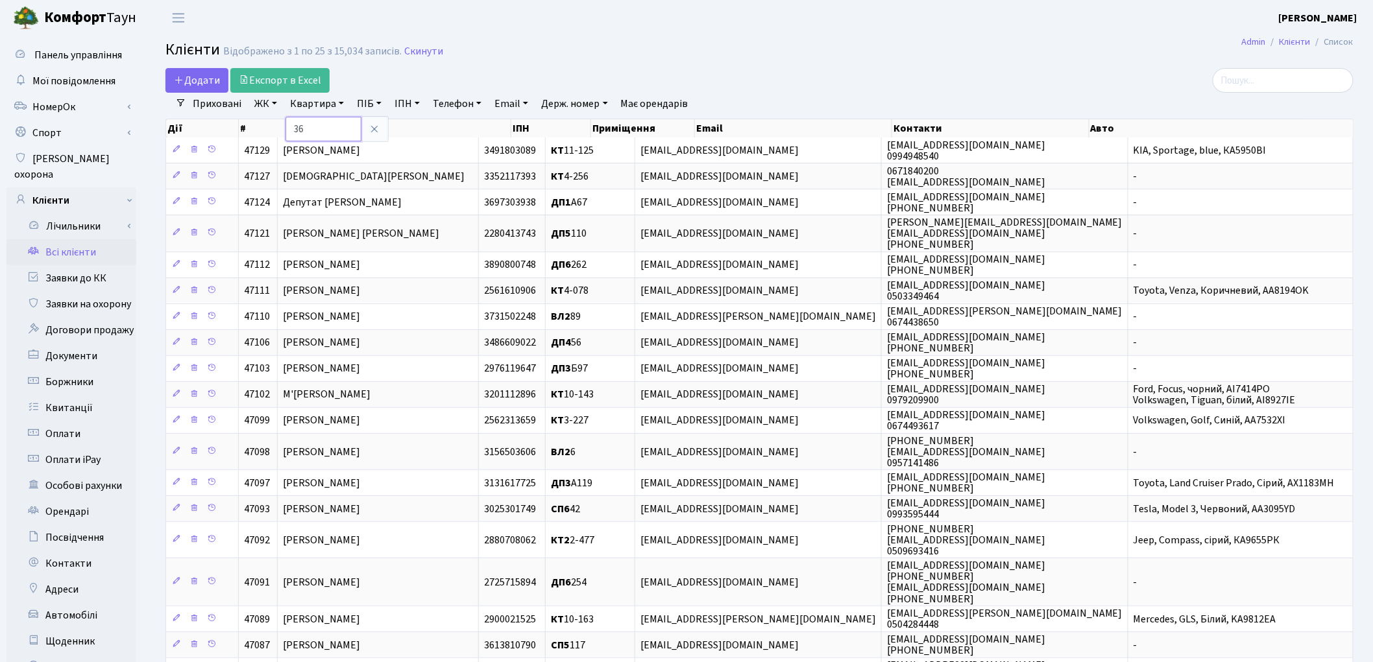
type input "36"
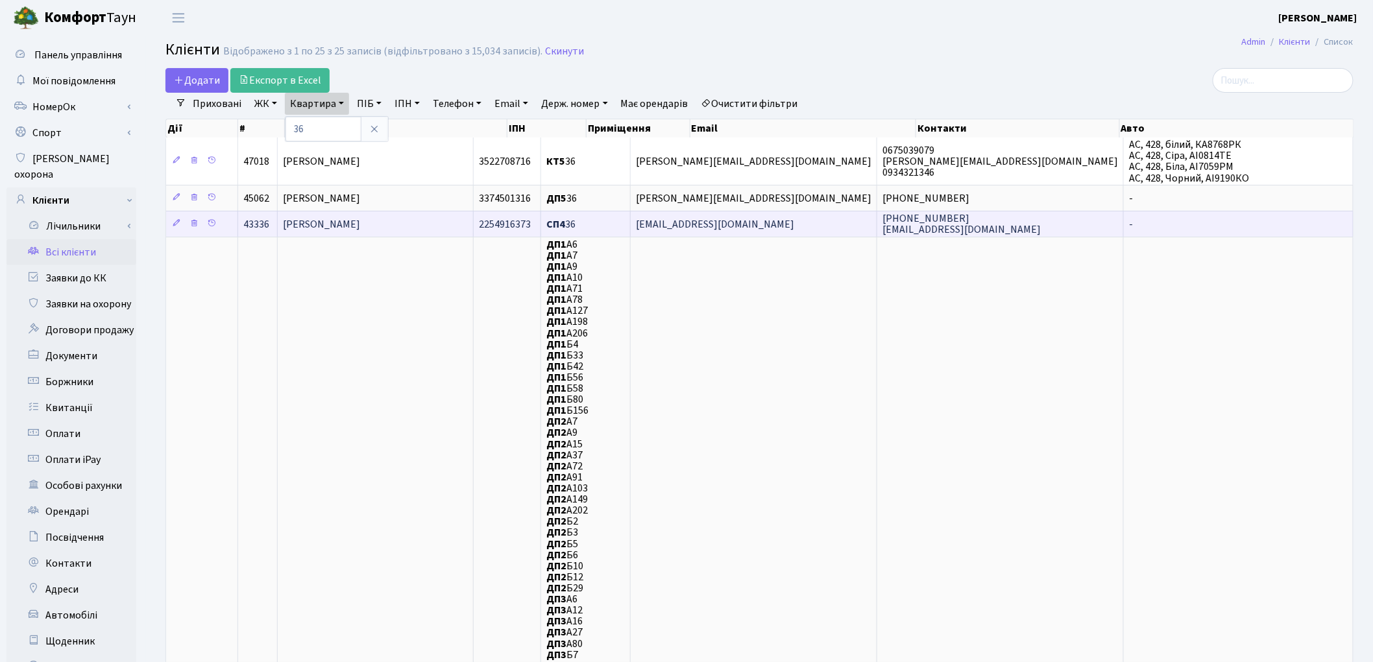
click at [360, 219] on span "Хомяк Петро Станіславович" at bounding box center [321, 224] width 77 height 14
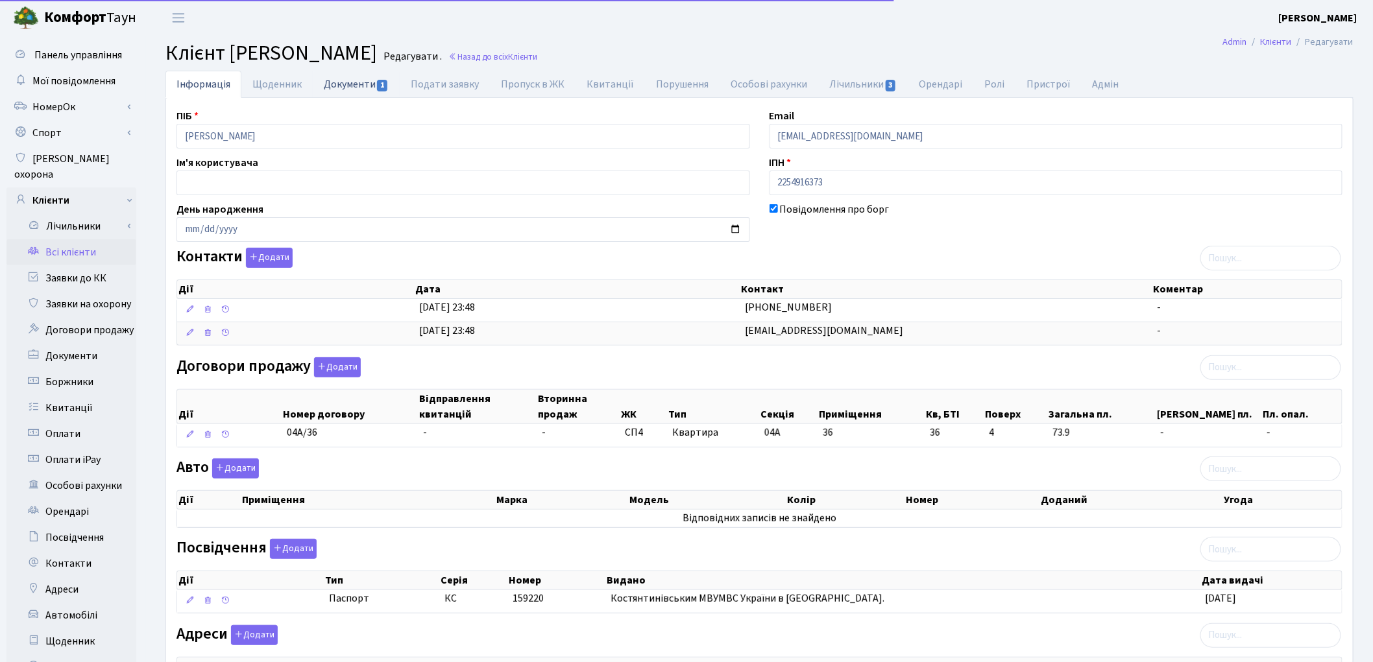
click at [343, 85] on link "Документи 1" at bounding box center [356, 84] width 87 height 27
select select "25"
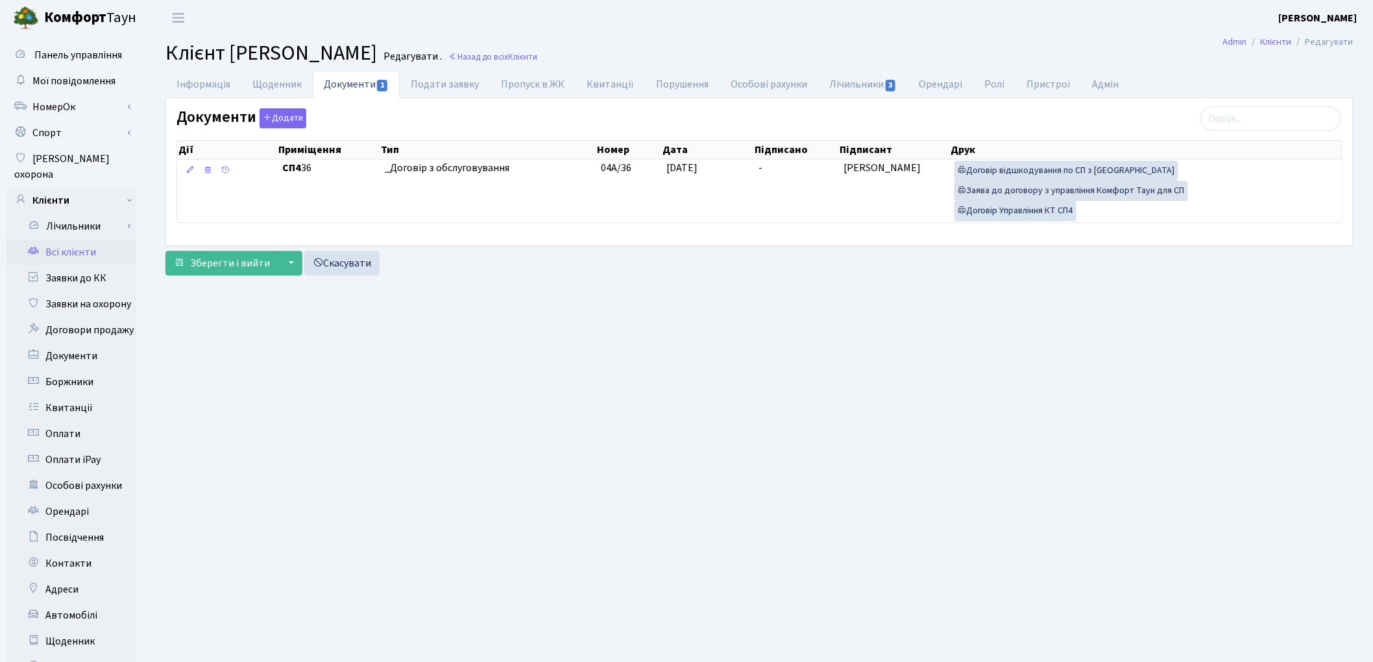
click at [59, 239] on link "Всі клієнти" at bounding box center [71, 252] width 130 height 26
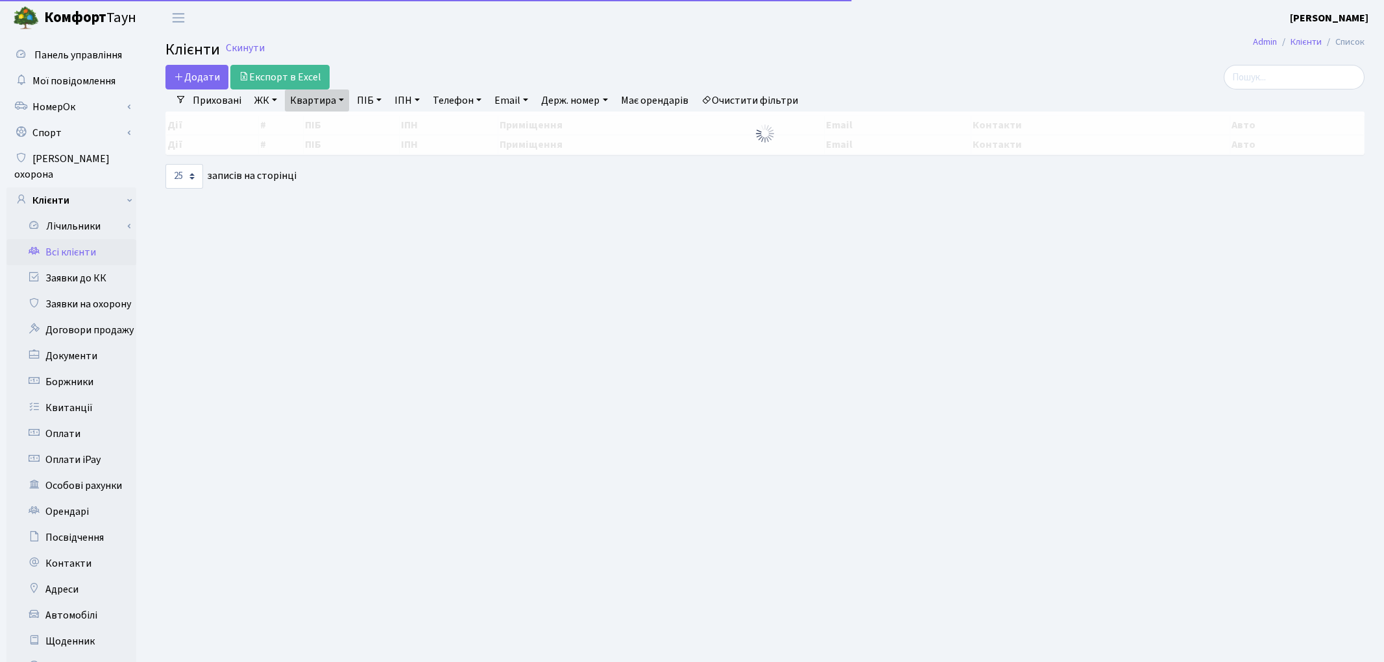
select select "25"
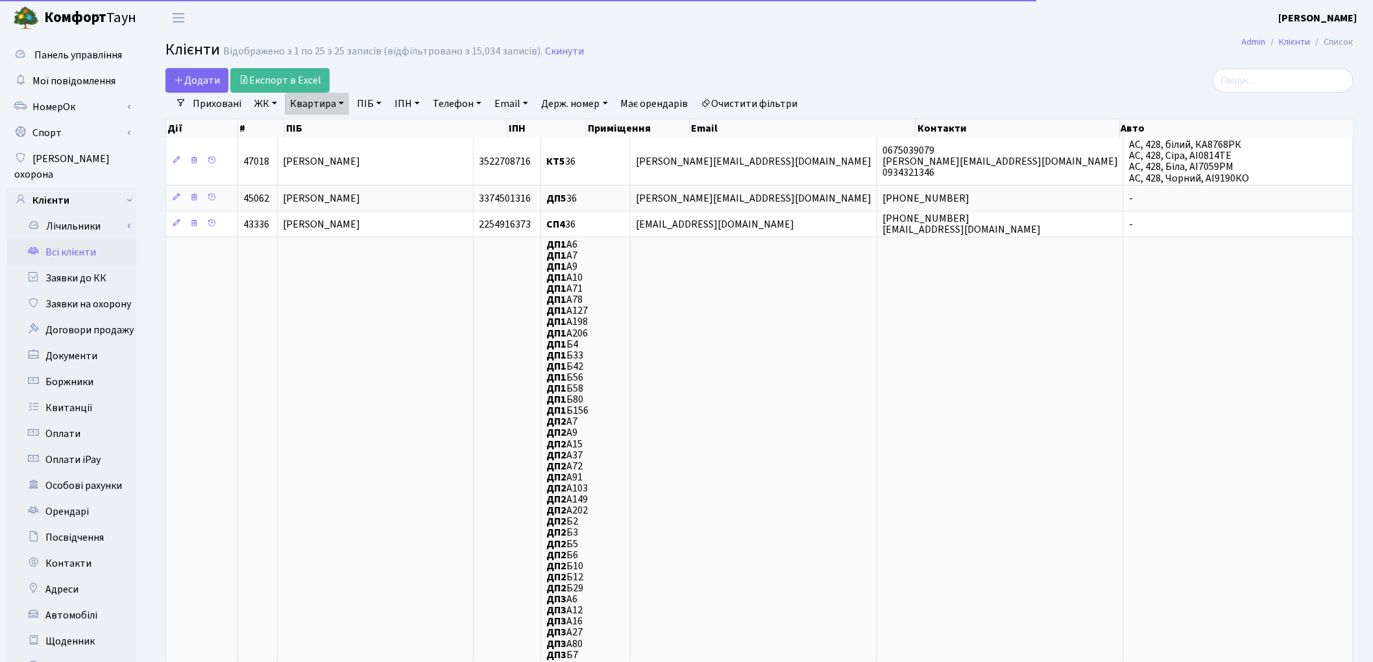
click at [773, 88] on div "Додати Експорт в Excel" at bounding box center [558, 80] width 786 height 25
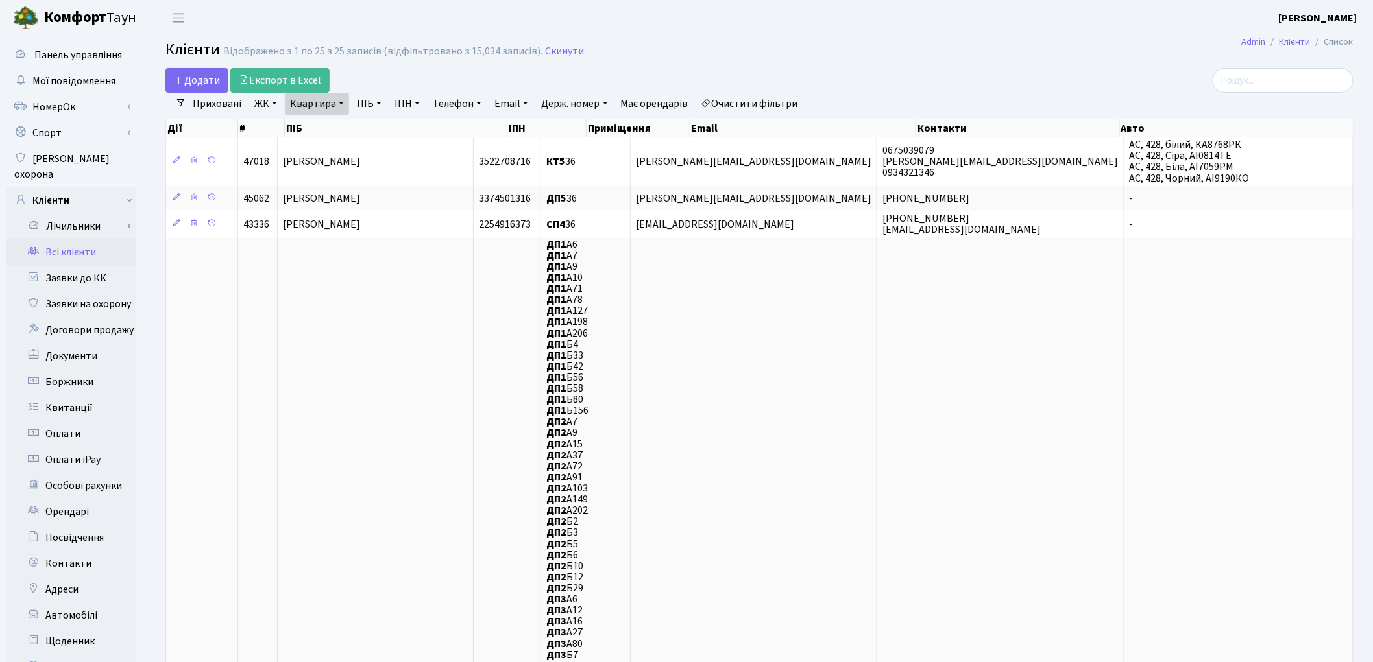
click at [759, 99] on link "Очистити фільтри" at bounding box center [749, 104] width 107 height 22
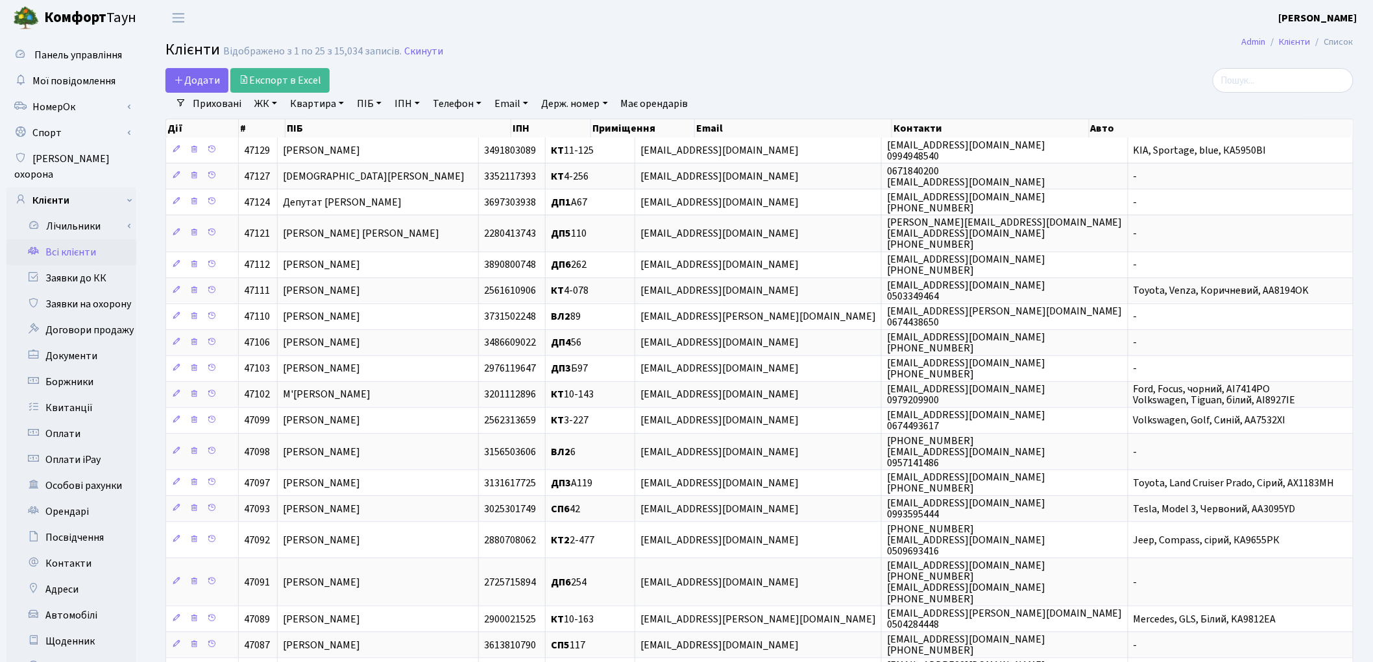
click at [370, 101] on link "ПІБ" at bounding box center [369, 104] width 35 height 22
paste input "[PERSON_NAME]"
type input "[PERSON_NAME]"
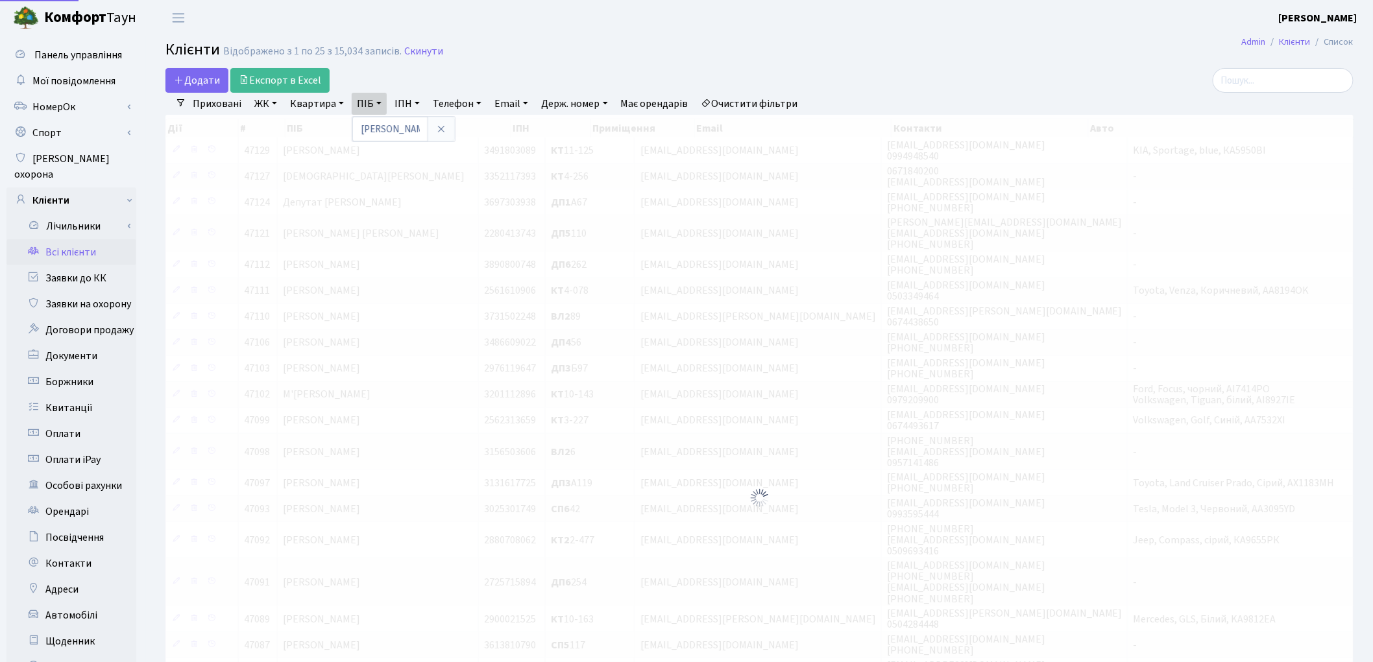
click at [976, 42] on h2 "Клієнти Відображено з 1 по 25 з 15,034 записів. Скинути" at bounding box center [759, 52] width 1188 height 22
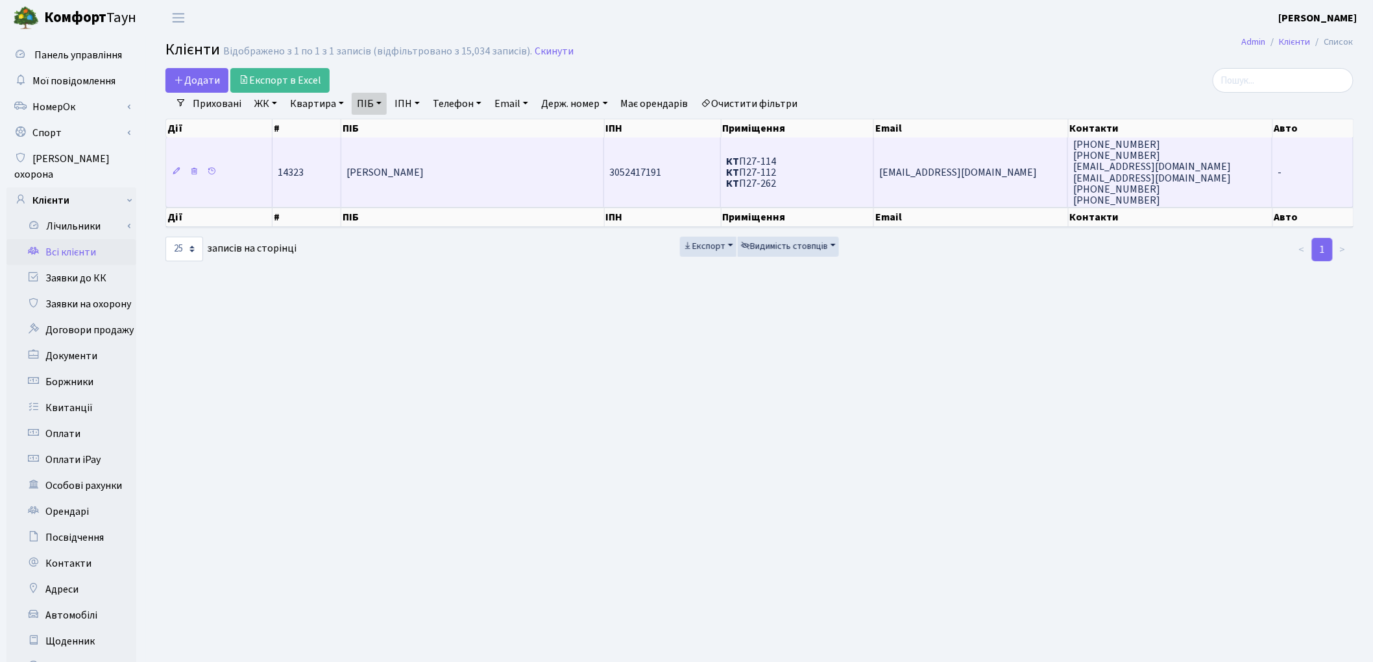
click at [533, 187] on td "[PERSON_NAME]" at bounding box center [472, 172] width 263 height 69
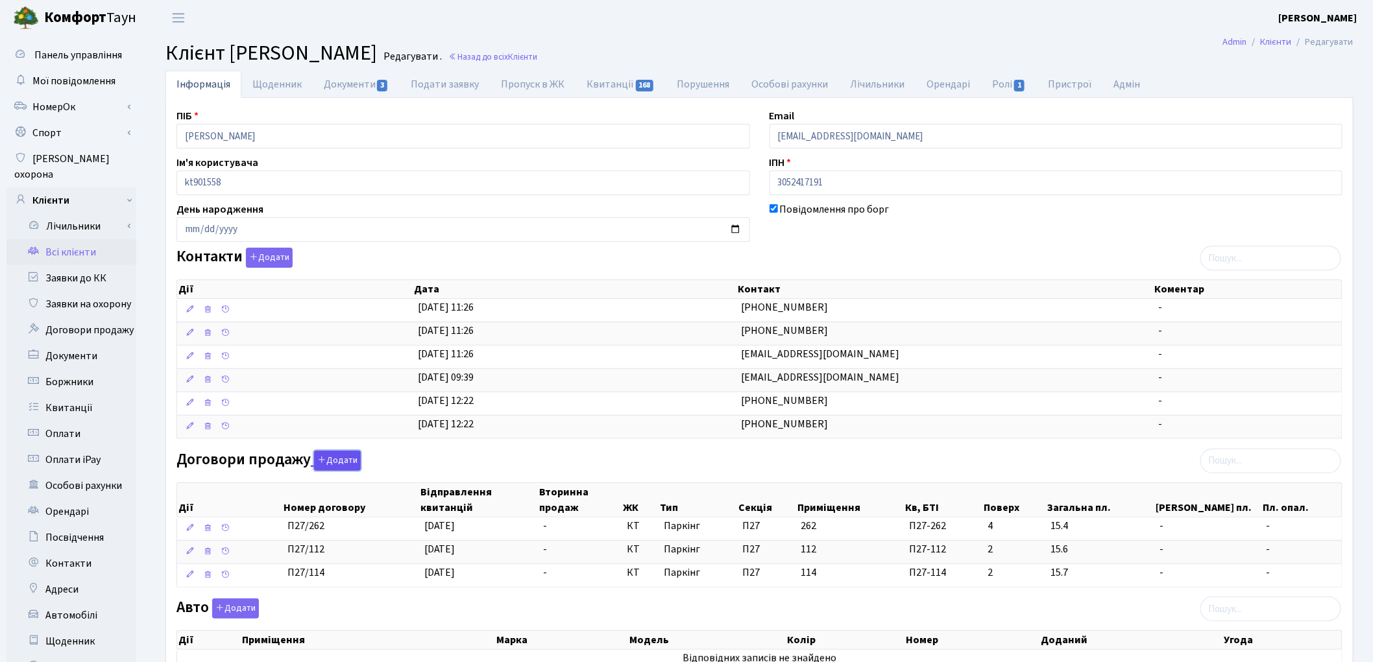
click at [338, 461] on button "Додати" at bounding box center [337, 461] width 47 height 20
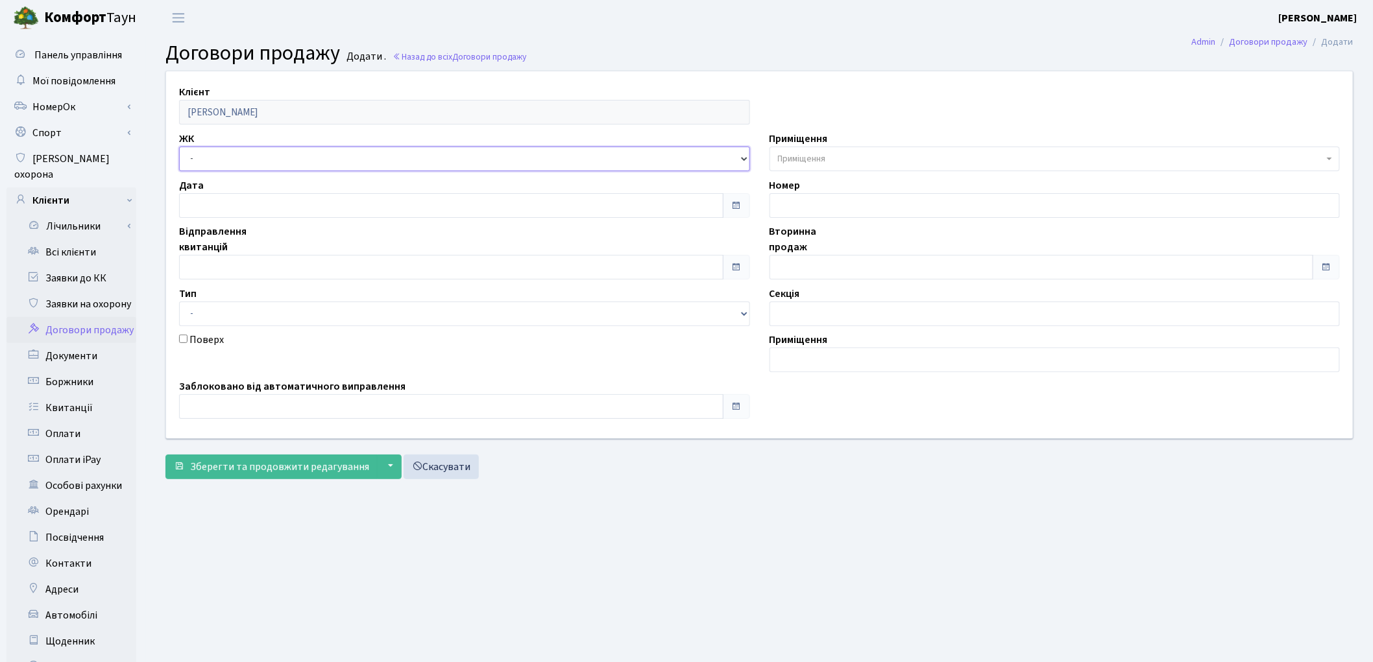
click at [236, 156] on select "- ТХ, вул. Ділова, 1/2 КТ, вул. Регенераторна, 4 КТ2, просп. Соборності, 17 КТ3…" at bounding box center [464, 159] width 571 height 25
select select "271"
click at [179, 147] on select "- ТХ, вул. Ділова, 1/2 КТ, вул. Регенераторна, 4 КТ2, просп. Соборності, 17 КТ3…" at bounding box center [464, 159] width 571 height 25
select select
click at [791, 160] on span "Приміщення" at bounding box center [802, 158] width 48 height 13
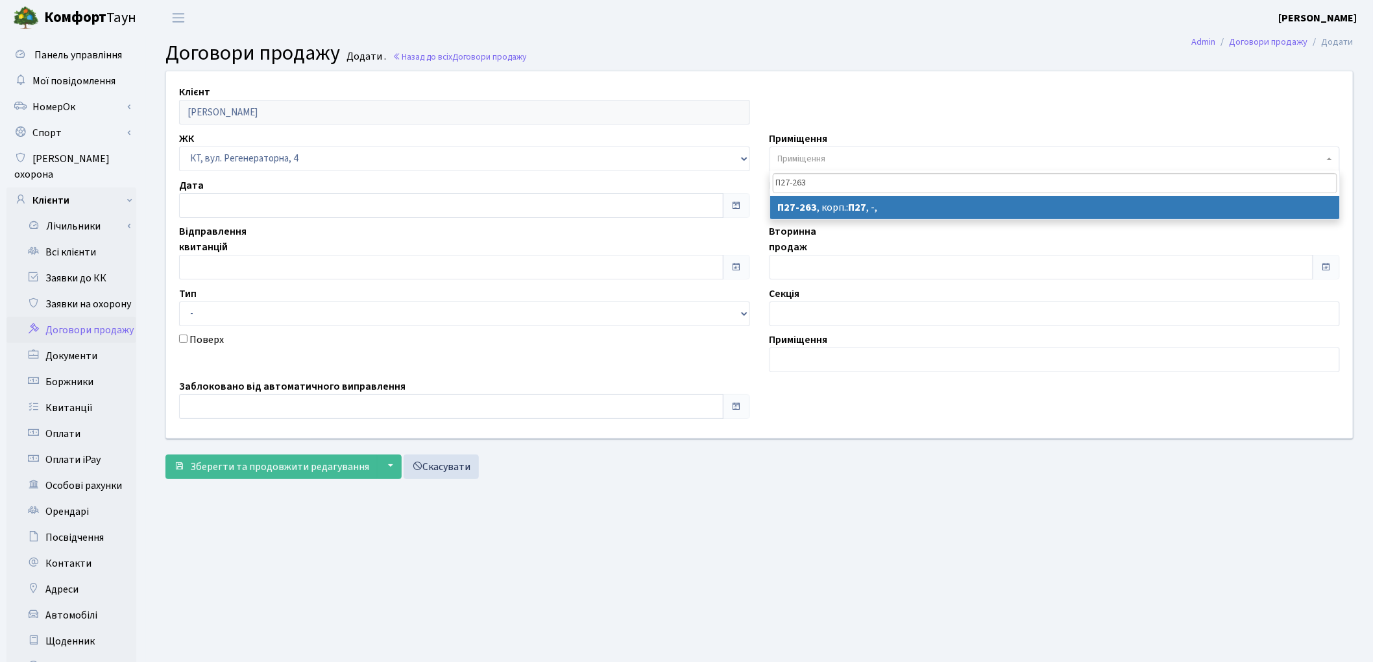
type input "П27-263"
select select "10222"
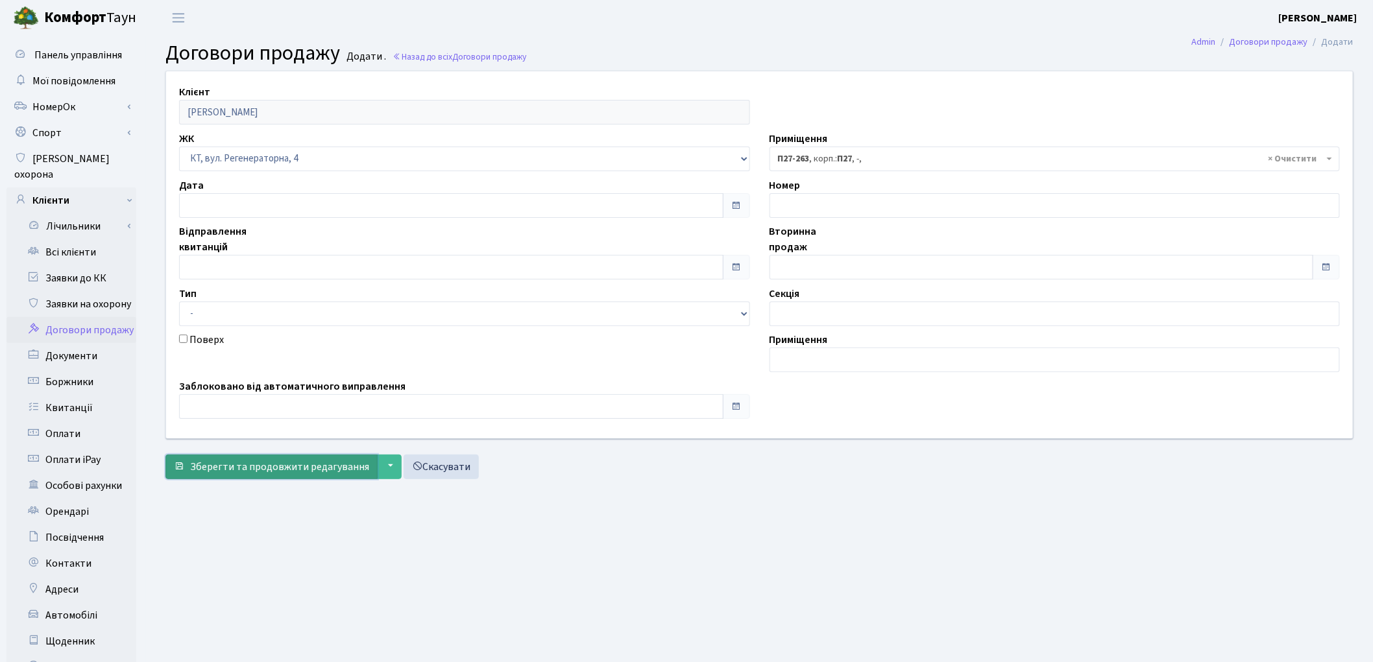
click at [309, 466] on span "Зберегти та продовжити редагування" at bounding box center [279, 467] width 179 height 14
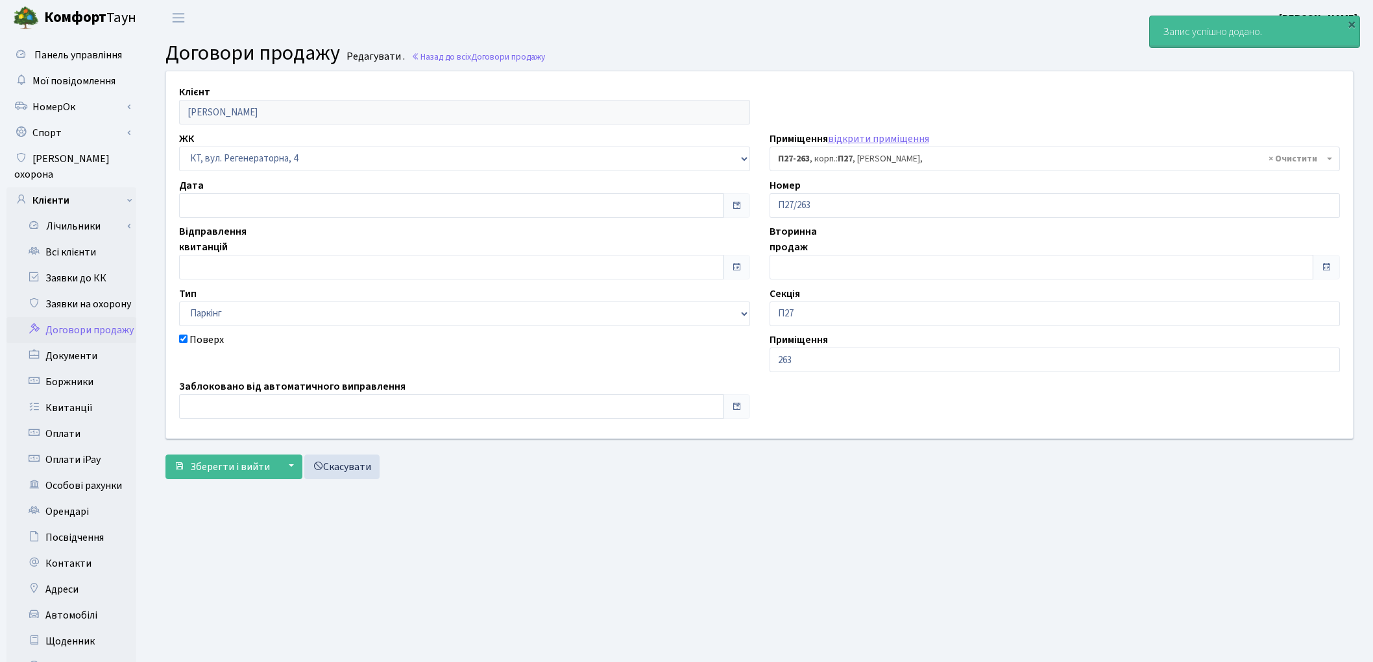
select select "10222"
click at [239, 460] on span "Зберегти і вийти" at bounding box center [230, 467] width 80 height 14
select select "10222"
click at [54, 239] on link "Всі клієнти" at bounding box center [71, 252] width 130 height 26
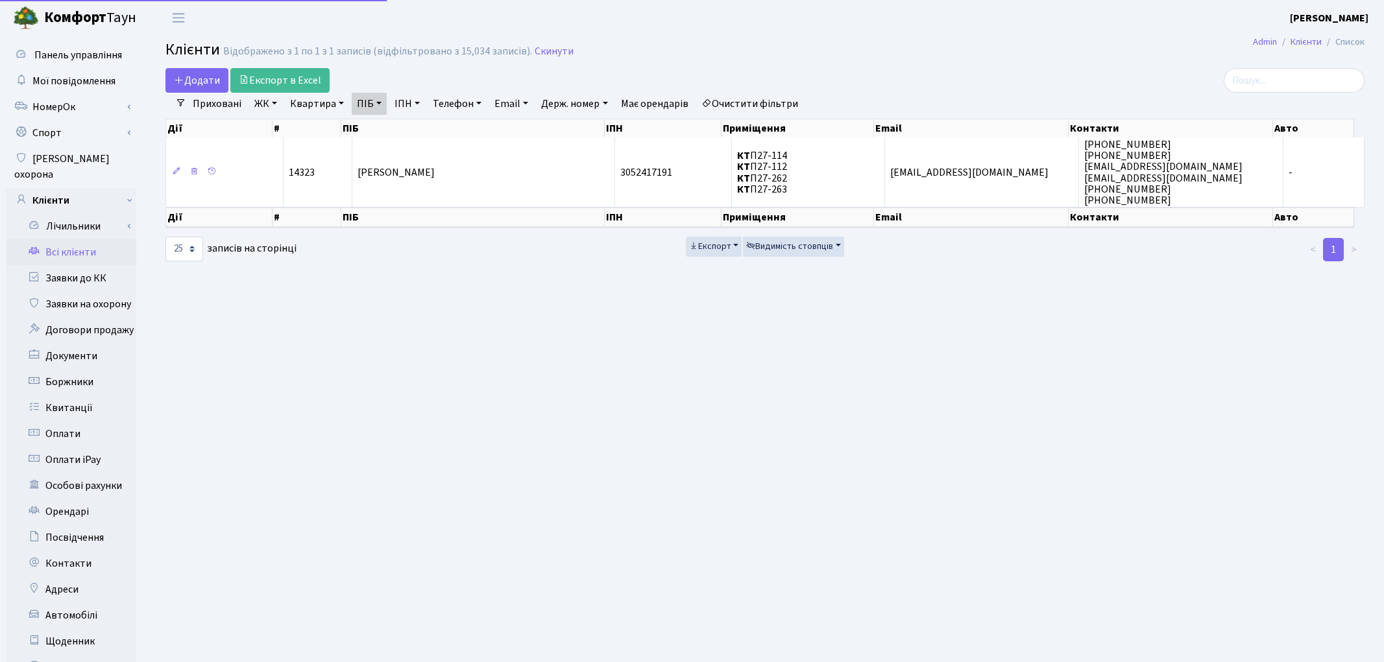
select select "25"
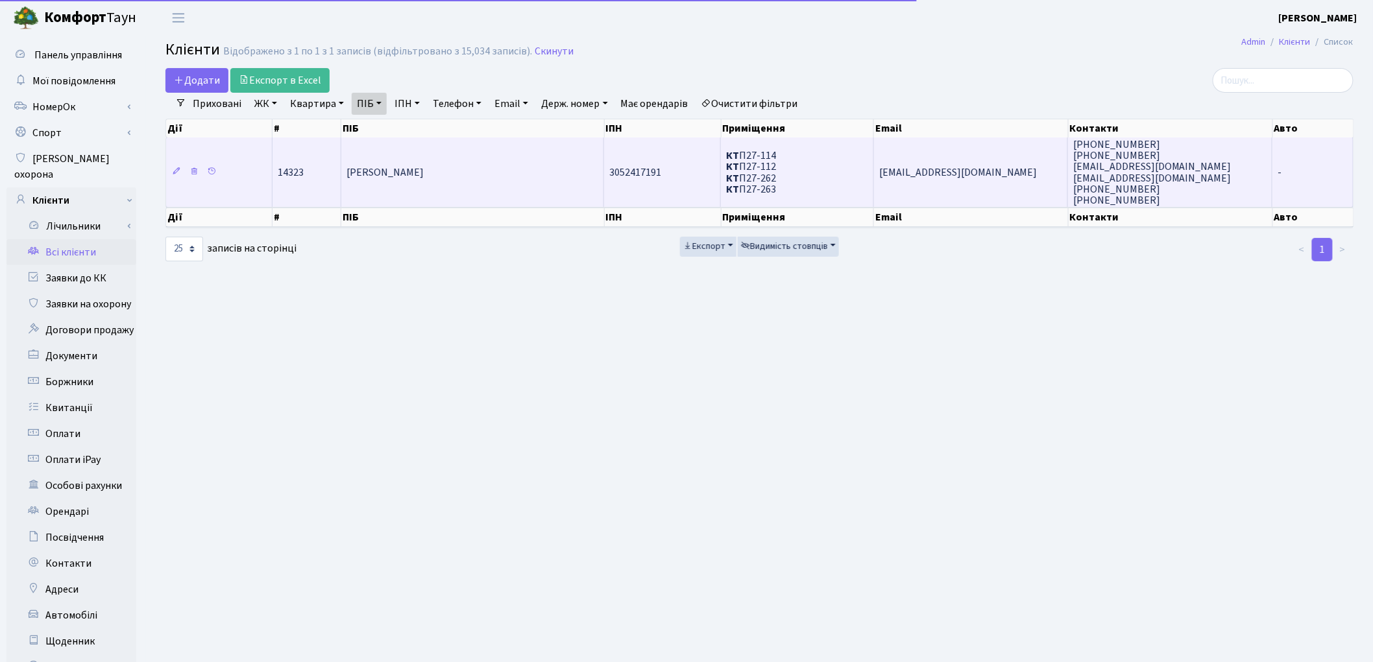
click at [525, 163] on td "Мушинський Олег Юрійович" at bounding box center [472, 172] width 263 height 69
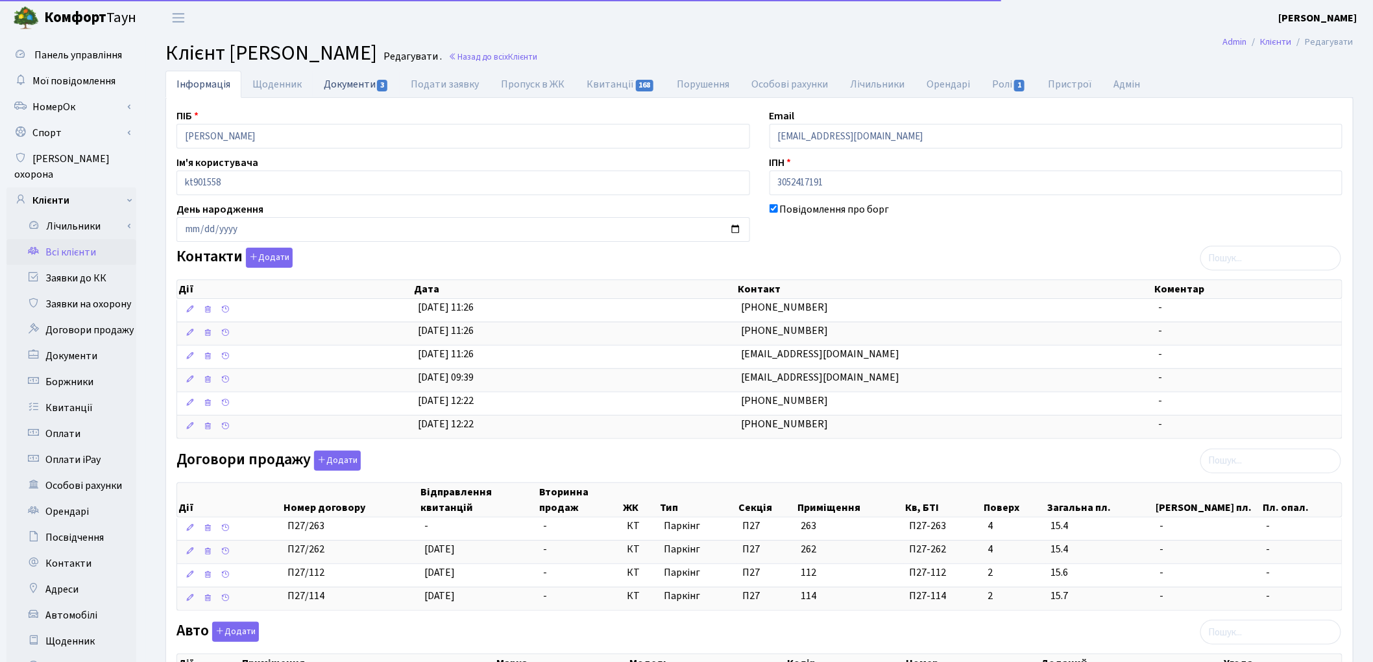
click at [361, 78] on link "Документи 3" at bounding box center [356, 84] width 87 height 27
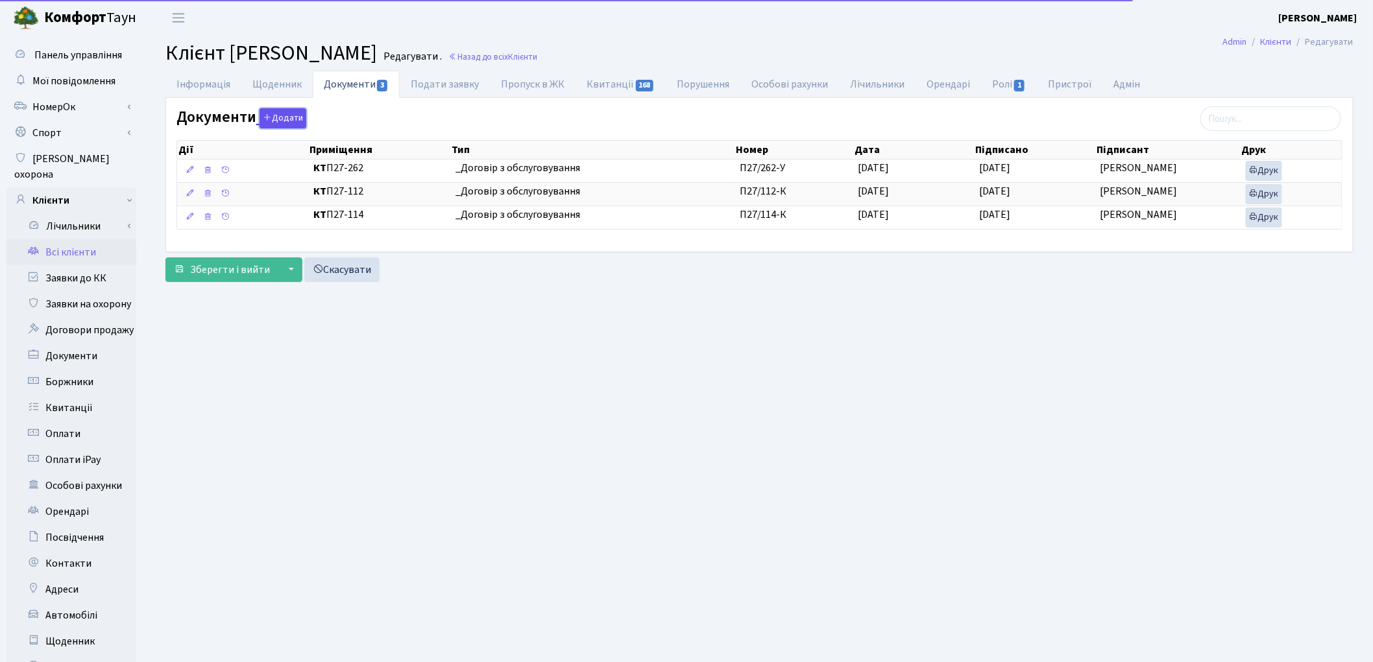
click at [288, 123] on button "Додати" at bounding box center [283, 118] width 47 height 20
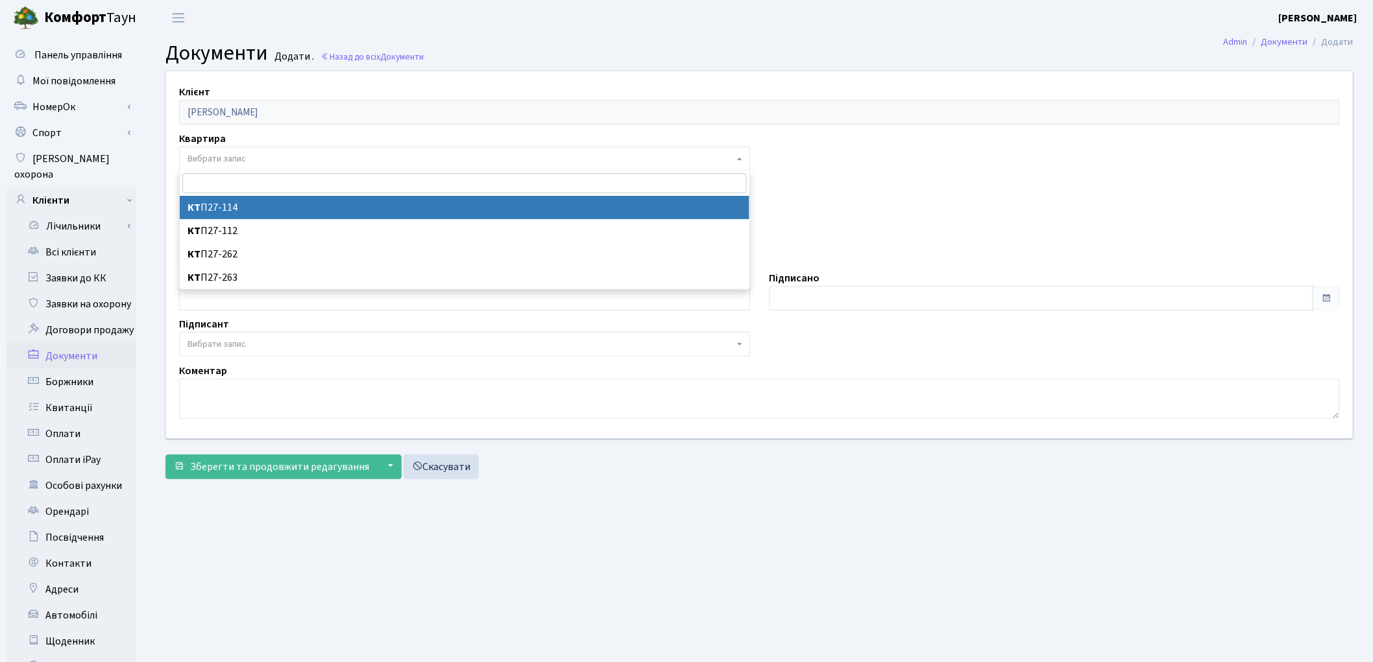
click at [216, 158] on span "Вибрати запис" at bounding box center [216, 158] width 58 height 13
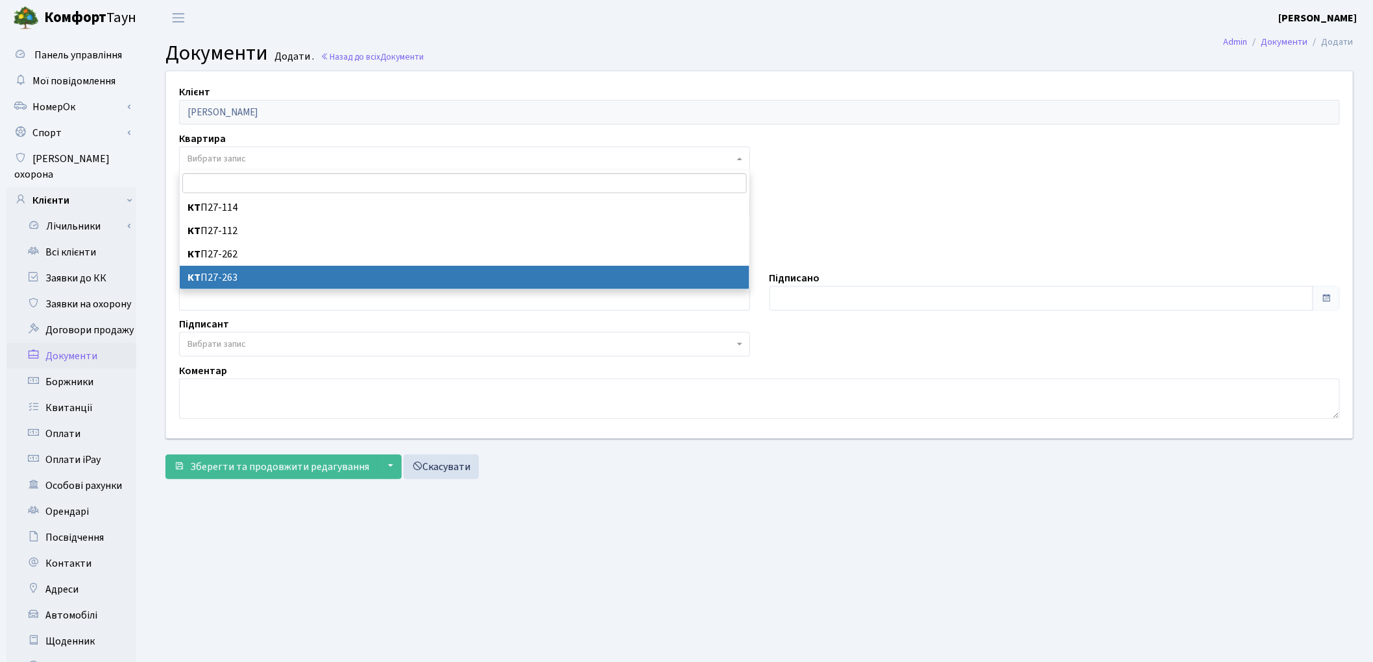
drag, startPoint x: 249, startPoint y: 270, endPoint x: 248, endPoint y: 262, distance: 7.8
select select "178775"
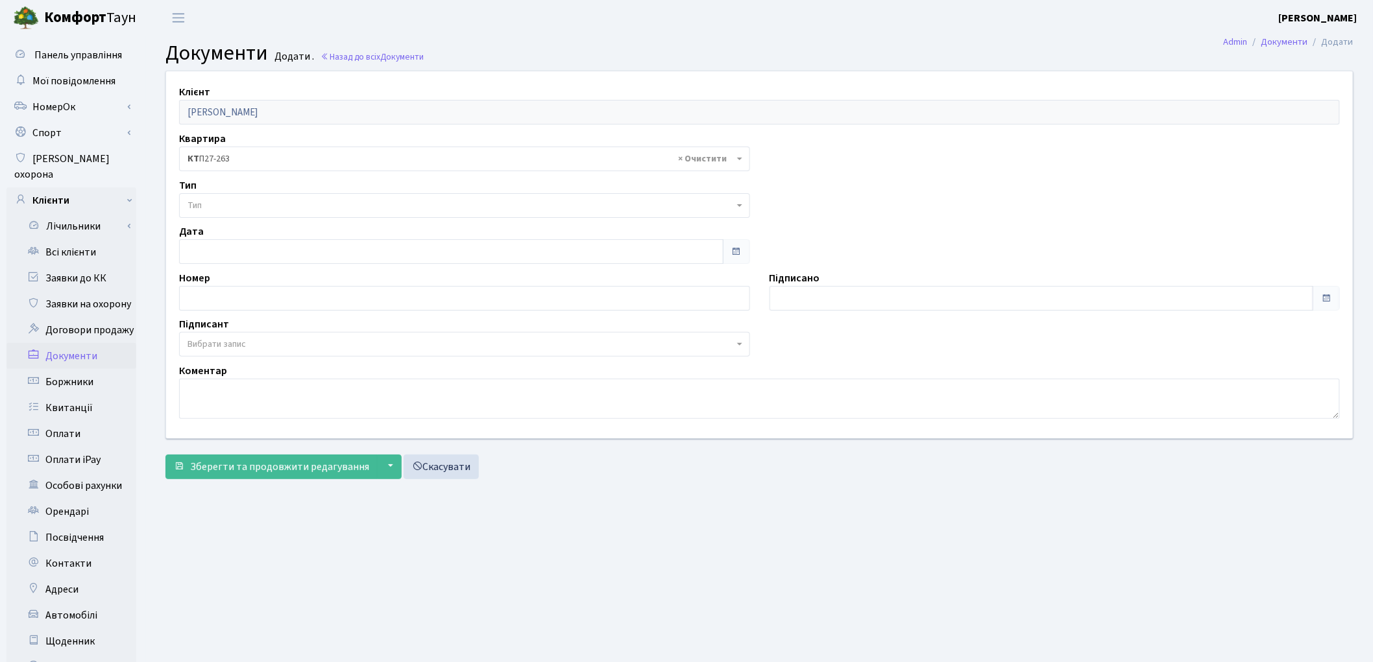
click at [235, 202] on span "Тип" at bounding box center [460, 205] width 546 height 13
select select "289"
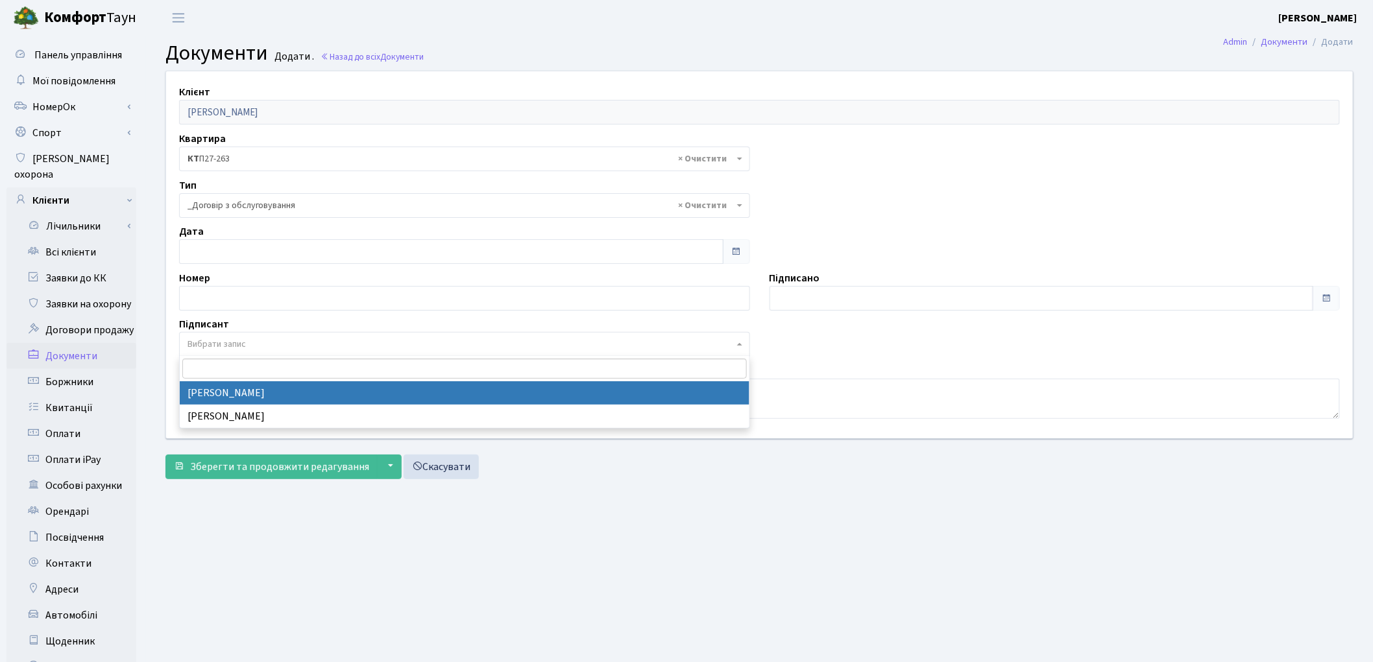
click at [224, 348] on span "Вибрати запис" at bounding box center [216, 344] width 58 height 13
select select "74"
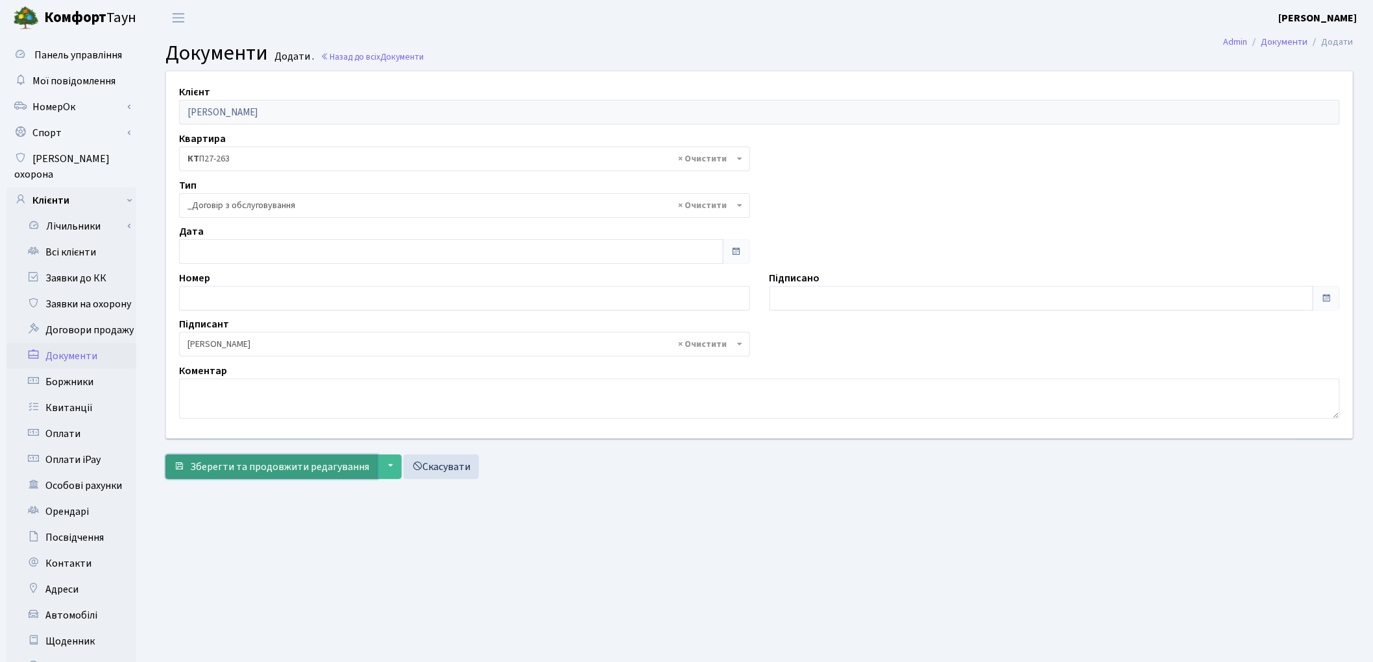
click at [258, 465] on span "Зберегти та продовжити редагування" at bounding box center [279, 467] width 179 height 14
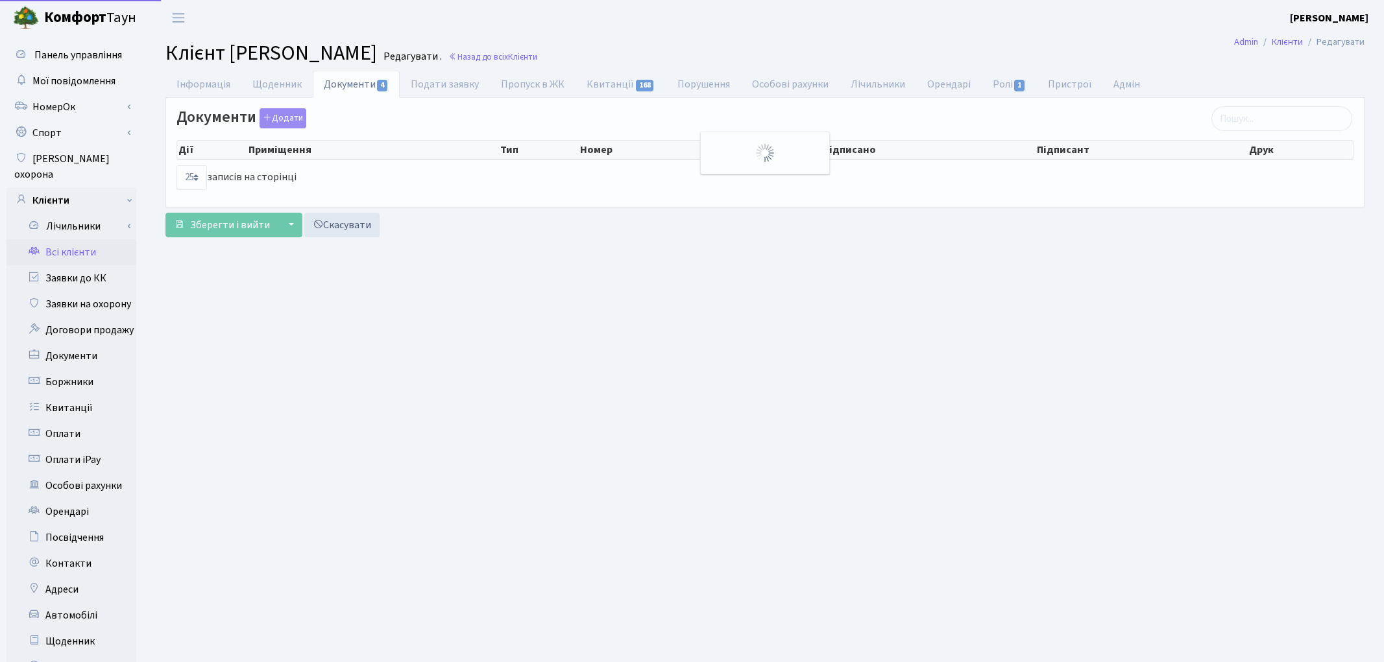
select select "25"
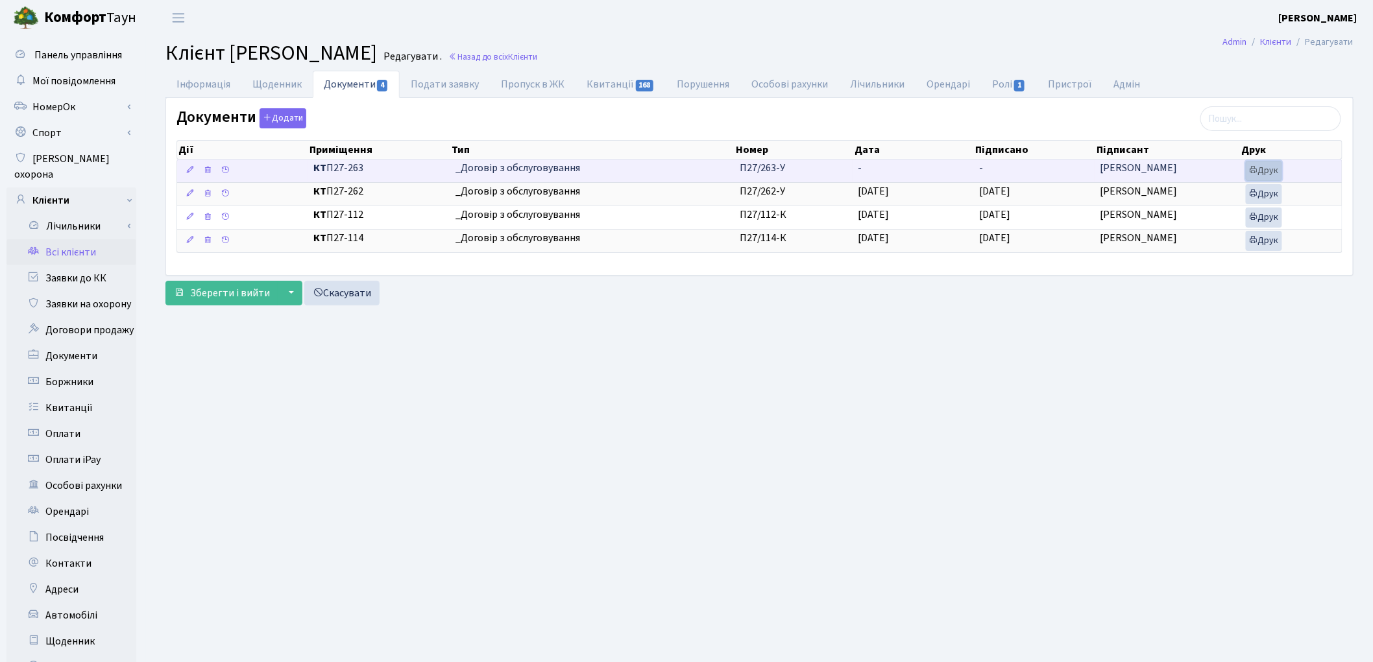
click at [1266, 173] on link "Друк" at bounding box center [1264, 171] width 36 height 20
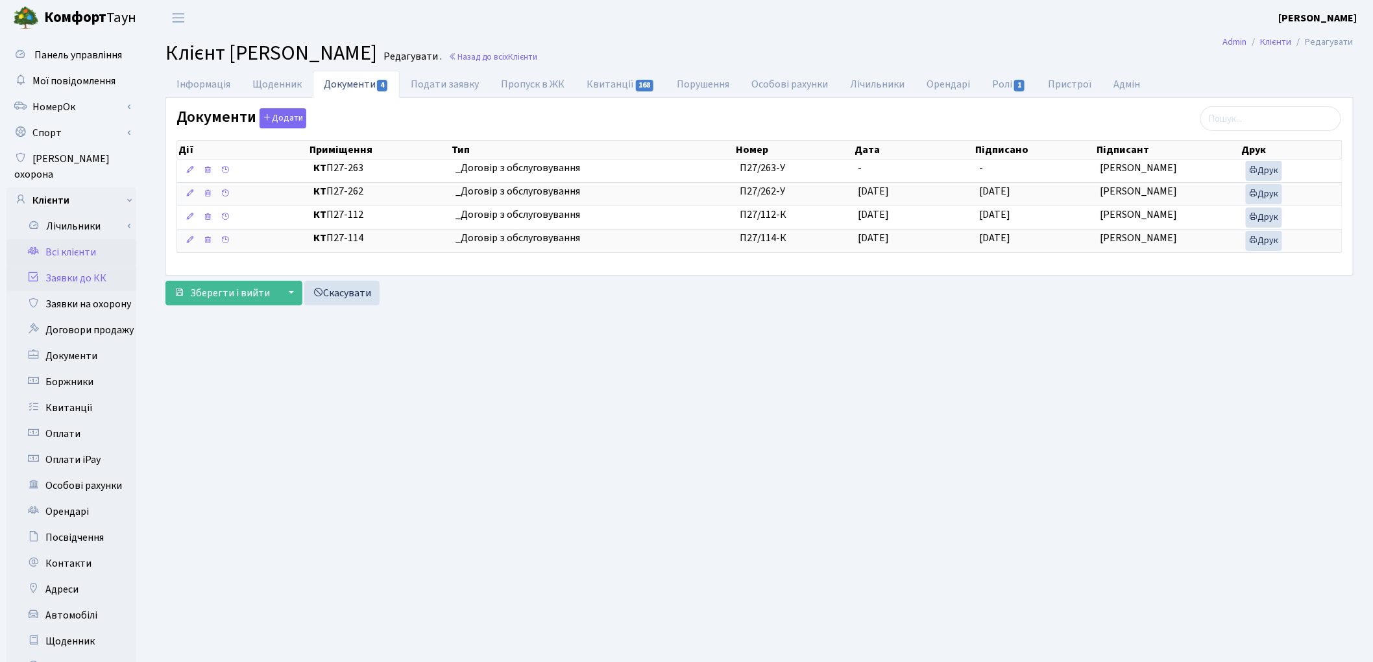
click at [109, 266] on link "Заявки до КК" at bounding box center [71, 278] width 130 height 26
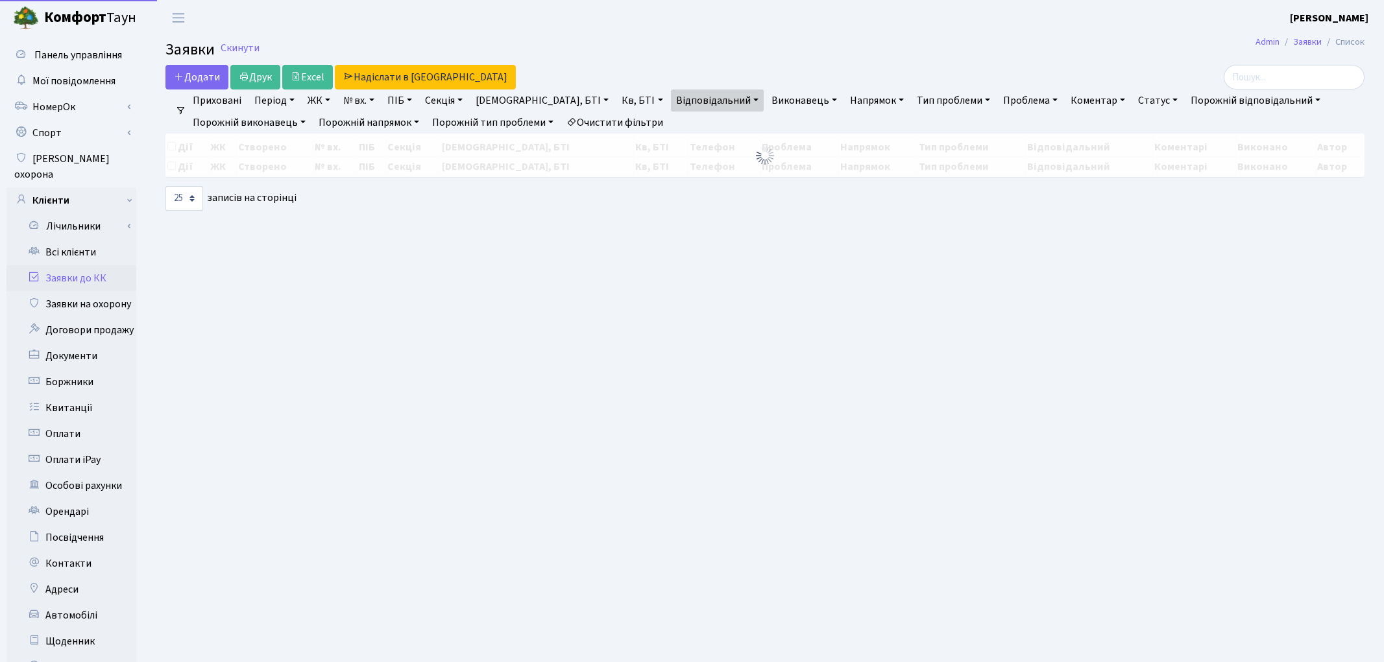
select select "25"
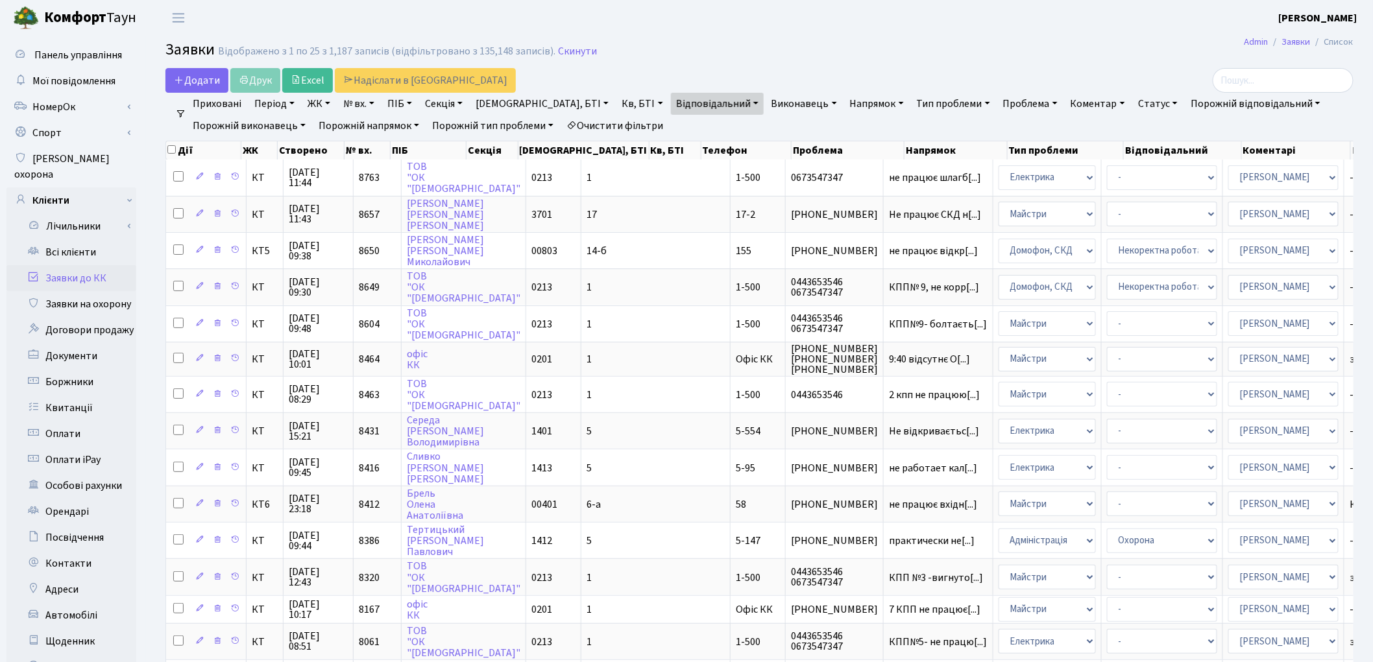
click at [633, 128] on link "Очистити фільтри" at bounding box center [614, 126] width 107 height 22
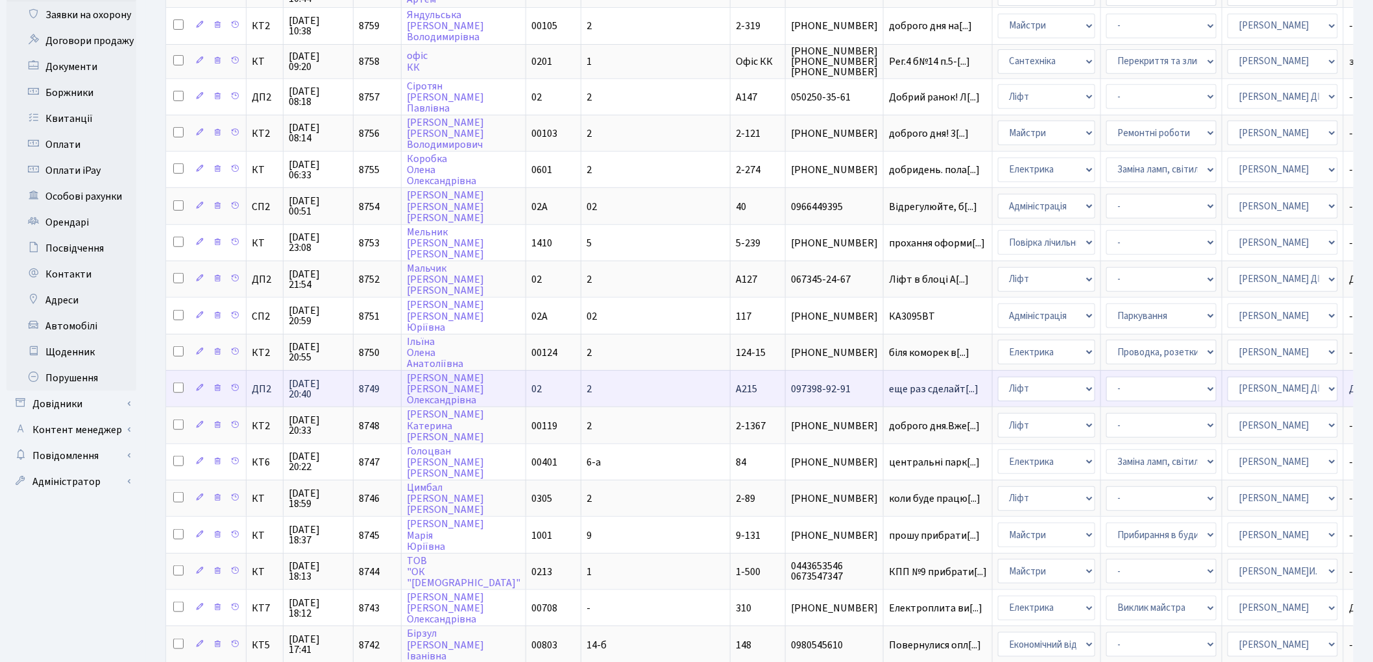
scroll to position [72, 0]
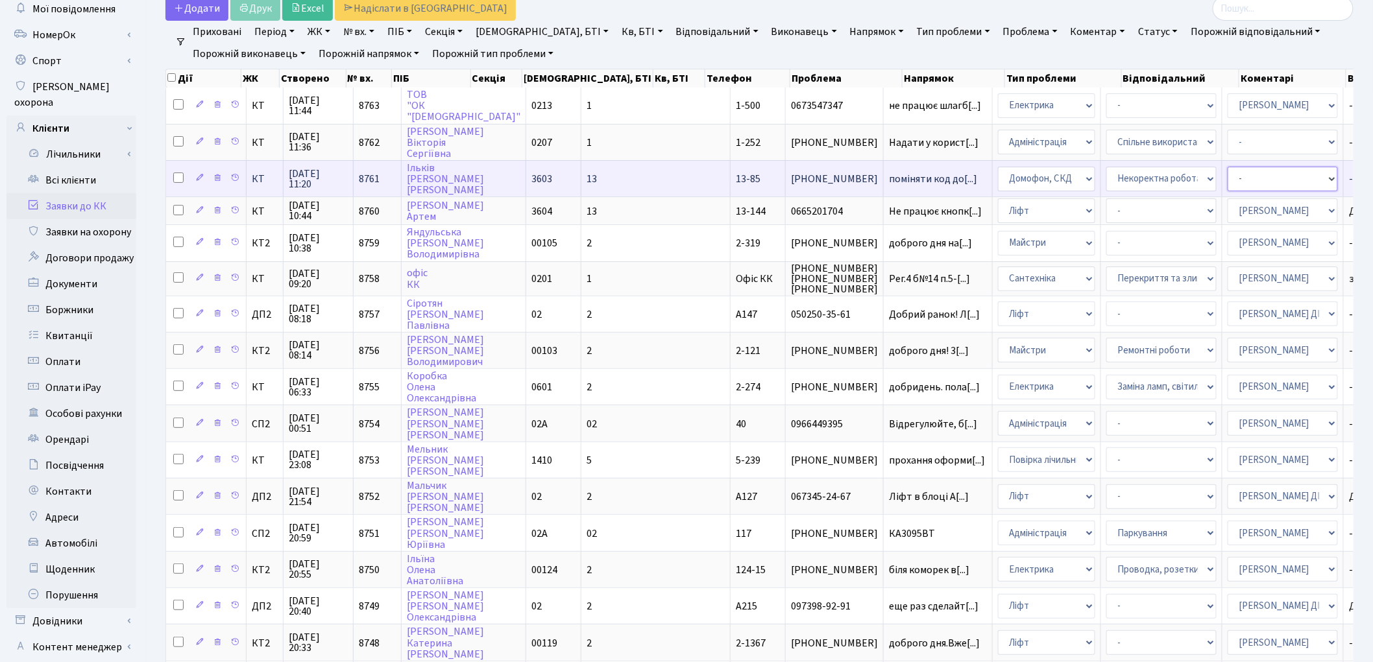
click at [1227, 178] on select "- Адміністратор ЖК ДП Адміністратор ЖК КТ Адміністратор ЖК СП Вижул В. В. Горді…" at bounding box center [1282, 179] width 110 height 25
select select "22"
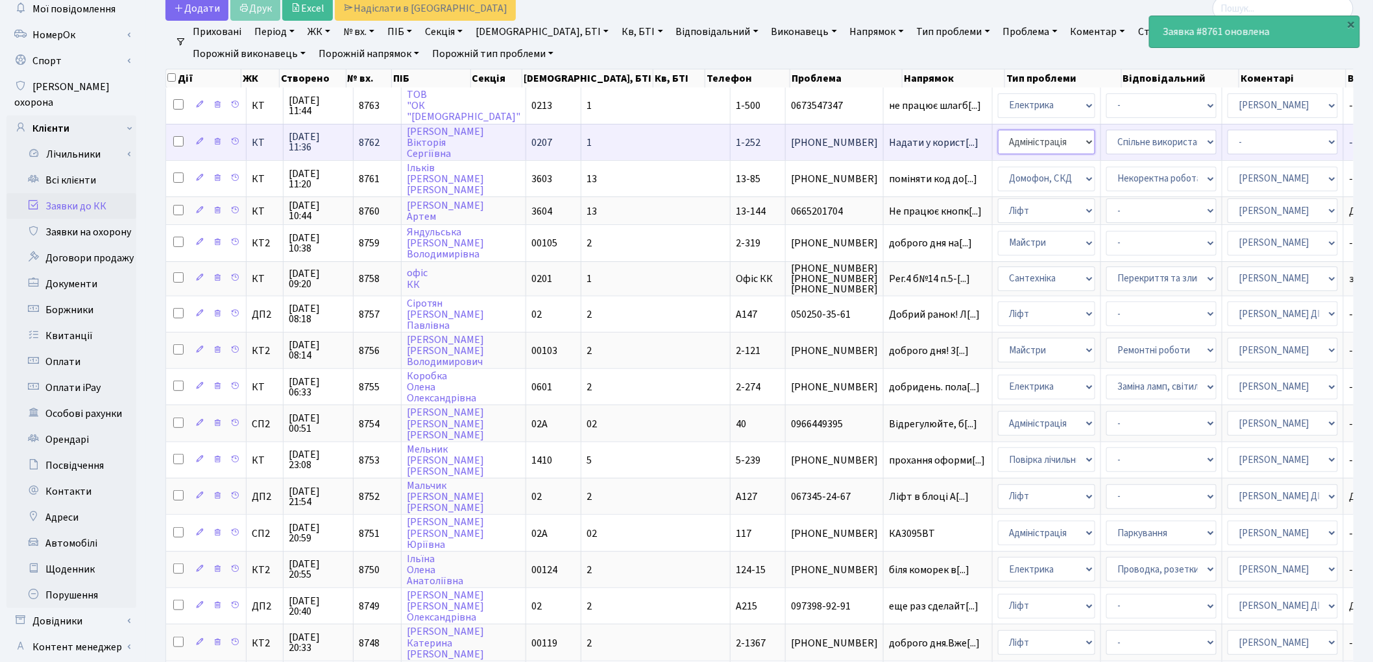
click at [998, 146] on select "- Адміністрація Домофон, СКД Ліфт Майстри Сантехніка Економічний відділ Електри…" at bounding box center [1046, 142] width 97 height 25
click at [1227, 138] on select "- Адміністратор ЖК ДП Адміністратор ЖК КТ Адміністратор ЖК СП Вижул В. В. Горді…" at bounding box center [1282, 142] width 110 height 25
select select "14"
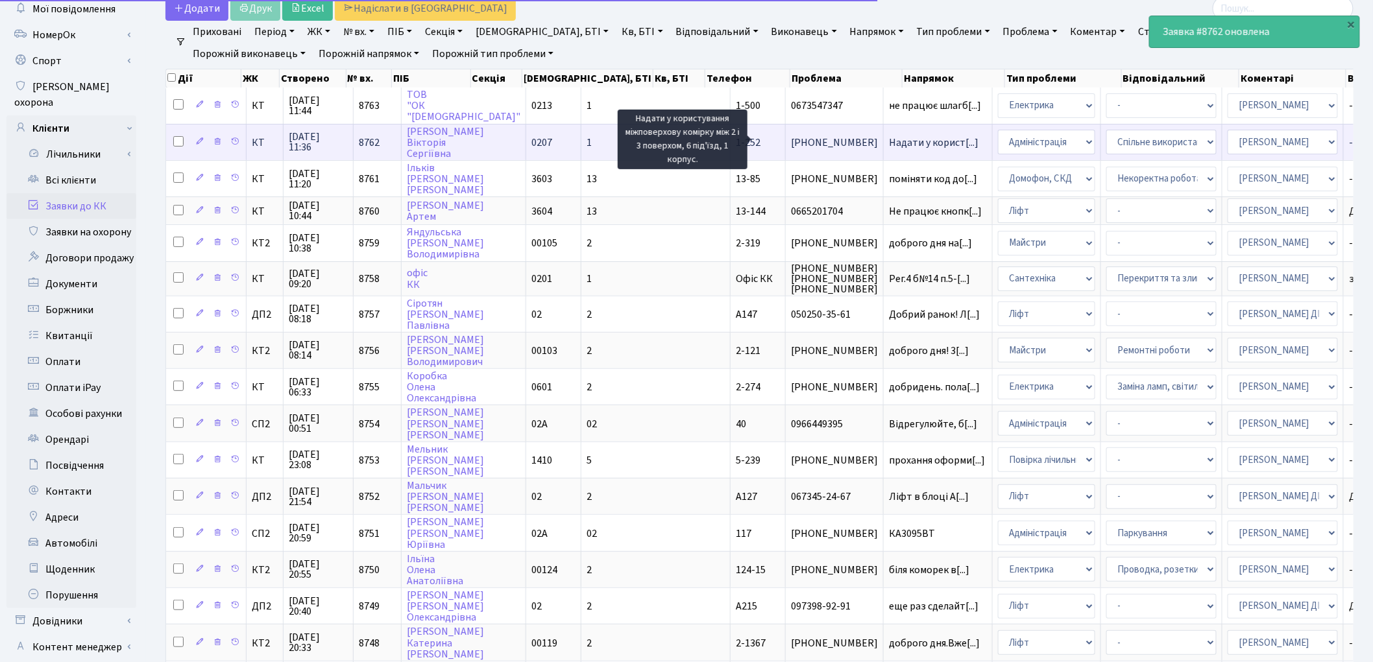
click at [889, 143] on span "Надати у корист[...]" at bounding box center [934, 143] width 90 height 14
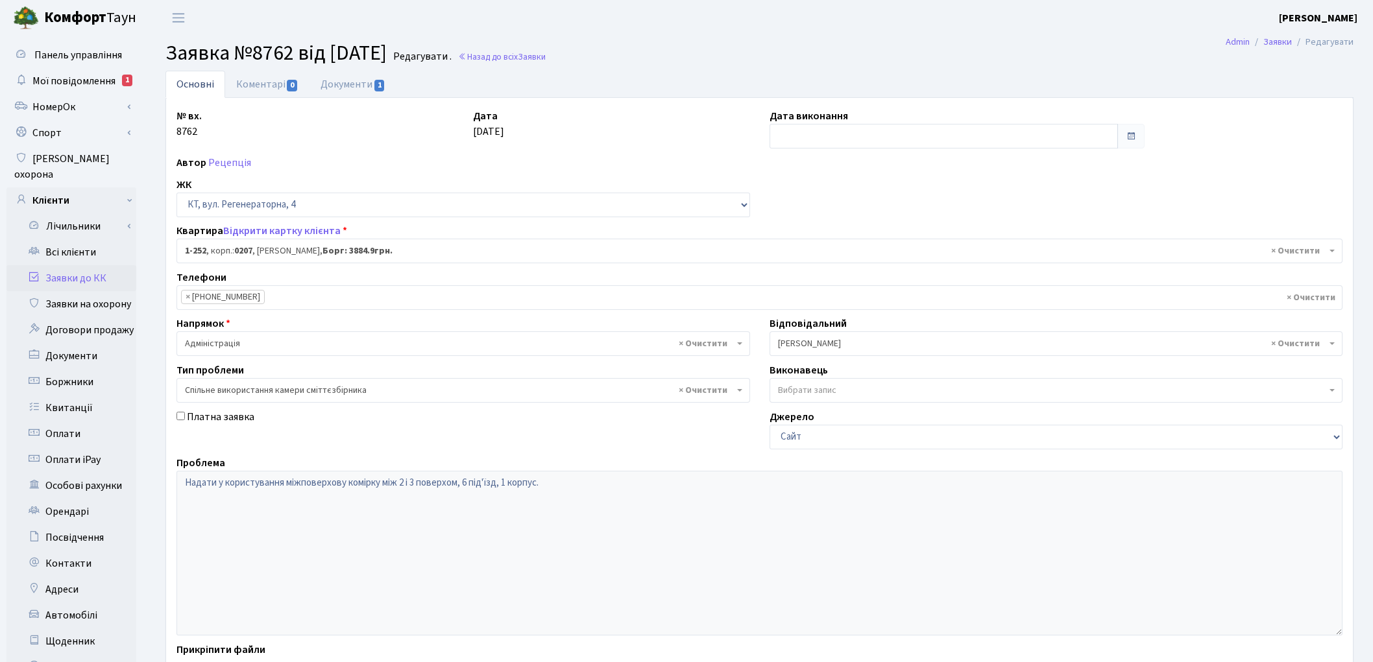
select select "252"
select select "34"
click at [948, 128] on input "text" at bounding box center [943, 136] width 349 height 25
click at [806, 223] on td "7" at bounding box center [801, 221] width 19 height 19
type input "[DATE]"
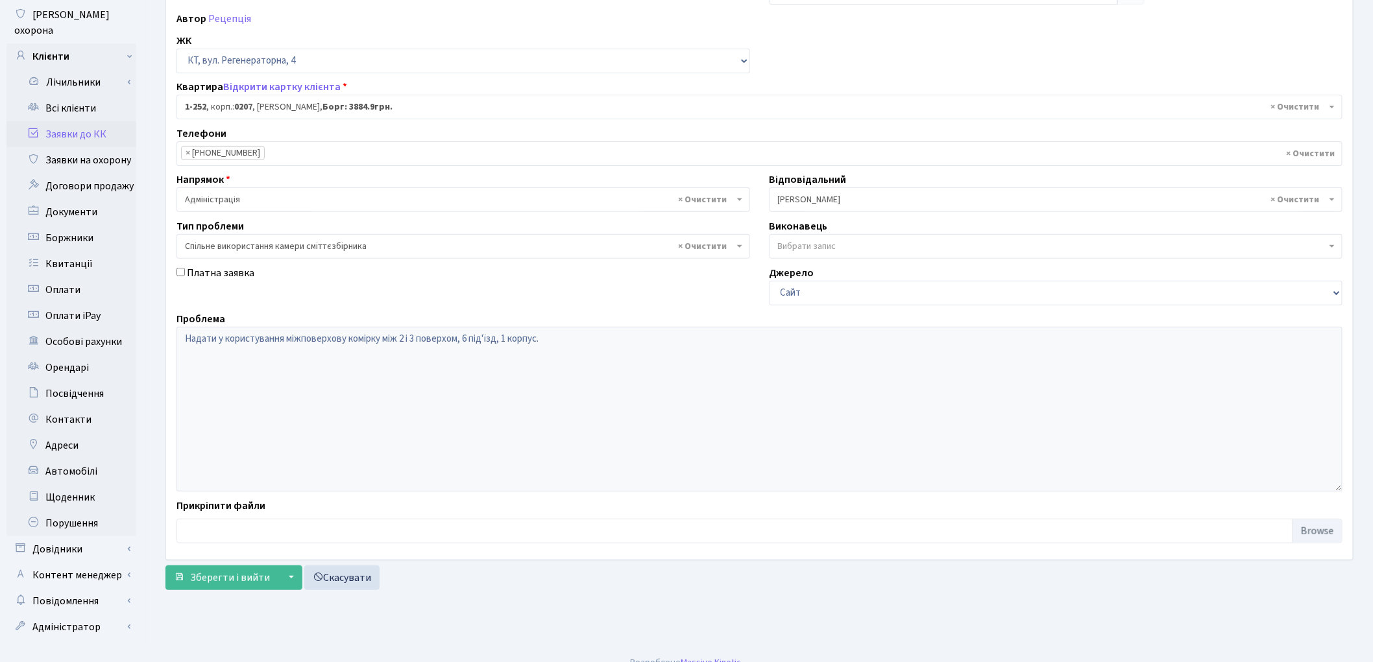
scroll to position [145, 0]
click at [202, 586] on button "Зберегти і вийти" at bounding box center [221, 577] width 113 height 25
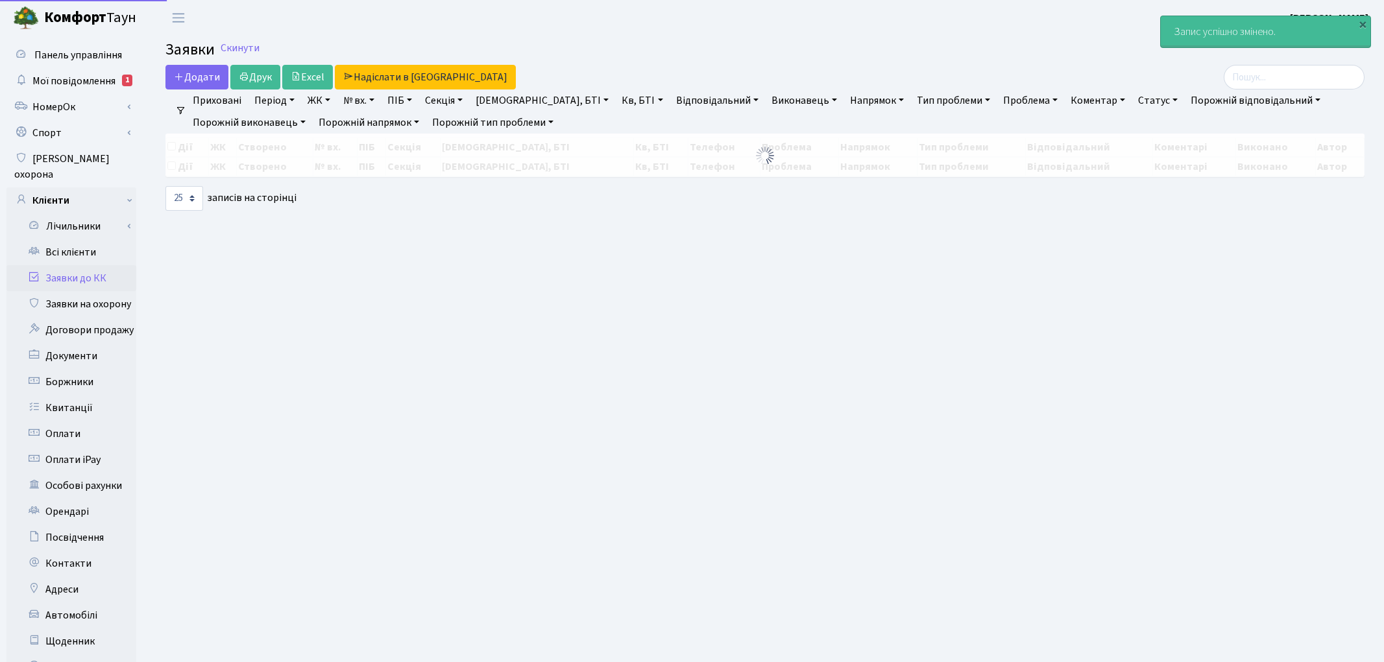
select select "25"
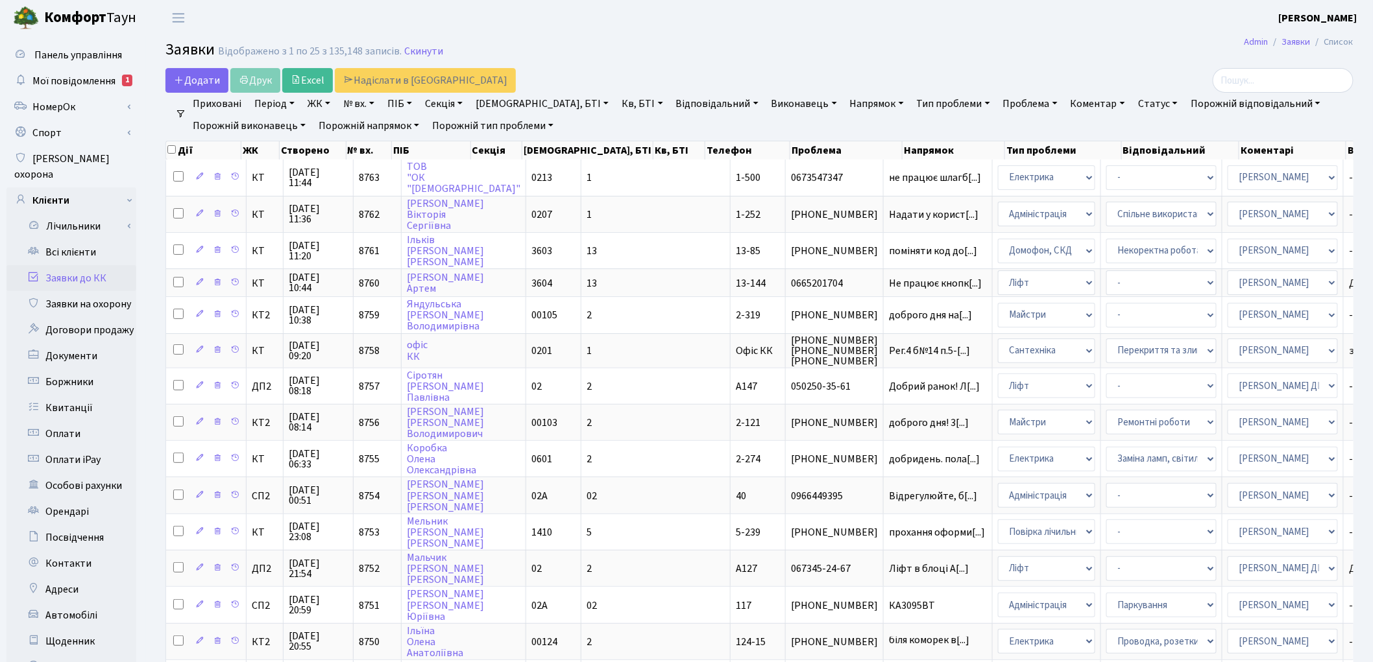
click at [74, 265] on link "Заявки до КК" at bounding box center [71, 278] width 130 height 26
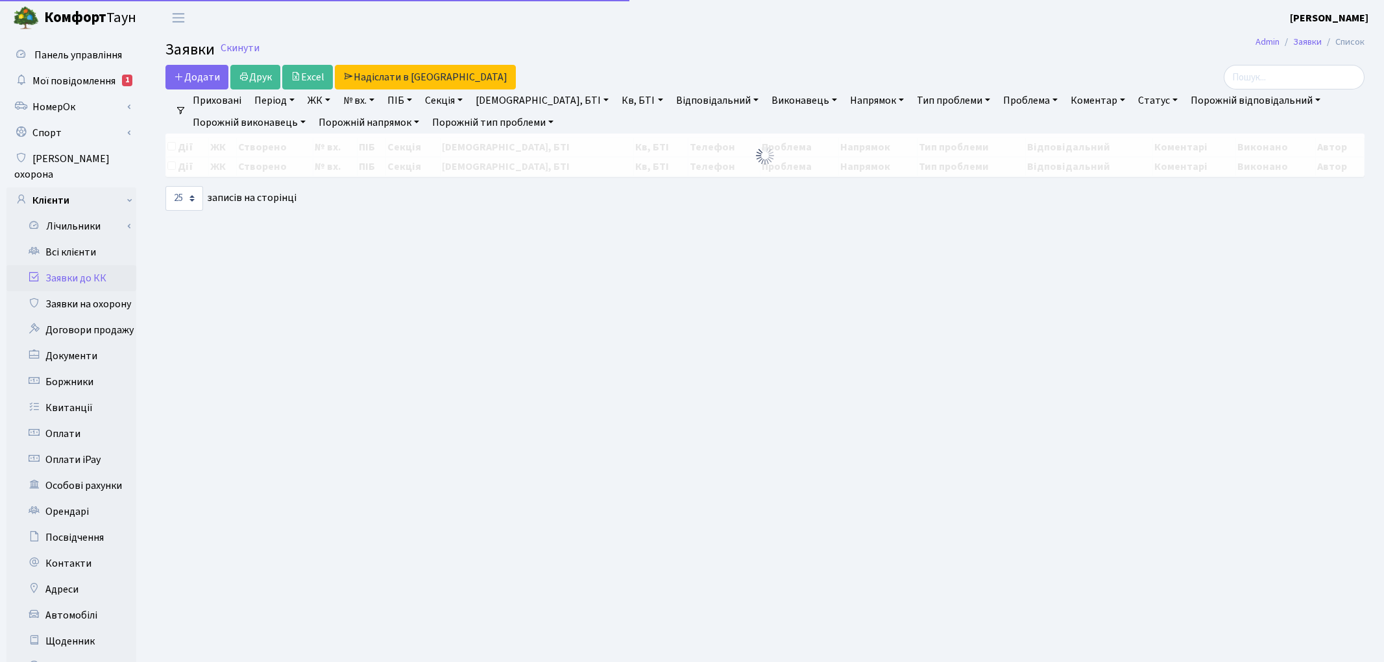
select select "25"
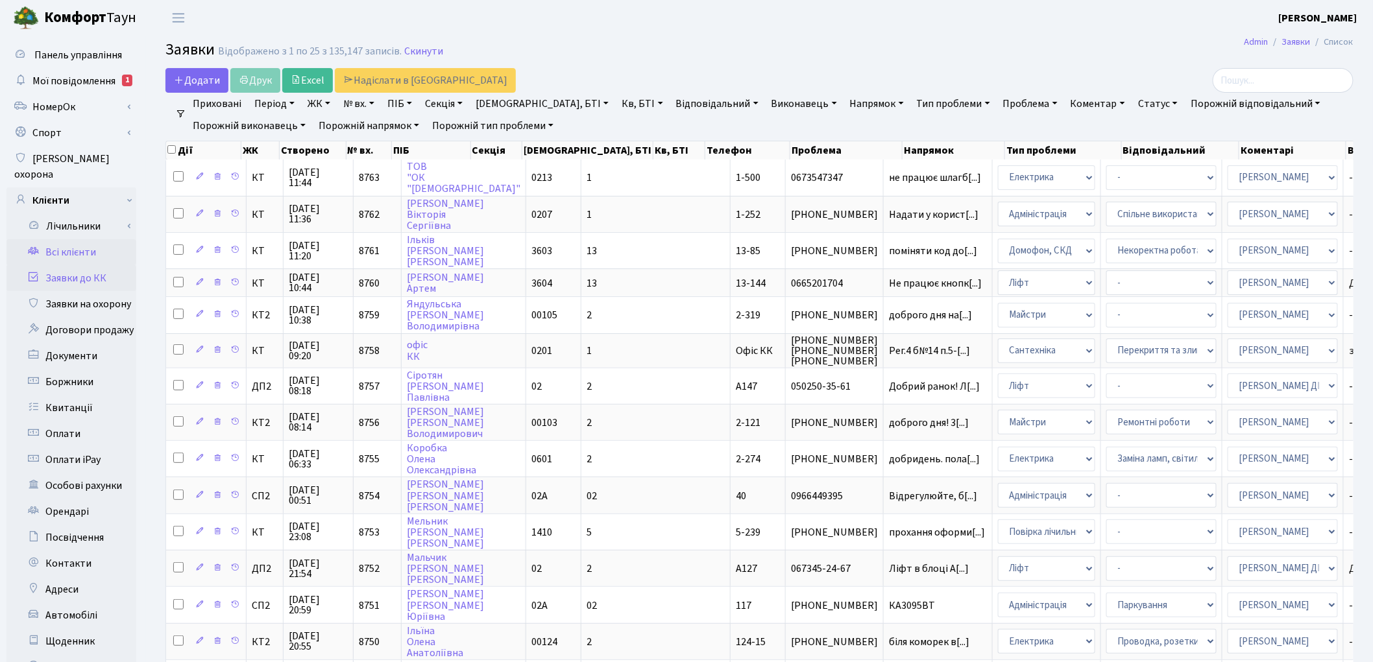
click at [51, 239] on link "Всі клієнти" at bounding box center [71, 252] width 130 height 26
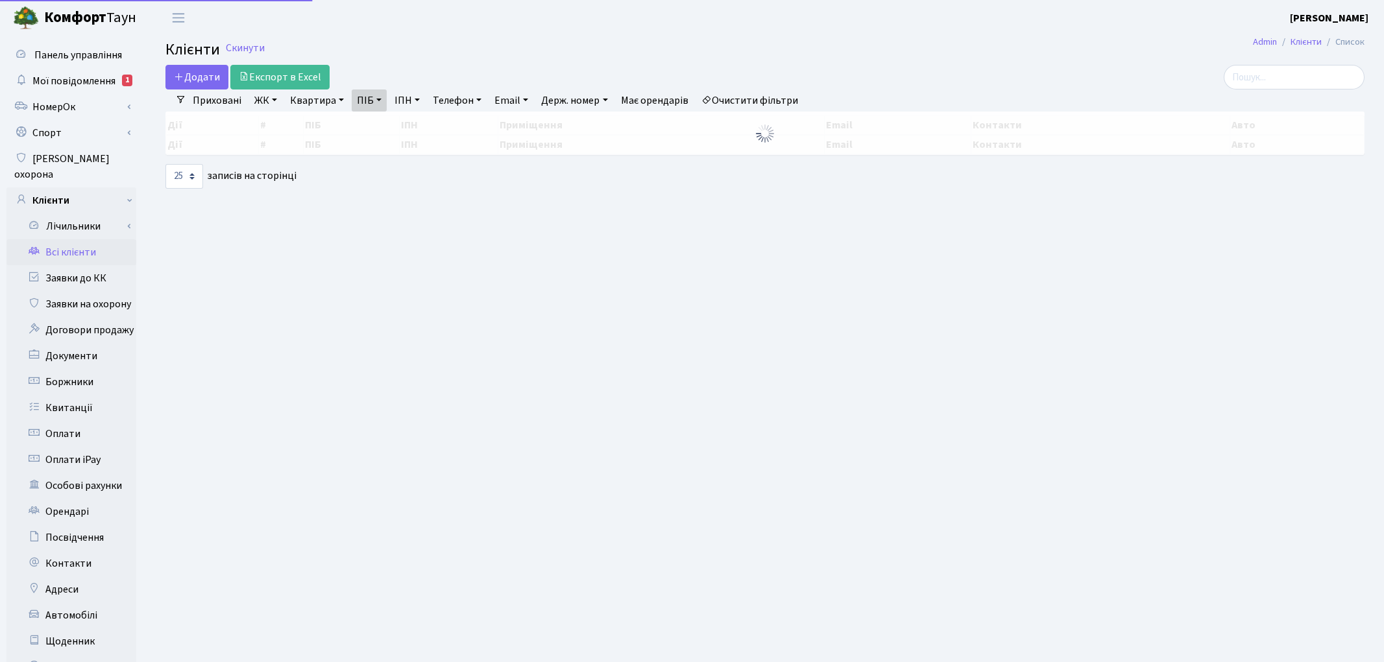
select select "25"
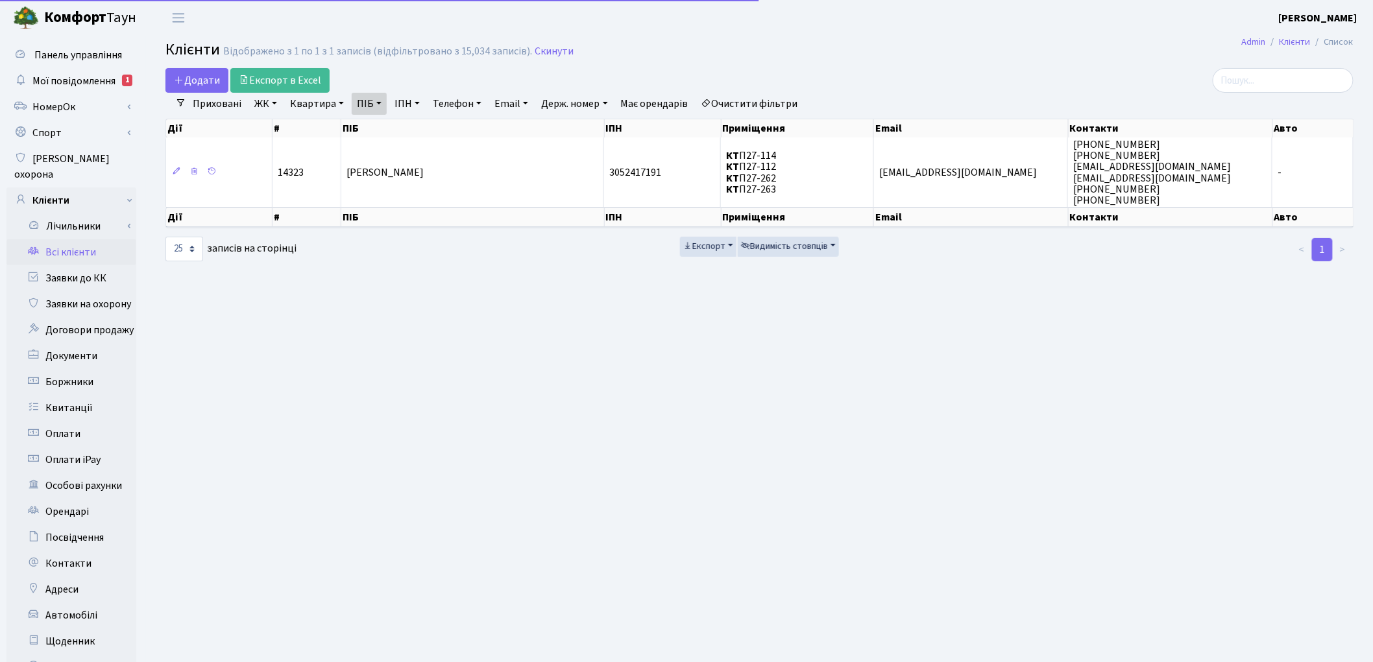
click at [302, 110] on link "Квартира" at bounding box center [317, 104] width 64 height 22
click at [779, 105] on link "Очистити фільтри" at bounding box center [749, 104] width 107 height 22
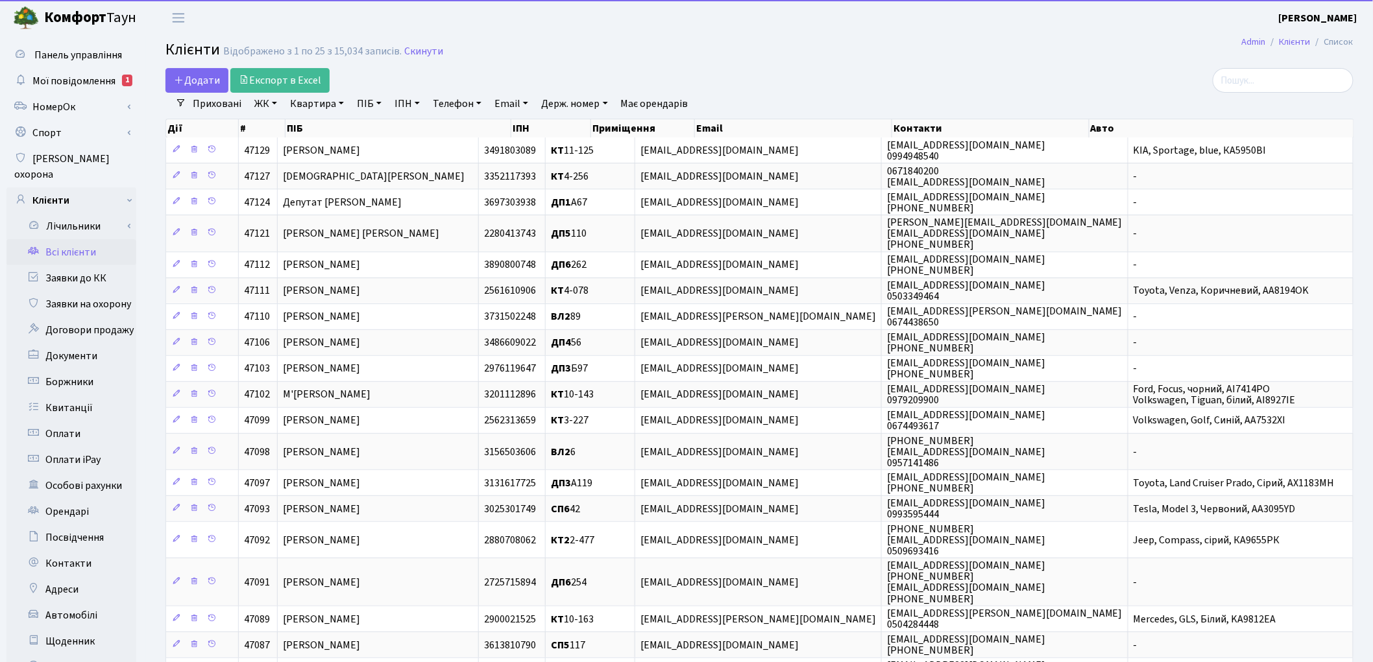
click at [309, 106] on link "Квартира" at bounding box center [317, 104] width 64 height 22
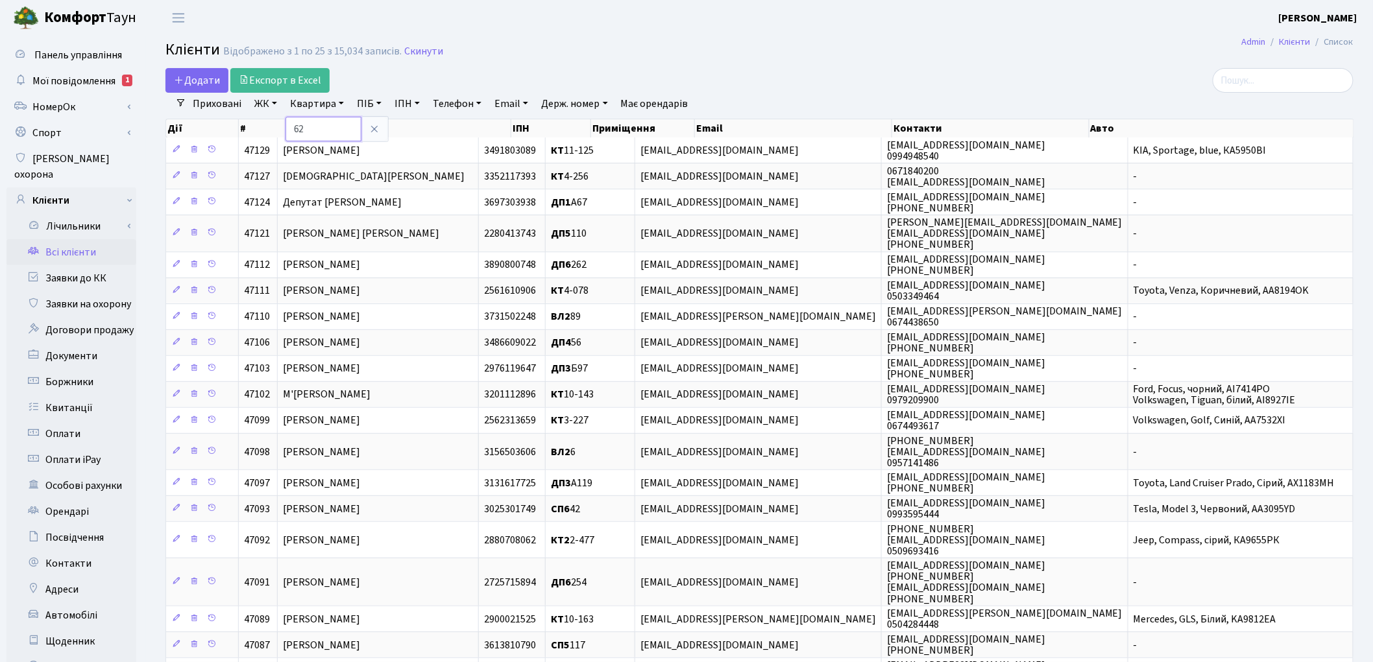
type input "62"
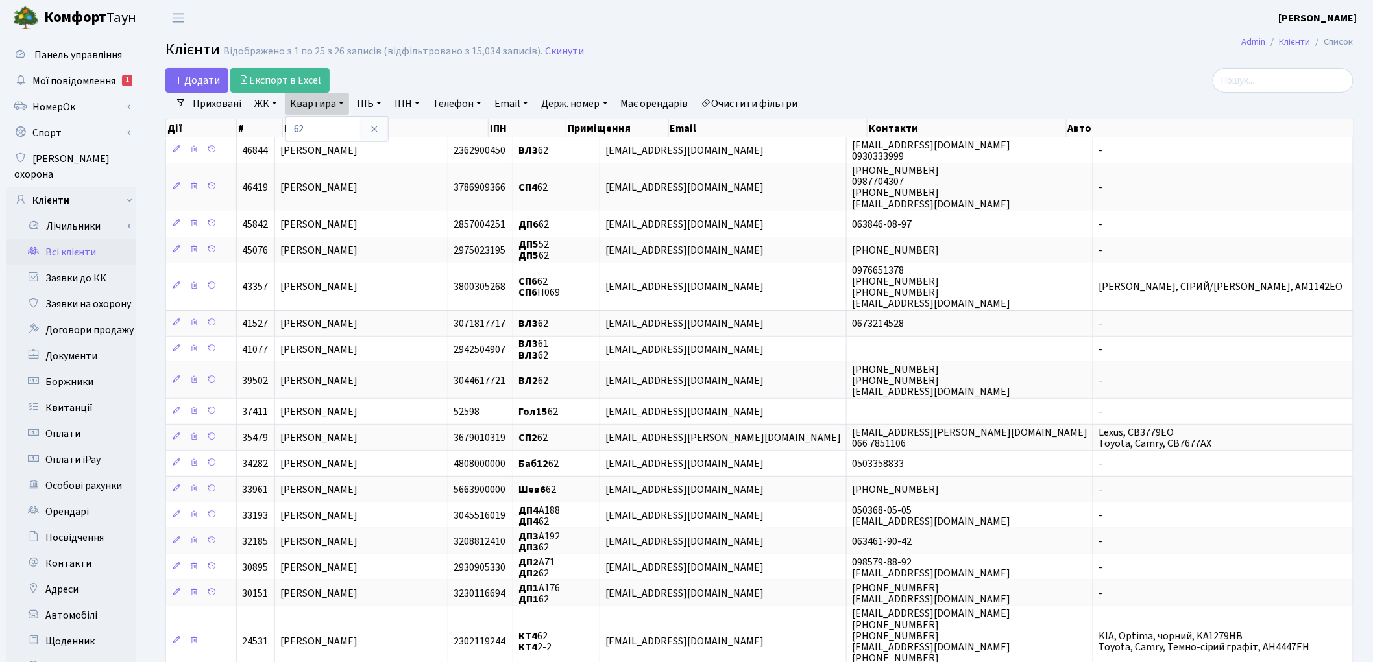
click at [266, 108] on link "ЖК" at bounding box center [265, 104] width 33 height 22
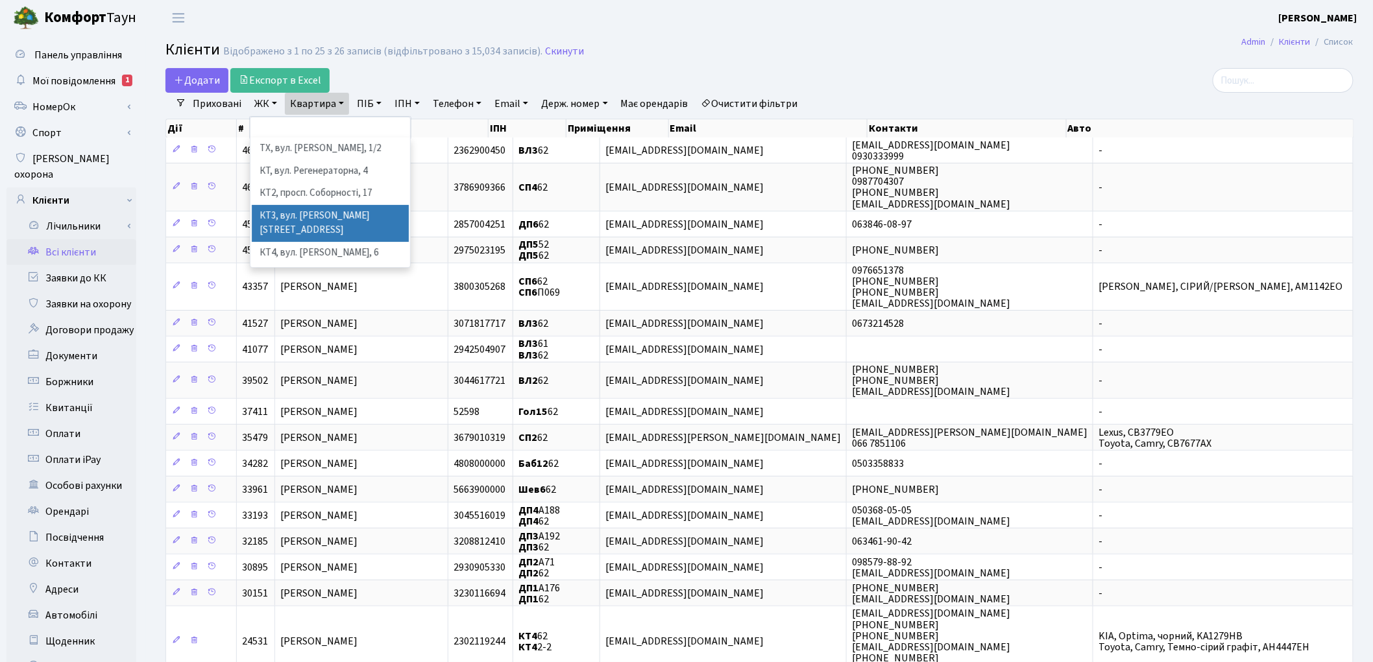
scroll to position [144, 0]
click at [361, 284] on li "СП3, Столичне шосе, 3" at bounding box center [330, 295] width 157 height 23
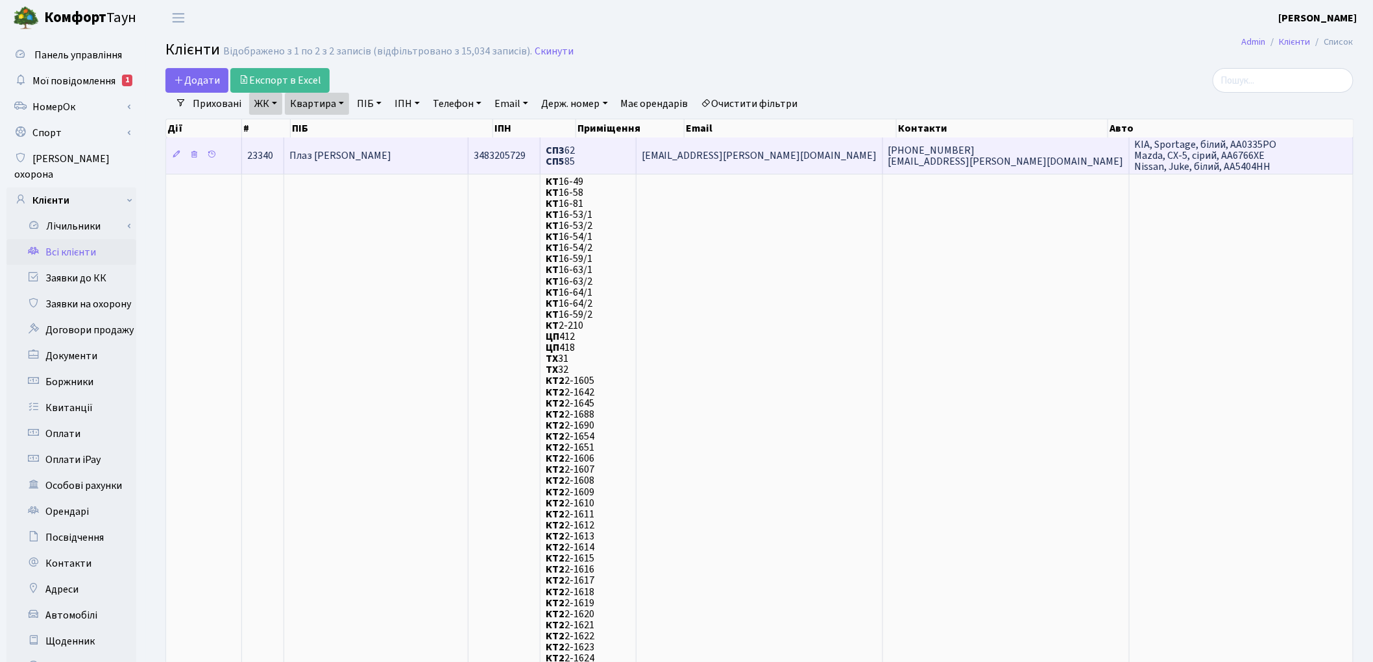
click at [391, 156] on span "Плаз Єлизавета Олександрівна" at bounding box center [340, 156] width 102 height 14
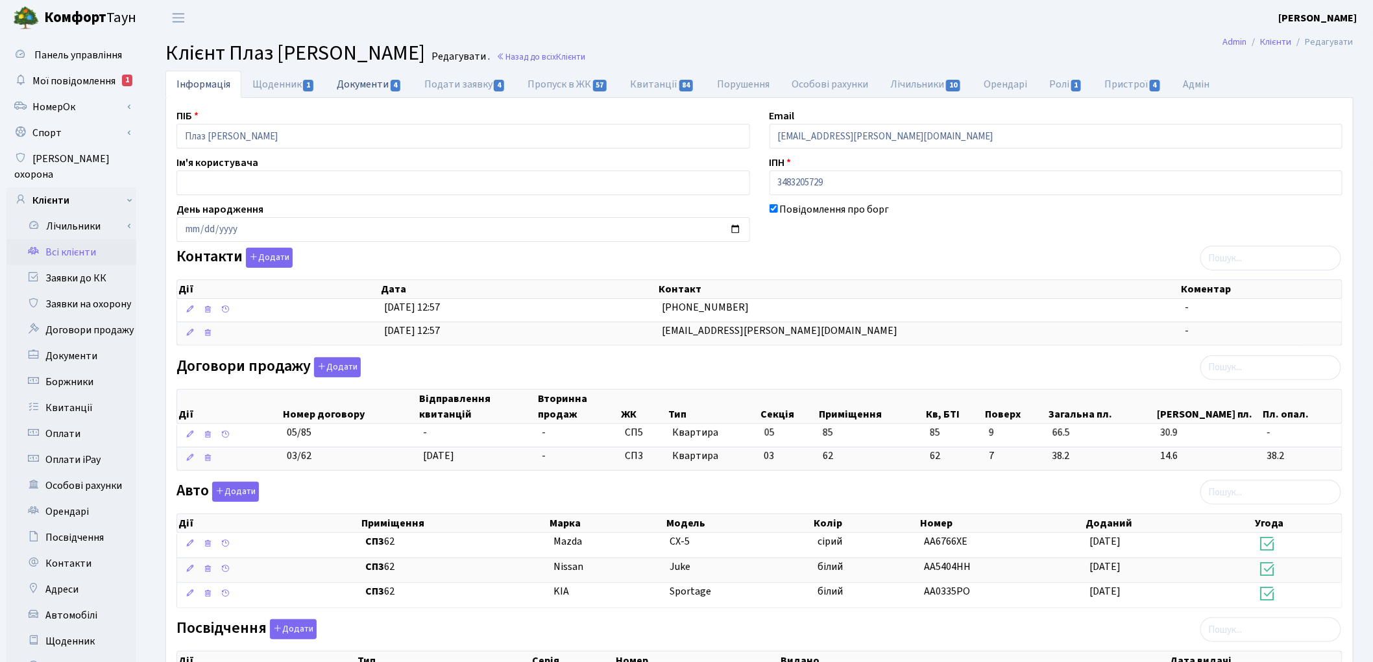
click at [346, 82] on link "Документи 4" at bounding box center [369, 84] width 87 height 27
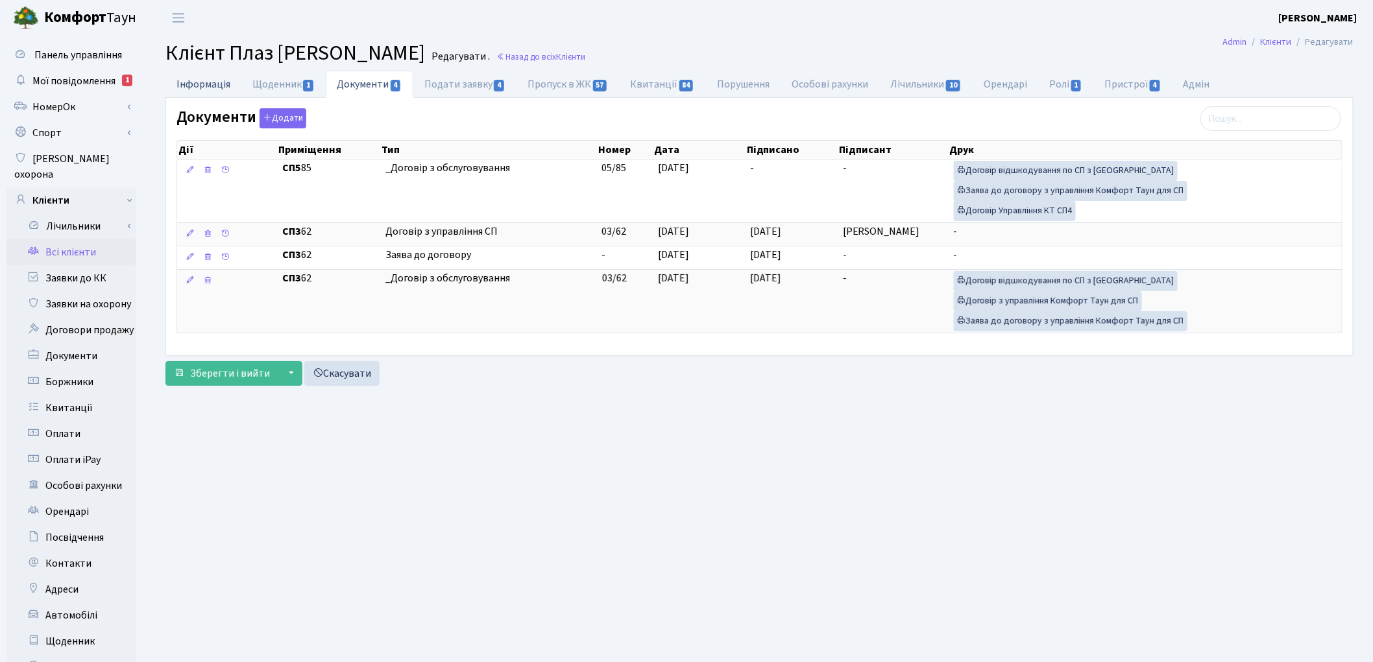
click at [202, 89] on link "Інформація" at bounding box center [203, 84] width 76 height 27
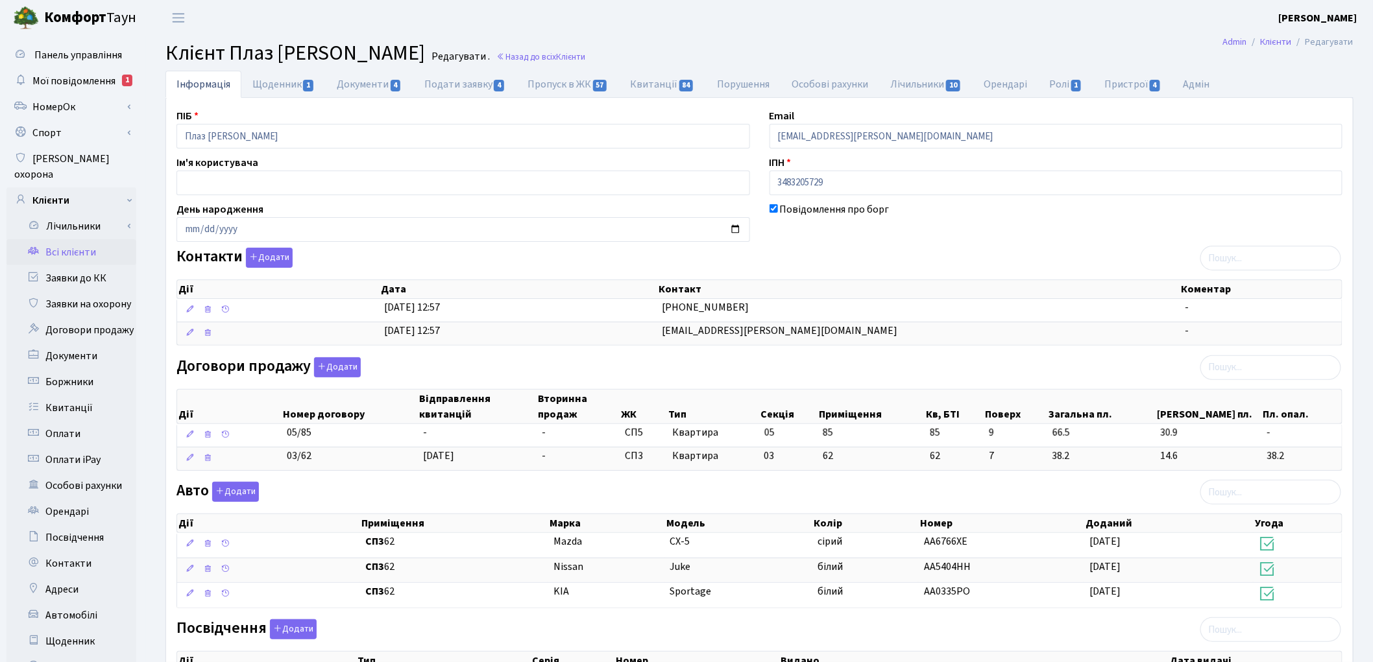
click at [78, 239] on link "Всі клієнти" at bounding box center [71, 252] width 130 height 26
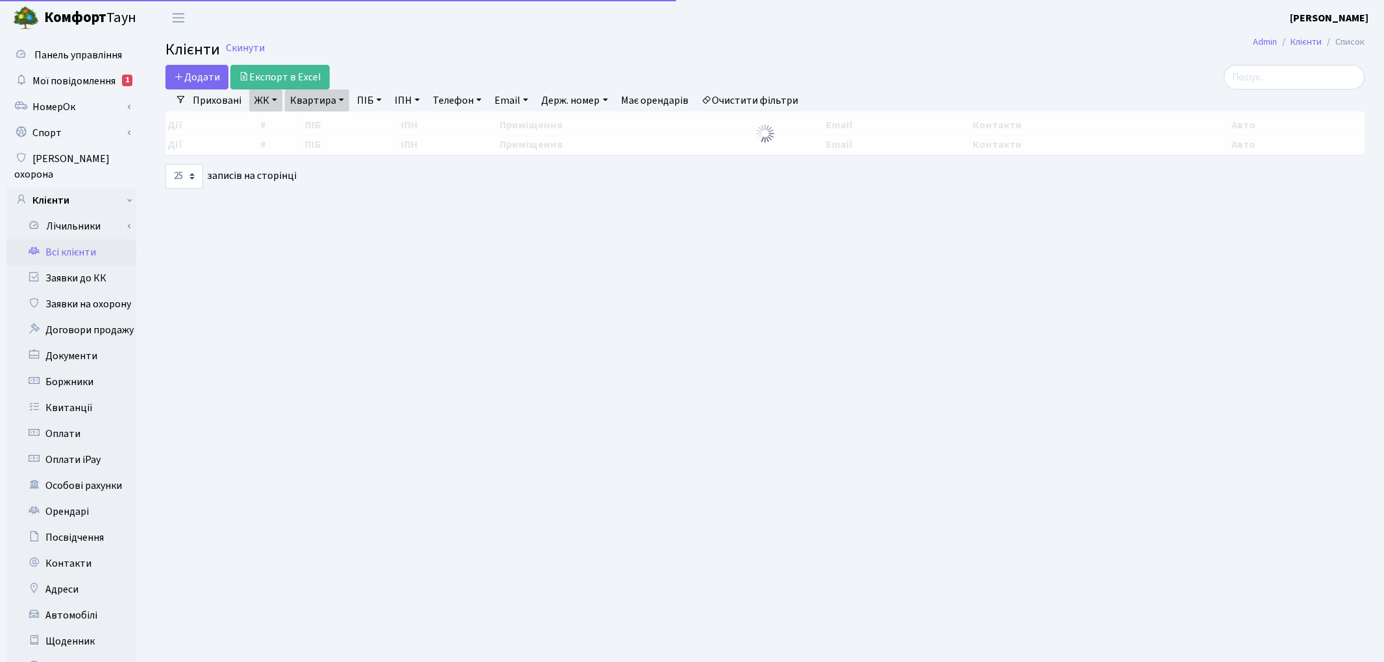
select select "25"
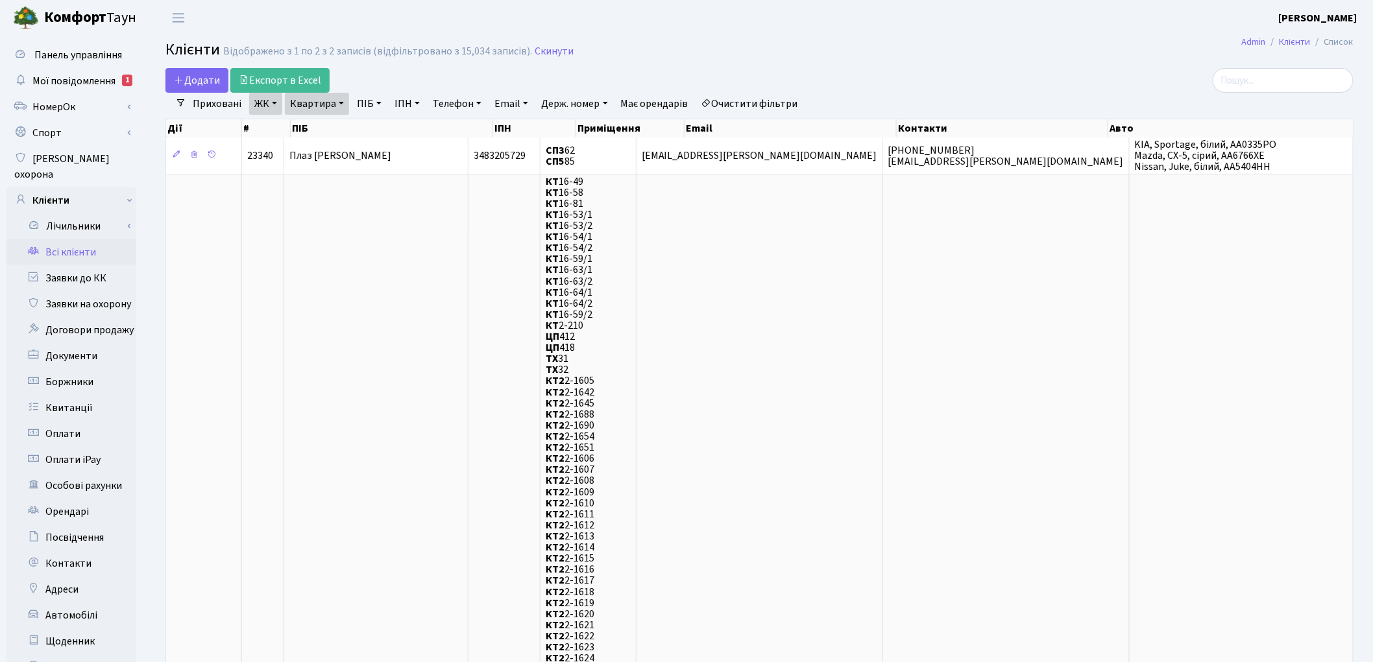
click at [764, 103] on link "Очистити фільтри" at bounding box center [749, 104] width 107 height 22
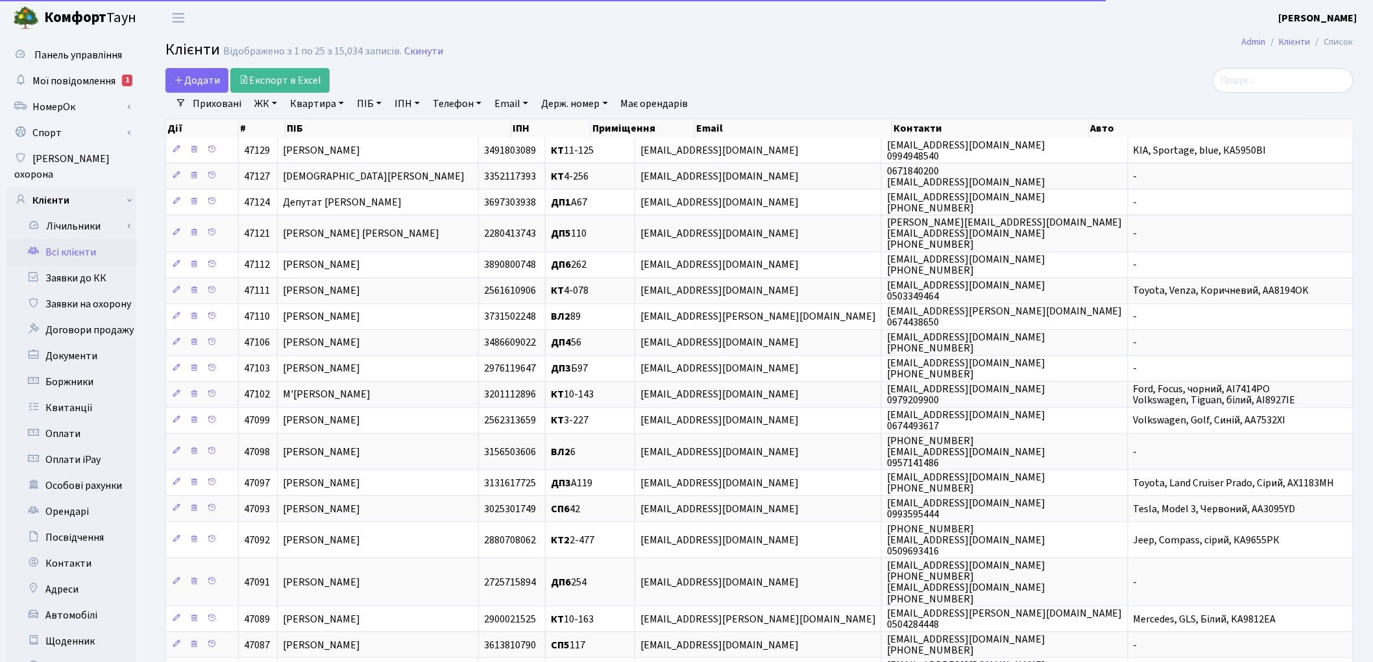
click at [287, 114] on link "Квартира" at bounding box center [317, 104] width 64 height 22
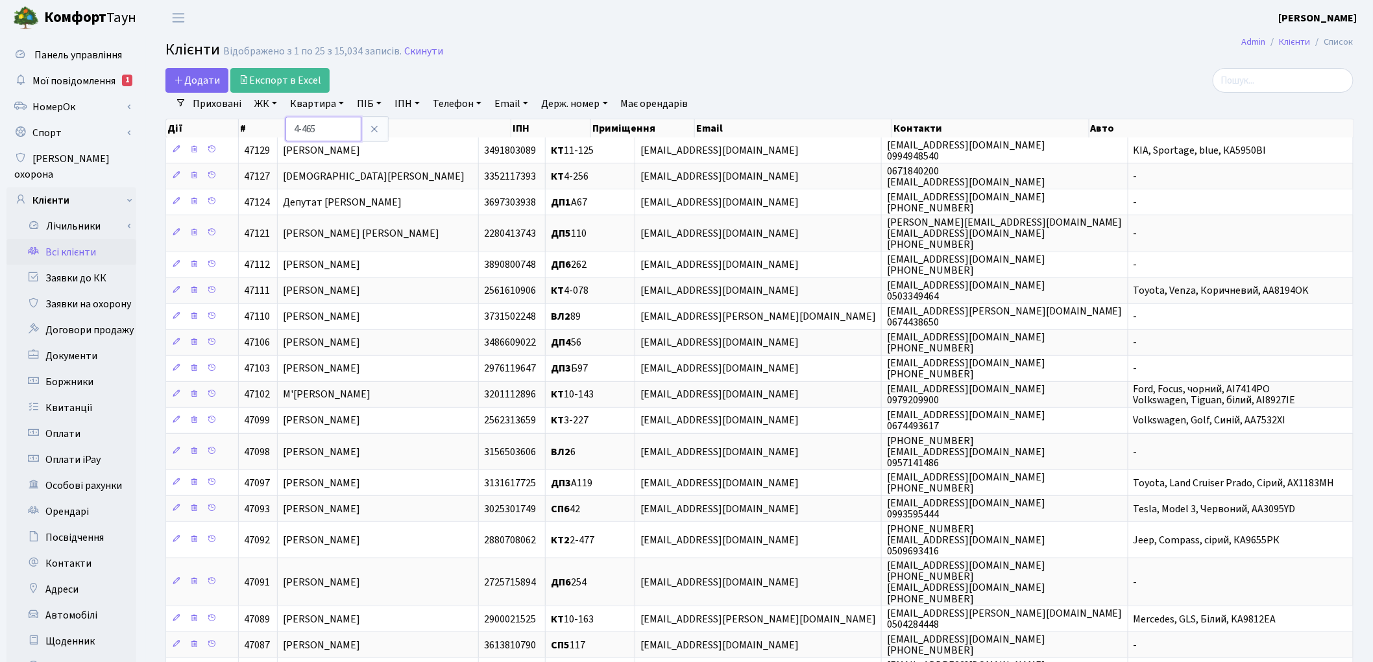
type input "4-465"
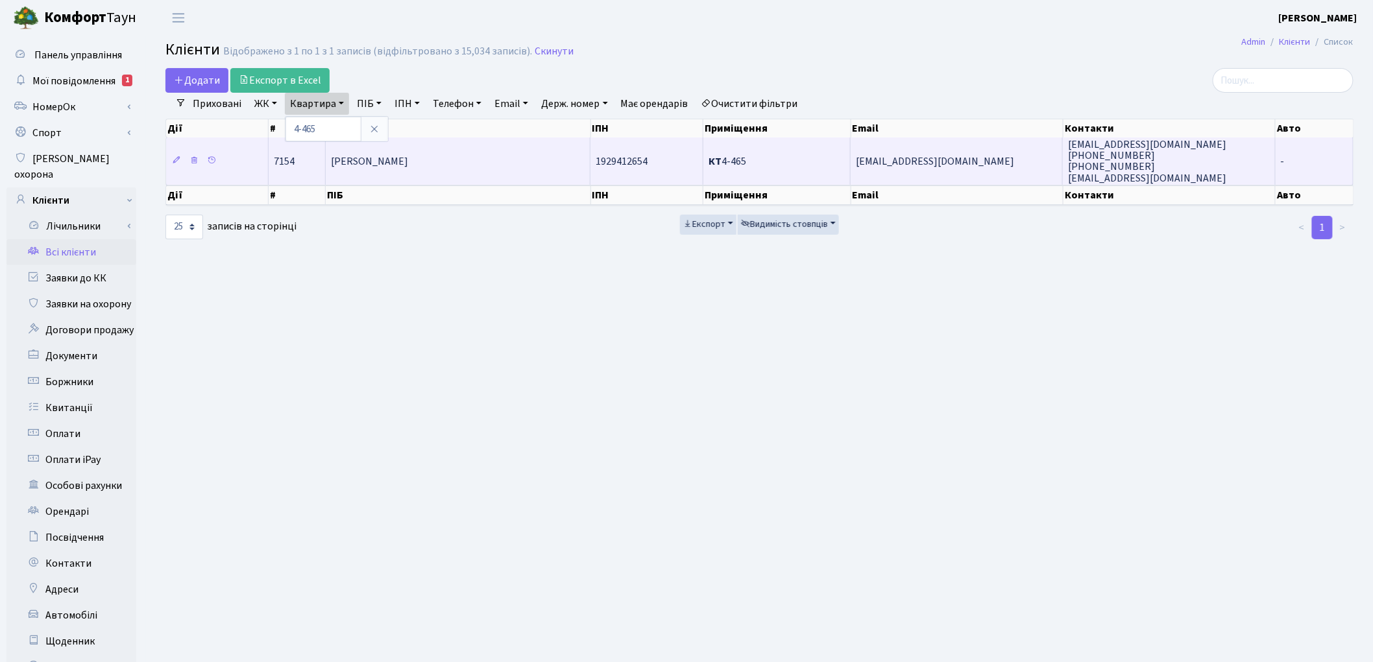
click at [472, 173] on td "[PERSON_NAME]" at bounding box center [458, 161] width 265 height 47
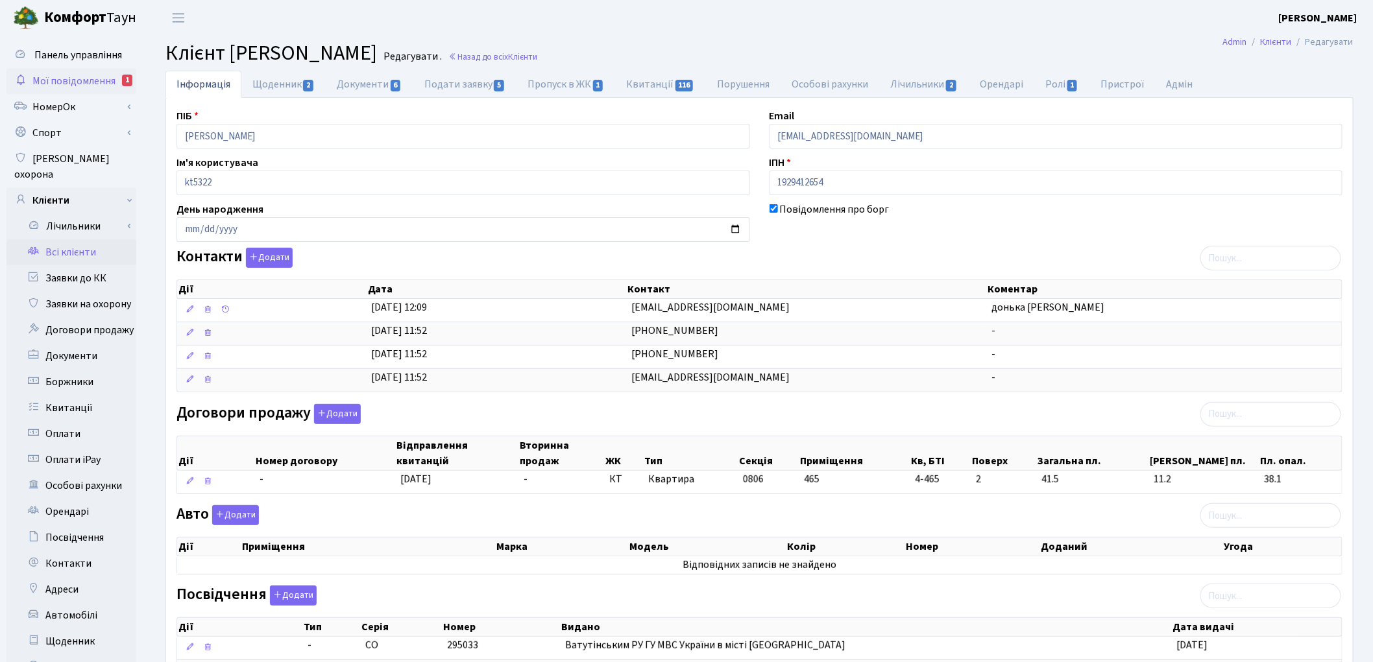
click at [96, 80] on span "Мої повідомлення" at bounding box center [73, 81] width 83 height 14
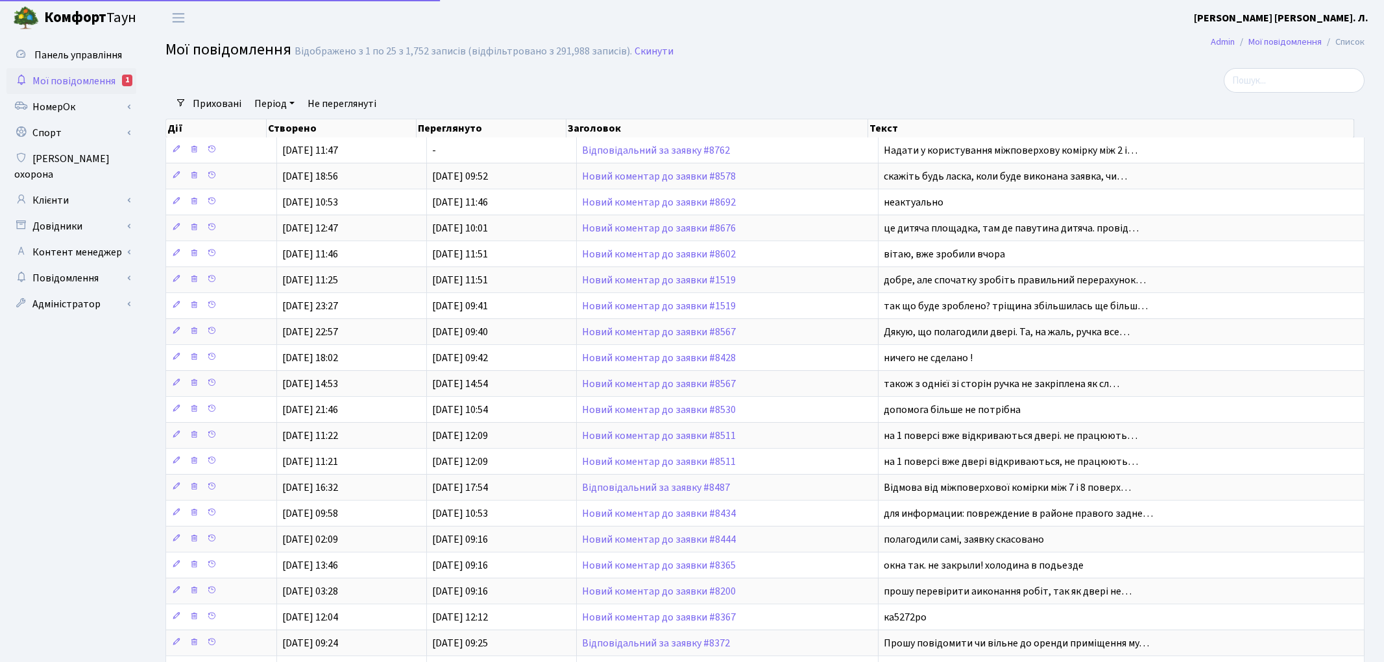
select select "25"
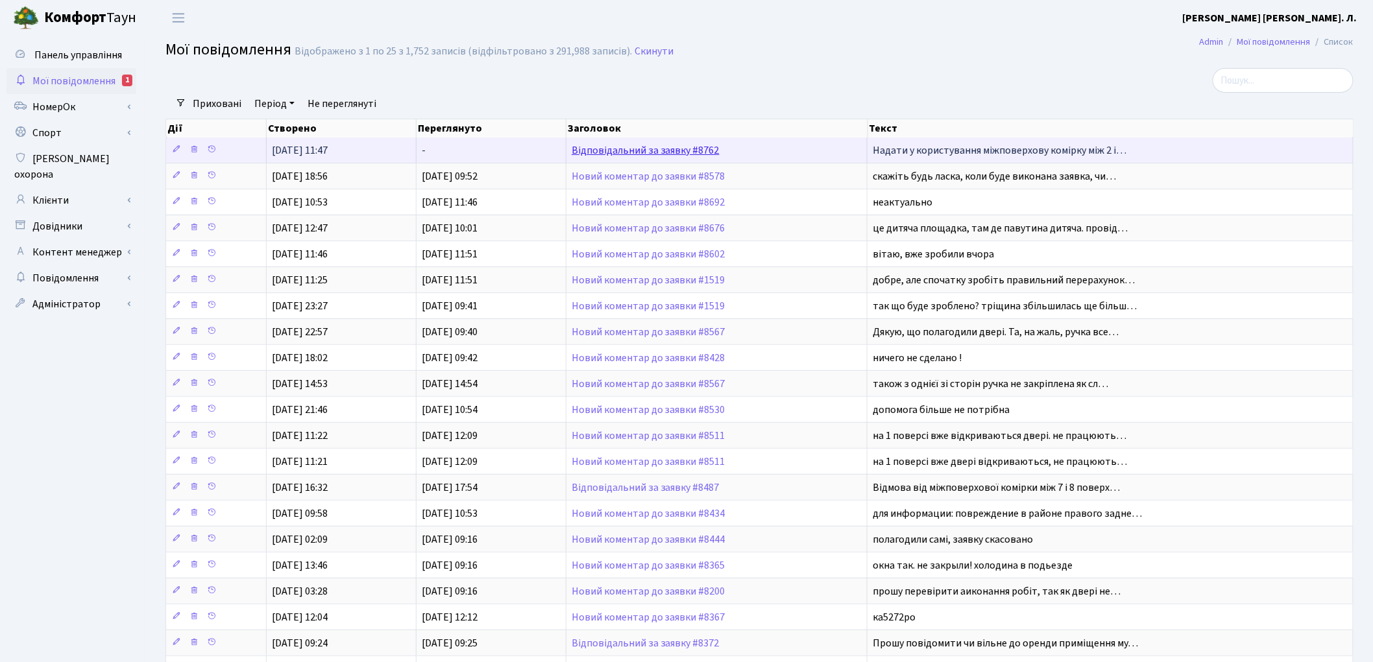
click at [612, 154] on link "Відповідальний за заявку #8762" at bounding box center [646, 150] width 148 height 14
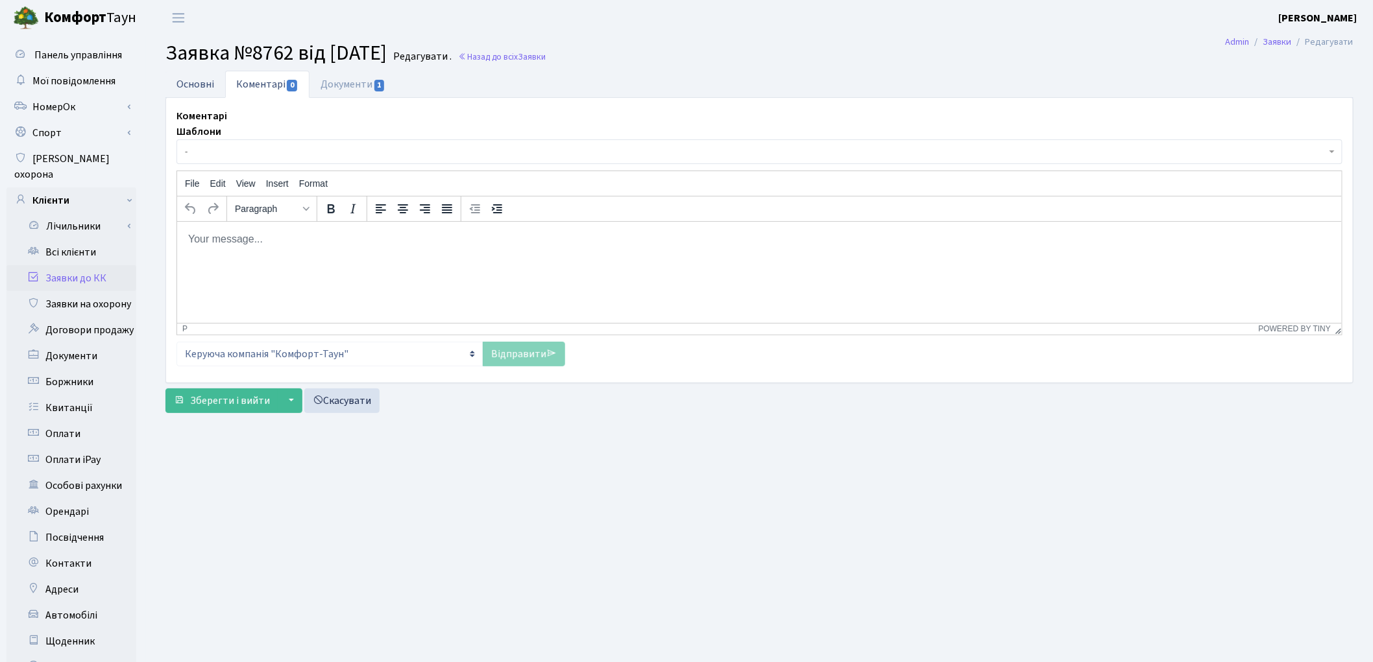
click at [196, 86] on link "Основні" at bounding box center [195, 84] width 60 height 27
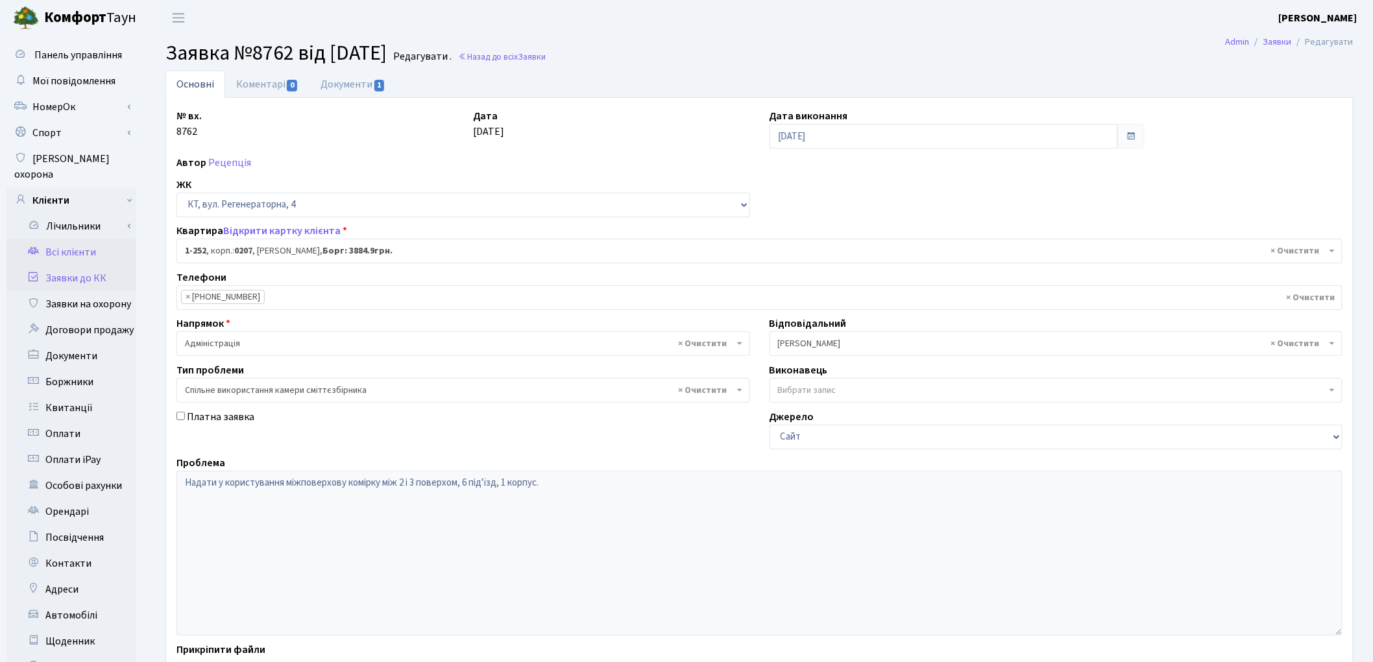
click at [80, 239] on link "Всі клієнти" at bounding box center [71, 252] width 130 height 26
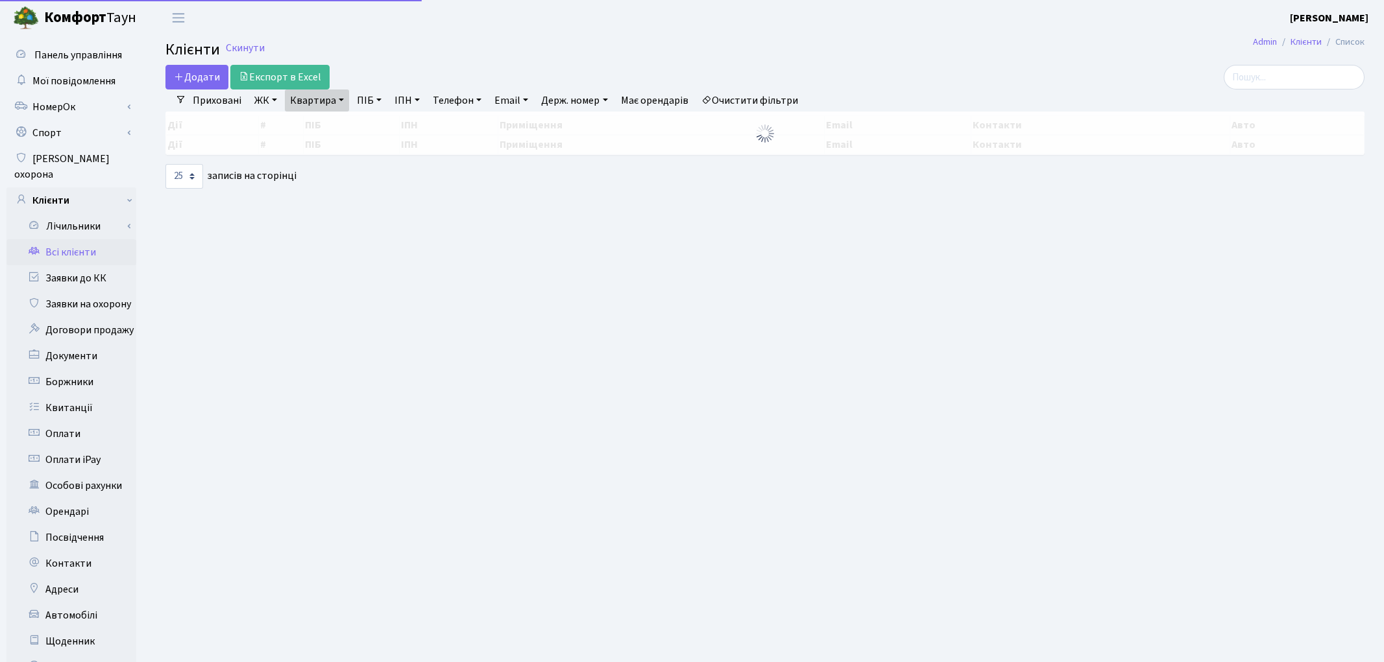
select select "25"
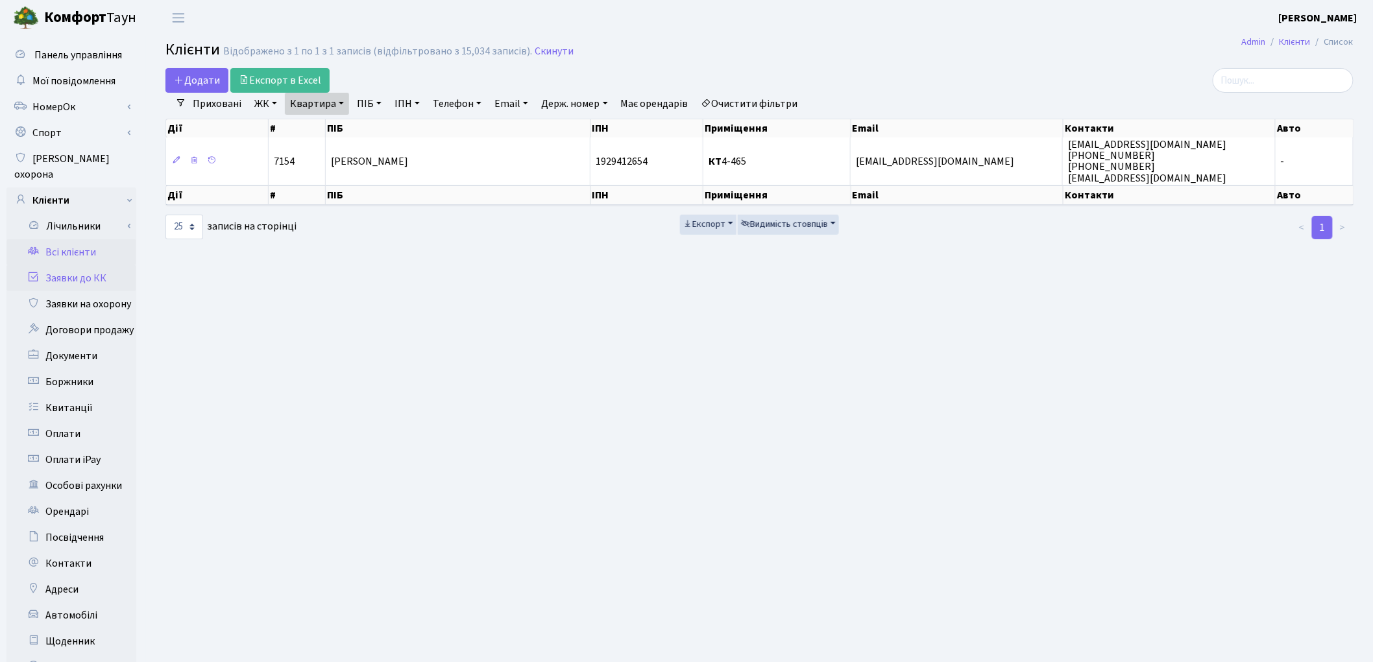
click at [81, 270] on link "Заявки до КК" at bounding box center [71, 278] width 130 height 26
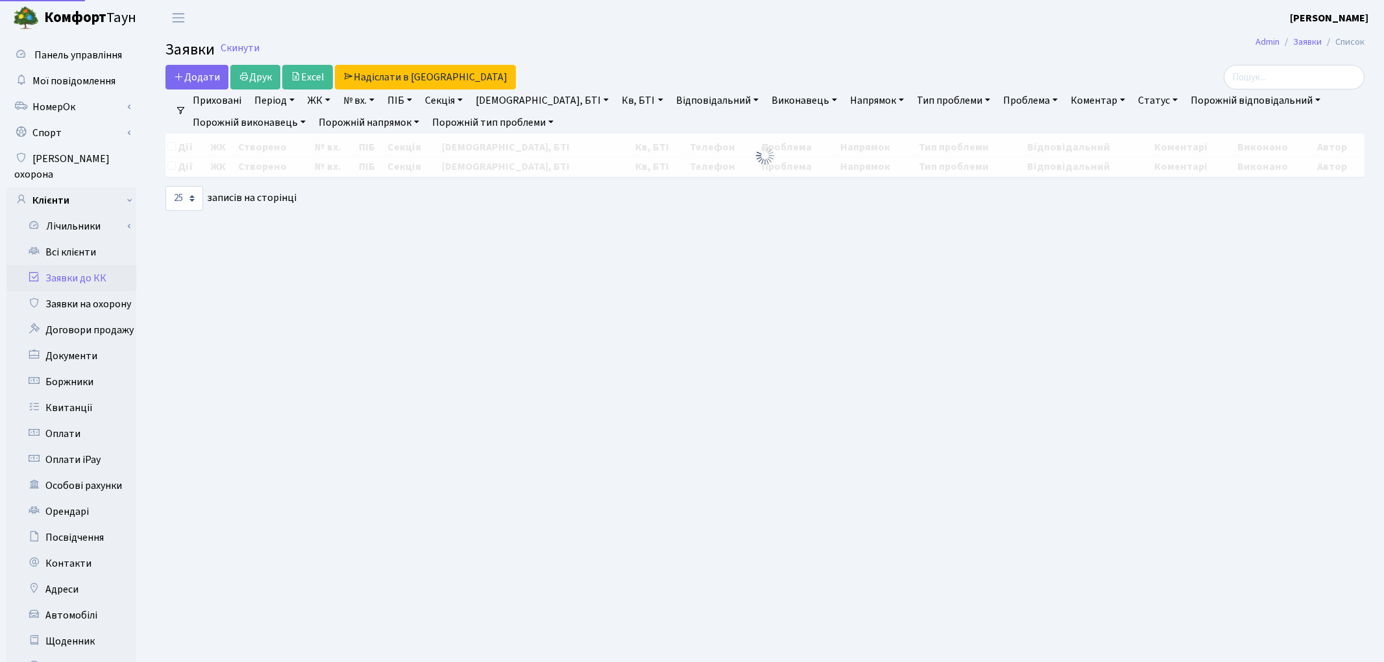
select select "25"
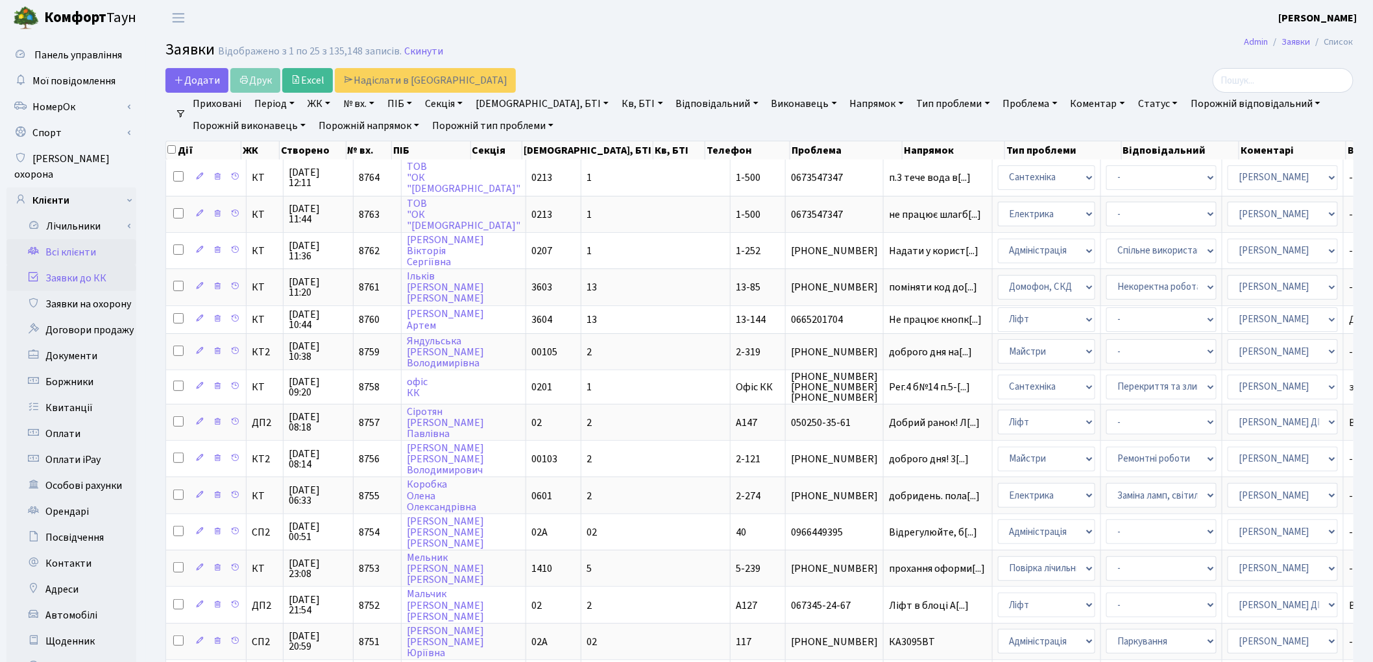
click at [78, 239] on link "Всі клієнти" at bounding box center [71, 252] width 130 height 26
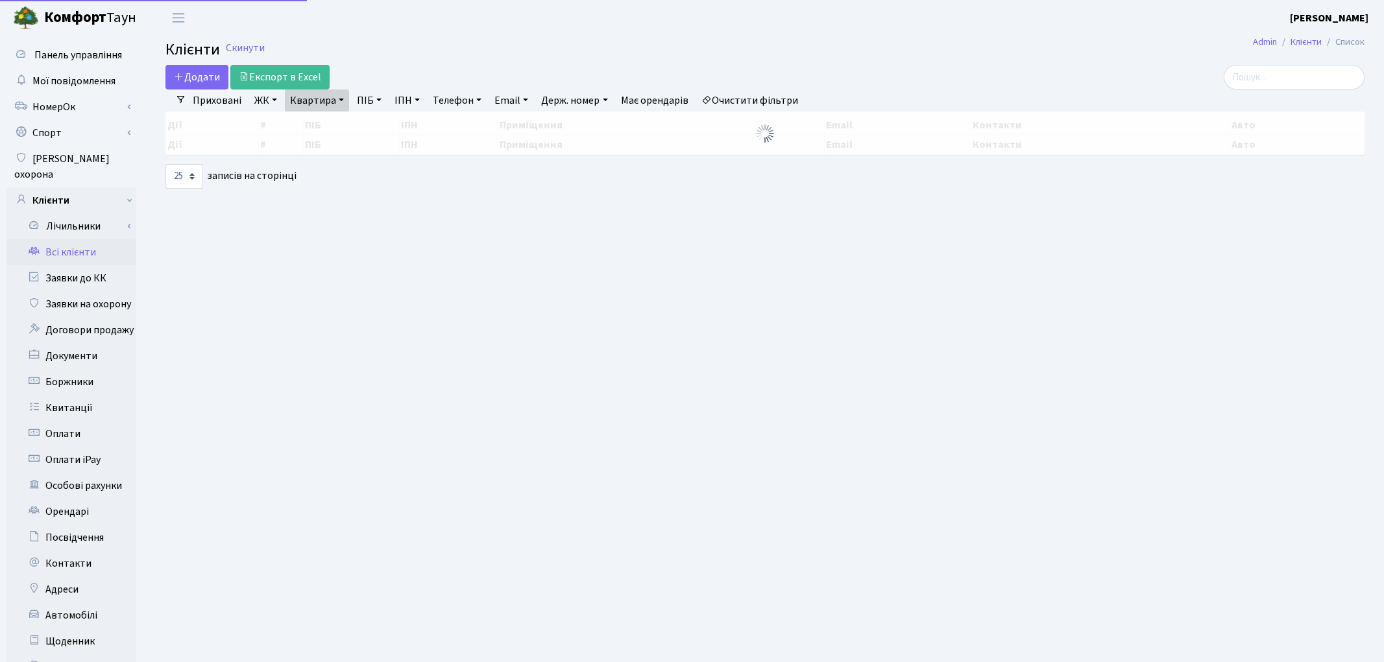
select select "25"
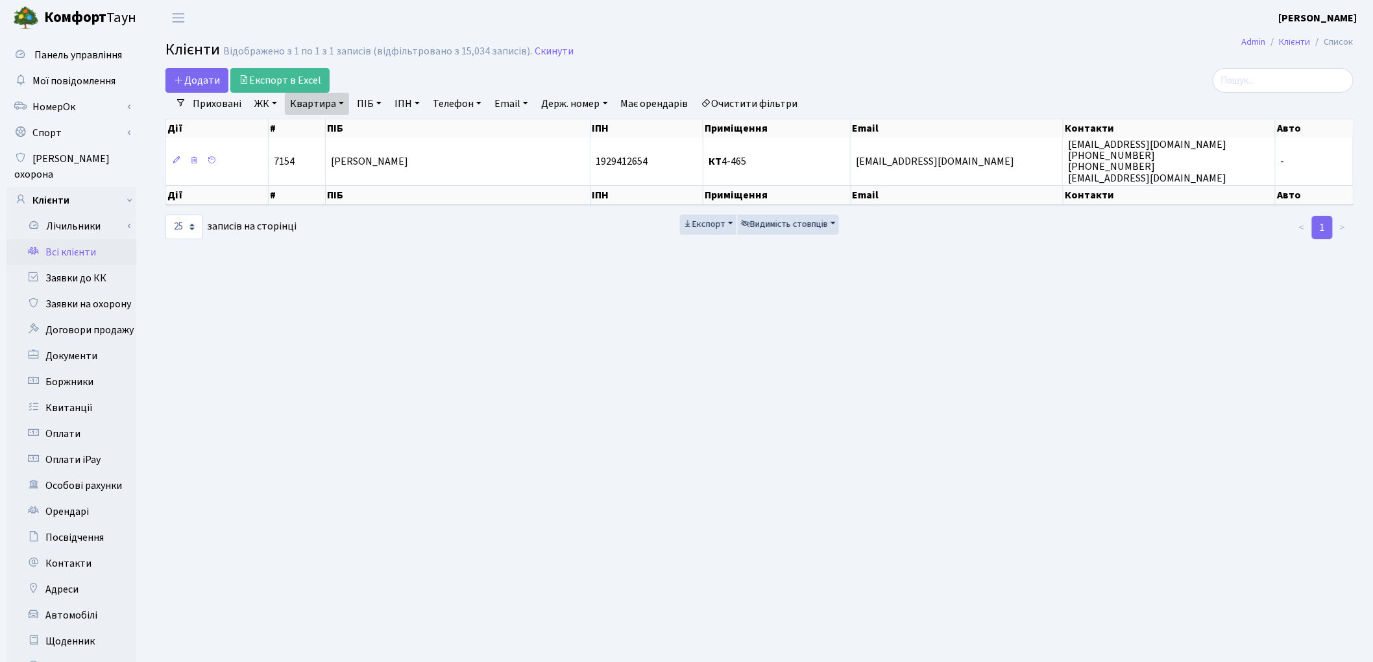
click at [773, 108] on link "Очистити фільтри" at bounding box center [749, 104] width 107 height 22
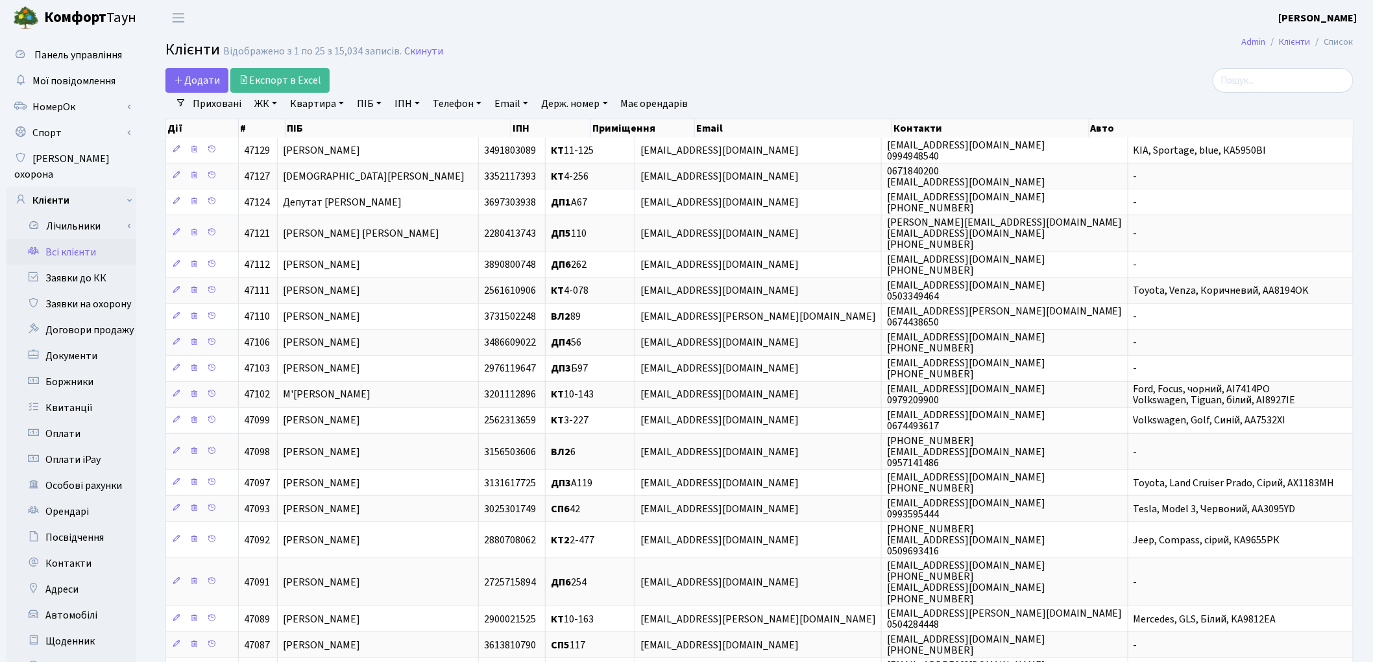
click at [300, 105] on link "Квартира" at bounding box center [317, 104] width 64 height 22
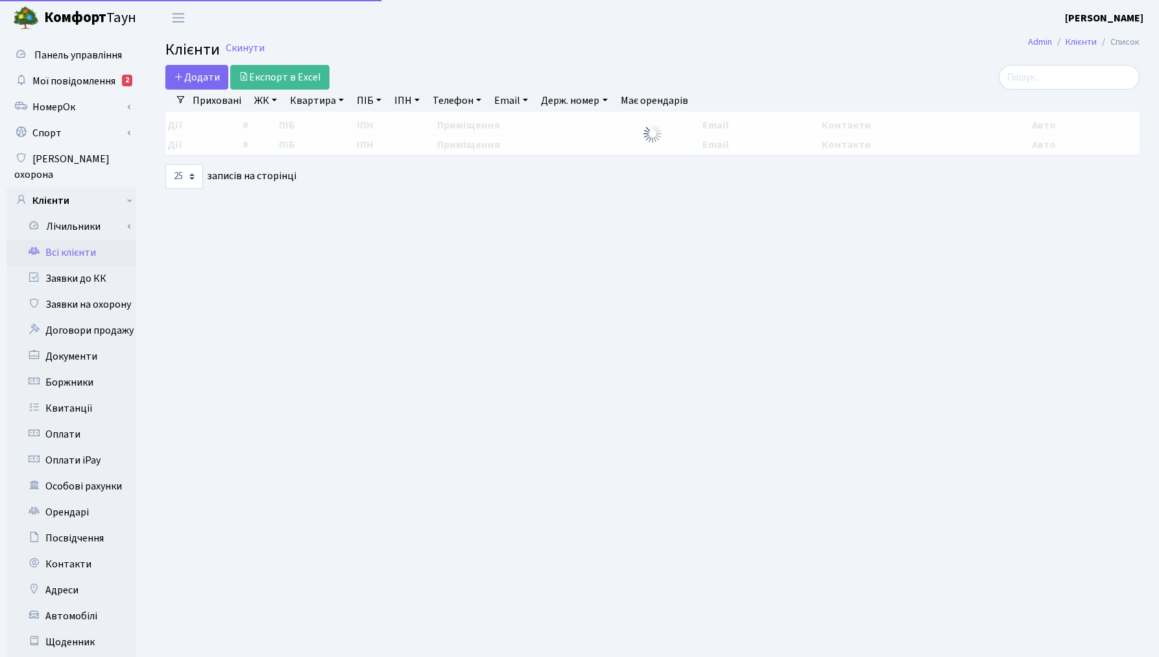
select select "25"
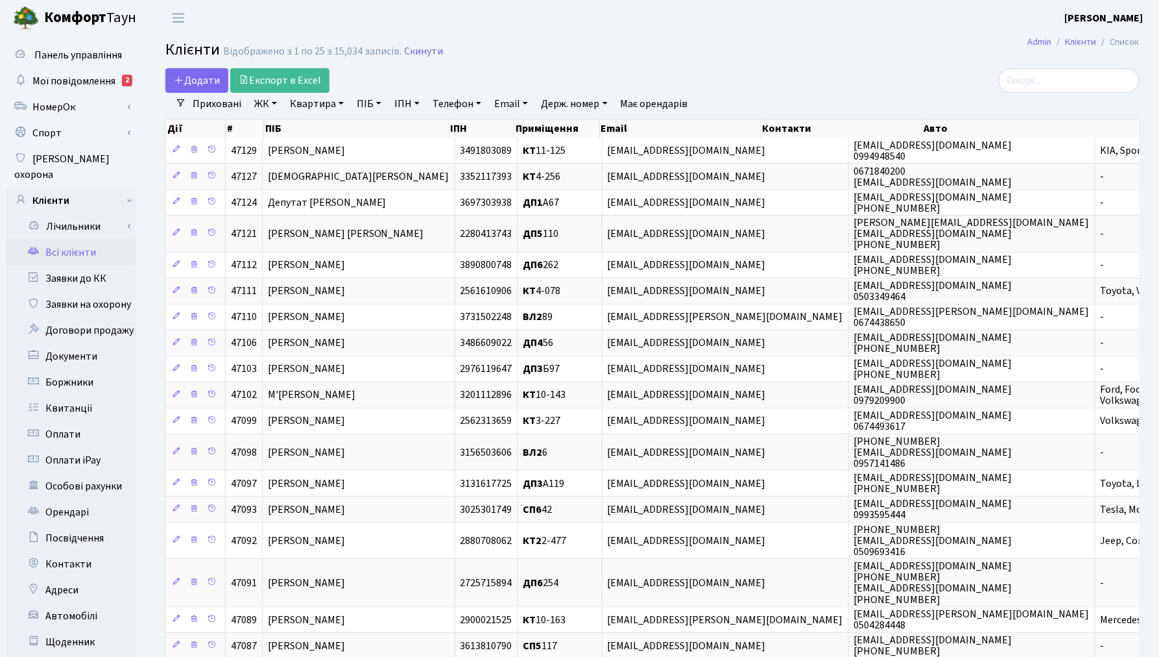
click at [50, 239] on link "Всі клієнти" at bounding box center [71, 252] width 130 height 26
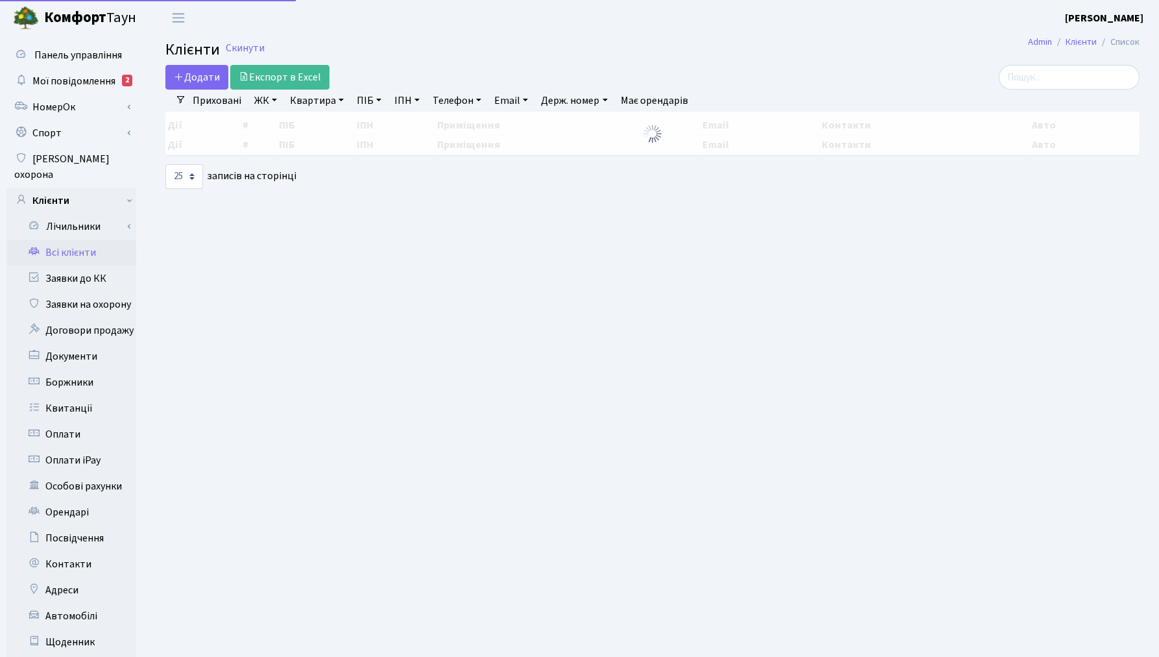
select select "25"
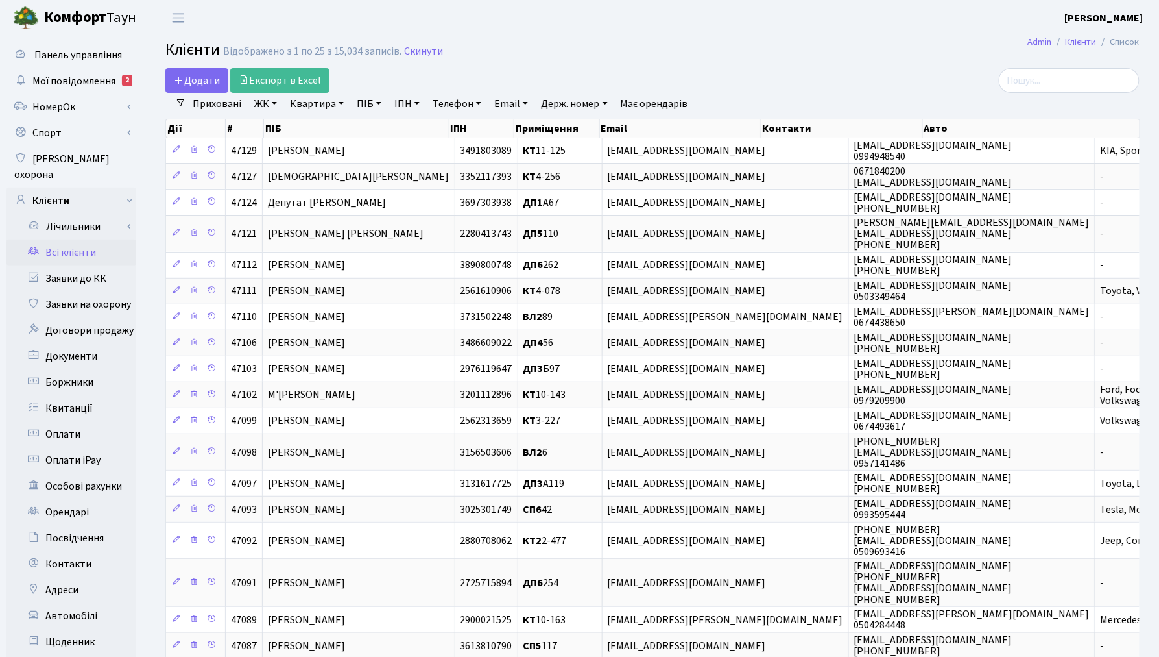
click at [298, 108] on link "Квартира" at bounding box center [317, 104] width 64 height 22
type input "375"
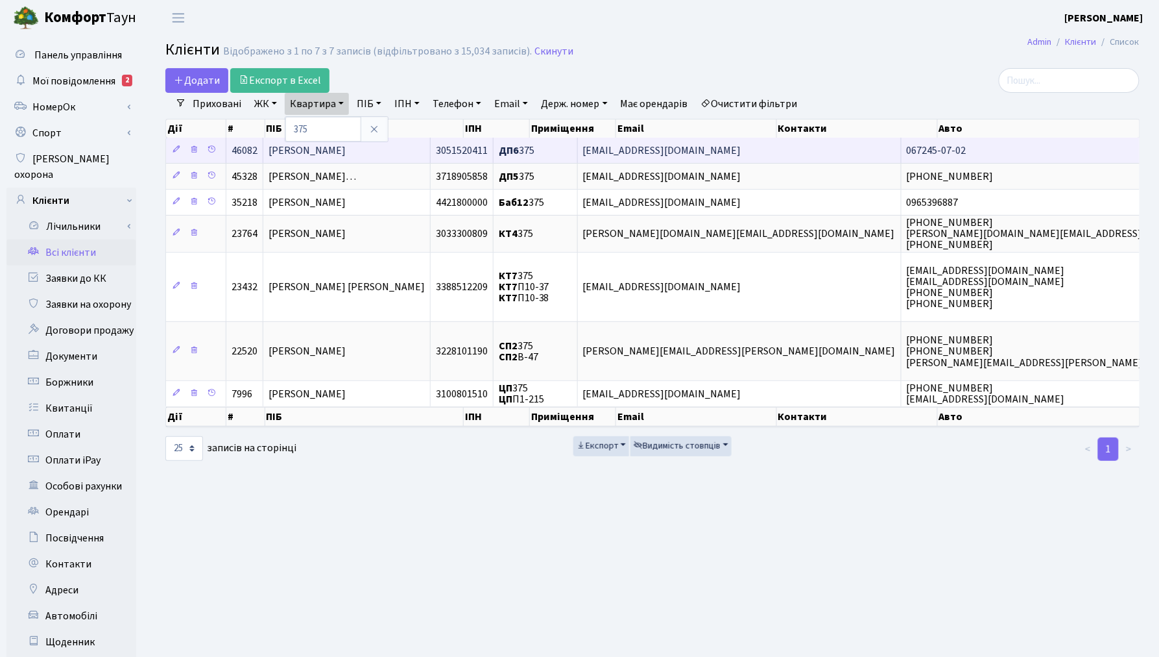
click at [342, 152] on span "Олійник Олександр Дмитрович" at bounding box center [307, 150] width 77 height 14
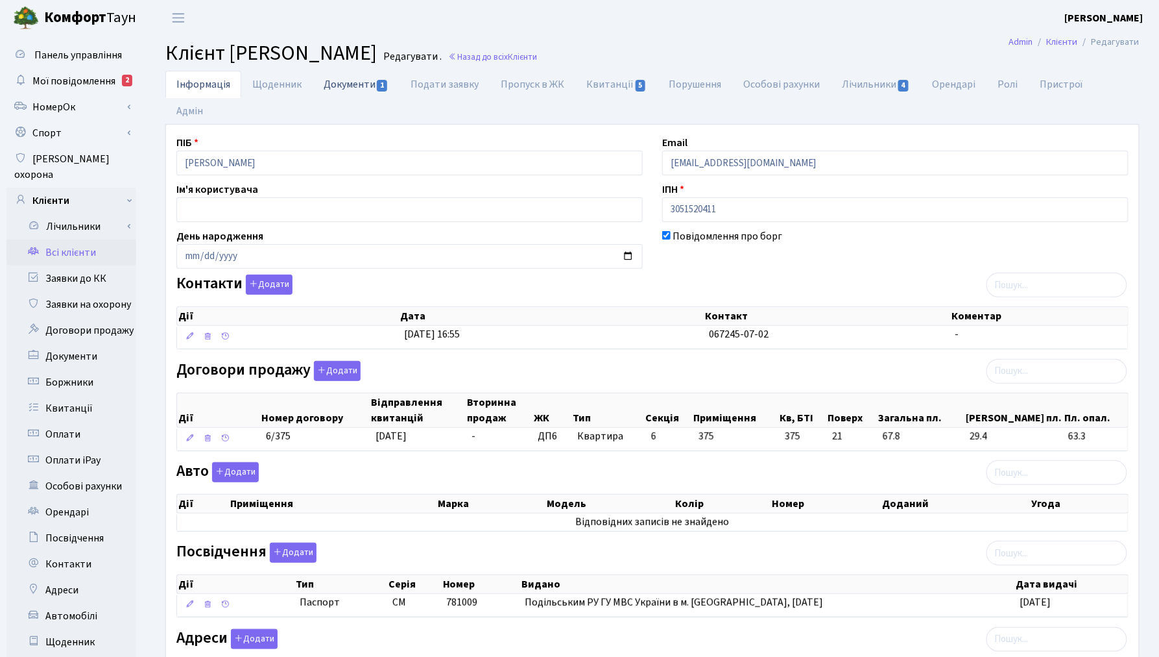
click at [344, 82] on link "Документи 1" at bounding box center [356, 84] width 87 height 27
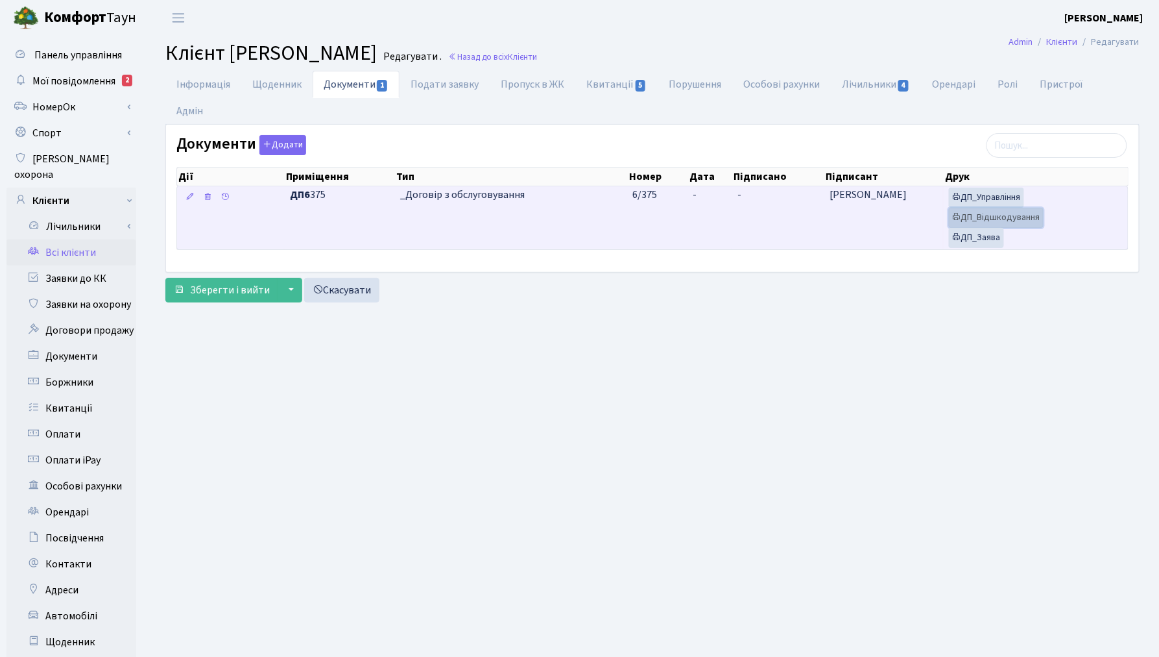
click at [1013, 208] on link "ДП_Відшкодування" at bounding box center [996, 218] width 95 height 20
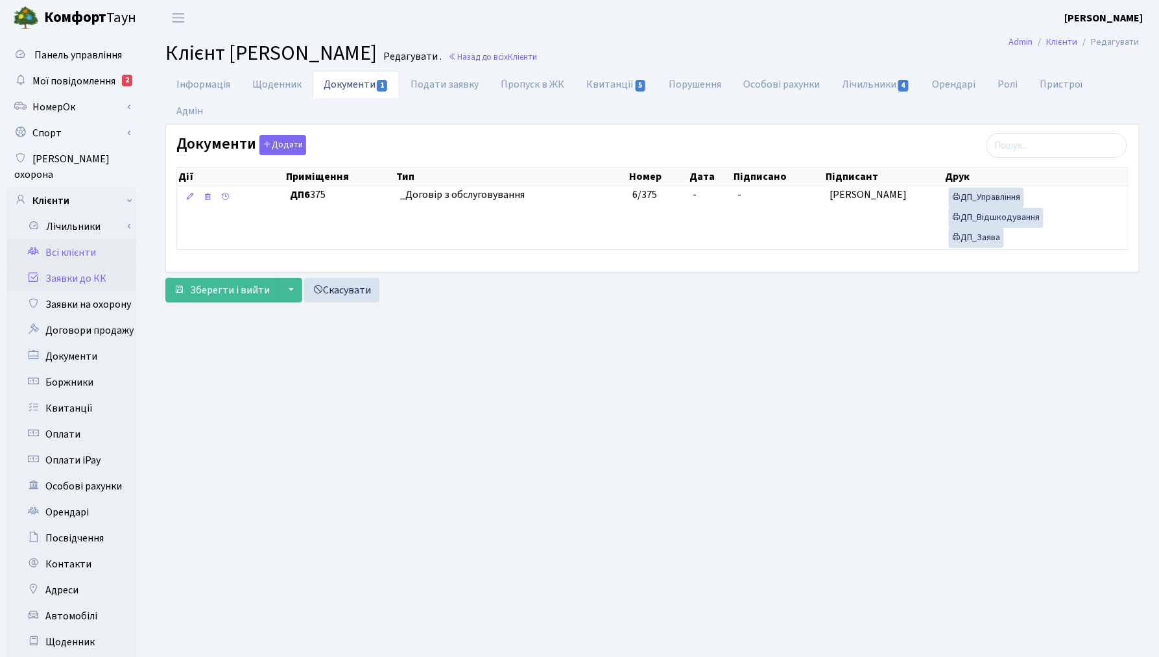
click at [75, 266] on link "Заявки до КК" at bounding box center [71, 278] width 130 height 26
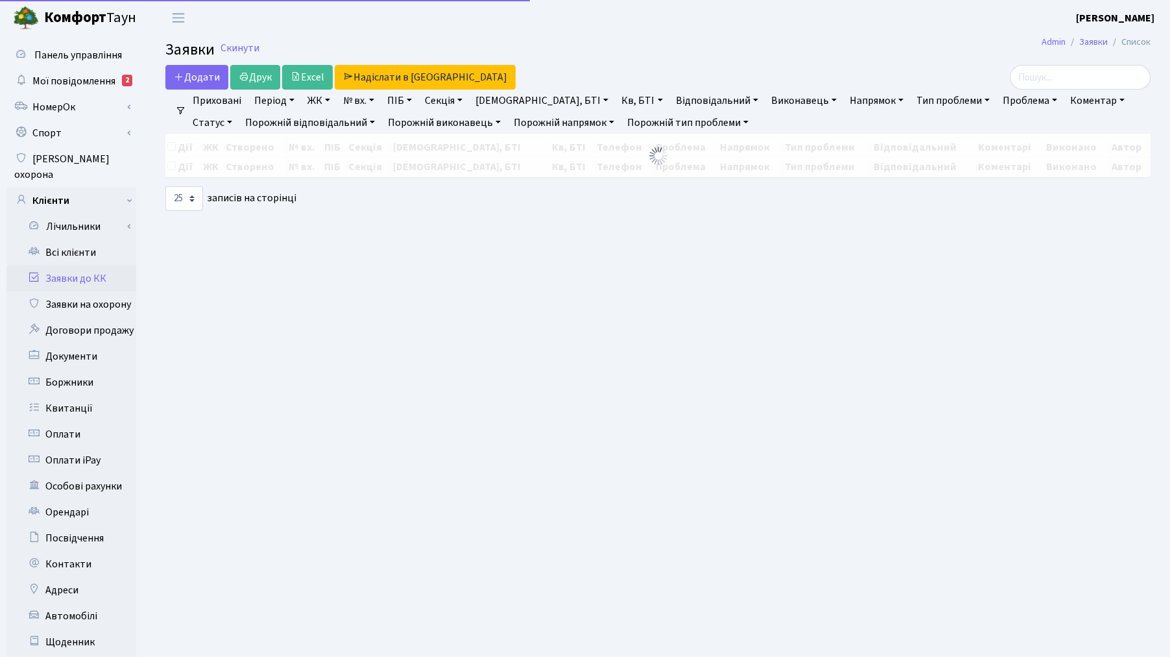
select select "25"
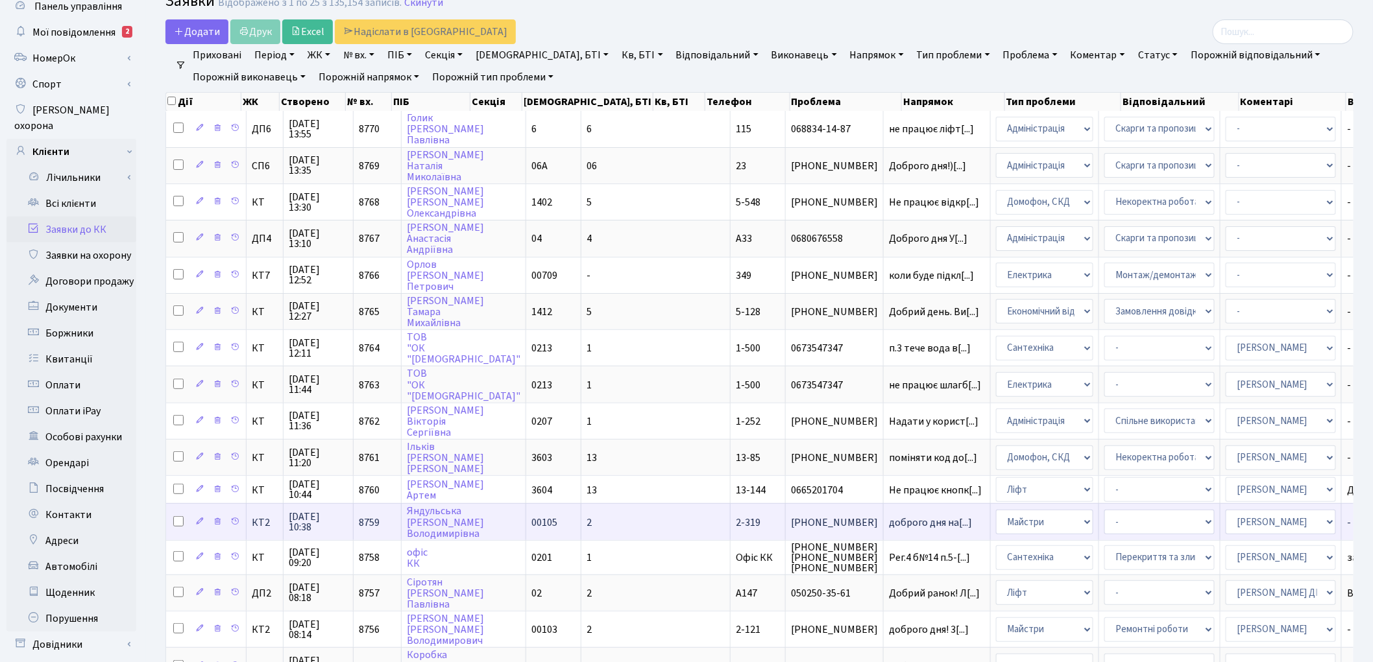
scroll to position [72, 0]
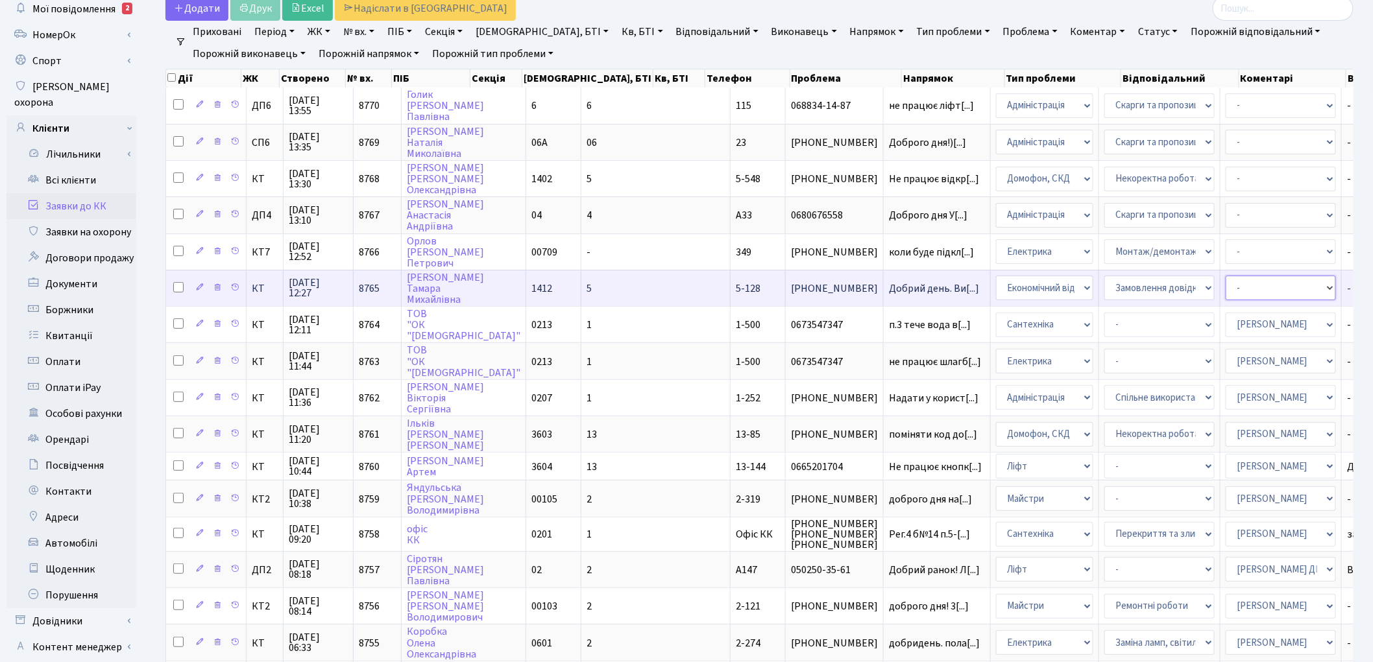
click at [1170, 276] on select "- Адміністратор ЖК ДП Адміністратор ЖК КТ Адміністратор ЖК СП Вижул В. В. Горді…" at bounding box center [1281, 288] width 110 height 25
select select "33"
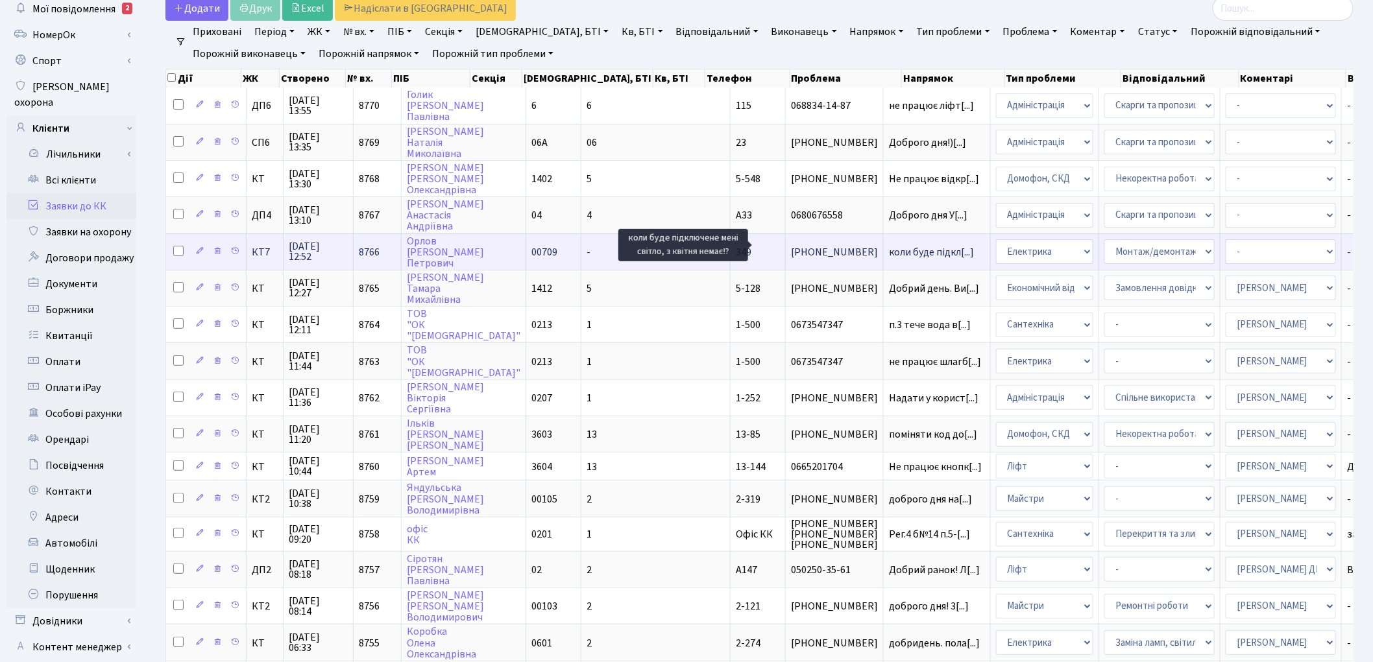
click at [889, 245] on span "коли буде підкл[...]" at bounding box center [931, 252] width 85 height 14
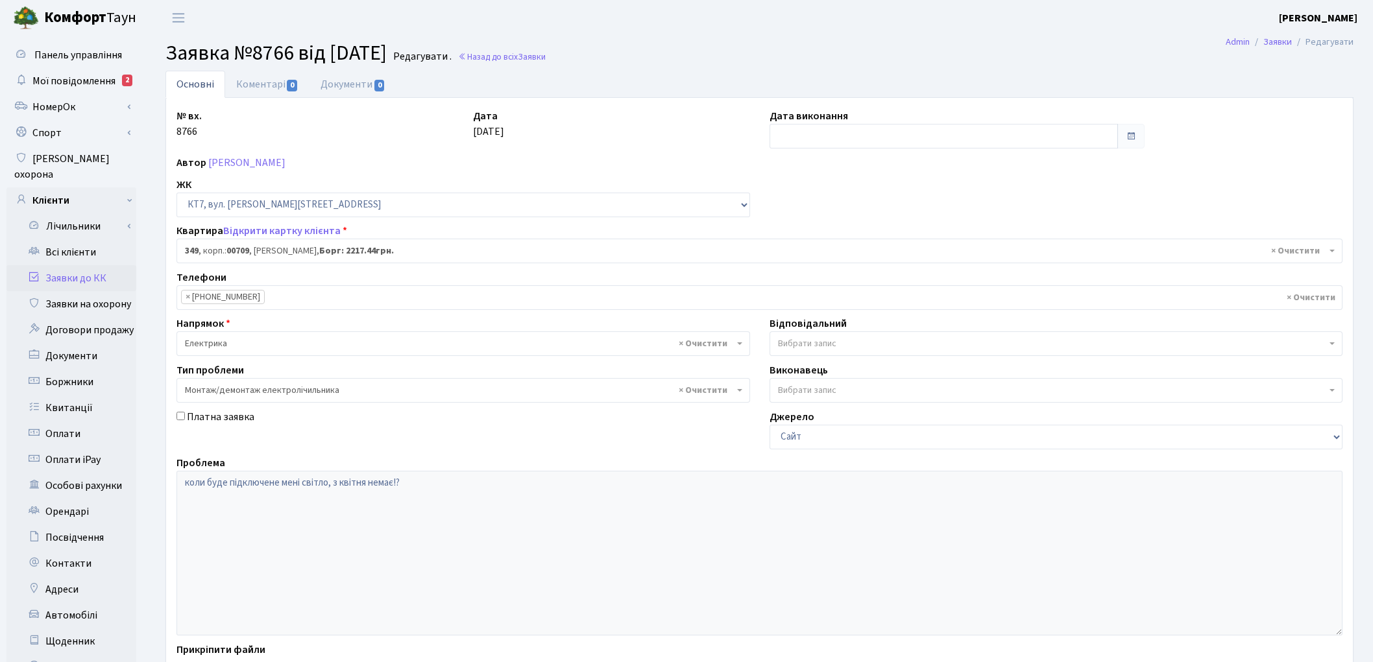
select select "18862"
select select "11"
click at [256, 229] on link "Відкрити картку клієнта" at bounding box center [281, 231] width 117 height 14
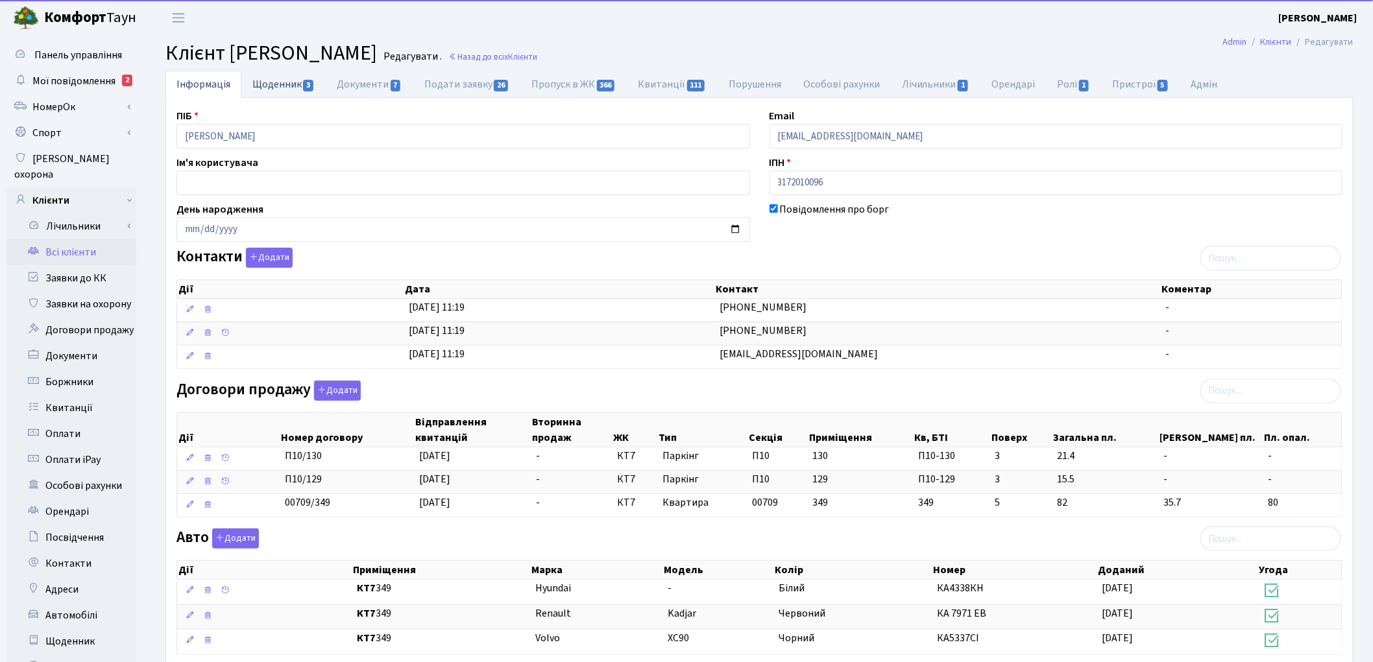
click at [280, 88] on link "Щоденник 3" at bounding box center [283, 84] width 84 height 27
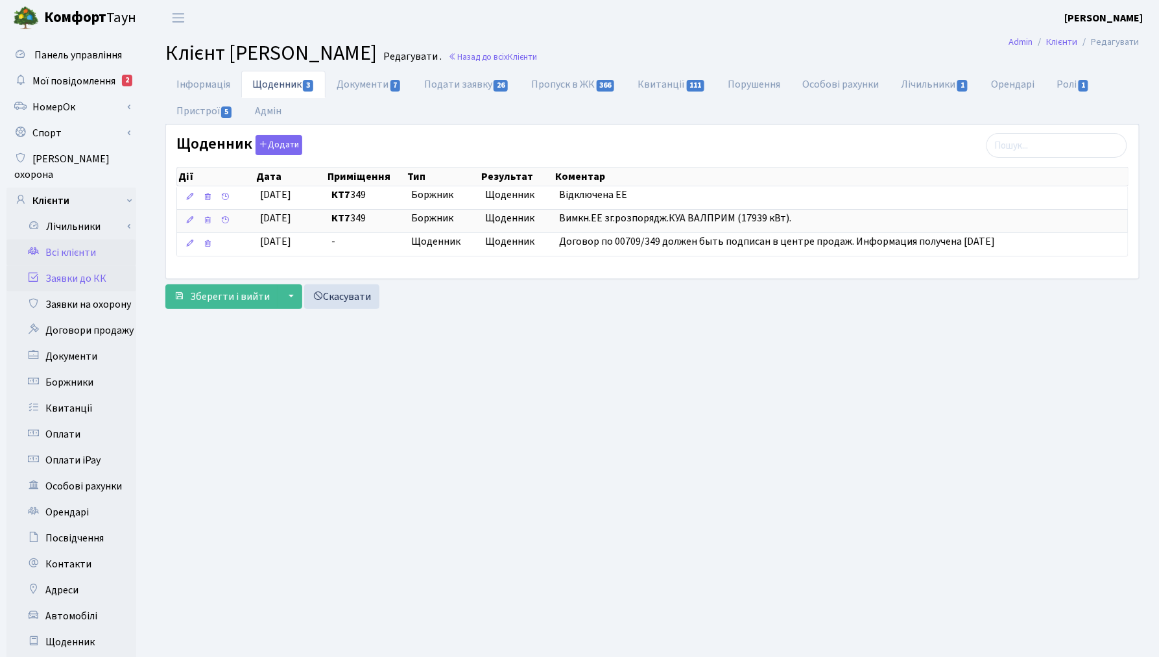
click at [82, 265] on link "Заявки до КК" at bounding box center [71, 278] width 130 height 26
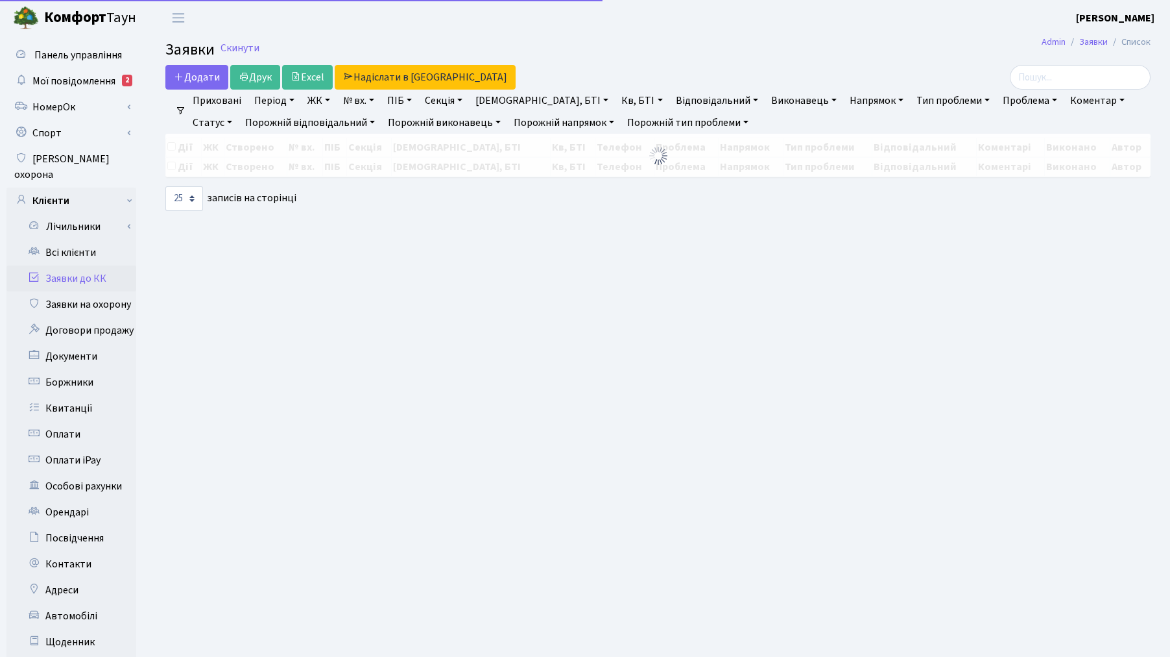
select select "25"
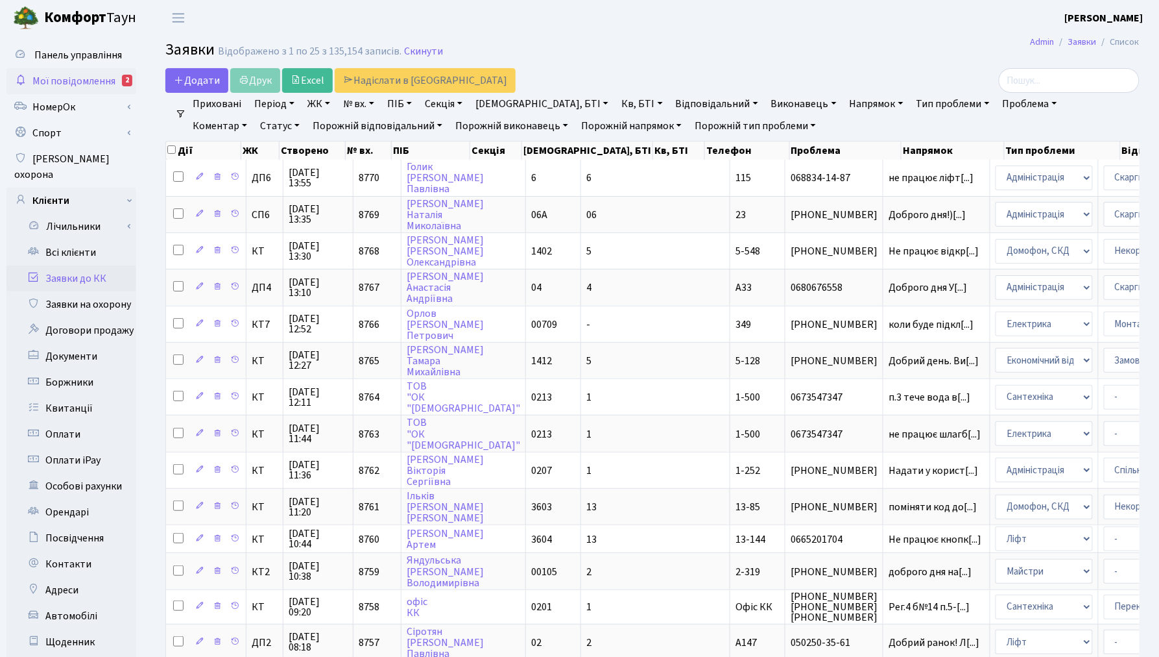
click at [95, 84] on span "Мої повідомлення" at bounding box center [73, 81] width 83 height 14
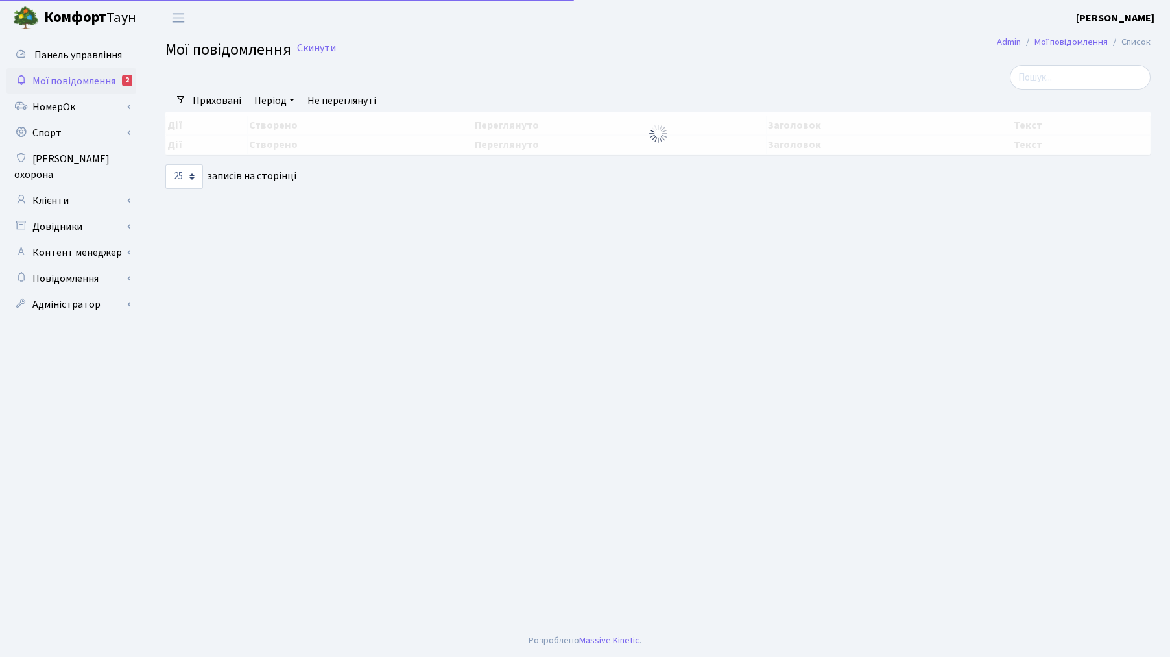
select select "25"
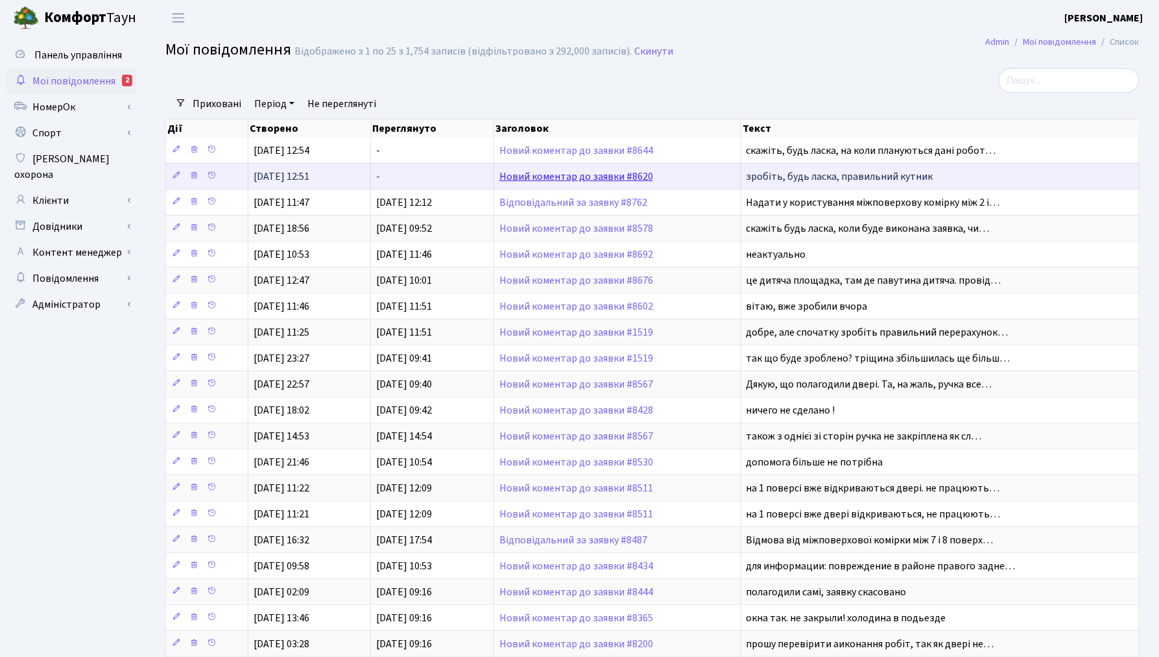
click at [559, 176] on link "Новий коментар до заявки #8620" at bounding box center [577, 176] width 154 height 14
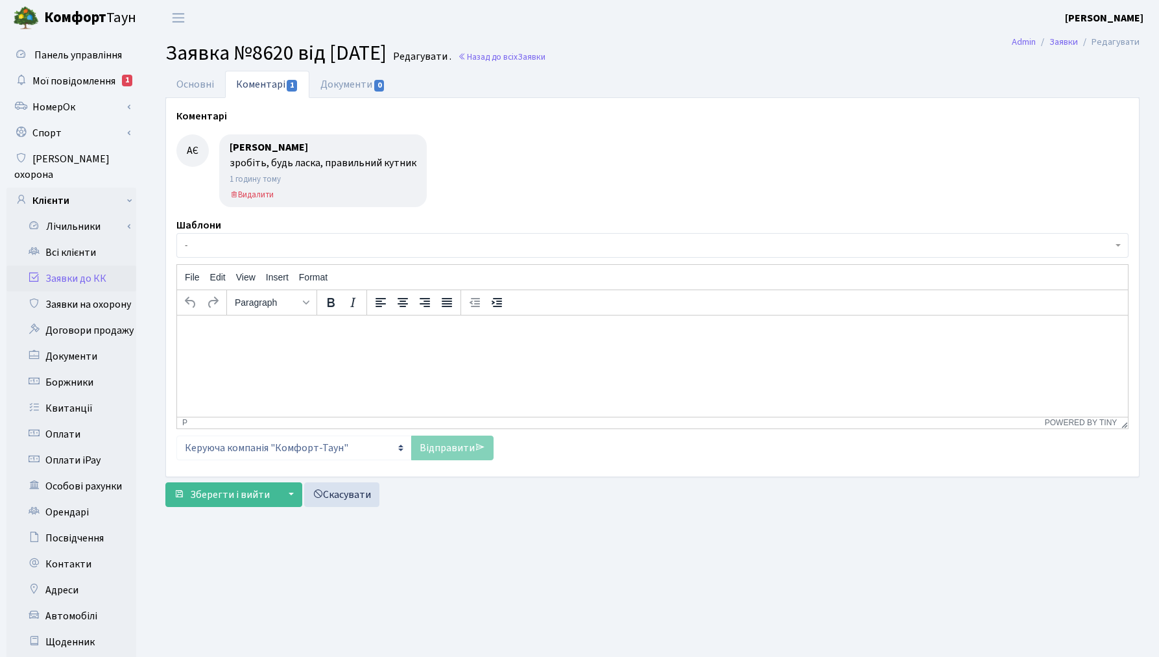
select select "16129"
select select "62"
click at [197, 86] on link "Основні" at bounding box center [195, 84] width 60 height 27
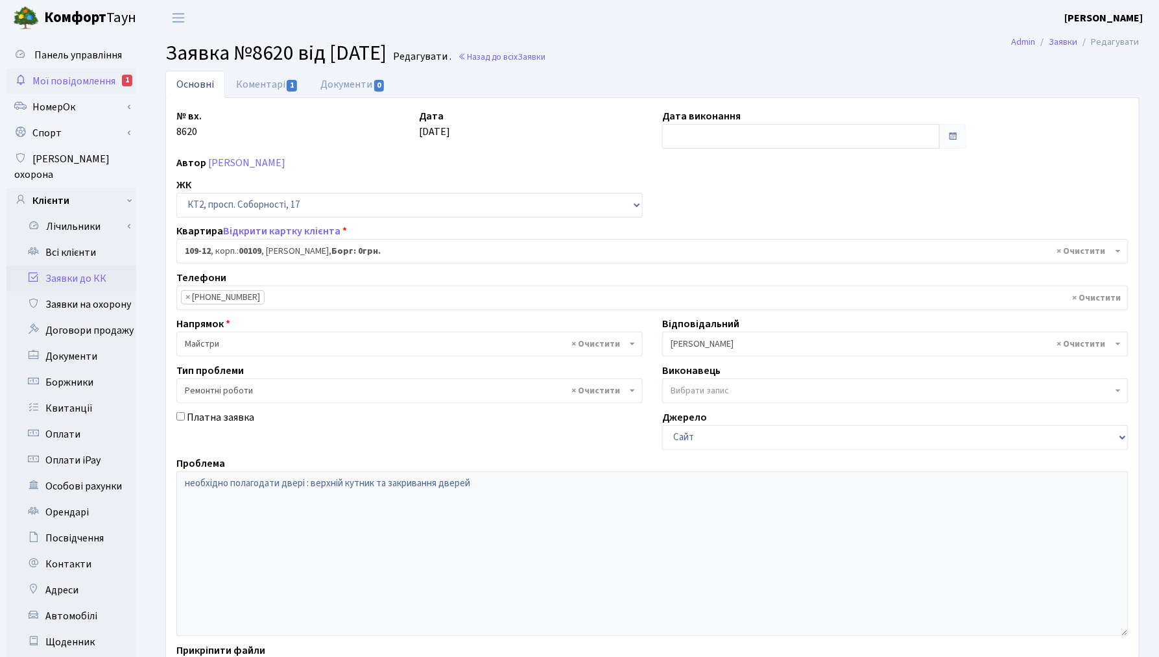
click at [84, 85] on span "Мої повідомлення" at bounding box center [73, 81] width 83 height 14
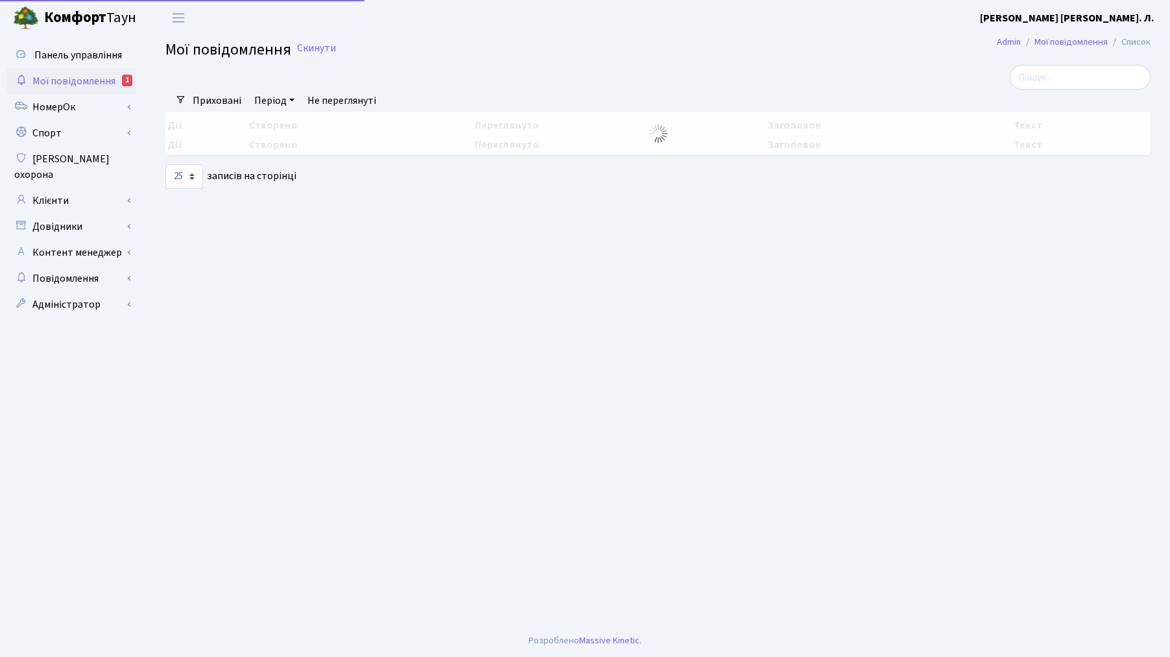
select select "25"
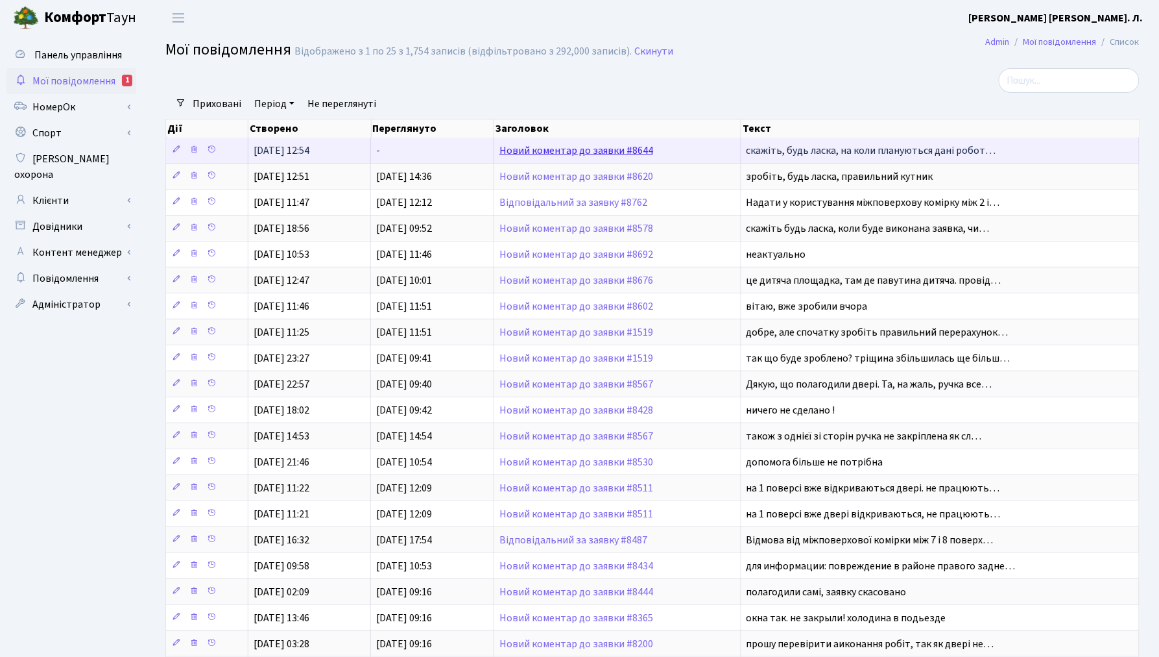
click at [549, 150] on link "Новий коментар до заявки #8644" at bounding box center [577, 150] width 154 height 14
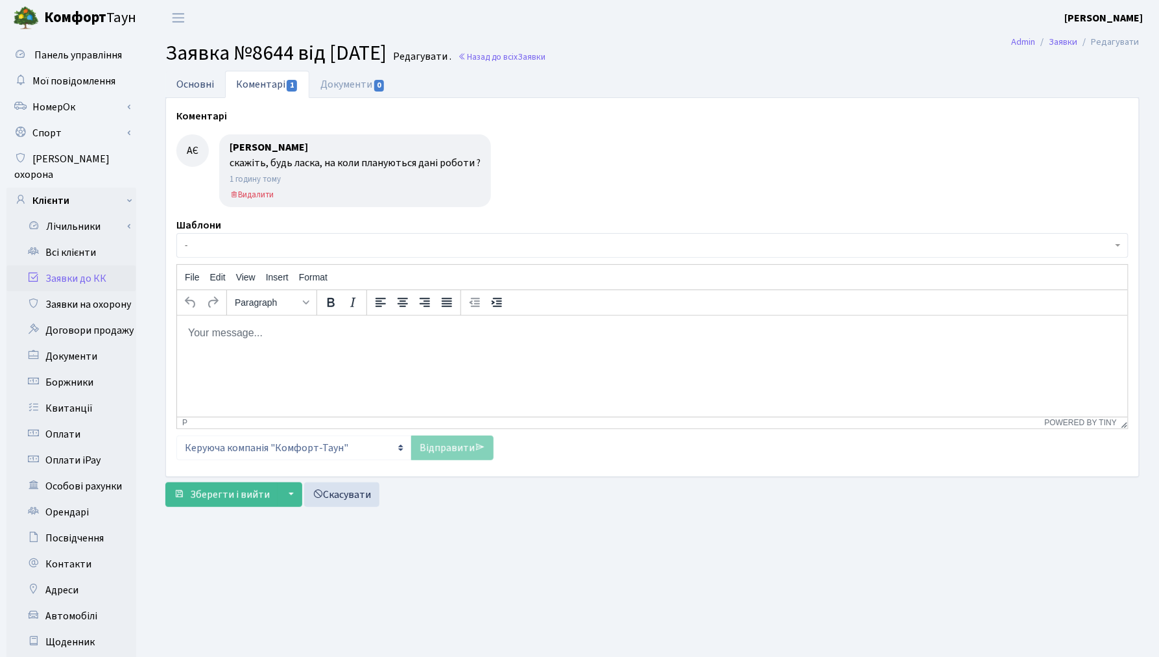
click at [191, 86] on link "Основні" at bounding box center [195, 84] width 60 height 27
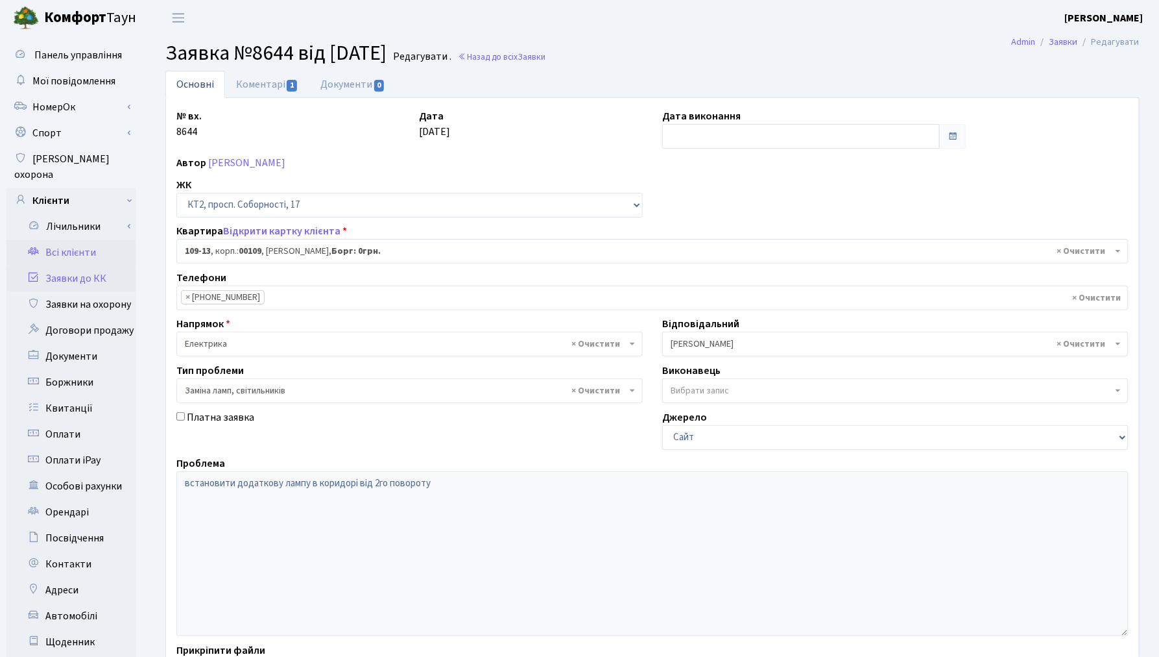
click at [67, 239] on link "Всі клієнти" at bounding box center [71, 252] width 130 height 26
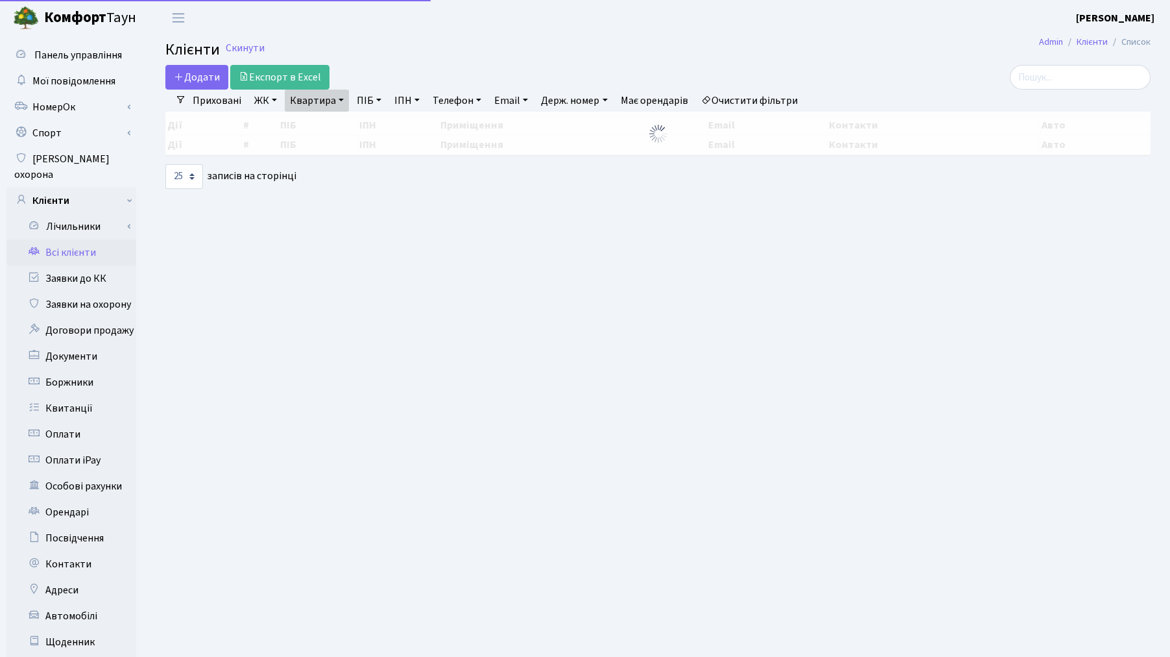
select select "25"
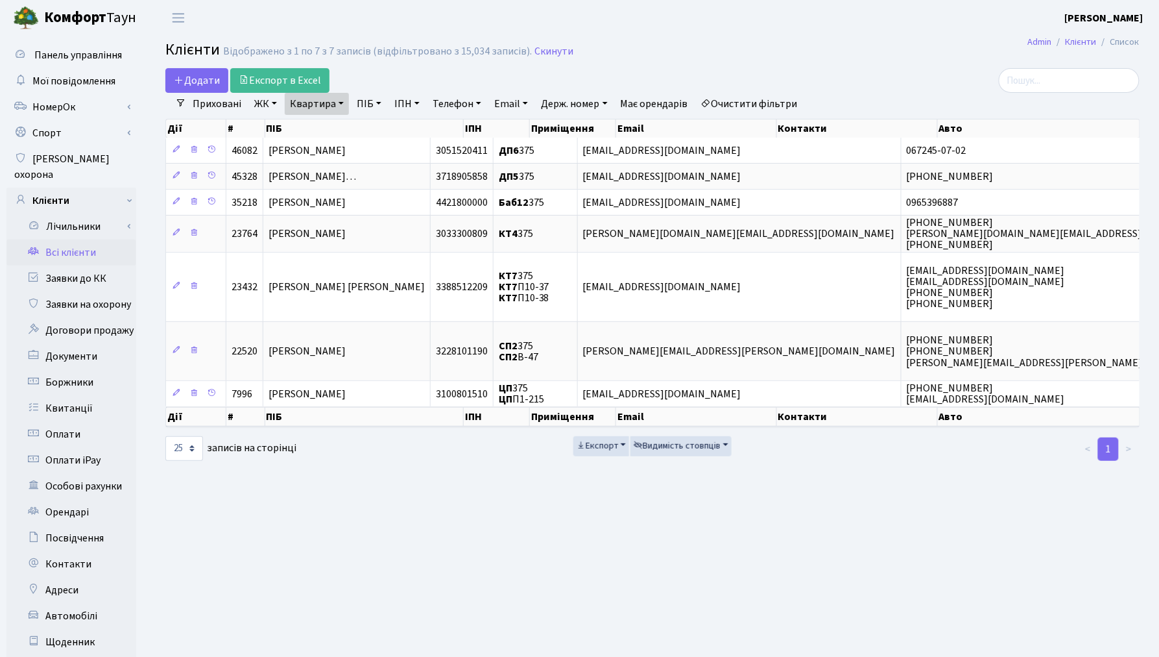
click at [794, 107] on link "Очистити фільтри" at bounding box center [749, 104] width 107 height 22
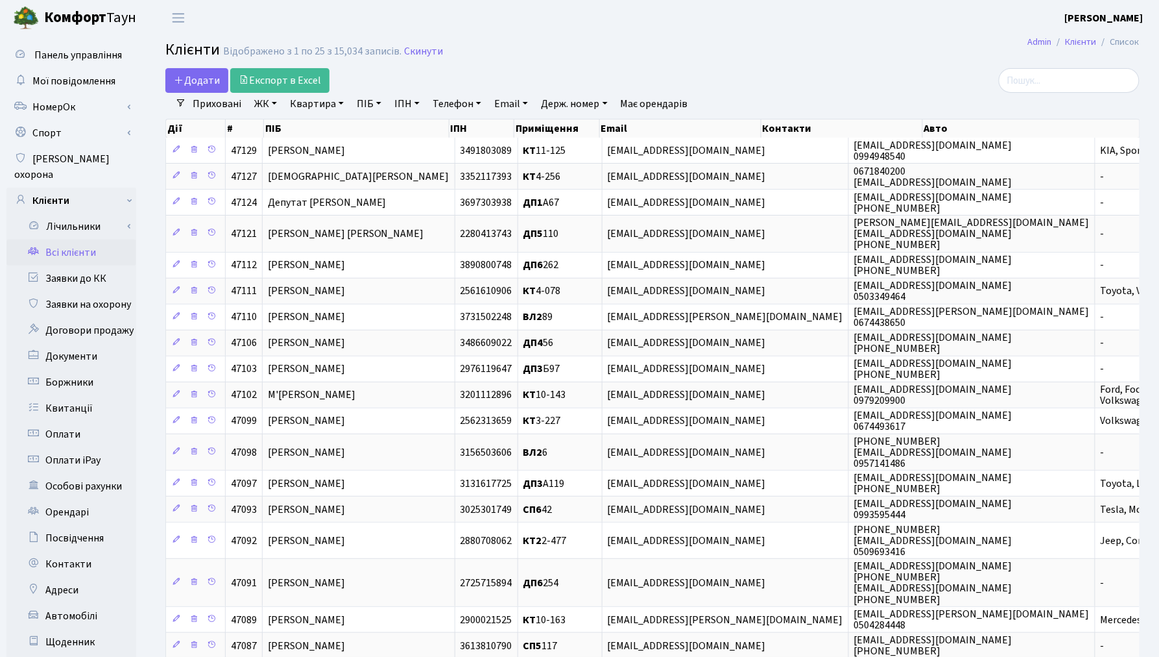
click at [315, 101] on link "Квартира" at bounding box center [317, 104] width 64 height 22
type input "1-252"
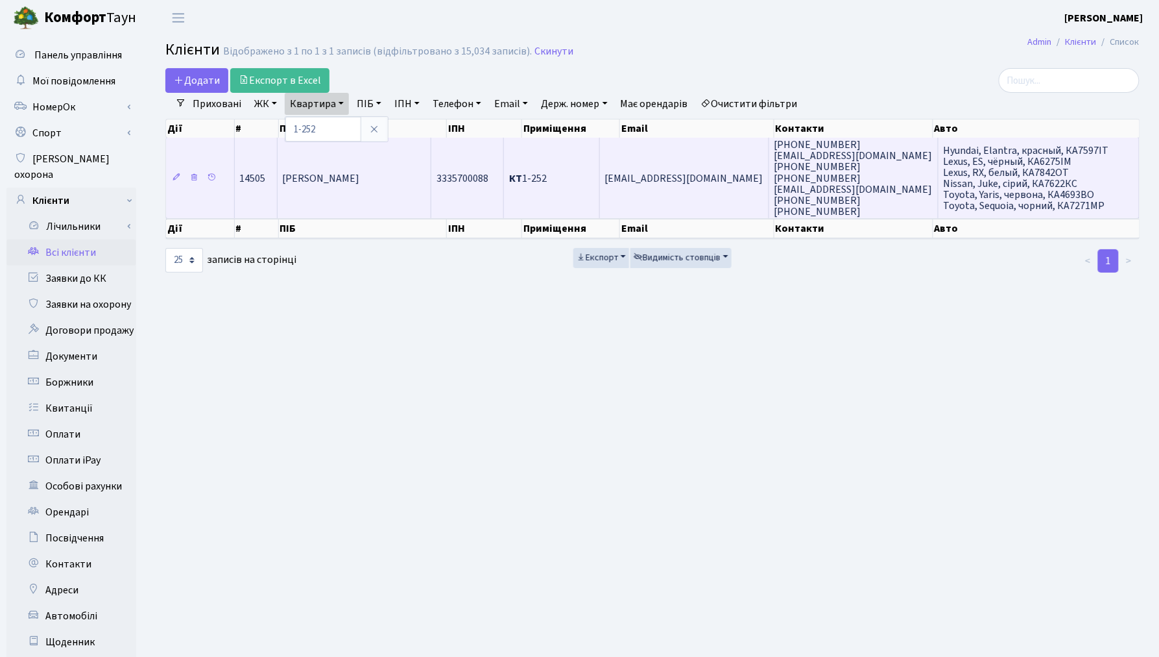
click at [348, 204] on td "[PERSON_NAME]" at bounding box center [355, 178] width 154 height 80
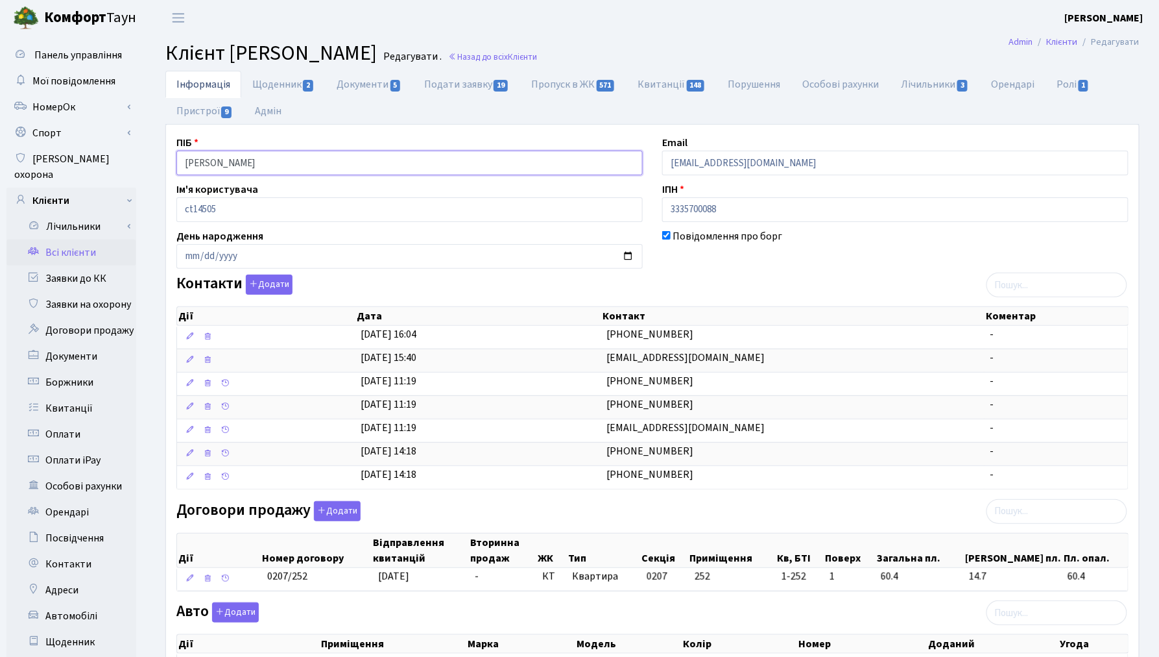
drag, startPoint x: 313, startPoint y: 158, endPoint x: 156, endPoint y: 158, distance: 157.0
click at [156, 158] on div "Інформація Щоденник 2 Документи 5 Подати заявку 19 Пропуск в ЖК 571 Квитанції 1…" at bounding box center [653, 564] width 994 height 986
click at [82, 239] on link "Всі клієнти" at bounding box center [71, 252] width 130 height 26
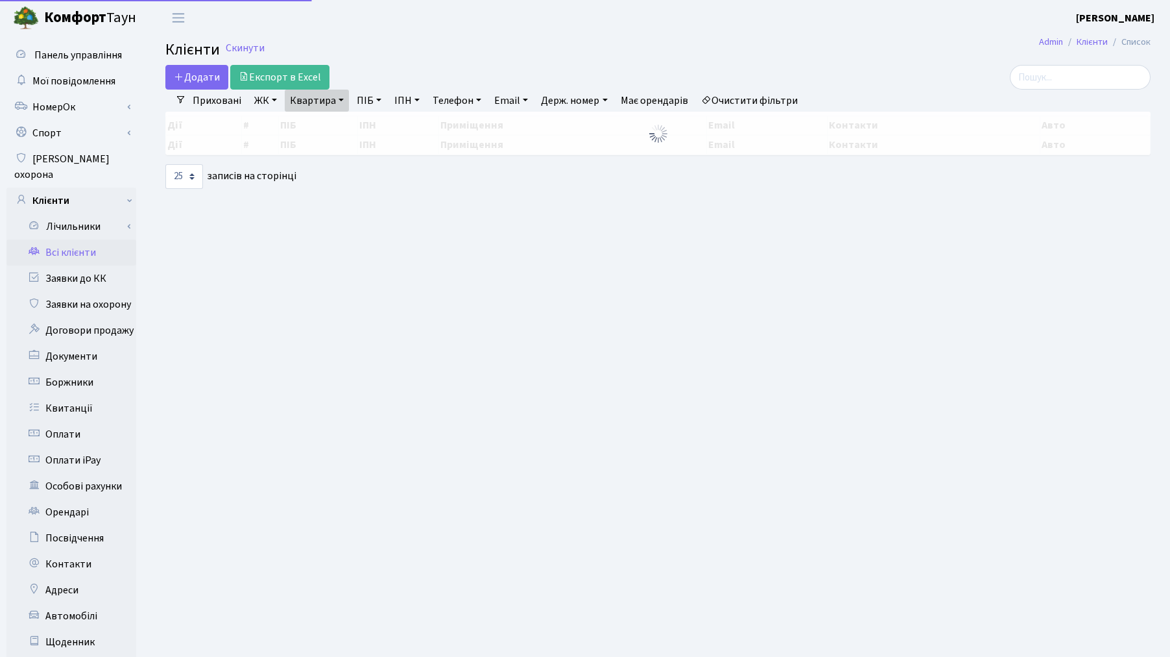
select select "25"
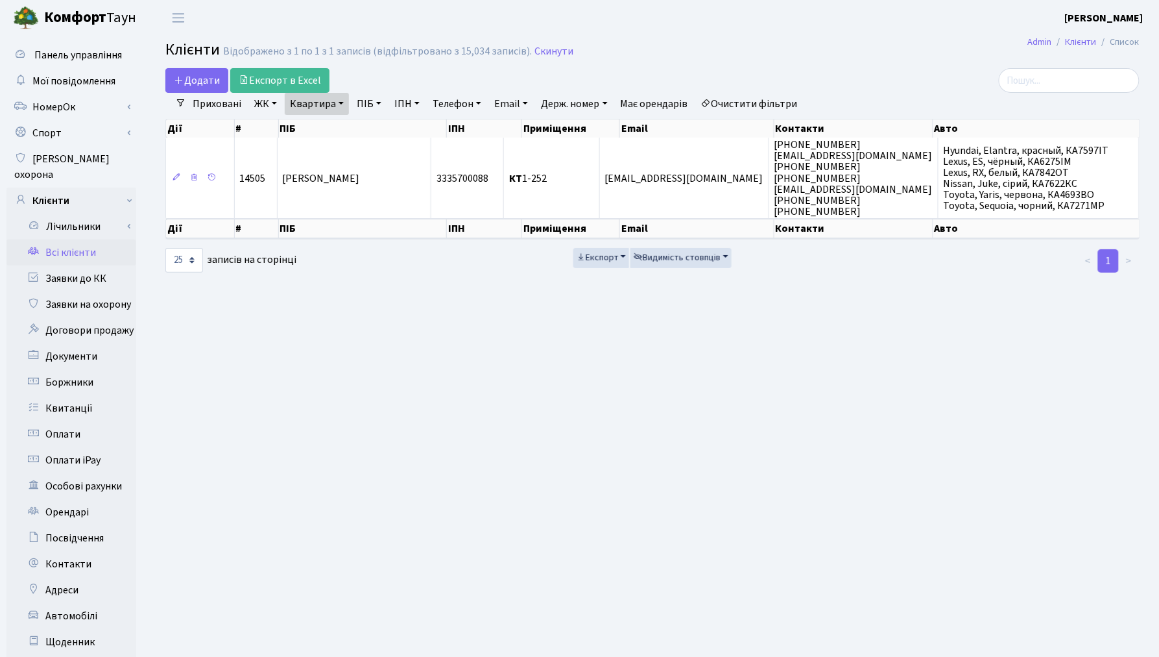
click at [743, 104] on link "Очистити фільтри" at bounding box center [749, 104] width 107 height 22
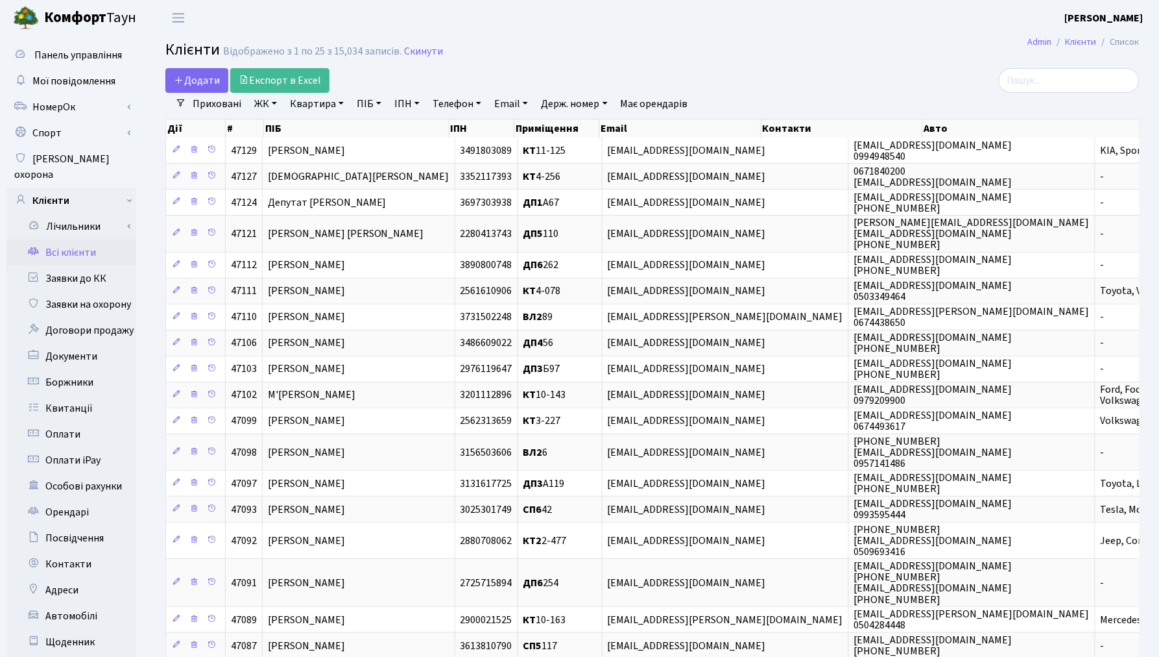
click at [368, 106] on link "ПІБ" at bounding box center [369, 104] width 35 height 22
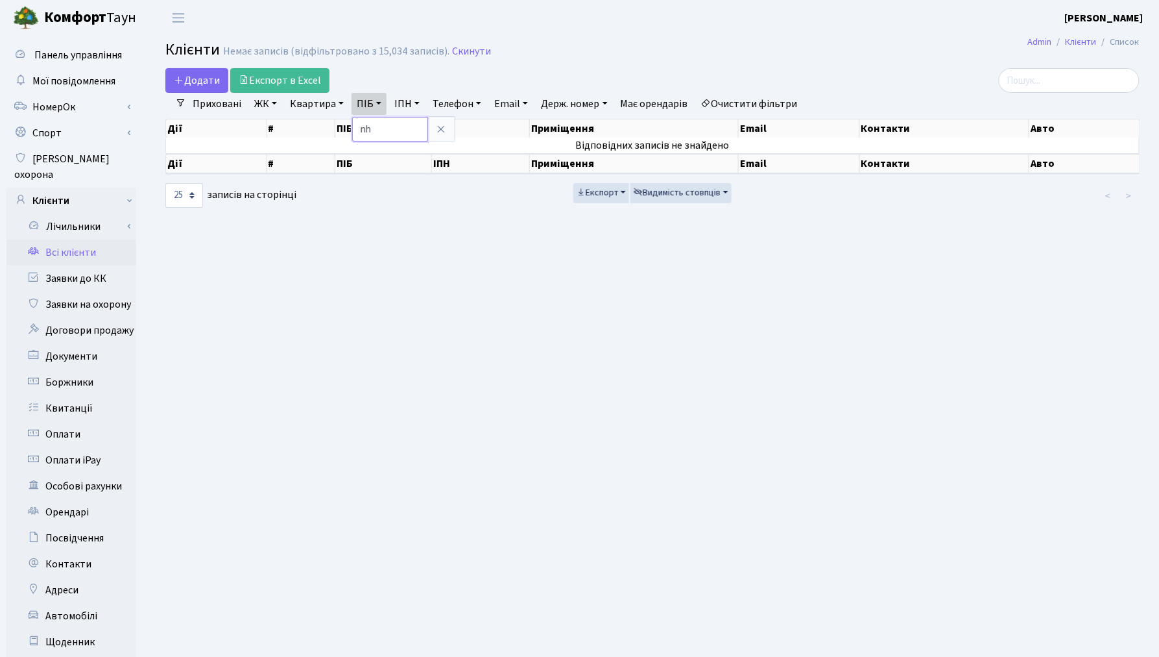
type input "n"
type input "тріска"
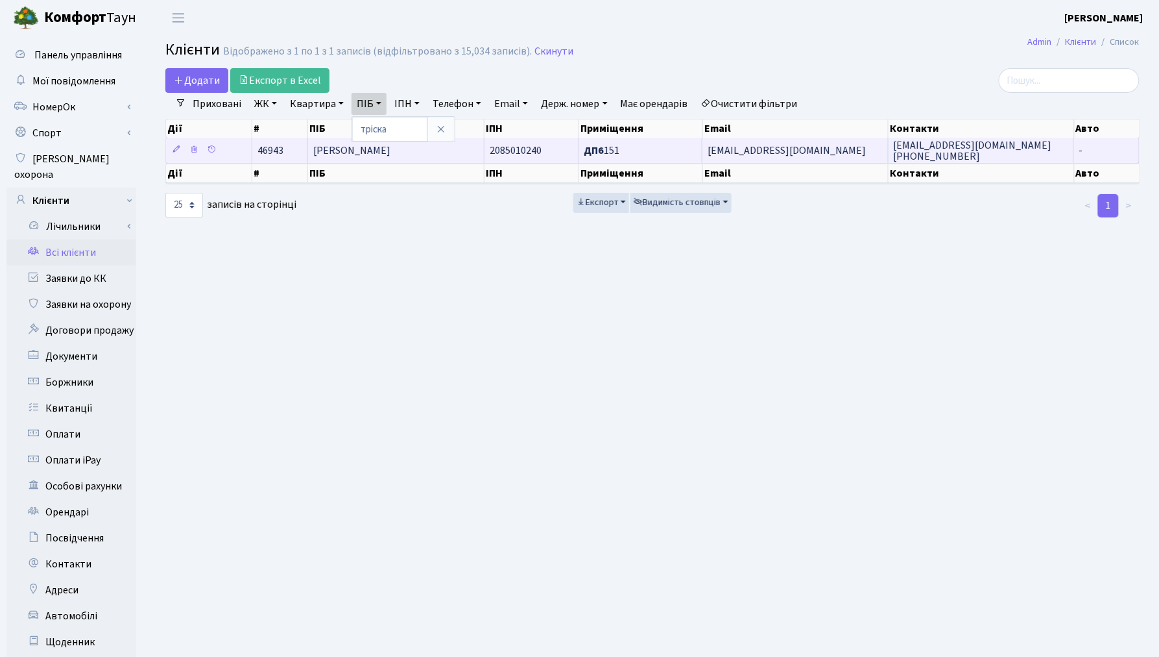
click at [367, 163] on td "[PERSON_NAME]" at bounding box center [396, 150] width 176 height 25
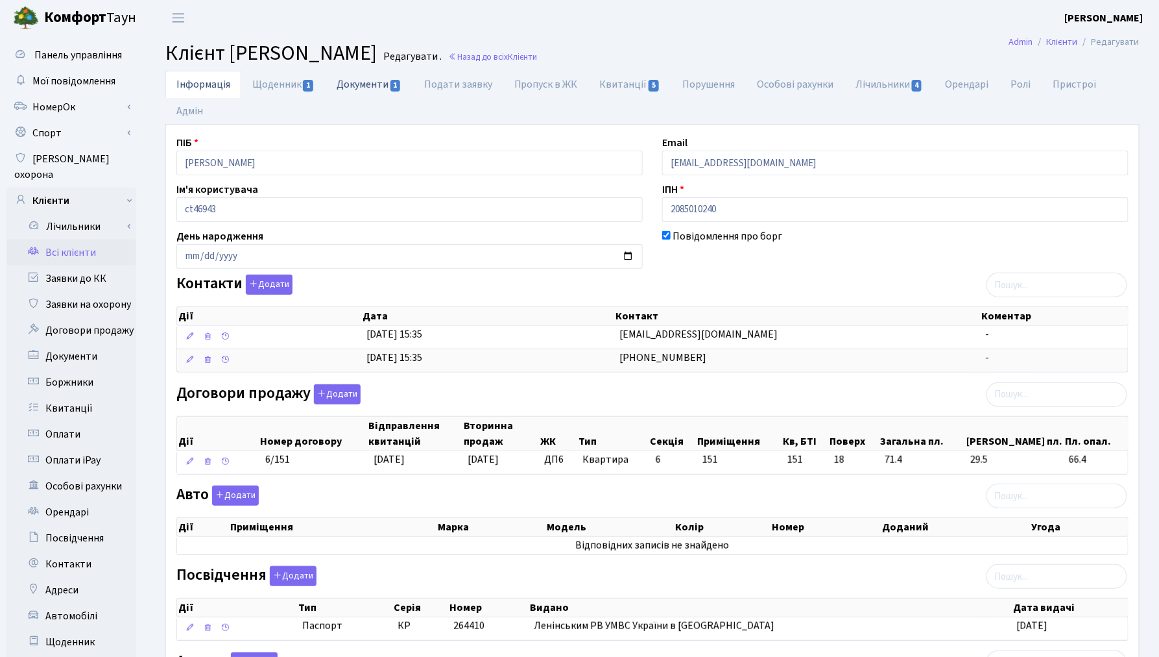
click at [357, 85] on link "Документи 1" at bounding box center [369, 84] width 87 height 27
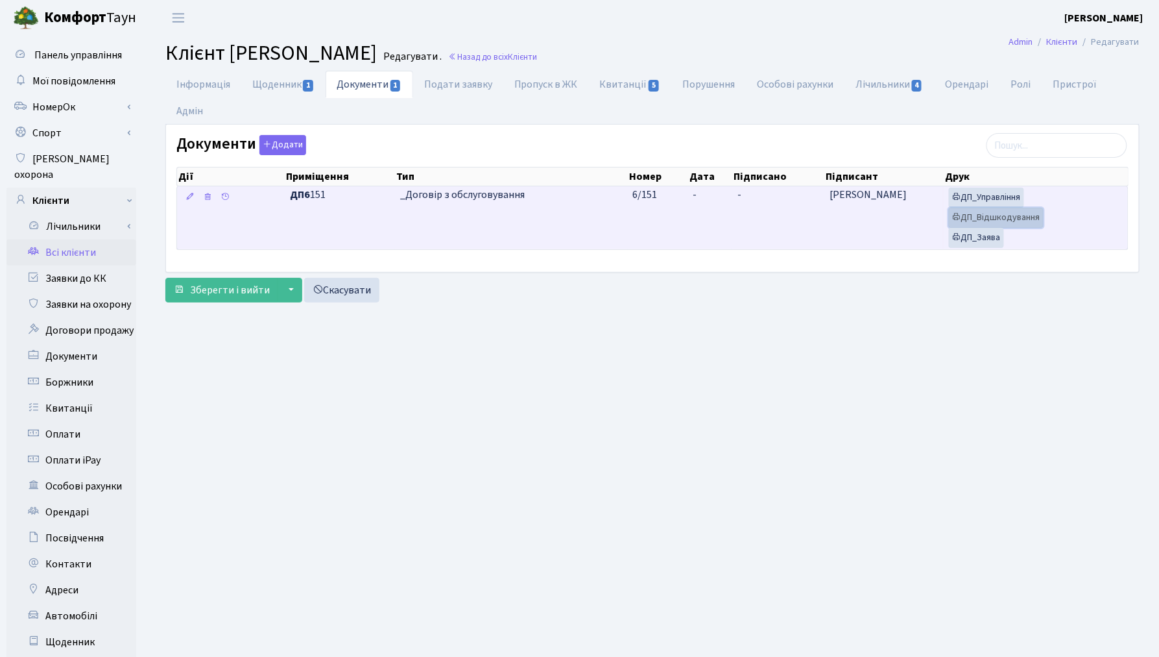
click at [976, 224] on link "ДП_Відшкодування" at bounding box center [996, 218] width 95 height 20
click at [974, 196] on link "ДП_Управління" at bounding box center [986, 197] width 75 height 20
